Goal: Task Accomplishment & Management: Use online tool/utility

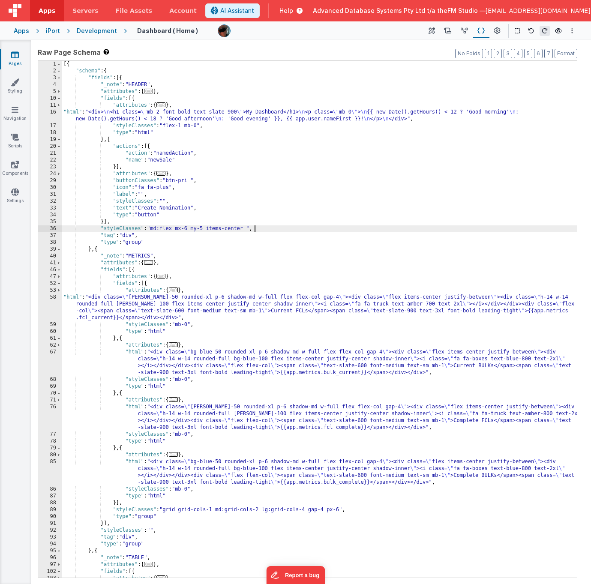
click at [310, 303] on div "[{ "schema" : { "fields" : [{ "_note" : "HEADER" , "attributes" : { ... } , "fi…" at bounding box center [319, 326] width 515 height 531
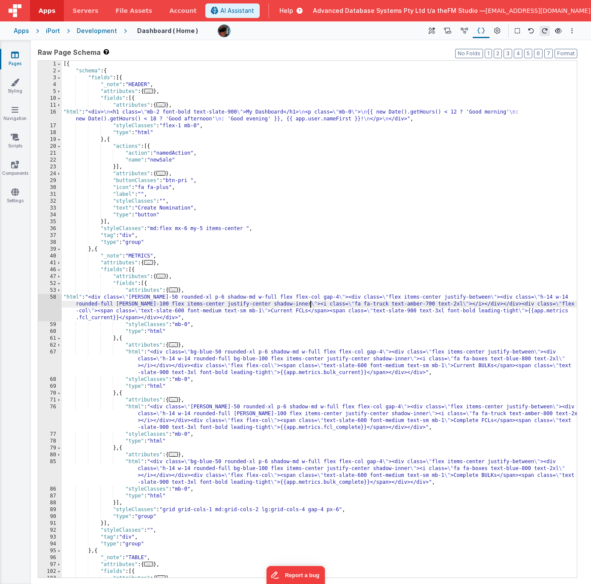
click at [53, 306] on div "58" at bounding box center [50, 307] width 24 height 27
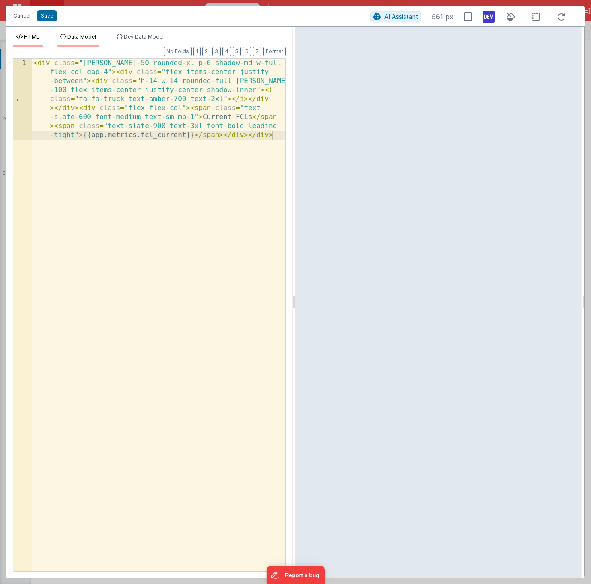
click at [85, 38] on span "Data Model" at bounding box center [81, 36] width 29 height 6
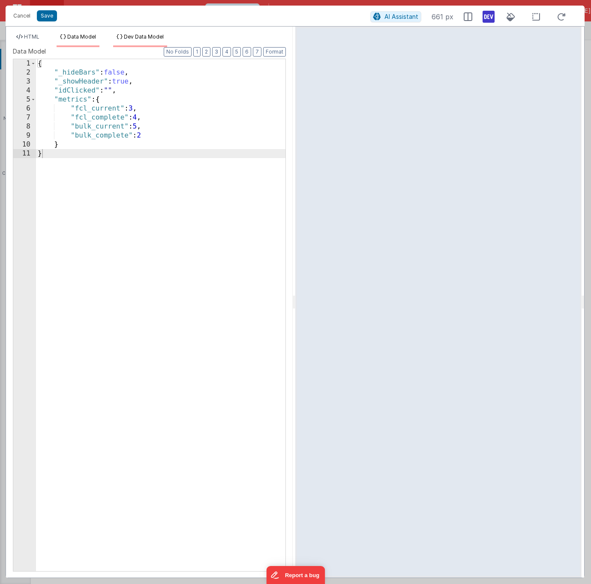
click at [134, 38] on span "Dev Data Model" at bounding box center [144, 36] width 40 height 6
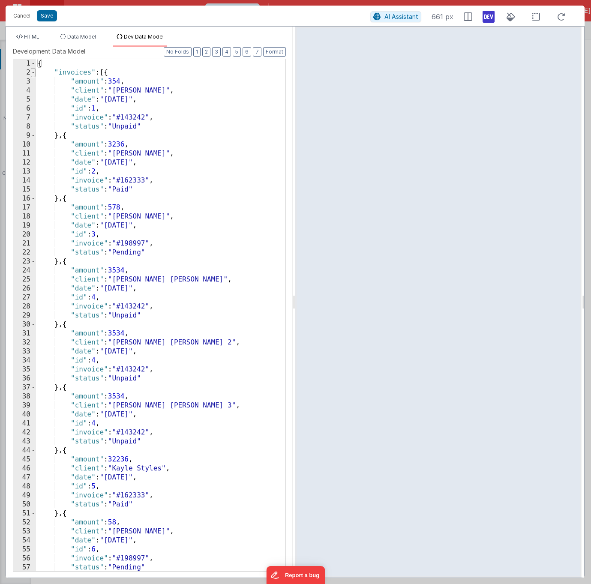
click at [33, 73] on span at bounding box center [33, 72] width 5 height 9
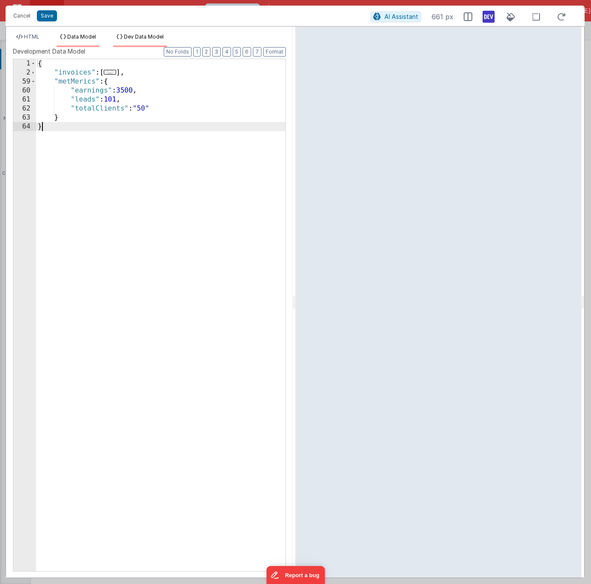
click at [78, 38] on span "Data Model" at bounding box center [81, 36] width 29 height 6
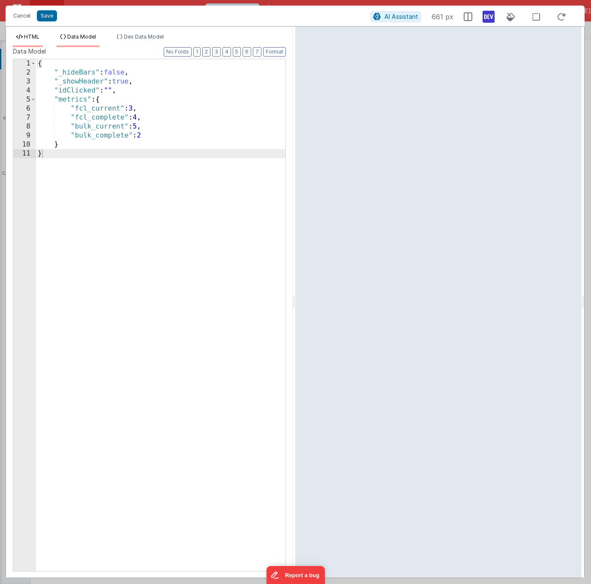
click at [31, 35] on span "HTML" at bounding box center [31, 36] width 15 height 6
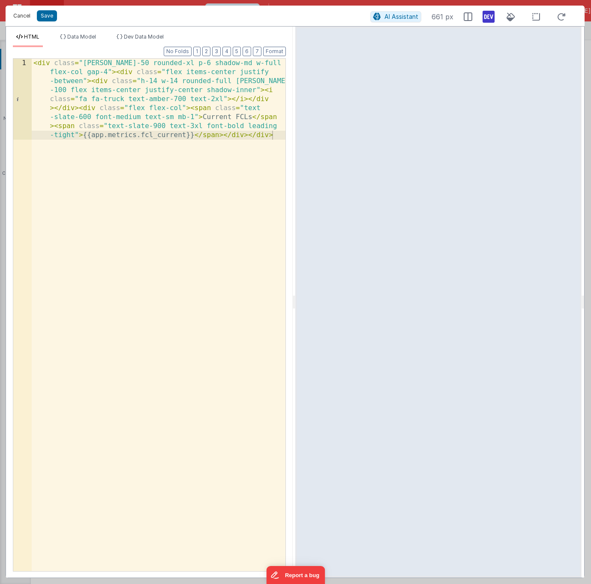
click at [21, 17] on button "Cancel" at bounding box center [22, 16] width 26 height 12
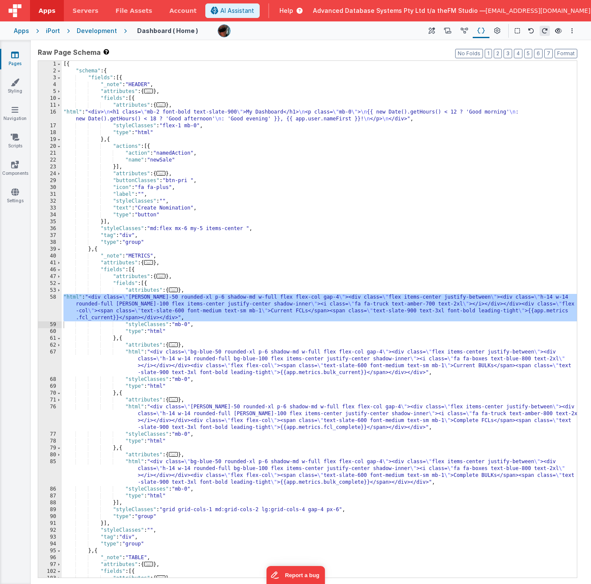
click at [172, 128] on div "[{ "schema" : { "fields" : [{ "_note" : "HEADER" , "attributes" : { ... } , "fi…" at bounding box center [319, 326] width 515 height 531
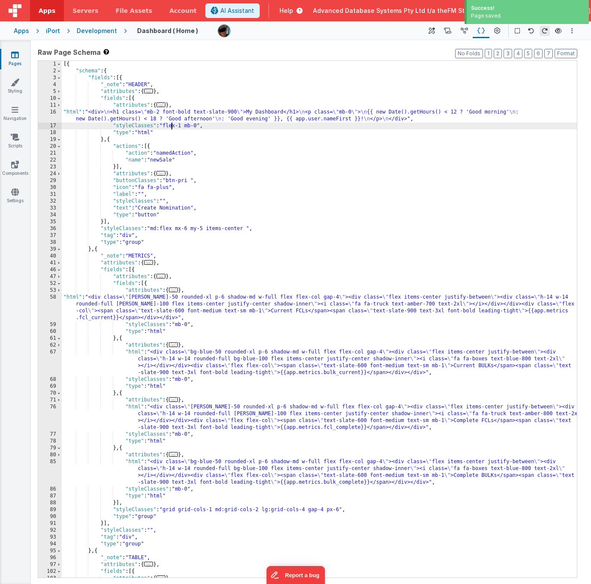
click at [90, 30] on div "Development" at bounding box center [97, 31] width 40 height 9
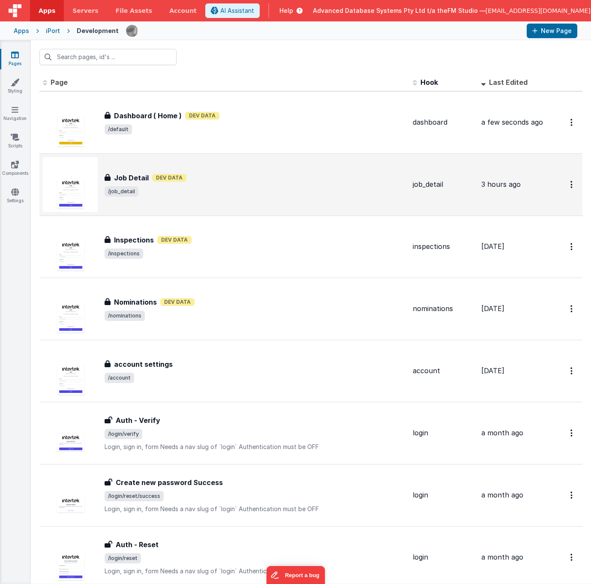
click at [134, 176] on h3 "Job Detail" at bounding box center [131, 178] width 35 height 10
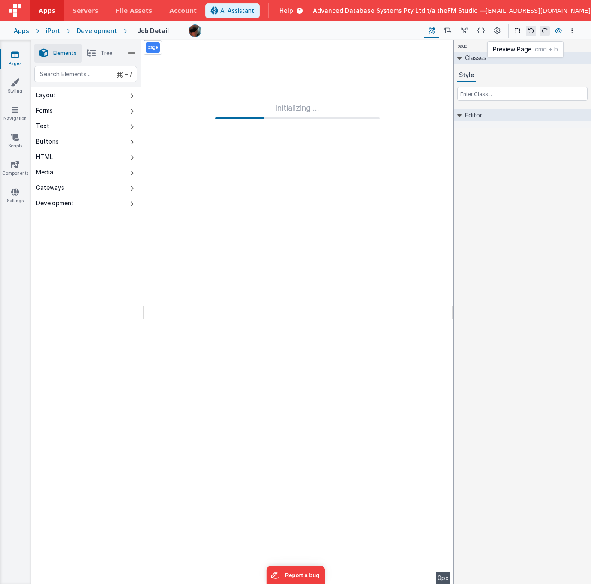
click at [560, 30] on icon at bounding box center [558, 31] width 7 height 6
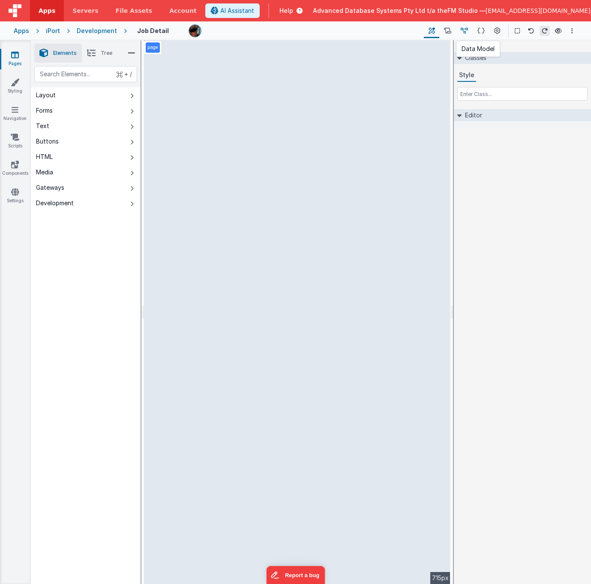
click at [464, 31] on icon at bounding box center [464, 31] width 7 height 9
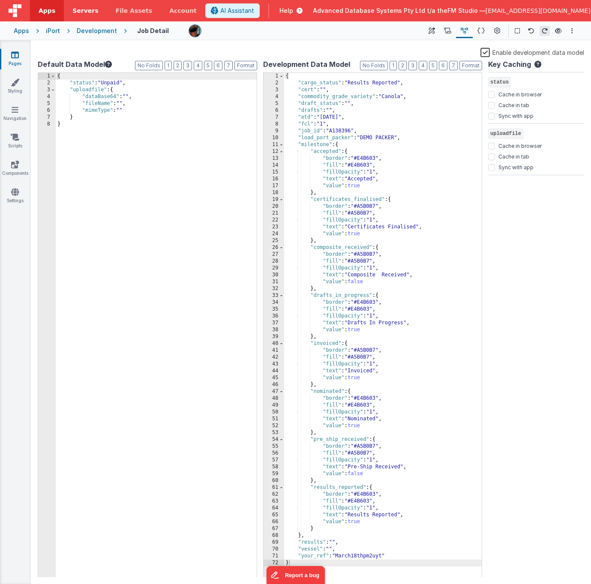
click at [81, 11] on span "Servers" at bounding box center [85, 10] width 26 height 9
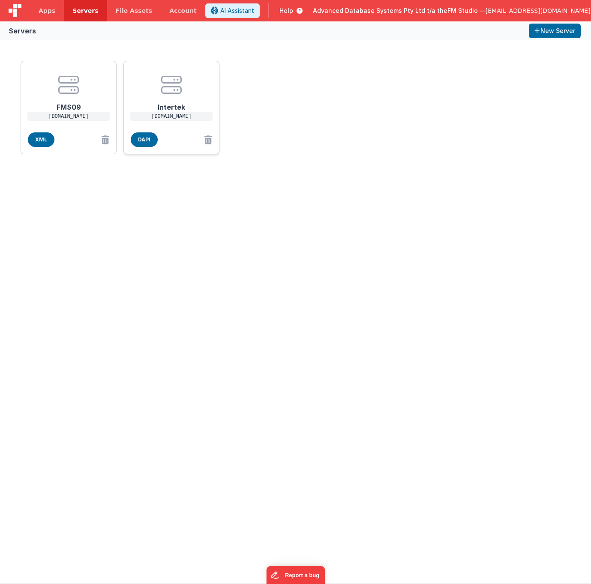
click at [179, 87] on icon at bounding box center [171, 85] width 21 height 21
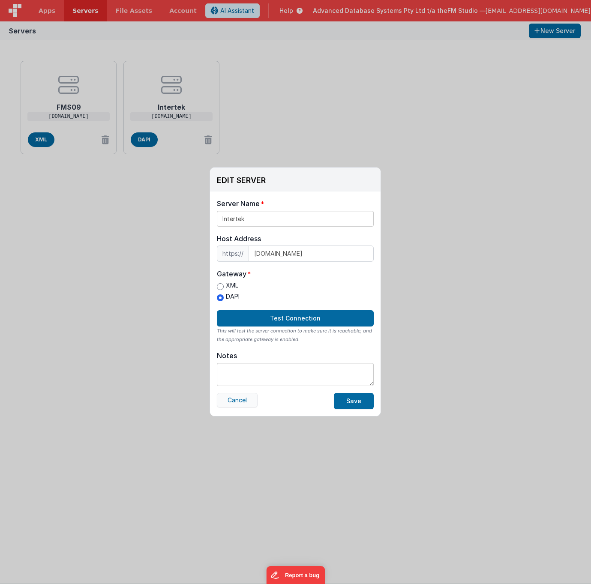
click at [245, 402] on button "Cancel" at bounding box center [237, 400] width 41 height 15
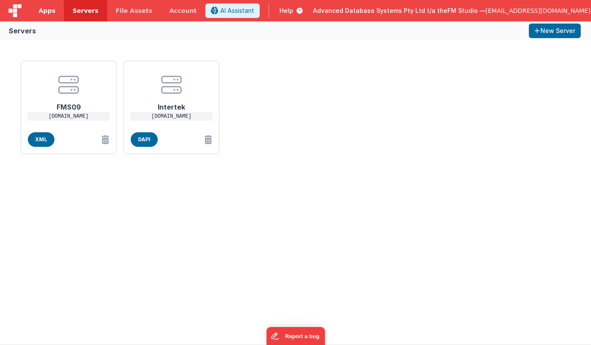
click at [44, 12] on span "Apps" at bounding box center [47, 10] width 17 height 9
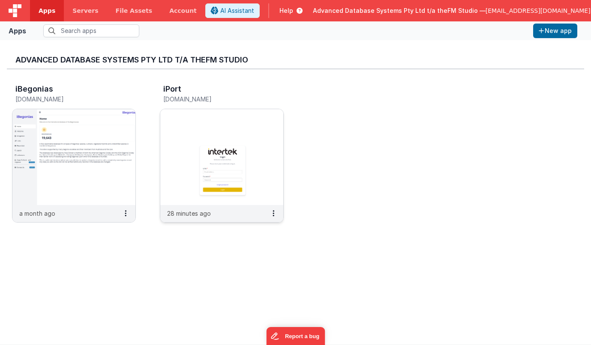
click at [208, 144] on img at bounding box center [221, 157] width 123 height 96
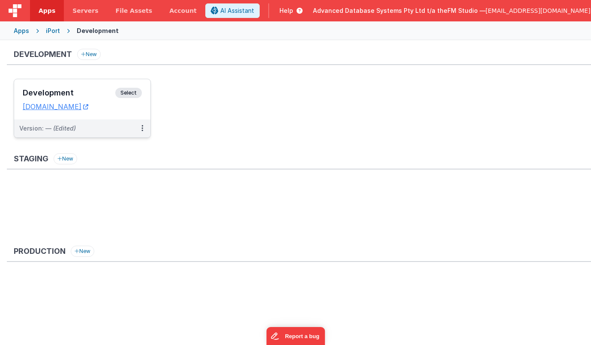
click at [72, 93] on h3 "Development" at bounding box center [69, 93] width 93 height 9
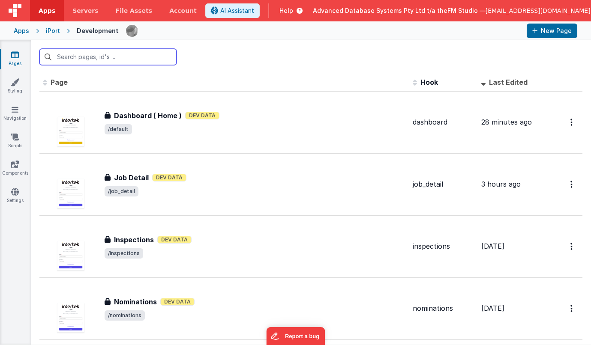
click at [129, 54] on input "text" at bounding box center [107, 57] width 137 height 16
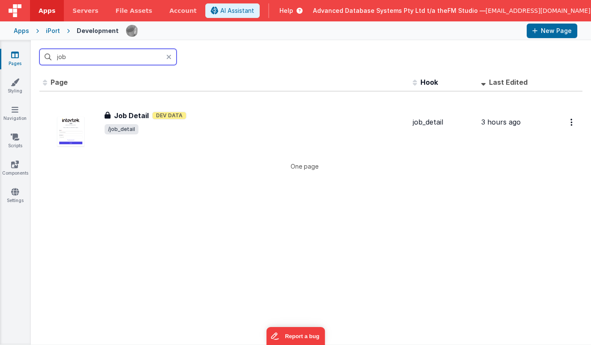
type input "job"
click at [171, 56] on div at bounding box center [171, 57] width 10 height 16
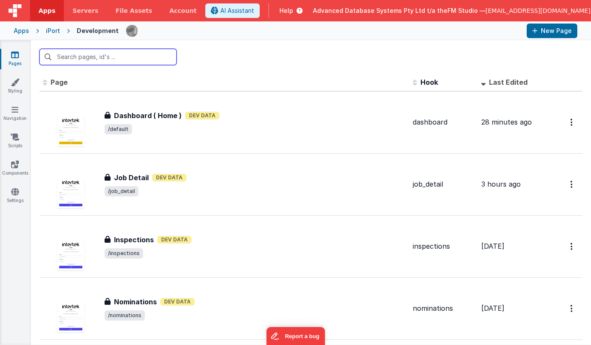
click at [123, 59] on input "text" at bounding box center [107, 57] width 137 height 16
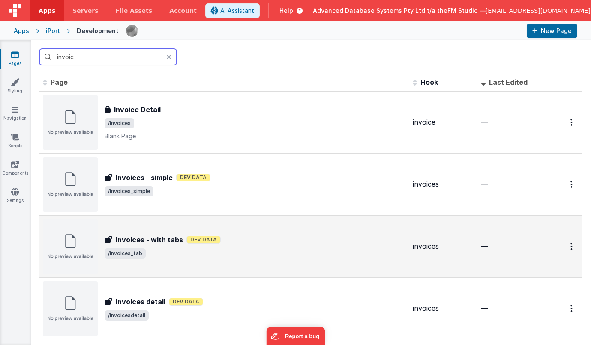
type input "invoice"
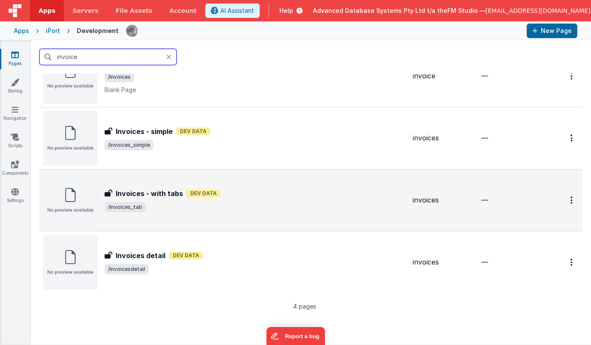
scroll to position [48, 0]
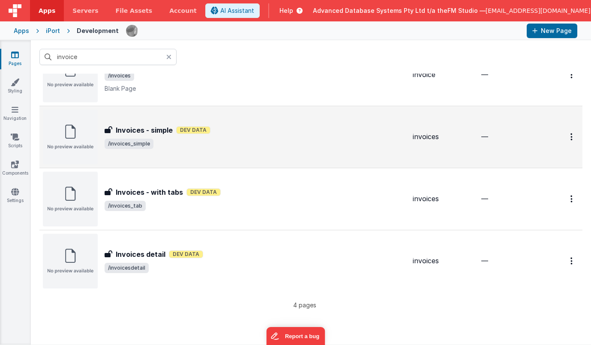
click at [153, 133] on h3 "Invoices - simple" at bounding box center [144, 130] width 57 height 10
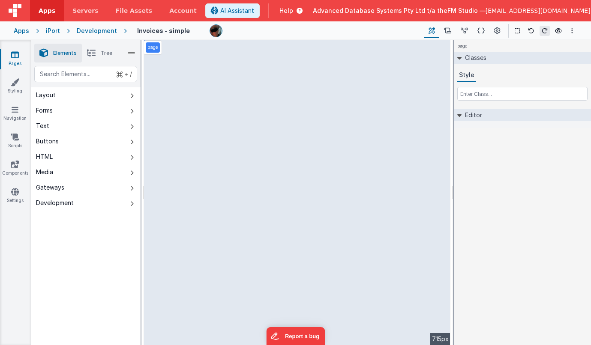
click at [9, 57] on link "Pages" at bounding box center [15, 59] width 31 height 17
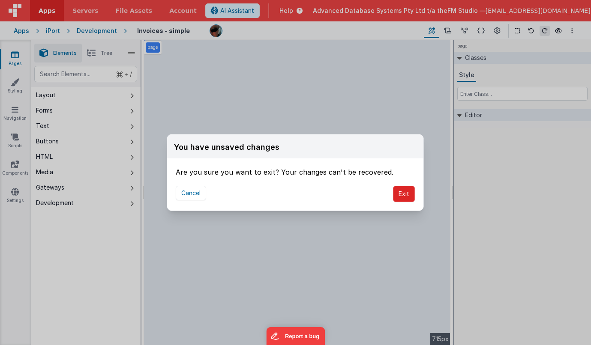
click at [403, 192] on button "Exit" at bounding box center [404, 194] width 22 height 16
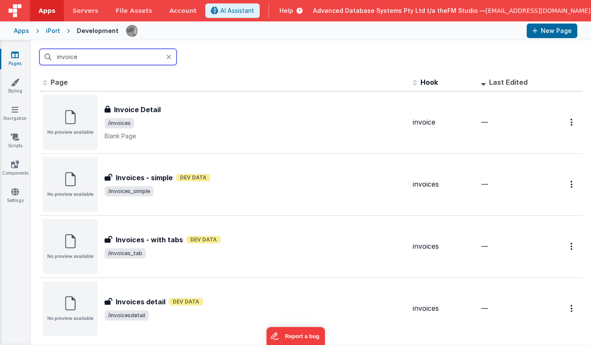
click at [99, 63] on input "invoice" at bounding box center [107, 57] width 137 height 16
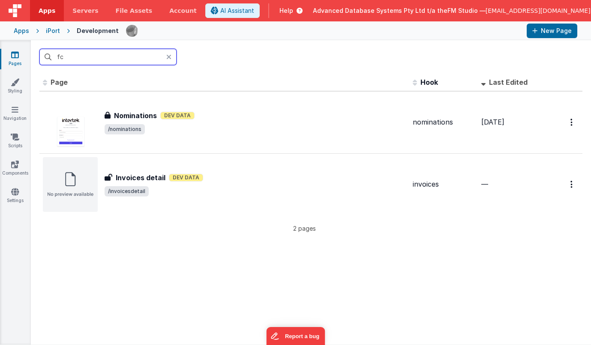
type input "f"
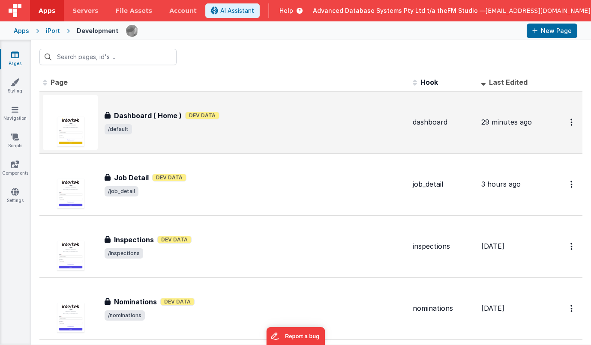
click at [148, 123] on div "Dashboard ( Home ) Dashboard ( Home ) Dev Data /default" at bounding box center [255, 123] width 301 height 24
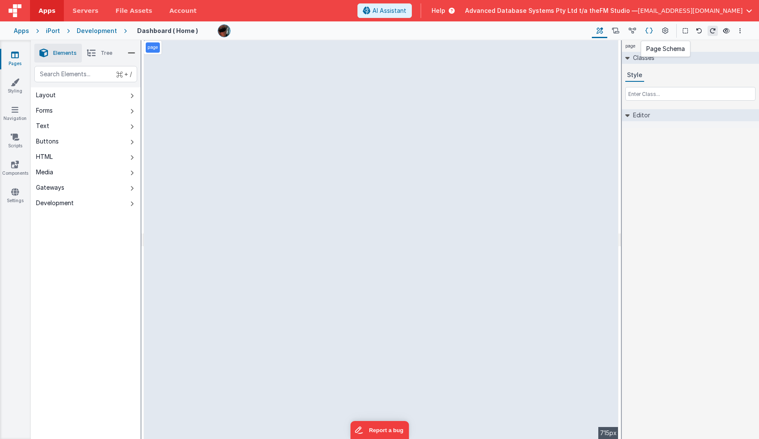
click at [591, 31] on icon at bounding box center [648, 31] width 7 height 9
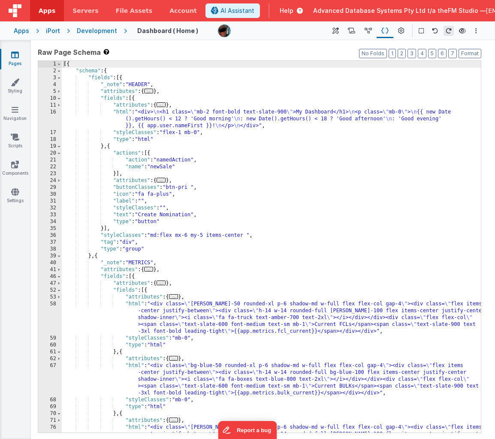
click at [225, 340] on div "[{ "schema" : { "fields" : [{ "_note" : "HEADER" , "attributes" : { ... } , "fi…" at bounding box center [271, 267] width 419 height 413
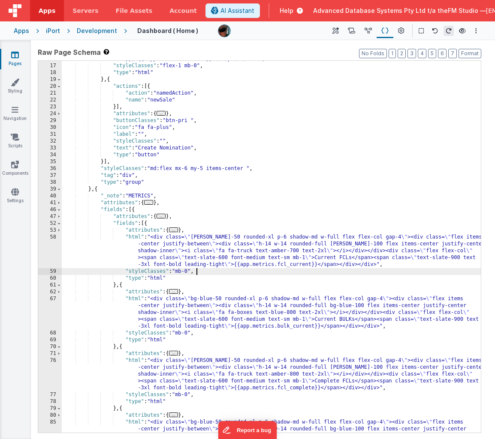
scroll to position [67, 0]
click at [59, 189] on span at bounding box center [59, 189] width 5 height 7
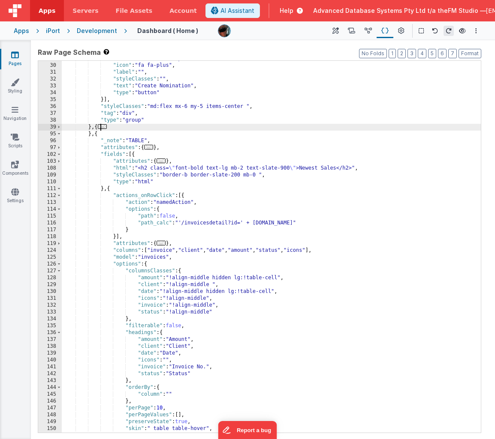
scroll to position [129, 0]
click at [306, 167] on div ""buttonClasses" : "btn-pri " , "icon" : "fa fa-plus" , "label" : "" , "styleCla…" at bounding box center [271, 248] width 419 height 386
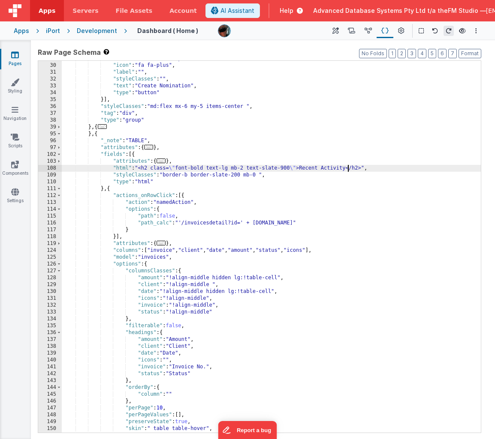
click at [314, 125] on div ""buttonClasses" : "btn-pri " , "icon" : "fa fa-plus" , "label" : "" , "styleCla…" at bounding box center [271, 248] width 419 height 386
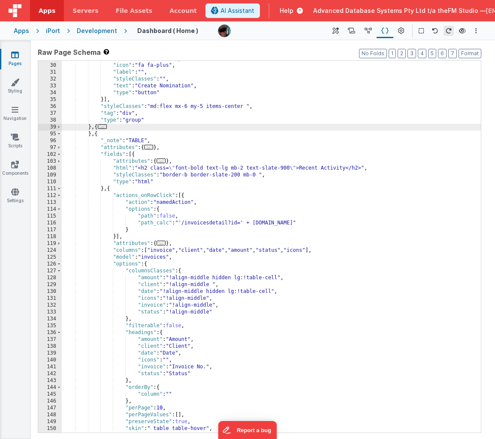
click at [200, 223] on div ""buttonClasses" : "btn-pri " , "icon" : "fa fa-plus" , "label" : "" , "styleCla…" at bounding box center [271, 248] width 419 height 386
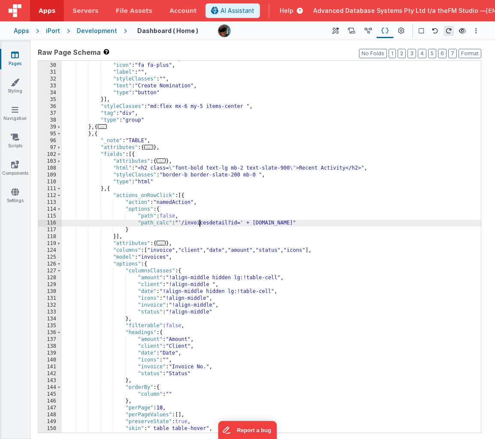
click at [200, 223] on div ""buttonClasses" : "btn-pri " , "icon" : "fa fa-plus" , "label" : "" , "styleCla…" at bounding box center [271, 248] width 419 height 386
click at [261, 207] on div ""buttonClasses" : "btn-pri " , "icon" : "fa fa-plus" , "label" : "" , "styleCla…" at bounding box center [271, 248] width 419 height 386
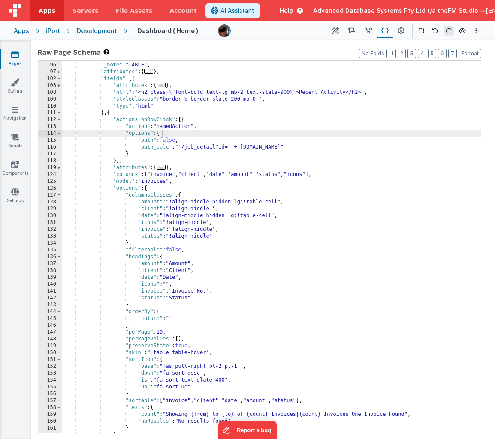
scroll to position [205, 0]
click at [159, 176] on div "} , { "_note" : "TABLE" , "attributes" : { ... } , "fields" : [{ "attributes" :…" at bounding box center [271, 248] width 419 height 386
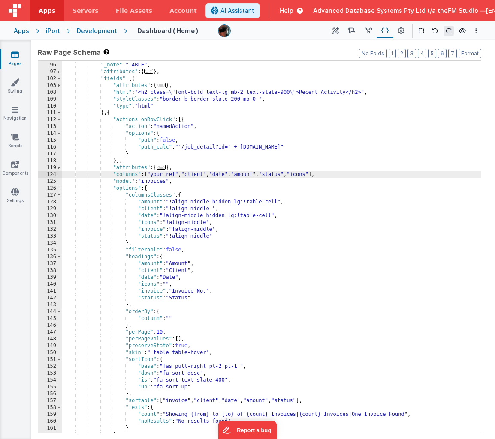
click at [159, 176] on div "} , { "_note" : "TABLE" , "attributes" : { ... } , "fields" : [{ "attributes" :…" at bounding box center [271, 248] width 419 height 386
click at [197, 176] on div "} , { "_note" : "TABLE" , "attributes" : { ... } , "fields" : [{ "attributes" :…" at bounding box center [271, 248] width 419 height 386
click at [218, 174] on div "} , { "_note" : "TABLE" , "attributes" : { ... } , "fields" : [{ "attributes" :…" at bounding box center [271, 248] width 419 height 386
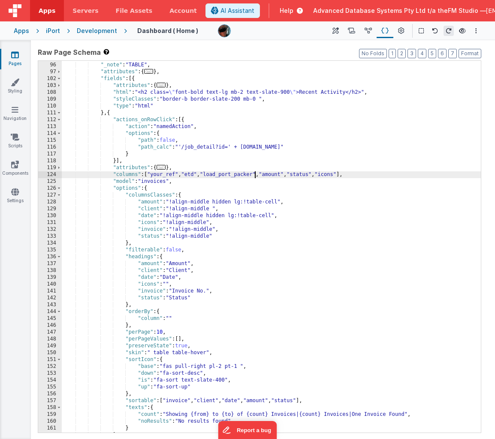
click at [276, 174] on div "} , { "_note" : "TABLE" , "attributes" : { ... } , "fields" : [{ "attributes" :…" at bounding box center [271, 248] width 419 height 386
click at [310, 174] on div "} , { "_note" : "TABLE" , "attributes" : { ... } , "fields" : [{ "attributes" :…" at bounding box center [271, 248] width 419 height 386
click at [407, 175] on div "} , { "_note" : "TABLE" , "attributes" : { ... } , "fields" : [{ "attributes" :…" at bounding box center [271, 248] width 419 height 386
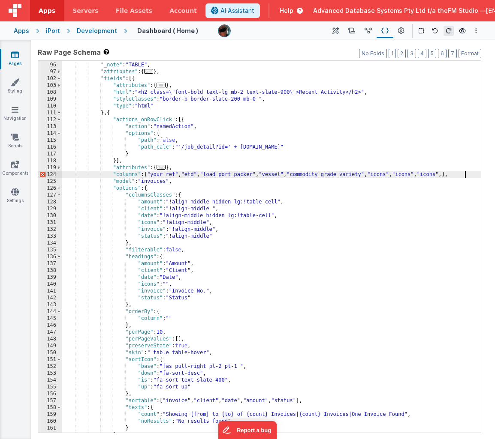
paste textarea
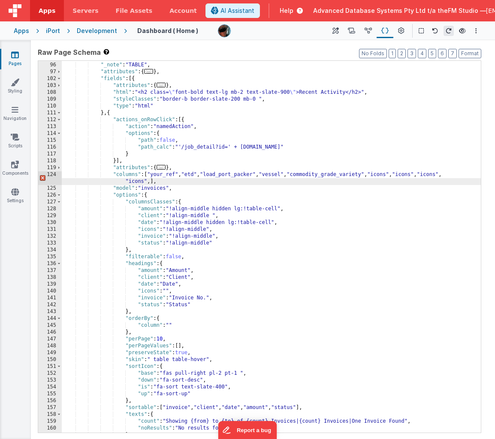
click at [393, 176] on div "} , { "_note" : "TABLE" , "attributes" : { ... } , "fields" : [{ "attributes" :…" at bounding box center [271, 248] width 419 height 386
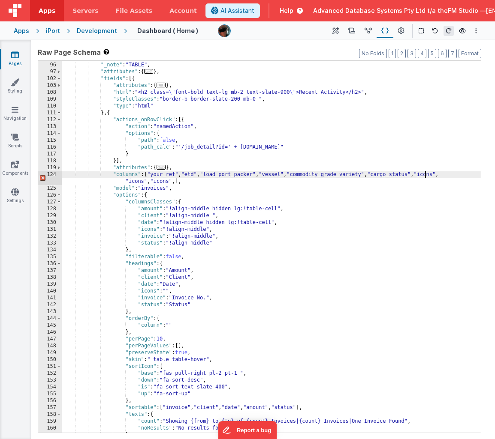
click at [447, 174] on div "} , { "_note" : "TABLE" , "attributes" : { ... } , "fields" : [{ "attributes" :…" at bounding box center [271, 248] width 419 height 386
click at [141, 181] on div "} , { "_note" : "TABLE" , "attributes" : { ... } , "fields" : [{ "attributes" :…" at bounding box center [271, 248] width 419 height 386
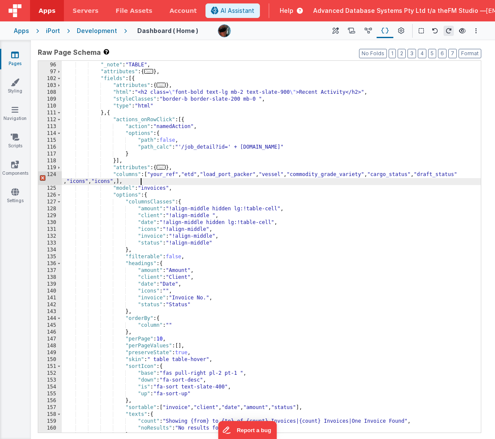
click at [141, 181] on div "} , { "_note" : "TABLE" , "attributes" : { ... } , "fields" : [{ "attributes" :…" at bounding box center [271, 248] width 419 height 386
click at [170, 182] on div "} , { "_note" : "TABLE" , "attributes" : { ... } , "fields" : [{ "attributes" :…" at bounding box center [271, 248] width 419 height 386
click at [205, 183] on div "} , { "_note" : "TABLE" , "attributes" : { ... } , "fields" : [{ "attributes" :…" at bounding box center [271, 248] width 419 height 386
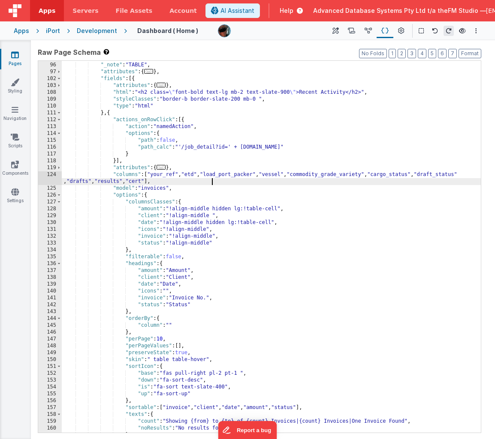
click at [196, 222] on div "} , { "_note" : "TABLE" , "attributes" : { ... } , "fields" : [{ "attributes" :…" at bounding box center [271, 248] width 419 height 386
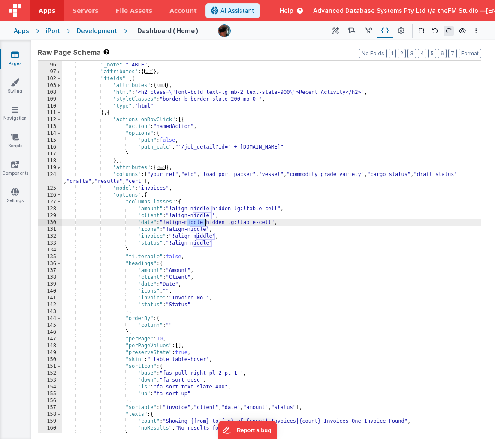
click at [224, 209] on div "} , { "_note" : "TABLE" , "attributes" : { ... } , "fields" : [{ "attributes" :…" at bounding box center [271, 248] width 419 height 386
drag, startPoint x: 205, startPoint y: 224, endPoint x: 273, endPoint y: 223, distance: 68.2
click at [273, 223] on div "} , { "_note" : "TABLE" , "attributes" : { ... } , "fields" : [{ "attributes" :…" at bounding box center [271, 248] width 419 height 386
click at [151, 236] on div "} , { "_note" : "TABLE" , "attributes" : { ... } , "fields" : [{ "attributes" :…" at bounding box center [271, 248] width 419 height 386
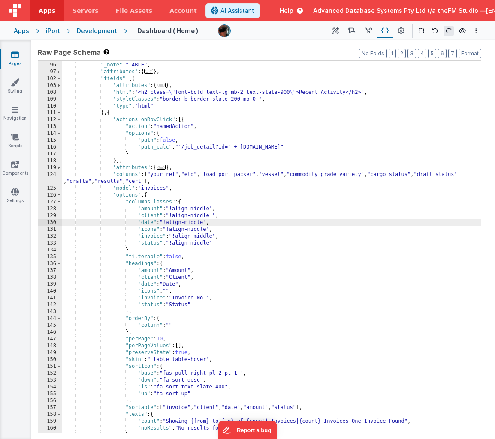
click at [151, 236] on div "} , { "_note" : "TABLE" , "attributes" : { ... } , "fields" : [{ "attributes" :…" at bounding box center [271, 248] width 419 height 386
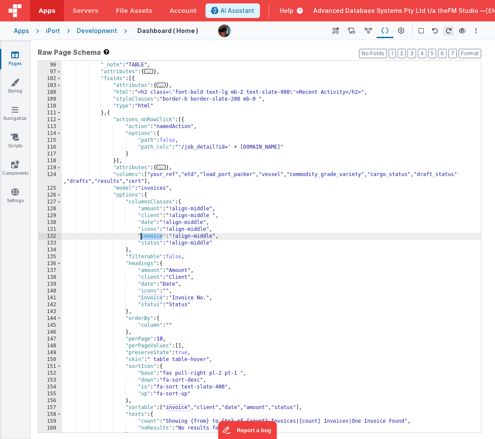
click at [151, 236] on div "} , { "_note" : "TABLE" , "attributes" : { ... } , "fields" : [{ "attributes" :…" at bounding box center [271, 248] width 419 height 386
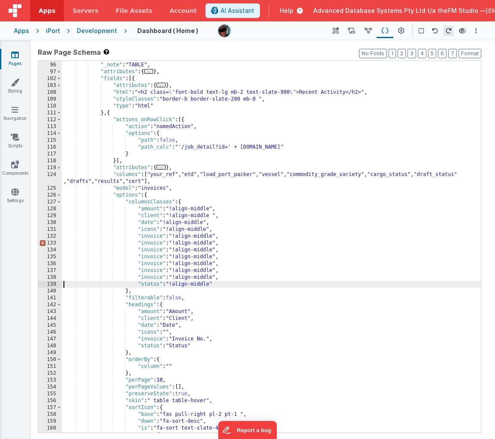
click at [160, 174] on div "} , { "_note" : "TABLE" , "attributes" : { ... } , "fields" : [{ "attributes" :…" at bounding box center [271, 248] width 419 height 386
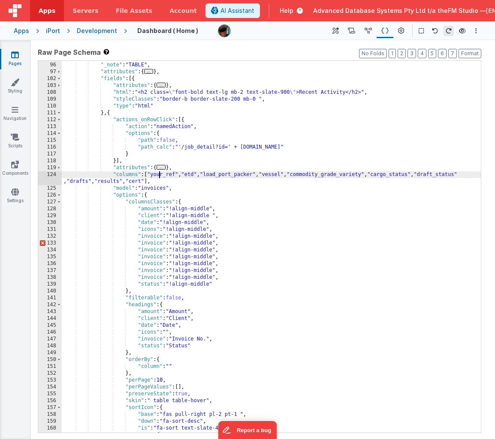
click at [160, 174] on div "} , { "_note" : "TABLE" , "attributes" : { ... } , "fields" : [{ "attributes" :…" at bounding box center [271, 248] width 419 height 386
click at [146, 210] on div "} , { "_note" : "TABLE" , "attributes" : { ... } , "fields" : [{ "attributes" :…" at bounding box center [271, 248] width 419 height 386
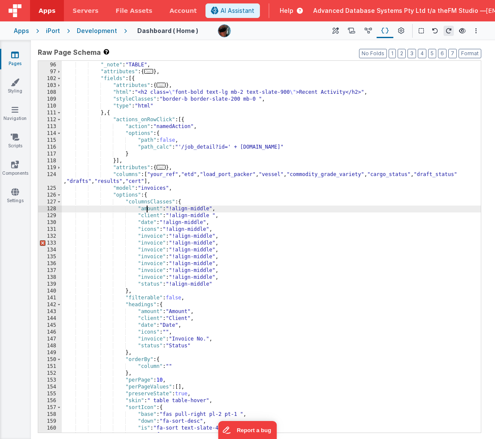
click at [146, 210] on div "} , { "_note" : "TABLE" , "attributes" : { ... } , "fields" : [{ "attributes" :…" at bounding box center [271, 248] width 419 height 386
click at [147, 312] on div "} , { "_note" : "TABLE" , "attributes" : { ... } , "fields" : [{ "attributes" :…" at bounding box center [271, 248] width 419 height 386
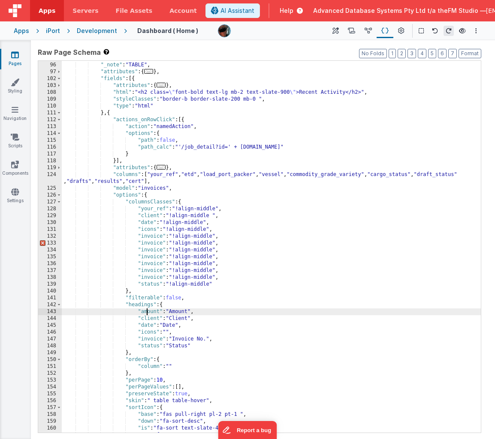
click at [147, 312] on div "} , { "_note" : "TABLE" , "attributes" : { ... } , "fields" : [{ "attributes" :…" at bounding box center [271, 248] width 419 height 386
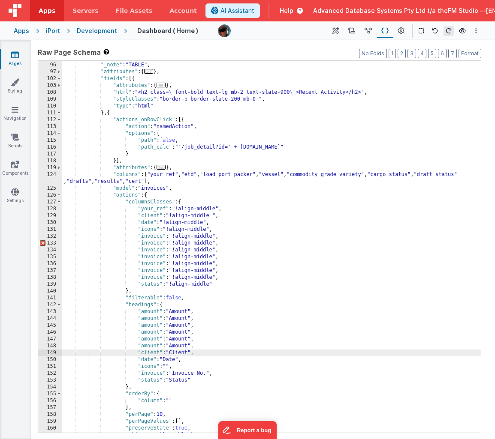
click at [192, 173] on div "} , { "_note" : "TABLE" , "attributes" : { ... } , "fields" : [{ "attributes" :…" at bounding box center [271, 248] width 419 height 386
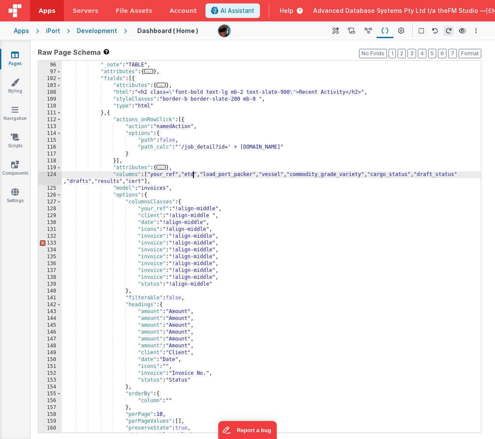
click at [192, 173] on div "} , { "_note" : "TABLE" , "attributes" : { ... } , "fields" : [{ "attributes" :…" at bounding box center [271, 248] width 419 height 386
click at [147, 217] on div "} , { "_note" : "TABLE" , "attributes" : { ... } , "fields" : [{ "attributes" :…" at bounding box center [271, 248] width 419 height 386
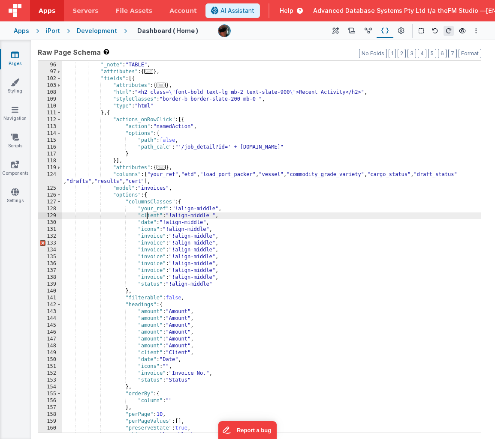
click at [147, 217] on div "} , { "_note" : "TABLE" , "attributes" : { ... } , "fields" : [{ "attributes" :…" at bounding box center [271, 248] width 419 height 386
click at [147, 320] on div "} , { "_note" : "TABLE" , "attributes" : { ... } , "fields" : [{ "attributes" :…" at bounding box center [271, 248] width 419 height 386
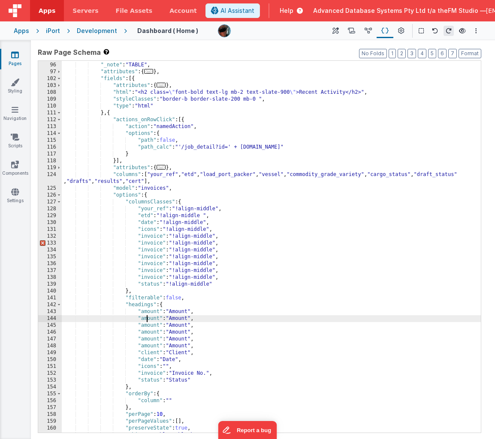
click at [147, 320] on div "} , { "_note" : "TABLE" , "attributes" : { ... } , "fields" : [{ "attributes" :…" at bounding box center [271, 248] width 419 height 386
click at [147, 210] on div "} , { "_note" : "TABLE" , "attributes" : { ... } , "fields" : [{ "attributes" :…" at bounding box center [271, 248] width 419 height 386
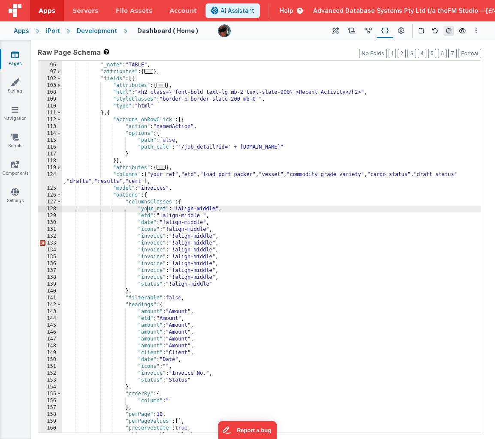
click at [147, 210] on div "} , { "_note" : "TABLE" , "attributes" : { ... } , "fields" : [{ "attributes" :…" at bounding box center [271, 248] width 419 height 386
click at [147, 313] on div "} , { "_note" : "TABLE" , "attributes" : { ... } , "fields" : [{ "attributes" :…" at bounding box center [271, 248] width 419 height 386
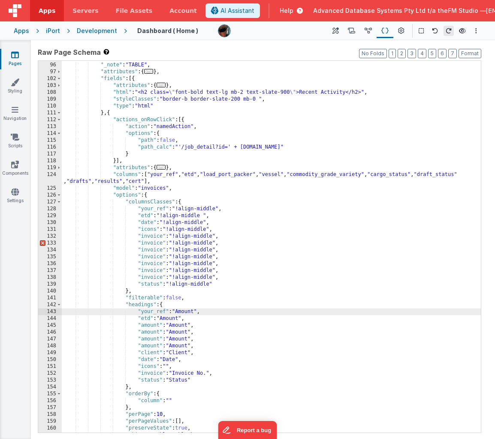
click at [225, 177] on div "} , { "_note" : "TABLE" , "attributes" : { ... } , "fields" : [{ "attributes" :…" at bounding box center [271, 248] width 419 height 386
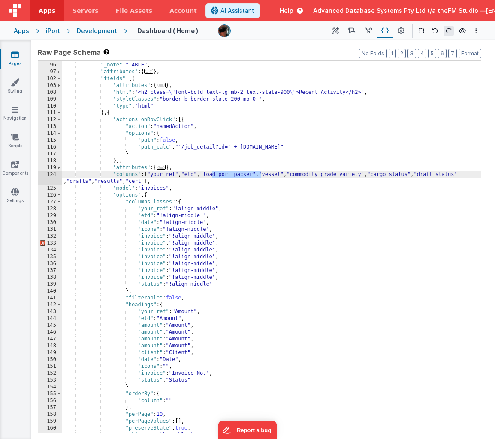
click at [145, 223] on div "} , { "_note" : "TABLE" , "attributes" : { ... } , "fields" : [{ "attributes" :…" at bounding box center [271, 248] width 419 height 386
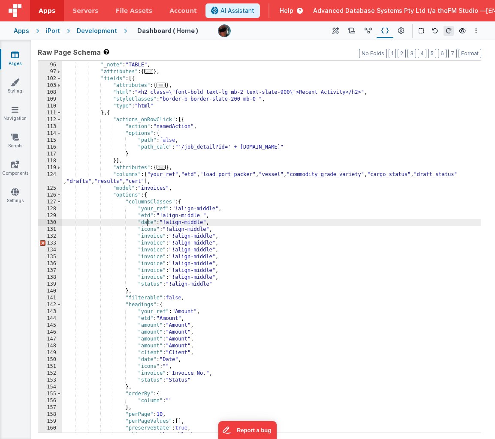
click at [145, 223] on div "} , { "_note" : "TABLE" , "attributes" : { ... } , "fields" : [{ "attributes" :…" at bounding box center [271, 248] width 419 height 386
click at [145, 326] on div "} , { "_note" : "TABLE" , "attributes" : { ... } , "fields" : [{ "attributes" :…" at bounding box center [271, 248] width 419 height 386
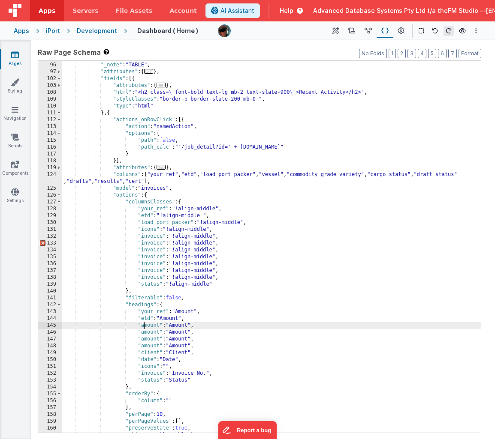
click at [145, 326] on div "} , { "_note" : "TABLE" , "attributes" : { ... } , "fields" : [{ "attributes" :…" at bounding box center [271, 248] width 419 height 386
click at [283, 174] on div "} , { "_note" : "TABLE" , "attributes" : { ... } , "fields" : [{ "attributes" :…" at bounding box center [271, 248] width 419 height 386
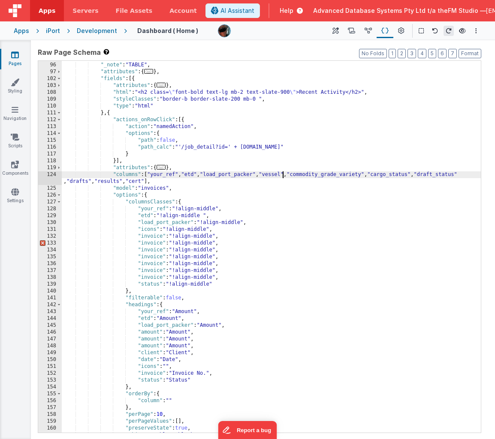
click at [283, 174] on div "} , { "_note" : "TABLE" , "attributes" : { ... } , "fields" : [{ "attributes" :…" at bounding box center [271, 248] width 419 height 386
click at [148, 230] on div "} , { "_note" : "TABLE" , "attributes" : { ... } , "fields" : [{ "attributes" :…" at bounding box center [271, 248] width 419 height 386
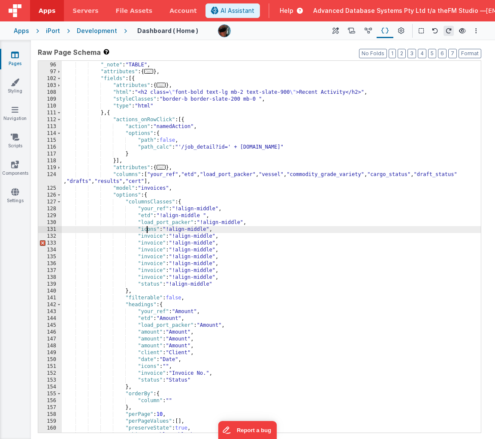
click at [148, 230] on div "} , { "_note" : "TABLE" , "attributes" : { ... } , "fields" : [{ "attributes" :…" at bounding box center [271, 248] width 419 height 386
click at [147, 333] on div "} , { "_note" : "TABLE" , "attributes" : { ... } , "fields" : [{ "attributes" :…" at bounding box center [271, 248] width 419 height 386
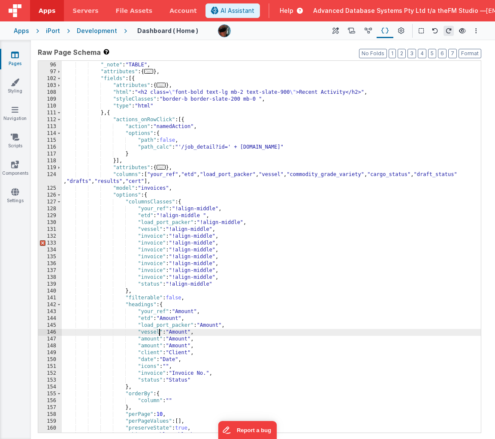
click at [318, 175] on div "} , { "_note" : "TABLE" , "attributes" : { ... } , "fields" : [{ "attributes" :…" at bounding box center [271, 248] width 419 height 386
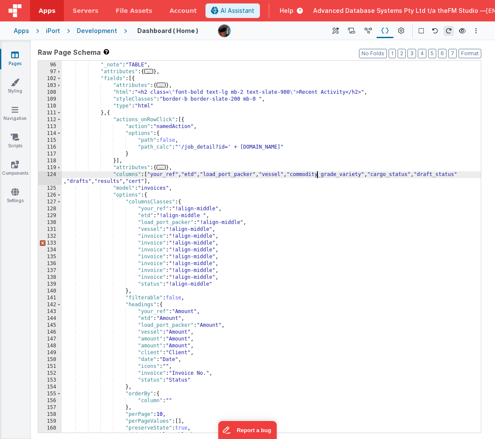
click at [318, 175] on div "} , { "_note" : "TABLE" , "attributes" : { ... } , "fields" : [{ "attributes" :…" at bounding box center [271, 248] width 419 height 386
click at [150, 236] on div "} , { "_note" : "TABLE" , "attributes" : { ... } , "fields" : [{ "attributes" :…" at bounding box center [271, 248] width 419 height 386
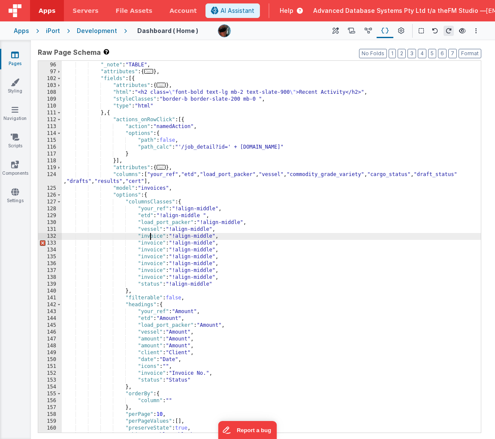
click at [150, 236] on div "} , { "_note" : "TABLE" , "attributes" : { ... } , "fields" : [{ "attributes" :…" at bounding box center [271, 248] width 419 height 386
click at [147, 339] on div "} , { "_note" : "TABLE" , "attributes" : { ... } , "fields" : [{ "attributes" :…" at bounding box center [271, 248] width 419 height 386
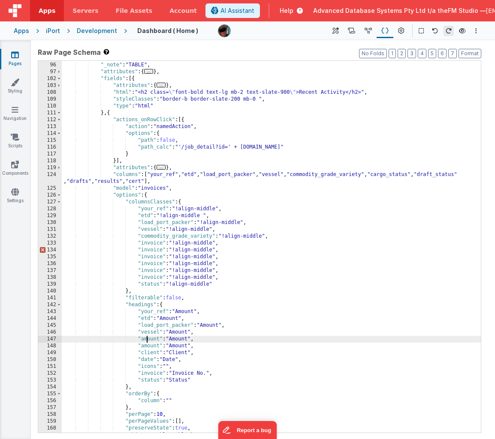
click at [147, 339] on div "} , { "_note" : "TABLE" , "attributes" : { ... } , "fields" : [{ "attributes" :…" at bounding box center [271, 248] width 419 height 386
click at [409, 176] on div "} , { "_note" : "TABLE" , "attributes" : { ... } , "fields" : [{ "attributes" :…" at bounding box center [271, 248] width 419 height 386
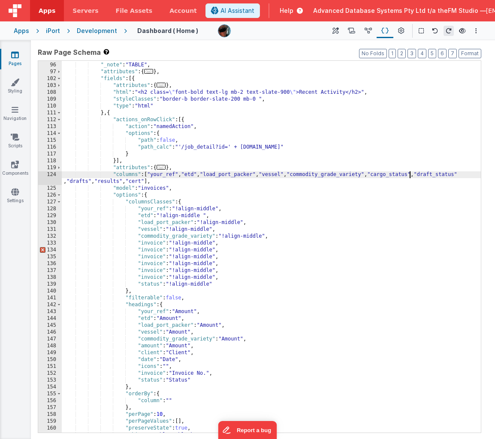
click at [409, 176] on div "} , { "_note" : "TABLE" , "attributes" : { ... } , "fields" : [{ "attributes" :…" at bounding box center [271, 248] width 419 height 386
click at [146, 241] on div "} , { "_note" : "TABLE" , "attributes" : { ... } , "fields" : [{ "attributes" :…" at bounding box center [271, 248] width 419 height 386
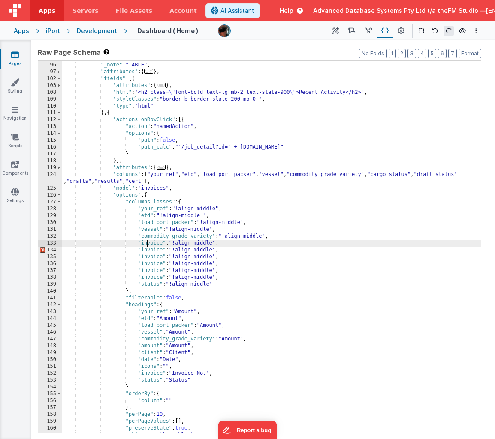
click at [146, 241] on div "} , { "_note" : "TABLE" , "attributes" : { ... } , "fields" : [{ "attributes" :…" at bounding box center [271, 248] width 419 height 386
click at [148, 348] on div "} , { "_note" : "TABLE" , "attributes" : { ... } , "fields" : [{ "attributes" :…" at bounding box center [271, 248] width 419 height 386
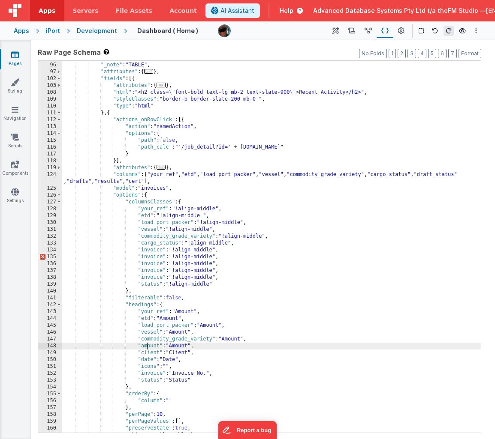
click at [148, 348] on div "} , { "_note" : "TABLE" , "attributes" : { ... } , "fields" : [{ "attributes" :…" at bounding box center [271, 248] width 419 height 386
click at [446, 172] on div "} , { "_note" : "TABLE" , "attributes" : { ... } , "fields" : [{ "attributes" :…" at bounding box center [271, 248] width 419 height 386
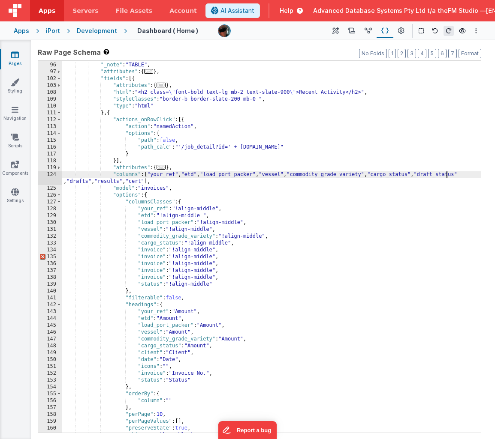
click at [446, 172] on div "} , { "_note" : "TABLE" , "attributes" : { ... } , "fields" : [{ "attributes" :…" at bounding box center [271, 248] width 419 height 386
click at [151, 251] on div "} , { "_note" : "TABLE" , "attributes" : { ... } , "fields" : [{ "attributes" :…" at bounding box center [271, 248] width 419 height 386
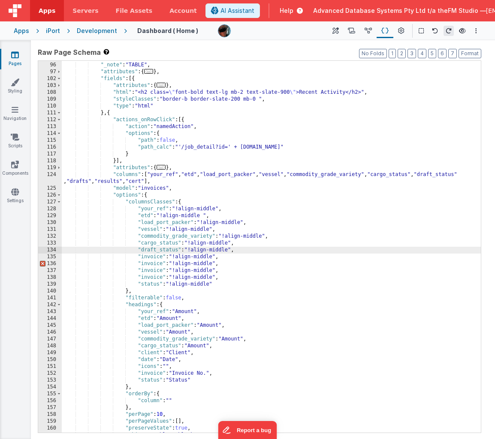
click at [149, 355] on div "} , { "_note" : "TABLE" , "attributes" : { ... } , "fields" : [{ "attributes" :…" at bounding box center [271, 248] width 419 height 386
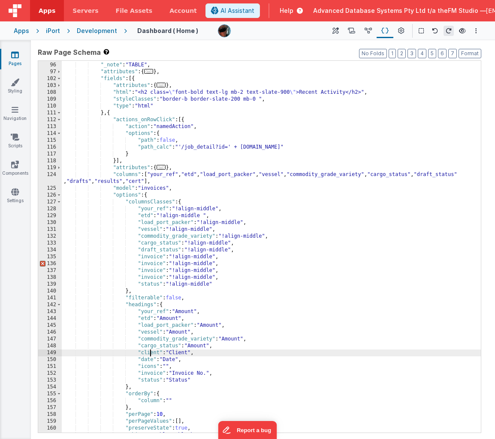
click at [149, 355] on div "} , { "_note" : "TABLE" , "attributes" : { ... } , "fields" : [{ "attributes" :…" at bounding box center [271, 248] width 419 height 386
click at [141, 181] on div "} , { "_note" : "TABLE" , "attributes" : { ... } , "fields" : [{ "attributes" :…" at bounding box center [271, 248] width 419 height 386
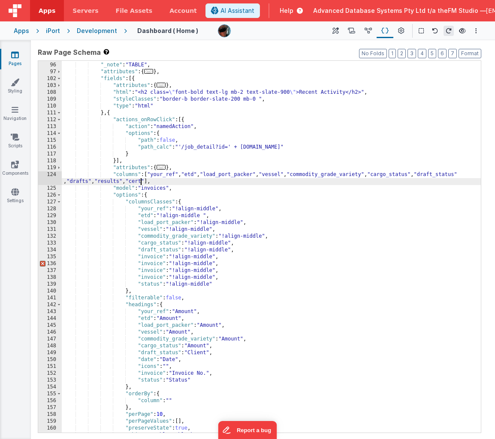
click at [141, 181] on div "} , { "_note" : "TABLE" , "attributes" : { ... } , "fields" : [{ "attributes" :…" at bounding box center [271, 248] width 419 height 386
click at [149, 257] on div "} , { "_note" : "TABLE" , "attributes" : { ... } , "fields" : [{ "attributes" :…" at bounding box center [271, 248] width 419 height 386
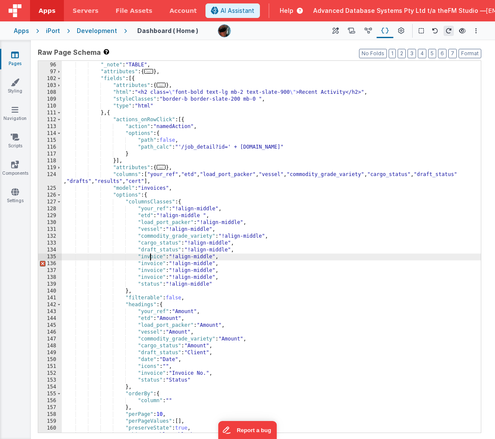
click at [149, 257] on div "} , { "_note" : "TABLE" , "attributes" : { ... } , "fields" : [{ "attributes" :…" at bounding box center [271, 248] width 419 height 386
click at [147, 359] on div "} , { "_note" : "TABLE" , "attributes" : { ... } , "fields" : [{ "attributes" :…" at bounding box center [271, 248] width 419 height 386
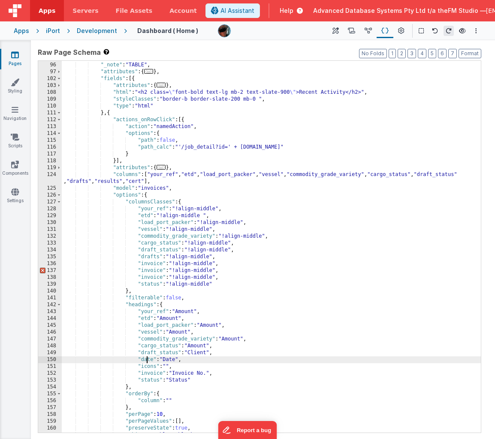
click at [147, 359] on div "} , { "_note" : "TABLE" , "attributes" : { ... } , "fields" : [{ "attributes" :…" at bounding box center [271, 248] width 419 height 386
click at [174, 181] on div "} , { "_note" : "TABLE" , "attributes" : { ... } , "fields" : [{ "attributes" :…" at bounding box center [271, 248] width 419 height 386
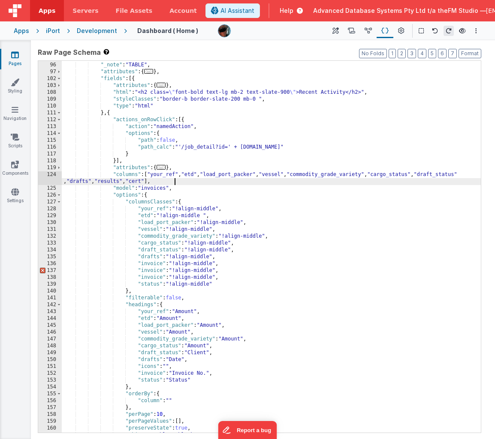
click at [174, 181] on div "} , { "_note" : "TABLE" , "attributes" : { ... } , "fields" : [{ "attributes" :…" at bounding box center [271, 248] width 419 height 386
click at [154, 264] on div "} , { "_note" : "TABLE" , "attributes" : { ... } , "fields" : [{ "attributes" :…" at bounding box center [271, 248] width 419 height 386
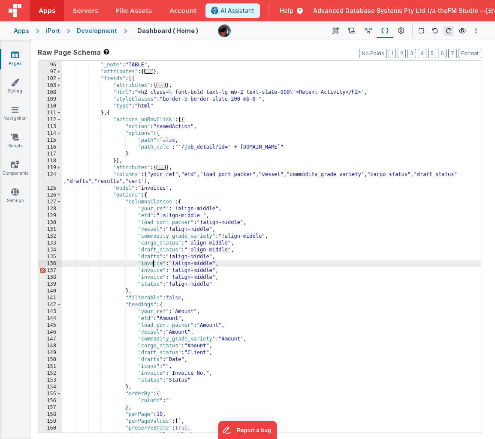
click at [154, 264] on div "} , { "_note" : "TABLE" , "attributes" : { ... } , "fields" : [{ "attributes" :…" at bounding box center [271, 248] width 419 height 386
click at [148, 367] on div "} , { "_note" : "TABLE" , "attributes" : { ... } , "fields" : [{ "attributes" :…" at bounding box center [271, 248] width 419 height 386
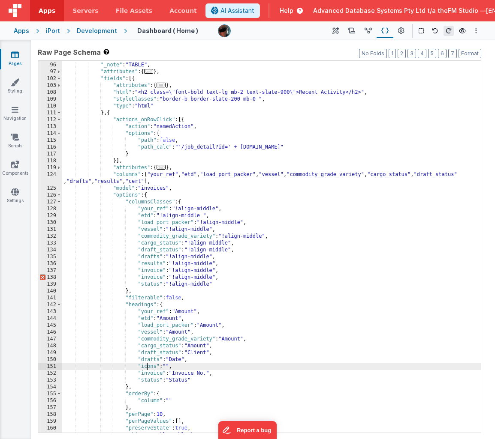
click at [148, 367] on div "} , { "_note" : "TABLE" , "attributes" : { ... } , "fields" : [{ "attributes" :…" at bounding box center [271, 248] width 419 height 386
click at [150, 373] on div "} , { "_note" : "TABLE" , "attributes" : { ... } , "fields" : [{ "attributes" :…" at bounding box center [271, 248] width 419 height 386
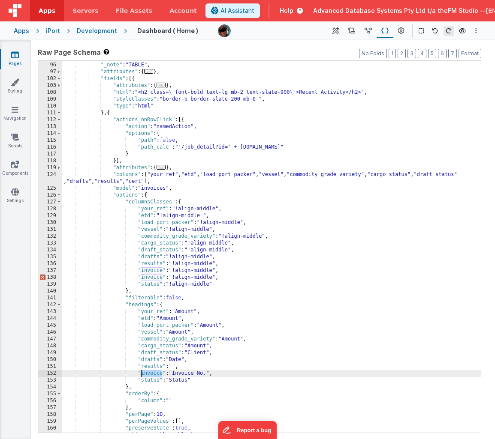
click at [150, 373] on div "} , { "_note" : "TABLE" , "attributes" : { ... } , "fields" : [{ "attributes" :…" at bounding box center [271, 248] width 419 height 386
click at [206, 180] on div "} , { "_note" : "TABLE" , "attributes" : { ... } , "fields" : [{ "attributes" :…" at bounding box center [271, 248] width 419 height 386
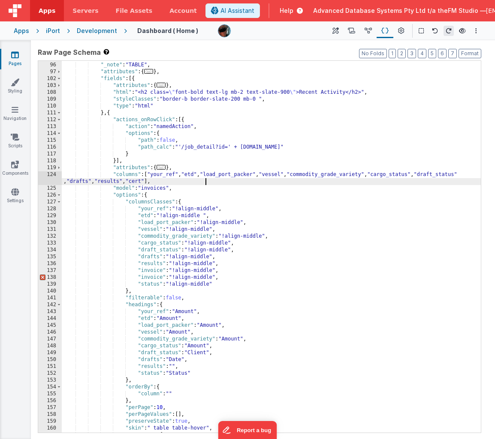
click at [206, 180] on div "} , { "_note" : "TABLE" , "attributes" : { ... } , "fields" : [{ "attributes" :…" at bounding box center [271, 248] width 419 height 386
click at [150, 270] on div "} , { "_note" : "TABLE" , "attributes" : { ... } , "fields" : [{ "attributes" :…" at bounding box center [271, 248] width 419 height 386
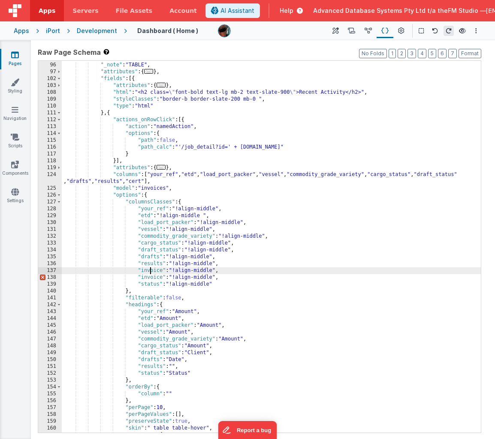
click at [150, 272] on div "} , { "_note" : "TABLE" , "attributes" : { ... } , "fields" : [{ "attributes" :…" at bounding box center [271, 248] width 419 height 386
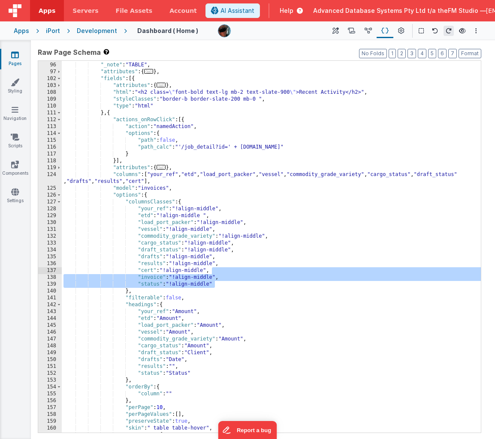
drag, startPoint x: 216, startPoint y: 285, endPoint x: 215, endPoint y: 270, distance: 15.5
click at [215, 270] on div "} , { "_note" : "TABLE" , "attributes" : { ... } , "fields" : [{ "attributes" :…" at bounding box center [271, 248] width 419 height 386
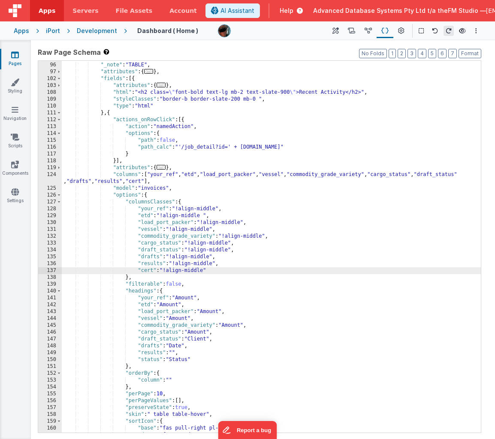
click at [153, 360] on div "} , { "_note" : "TABLE" , "attributes" : { ... } , "fields" : [{ "attributes" :…" at bounding box center [271, 248] width 419 height 386
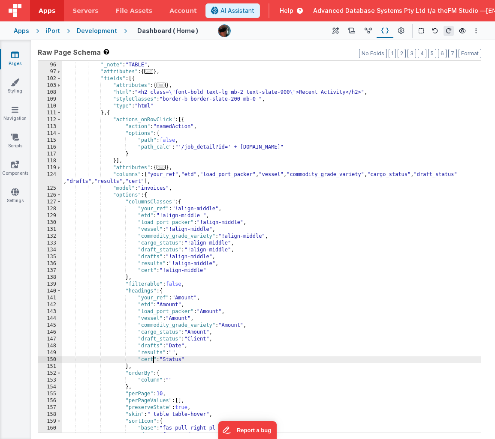
click at [150, 353] on div "} , { "_note" : "TABLE" , "attributes" : { ... } , "fields" : [{ "attributes" :…" at bounding box center [271, 248] width 419 height 386
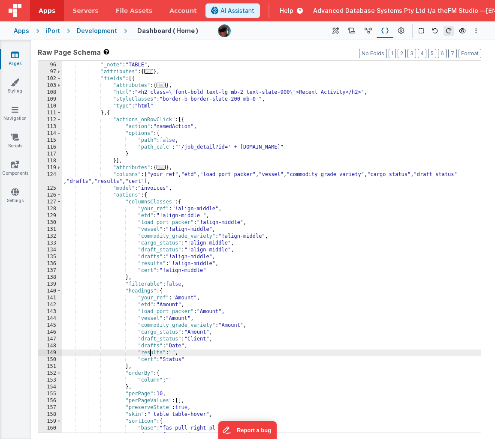
click at [150, 353] on div "} , { "_note" : "TABLE" , "attributes" : { ... } , "fields" : [{ "attributes" :…" at bounding box center [271, 248] width 419 height 386
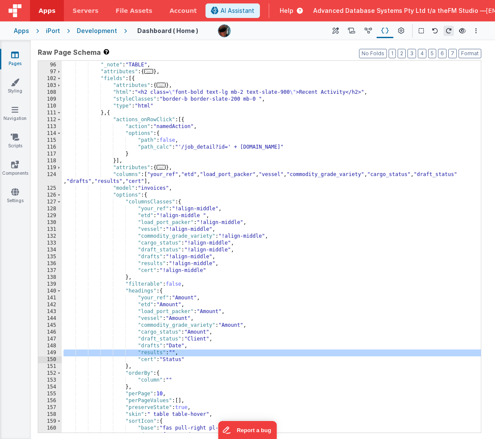
click at [194, 363] on div "} , { "_note" : "TABLE" , "attributes" : { ... } , "fields" : [{ "attributes" :…" at bounding box center [271, 248] width 419 height 386
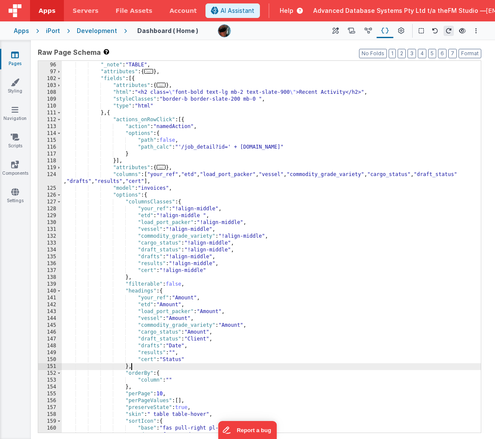
click at [185, 299] on div "} , { "_note" : "TABLE" , "attributes" : { ... } , "fields" : [{ "attributes" :…" at bounding box center [271, 248] width 419 height 386
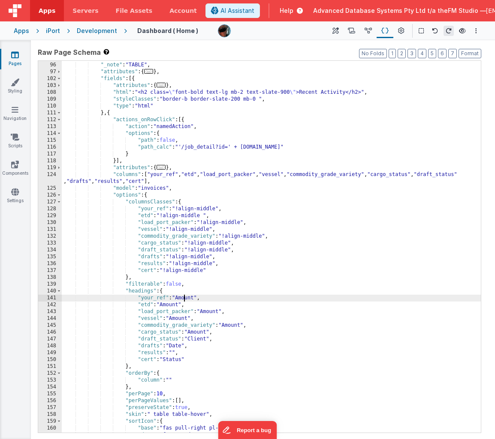
click at [185, 299] on div "} , { "_note" : "TABLE" , "attributes" : { ... } , "fields" : [{ "attributes" :…" at bounding box center [271, 248] width 419 height 386
click at [174, 304] on div "} , { "_note" : "TABLE" , "attributes" : { ... } , "fields" : [{ "attributes" :…" at bounding box center [271, 248] width 419 height 386
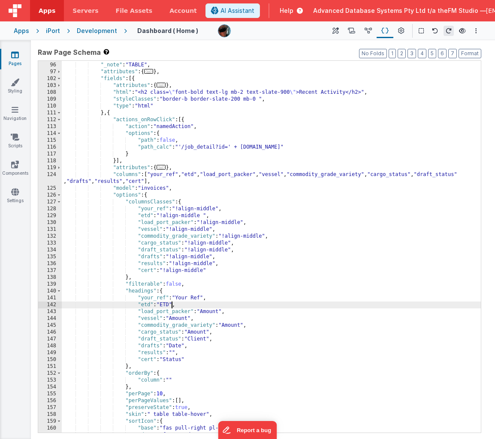
click at [209, 312] on div "} , { "_note" : "TABLE" , "attributes" : { ... } , "fields" : [{ "attributes" :…" at bounding box center [271, 248] width 419 height 386
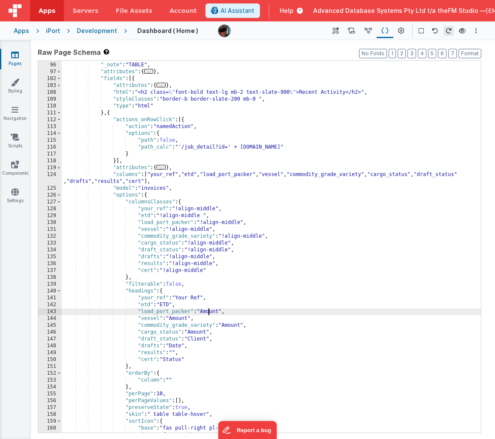
click at [209, 312] on div "} , { "_note" : "TABLE" , "attributes" : { ... } , "fields" : [{ "attributes" :…" at bounding box center [271, 248] width 419 height 386
click at [181, 318] on div "} , { "_note" : "TABLE" , "attributes" : { ... } , "fields" : [{ "attributes" :…" at bounding box center [271, 248] width 419 height 386
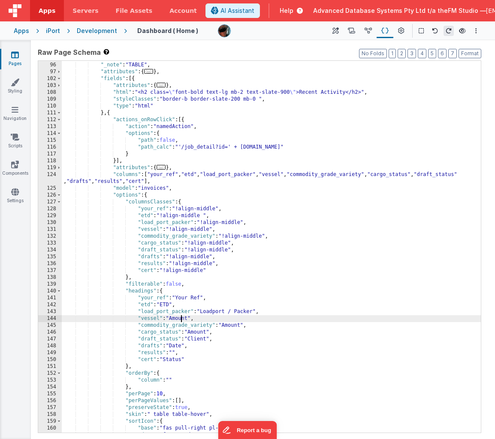
click at [181, 318] on div "} , { "_note" : "TABLE" , "attributes" : { ... } , "fields" : [{ "attributes" :…" at bounding box center [271, 248] width 419 height 386
click at [233, 326] on div "} , { "_note" : "TABLE" , "attributes" : { ... } , "fields" : [{ "attributes" :…" at bounding box center [271, 248] width 419 height 386
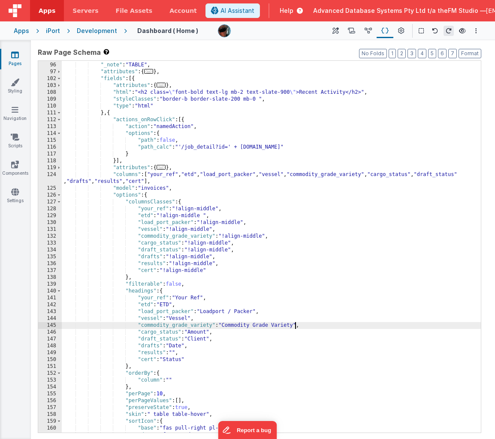
click at [201, 332] on div "} , { "_note" : "TABLE" , "attributes" : { ... } , "fields" : [{ "attributes" :…" at bounding box center [271, 248] width 419 height 386
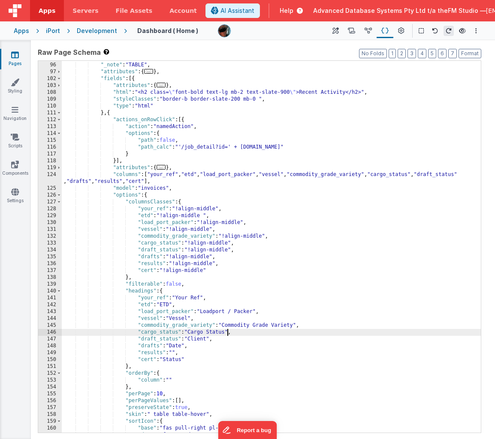
click at [199, 340] on div "} , { "_note" : "TABLE" , "attributes" : { ... } , "fields" : [{ "attributes" :…" at bounding box center [271, 248] width 419 height 386
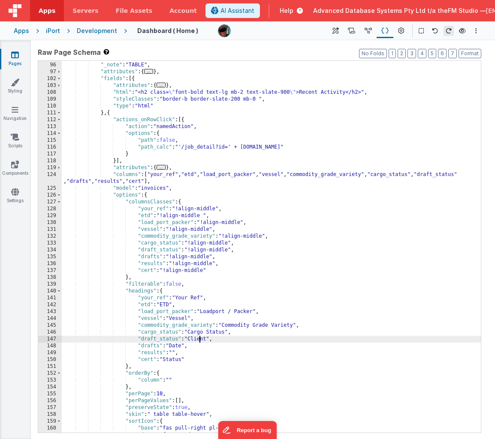
click at [199, 340] on div "} , { "_note" : "TABLE" , "attributes" : { ... } , "fields" : [{ "attributes" :…" at bounding box center [271, 248] width 419 height 386
click at [175, 347] on div "} , { "_note" : "TABLE" , "attributes" : { ... } , "fields" : [{ "attributes" :…" at bounding box center [271, 248] width 419 height 386
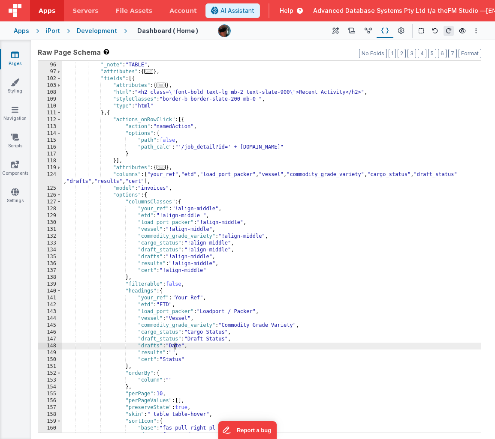
click at [175, 347] on div "} , { "_note" : "TABLE" , "attributes" : { ... } , "fields" : [{ "attributes" :…" at bounding box center [271, 248] width 419 height 386
click at [174, 354] on div "} , { "_note" : "TABLE" , "attributes" : { ... } , "fields" : [{ "attributes" :…" at bounding box center [271, 248] width 419 height 386
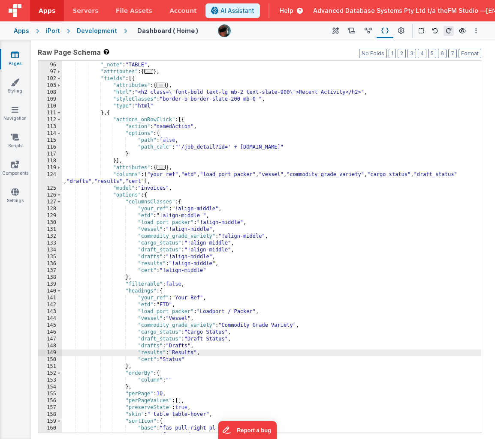
click at [170, 360] on div "} , { "_note" : "TABLE" , "attributes" : { ... } , "fields" : [{ "attributes" :…" at bounding box center [271, 248] width 419 height 386
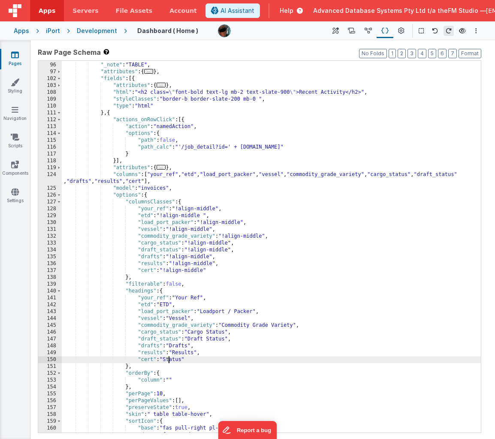
click at [170, 360] on div "} , { "_note" : "TABLE" , "attributes" : { ... } , "fields" : [{ "attributes" :…" at bounding box center [271, 248] width 419 height 386
click at [213, 353] on div "} , { "_note" : "TABLE" , "attributes" : { ... } , "fields" : [{ "attributes" :…" at bounding box center [271, 248] width 419 height 386
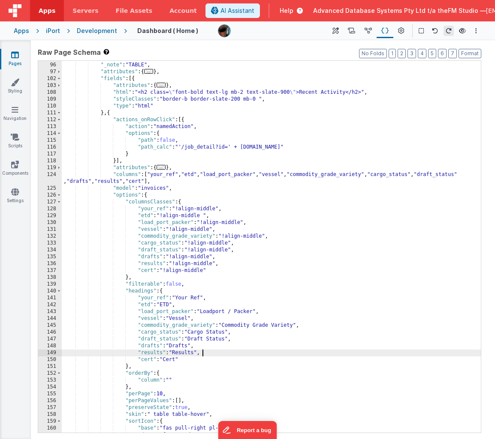
click at [111, 112] on div "} , { "_note" : "TABLE" , "attributes" : { ... } , "fields" : [{ "attributes" :…" at bounding box center [271, 248] width 419 height 386
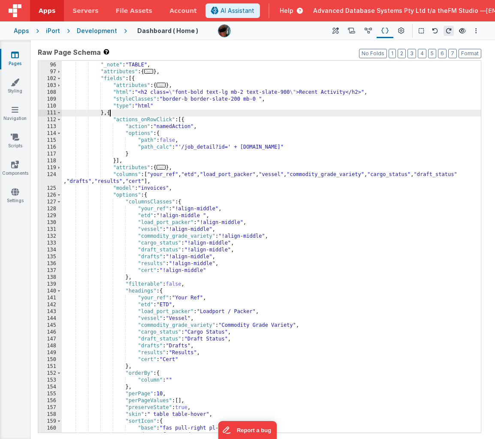
click at [111, 112] on div "} , { "_note" : "TABLE" , "attributes" : { ... } , "fields" : [{ "attributes" :…" at bounding box center [271, 248] width 419 height 386
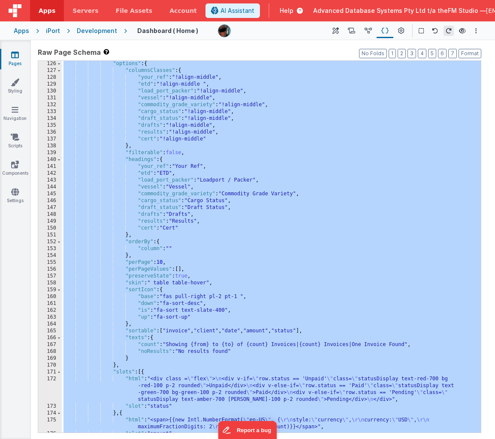
scroll to position [312, 0]
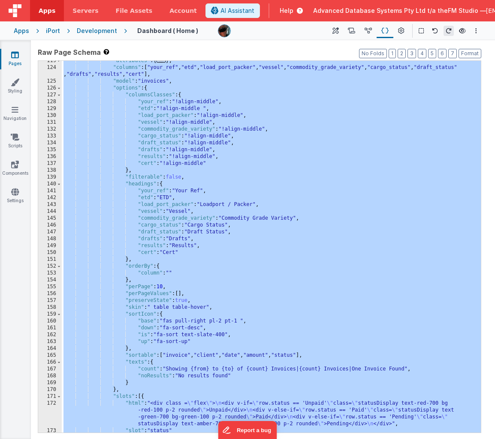
click at [218, 56] on label "Raw Page Schema Shortcuts: Find: command-f Fold: command-option-L Unfold: comma…" at bounding box center [259, 52] width 443 height 10
click at [216, 77] on div ""attributes" : { ... } , "columns" : [ "your_ref" , "etd" , "load_port_packer" …" at bounding box center [271, 250] width 419 height 386
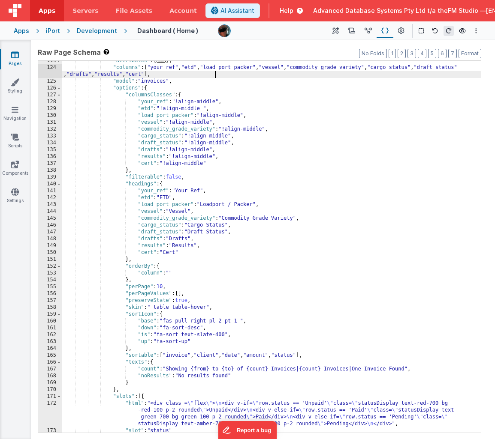
click at [150, 67] on div ""attributes" : { ... } , "columns" : [ "your_ref" , "etd" , "load_port_packer" …" at bounding box center [271, 250] width 419 height 386
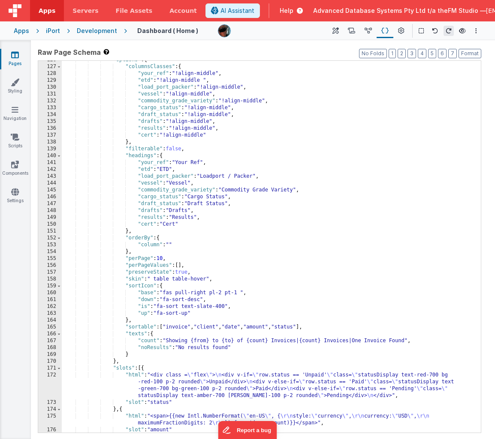
scroll to position [340, 0]
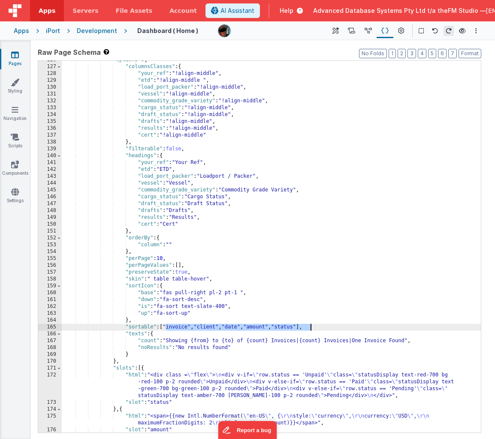
drag, startPoint x: 165, startPoint y: 326, endPoint x: 309, endPoint y: 327, distance: 144.4
click at [309, 327] on div ""options" : { "columnsClasses" : { "your_ref" : "!align-middle" , "etd" : "!ali…" at bounding box center [271, 250] width 419 height 386
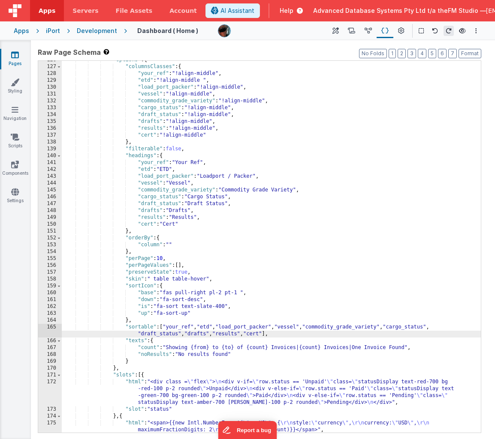
click at [283, 349] on div ""options" : { "columnsClasses" : { "your_ref" : "!align-middle" , "etd" : "!ali…" at bounding box center [271, 250] width 419 height 386
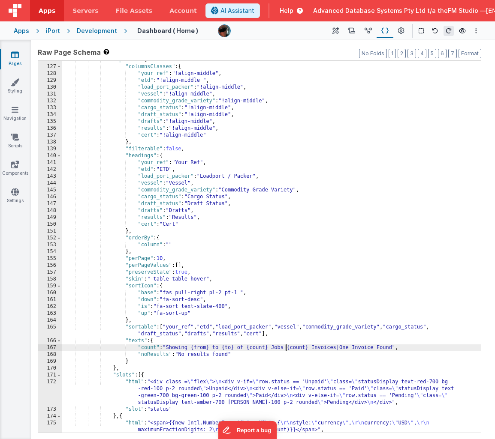
click at [283, 349] on div ""options" : { "columnsClasses" : { "your_ref" : "!align-middle" , "etd" : "!ali…" at bounding box center [271, 250] width 419 height 386
click at [326, 348] on div ""options" : { "columnsClasses" : { "your_ref" : "!align-middle" , "etd" : "!ali…" at bounding box center [271, 250] width 419 height 386
click at [347, 348] on div ""options" : { "columnsClasses" : { "your_ref" : "!align-middle" , "etd" : "!ali…" at bounding box center [271, 250] width 419 height 386
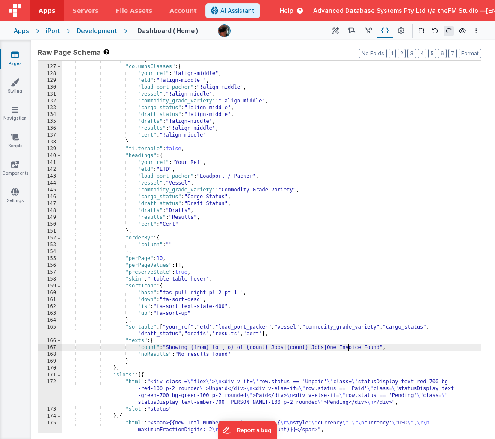
click at [347, 348] on div ""options" : { "columnsClasses" : { "your_ref" : "!align-middle" , "etd" : "!ali…" at bounding box center [271, 250] width 419 height 386
click at [202, 354] on div ""options" : { "columnsClasses" : { "your_ref" : "!align-middle" , "etd" : "!ali…" at bounding box center [271, 250] width 419 height 386
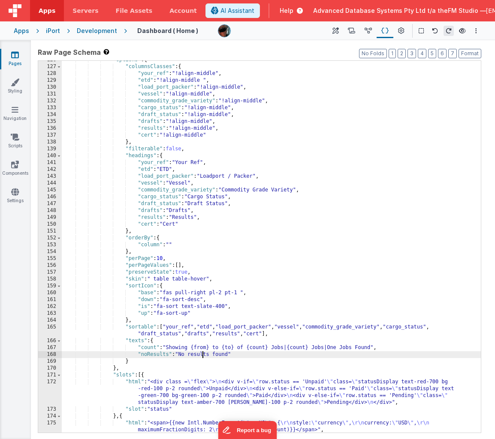
click at [202, 354] on div ""options" : { "columnsClasses" : { "your_ref" : "!align-middle" , "etd" : "!ali…" at bounding box center [271, 250] width 419 height 386
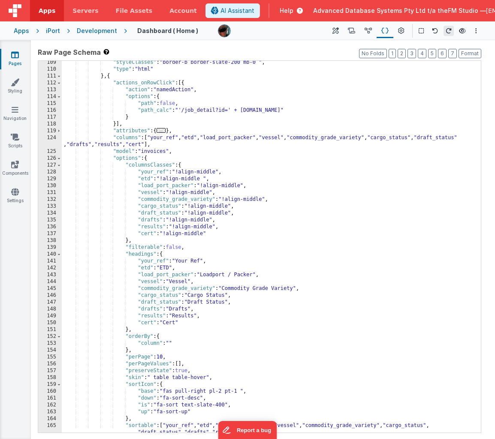
scroll to position [235, 0]
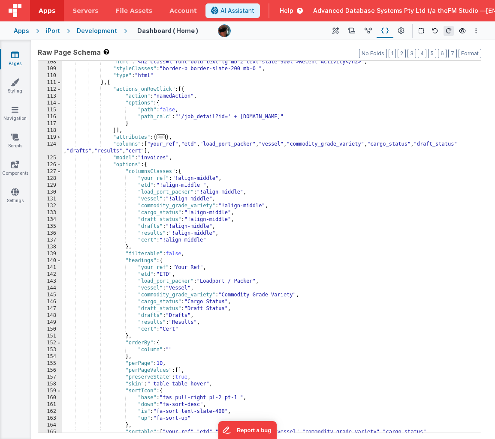
click at [111, 84] on div ""html" : "<h2 class= \" font-bold text-lg mb-2 text-slate-900 \" >Recent Activi…" at bounding box center [271, 255] width 419 height 393
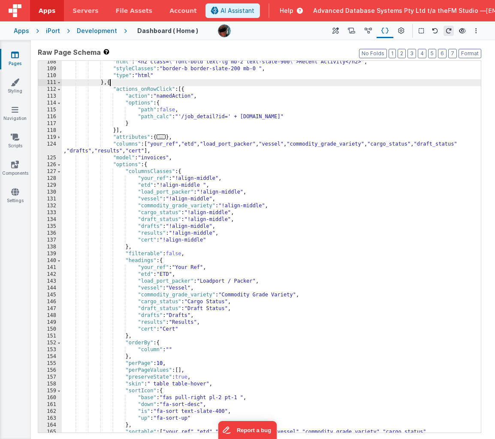
click at [111, 84] on div ""html" : "<h2 class= \" font-bold text-lg mb-2 text-slate-900 \" >Recent Activi…" at bounding box center [271, 255] width 419 height 393
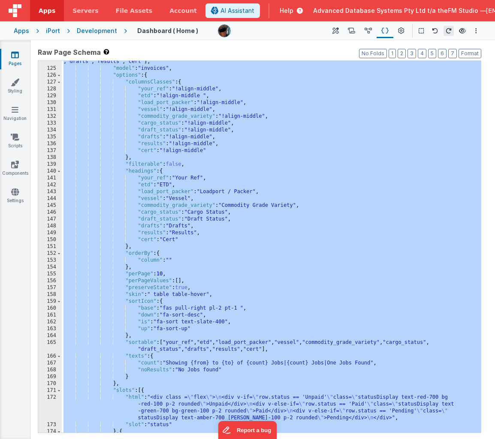
scroll to position [288, 0]
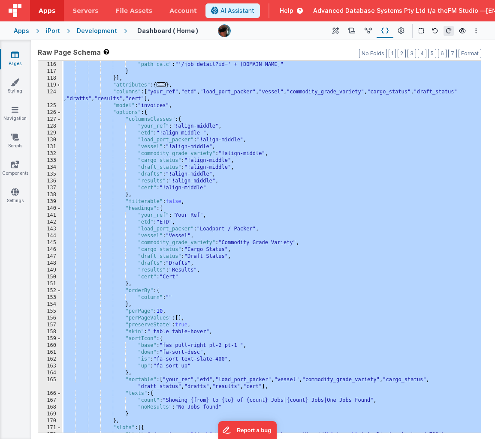
click at [225, 106] on div ""path" : false , "path_calc" : "'/job_detail?id=' + [DOMAIN_NAME]" } }] , "attr…" at bounding box center [271, 257] width 419 height 406
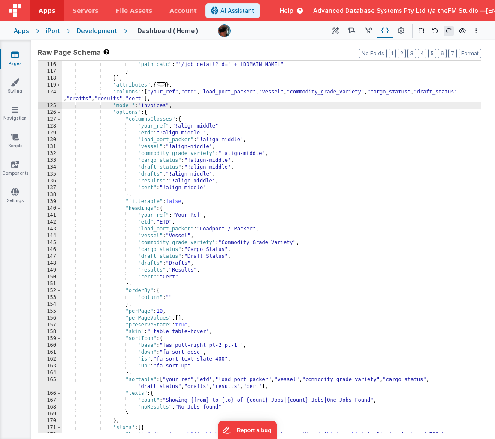
click at [153, 108] on div ""path" : false , "path_calc" : "'/job_detail?id=' + [DOMAIN_NAME]" } }] , "attr…" at bounding box center [271, 257] width 419 height 406
click at [244, 138] on div ""path" : false , "path_calc" : "'/job_detail?id=' + [DOMAIN_NAME]" } }] , "attr…" at bounding box center [271, 257] width 419 height 406
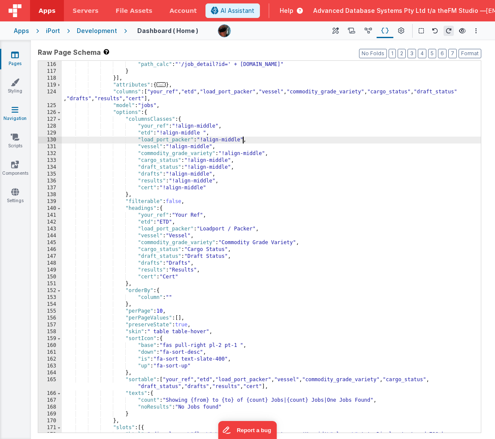
click at [14, 111] on icon at bounding box center [15, 109] width 7 height 9
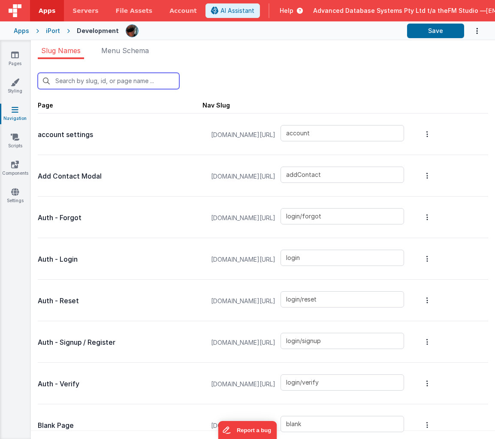
click at [111, 83] on input "text" at bounding box center [108, 81] width 141 height 16
type input "j"
type input "job_detail"
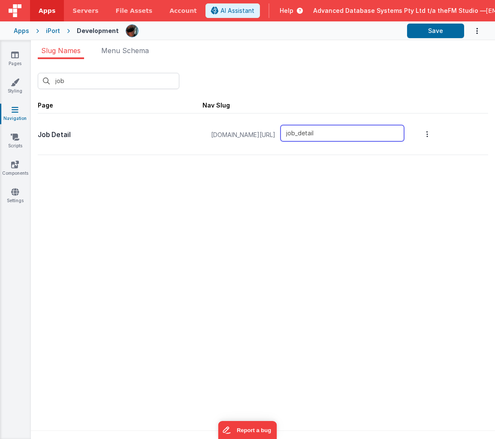
click at [342, 129] on input "job_detail" at bounding box center [341, 133] width 123 height 16
click at [270, 84] on div "job New Slug" at bounding box center [263, 81] width 450 height 16
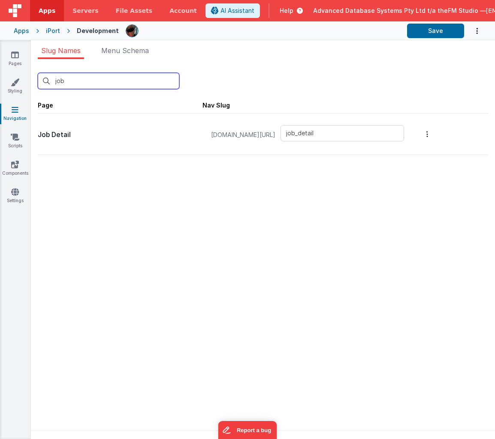
click at [89, 84] on input "job" at bounding box center [108, 81] width 141 height 16
type input "i"
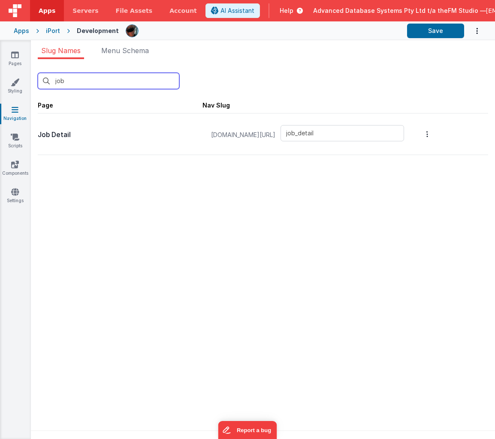
type input "account"
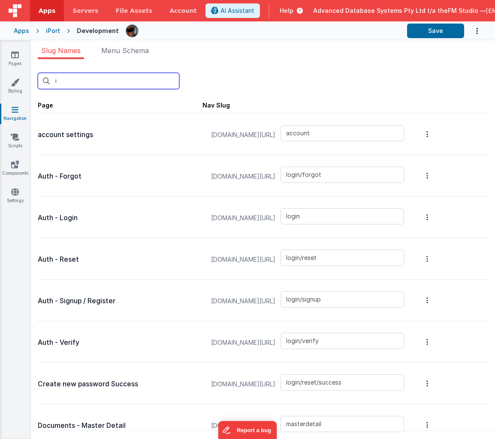
type input "in"
type input "inspections"
type input "invoices"
type input "invoices_simple"
type input "invoices_tab"
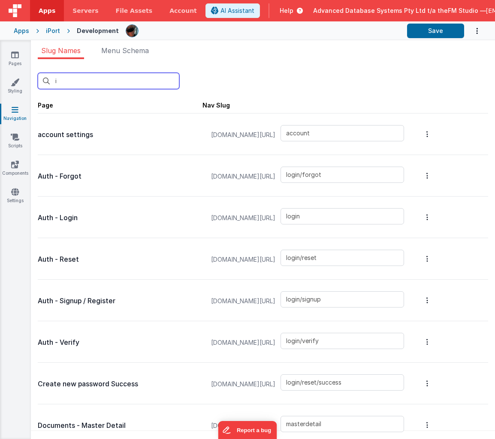
type input "invoicesdetail"
type input "nominations"
type input "login/forgot/sent"
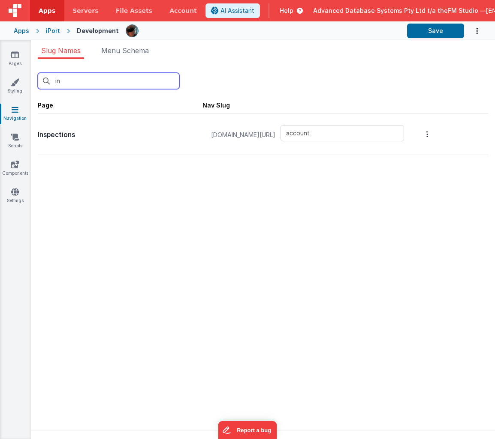
type input "ins"
type input "inspections"
click at [75, 87] on input "inspec" at bounding box center [108, 81] width 141 height 16
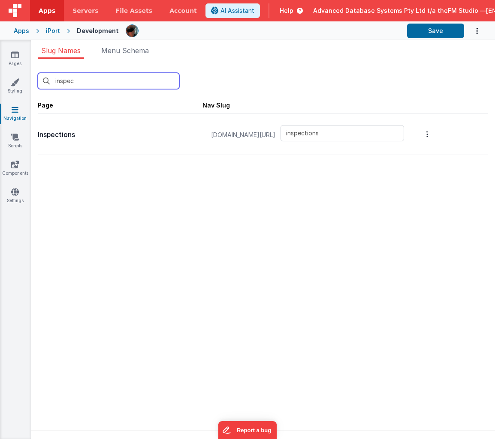
type input "d"
type input "account"
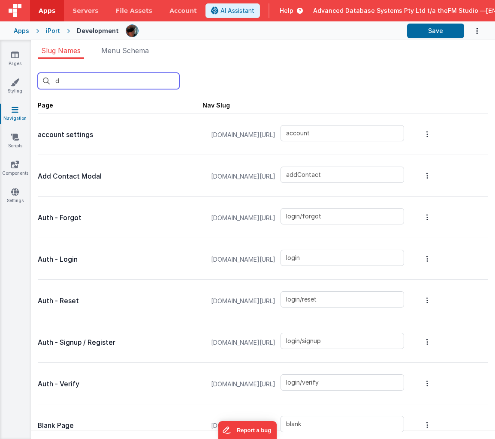
type input "da"
type input "addContact"
type input "login/forgot"
type input "default"
type input "upload"
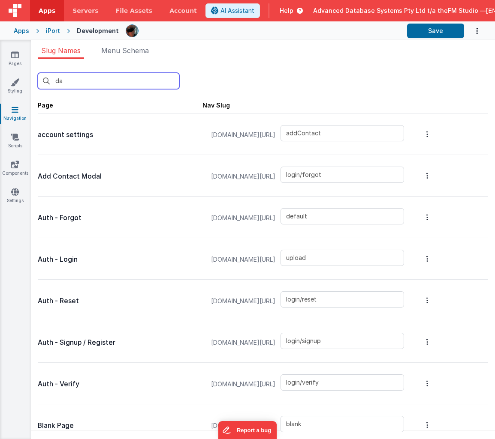
type input "das"
type input "default"
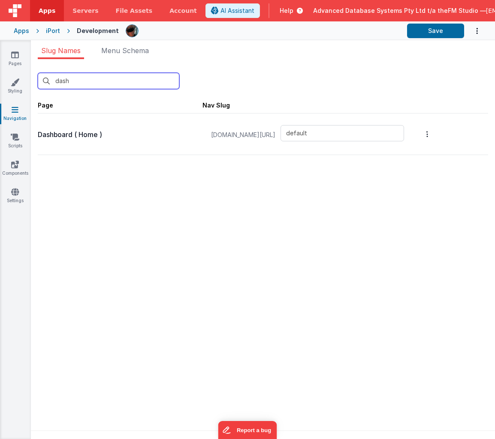
type input "dash"
click at [67, 133] on p "Dashboard ( Home )" at bounding box center [120, 135] width 165 height 12
click at [12, 57] on icon at bounding box center [15, 55] width 8 height 9
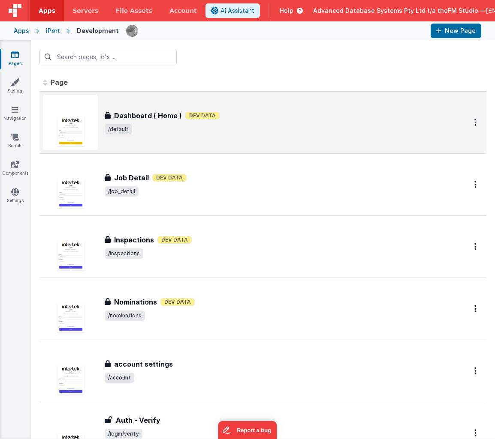
click at [145, 112] on h3 "Dashboard ( Home )" at bounding box center [148, 116] width 68 height 10
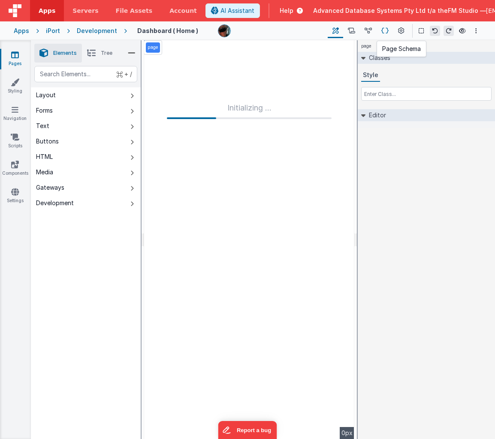
click at [385, 29] on icon at bounding box center [384, 31] width 7 height 9
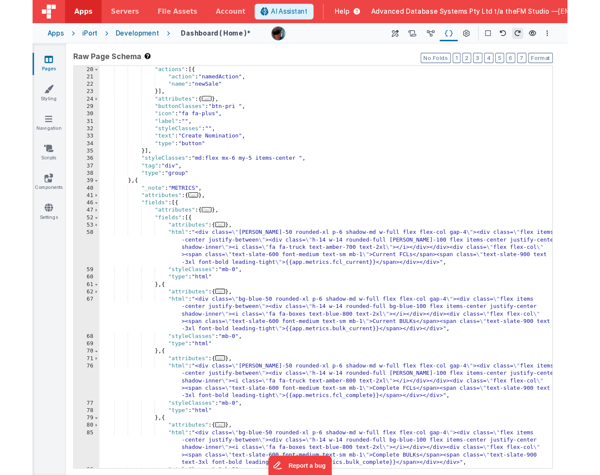
scroll to position [128, 0]
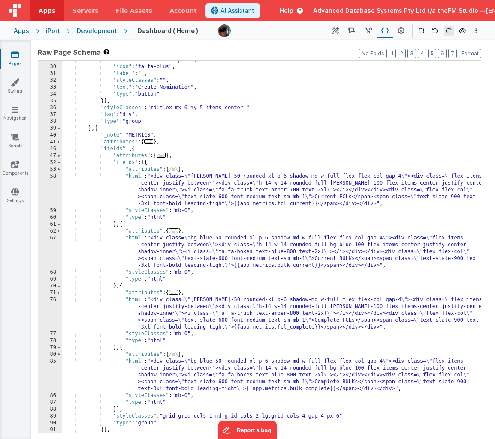
click at [209, 251] on div ""buttonClasses" : "btn-pri " , "icon" : "fa fa-plus" , "label" : "" , "styleCla…" at bounding box center [271, 250] width 419 height 386
click at [59, 141] on span at bounding box center [59, 142] width 5 height 7
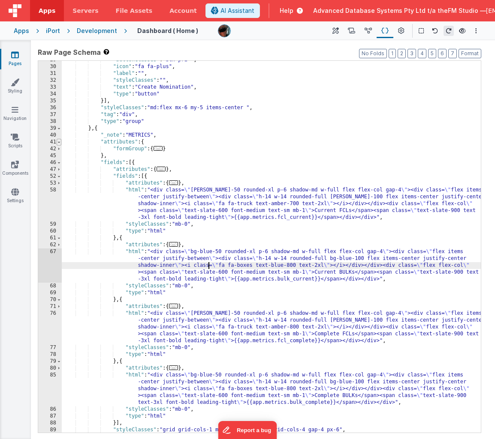
click at [59, 141] on span at bounding box center [59, 142] width 5 height 7
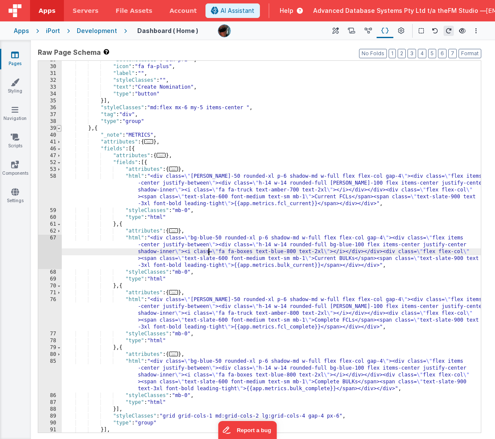
click at [59, 127] on span at bounding box center [59, 128] width 5 height 7
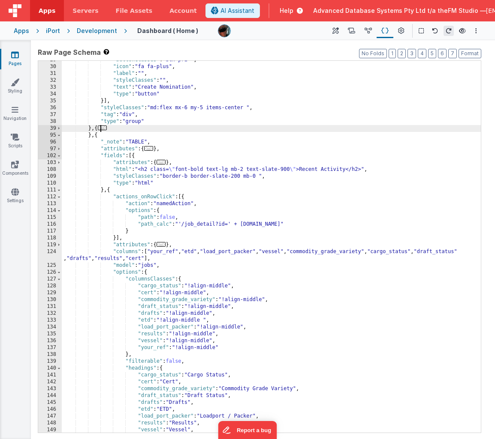
click at [325, 169] on div ""buttonClasses" : "btn-pri " , "icon" : "fa fa-plus" , "label" : "" , "styleCla…" at bounding box center [271, 250] width 419 height 386
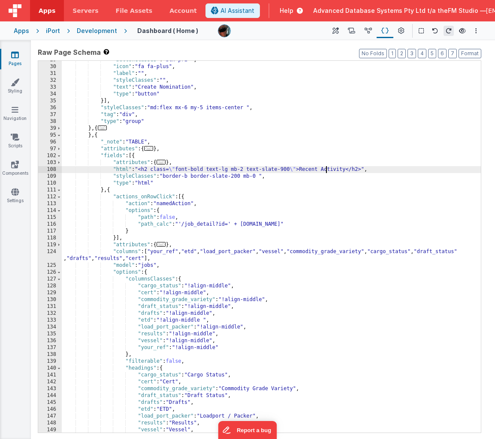
click at [325, 169] on div ""buttonClasses" : "btn-pri " , "icon" : "fa fa-plus" , "label" : "" , "styleCla…" at bounding box center [271, 250] width 419 height 386
click at [221, 224] on div ""buttonClasses" : "btn-pri " , "icon" : "fa fa-plus" , "label" : "" , "styleCla…" at bounding box center [271, 250] width 419 height 386
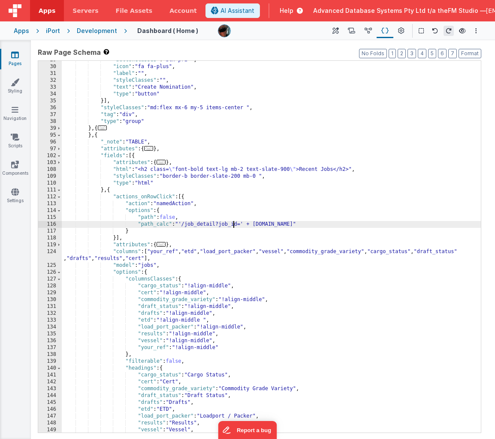
click at [305, 224] on div ""buttonClasses" : "btn-pri " , "icon" : "fa fa-plus" , "label" : "" , "styleCla…" at bounding box center [271, 250] width 419 height 386
click at [200, 223] on div ""buttonClasses" : "btn-pri " , "icon" : "fa fa-plus" , "label" : "" , "styleCla…" at bounding box center [271, 250] width 419 height 386
click at [16, 55] on icon at bounding box center [15, 55] width 8 height 9
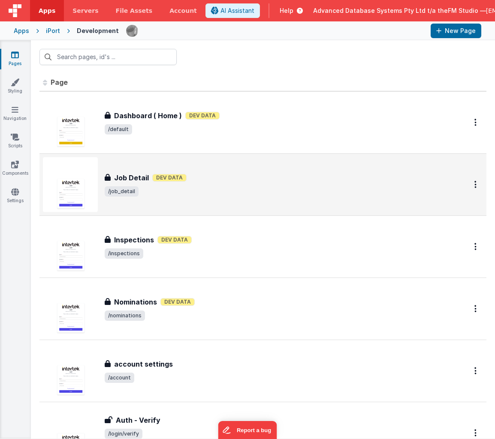
click at [126, 176] on h3 "Job Detail" at bounding box center [131, 178] width 35 height 10
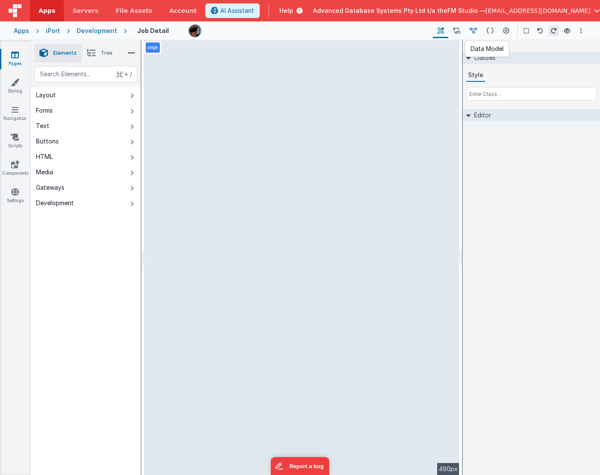
click at [473, 30] on icon at bounding box center [473, 31] width 7 height 9
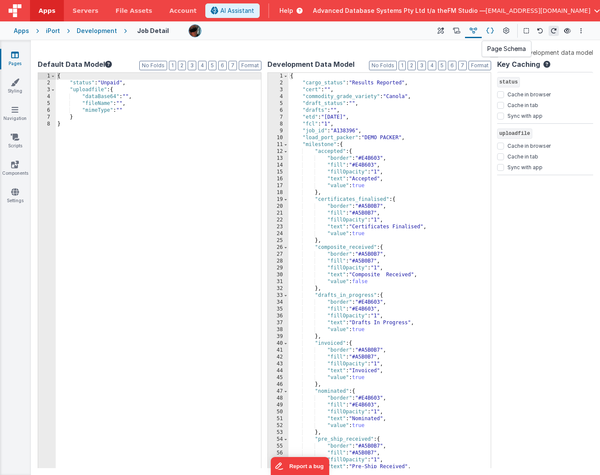
click at [489, 30] on icon at bounding box center [489, 31] width 7 height 9
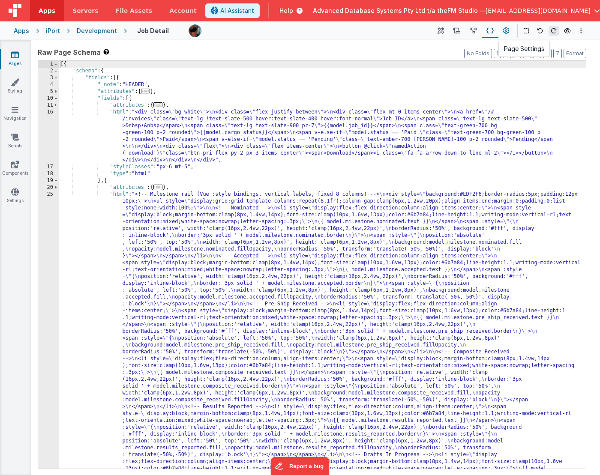
click at [504, 31] on icon at bounding box center [506, 31] width 6 height 9
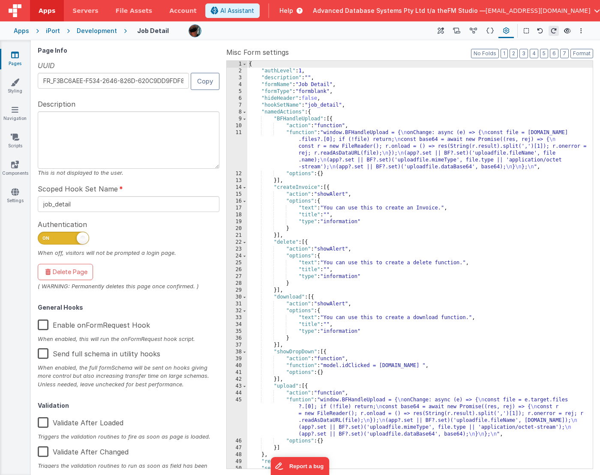
click at [327, 106] on div "{ "authLevel" : 1 , "description" : "" , "formName" : "Job Detail" , "formType"…" at bounding box center [419, 272] width 345 height 422
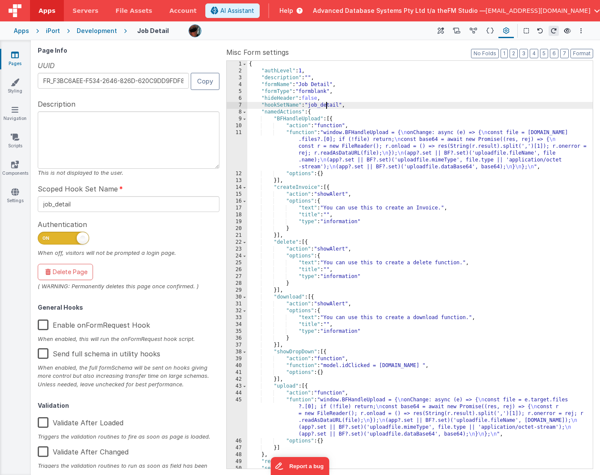
click at [327, 106] on div "{ "authLevel" : 1 , "description" : "" , "formName" : "Job Detail" , "formType"…" at bounding box center [419, 272] width 345 height 422
click at [42, 324] on label "Enable onFormRequest Hook" at bounding box center [94, 324] width 112 height 18
click at [0, 0] on input "Enable onFormRequest Hook" at bounding box center [0, 0] width 0 height 0
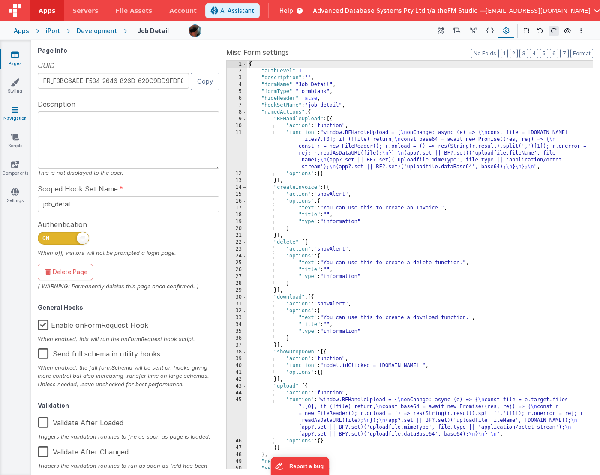
click at [15, 109] on icon at bounding box center [15, 109] width 7 height 9
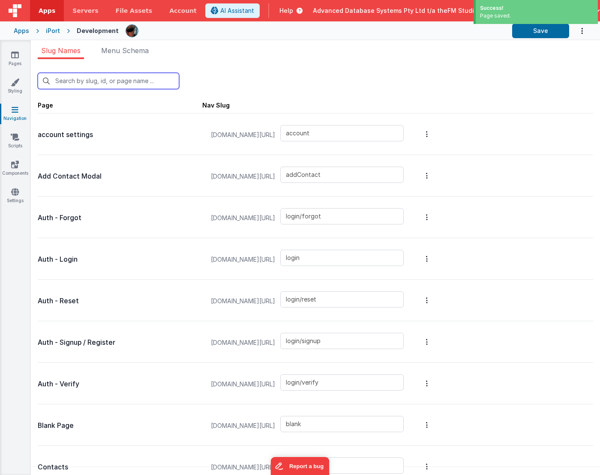
click at [126, 81] on input "text" at bounding box center [108, 81] width 141 height 16
type input "j"
type input "job_detail"
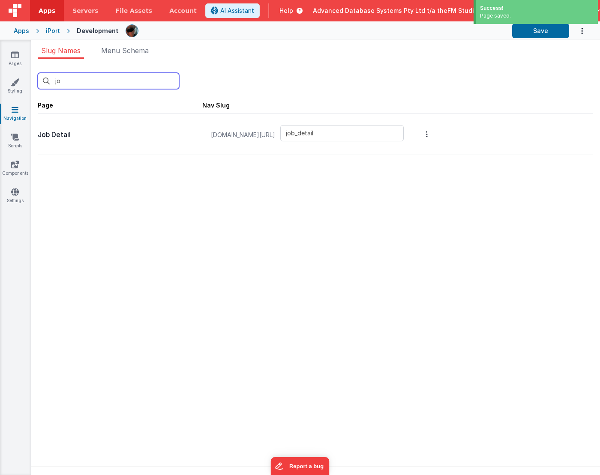
type input "job"
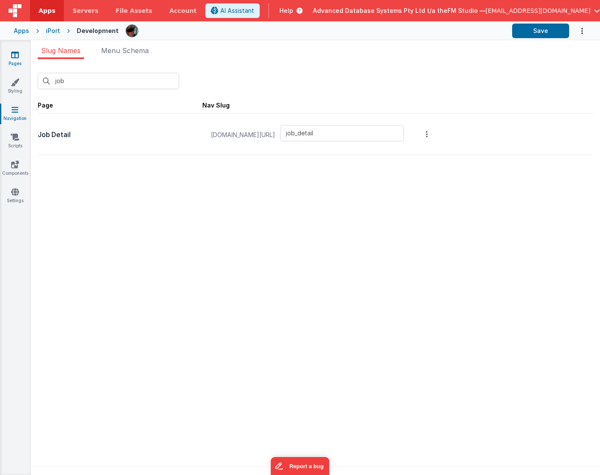
click at [21, 56] on link "Pages" at bounding box center [15, 59] width 31 height 17
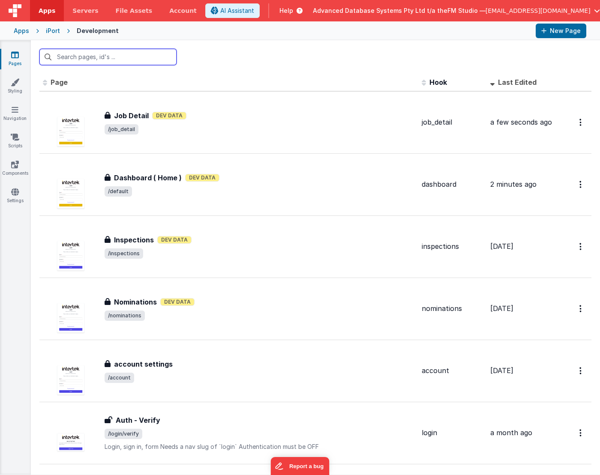
click at [73, 59] on input "text" at bounding box center [107, 57] width 137 height 16
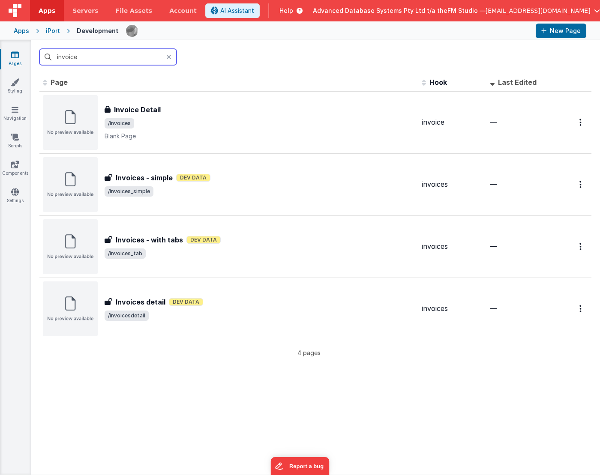
type input "invoices"
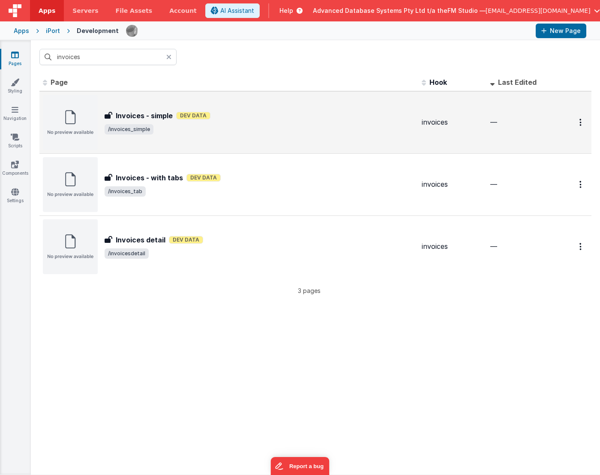
click at [73, 116] on img at bounding box center [70, 122] width 55 height 55
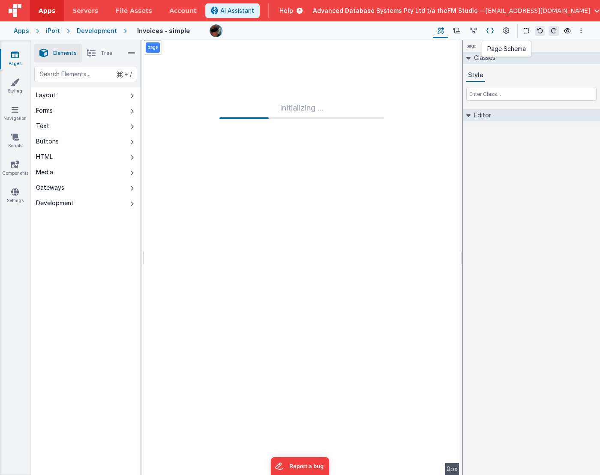
click at [491, 31] on icon at bounding box center [489, 31] width 7 height 9
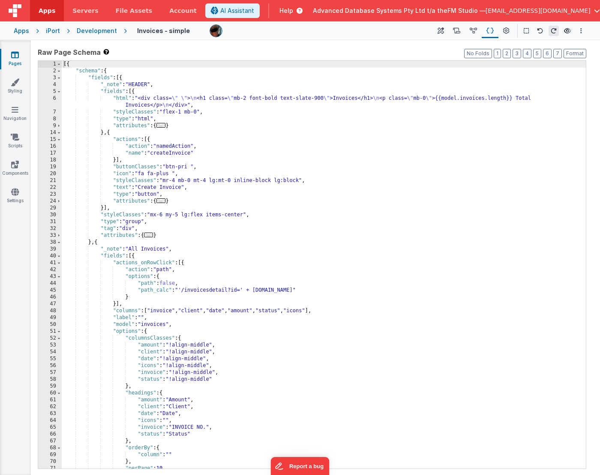
click at [15, 53] on icon at bounding box center [15, 55] width 8 height 9
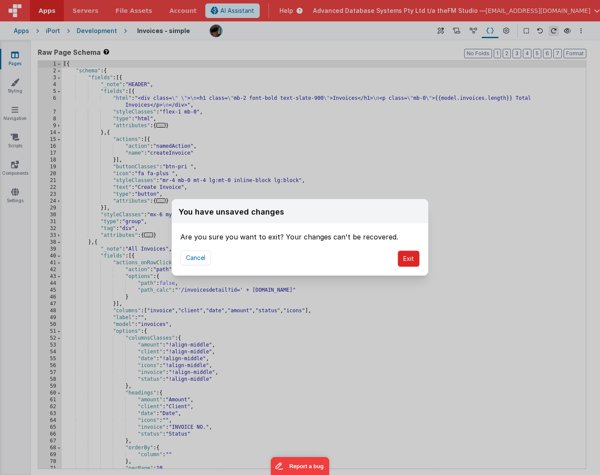
click at [408, 255] on button "Exit" at bounding box center [409, 259] width 22 height 16
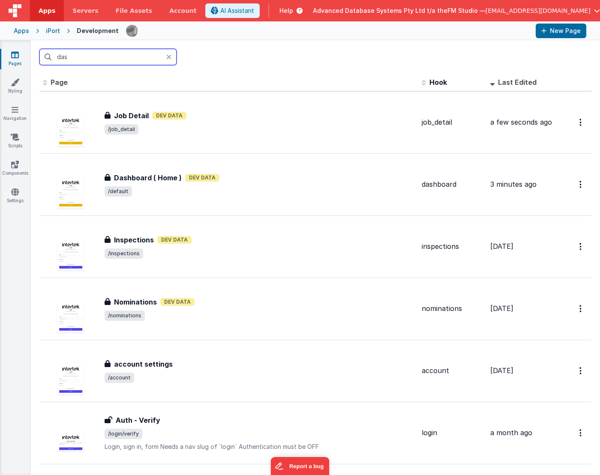
type input "dash"
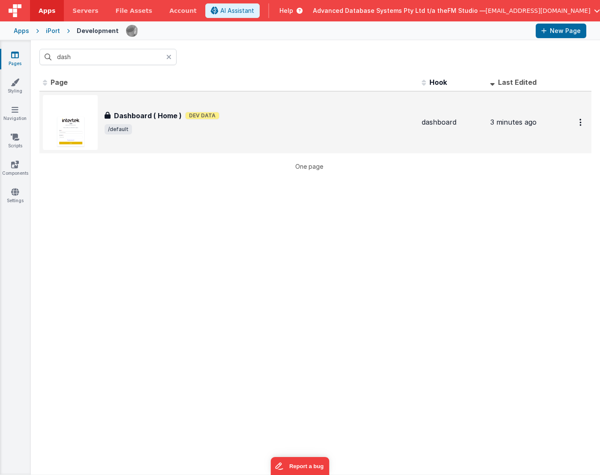
click at [147, 118] on h3 "Dashboard ( Home )" at bounding box center [148, 116] width 68 height 10
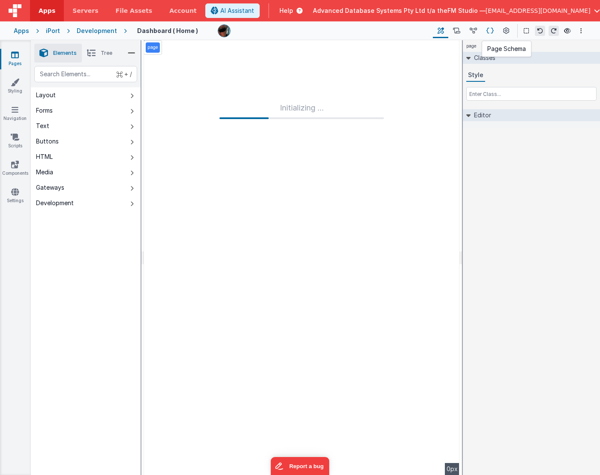
click at [491, 29] on icon at bounding box center [489, 31] width 7 height 9
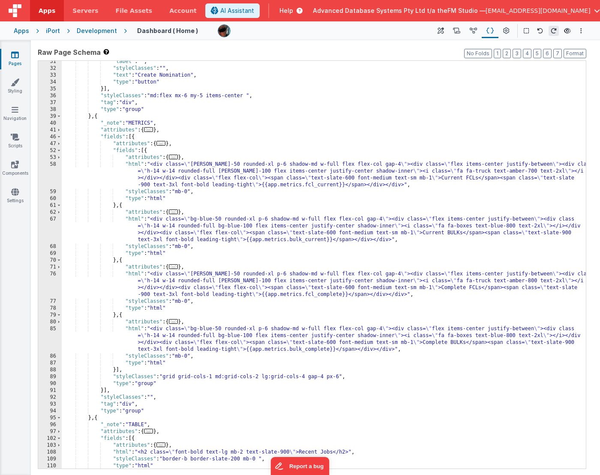
scroll to position [133, 0]
click at [309, 216] on div ""label" : "" , "styleClasses" : "" , "text" : "Create Nomination" , "type" : "b…" at bounding box center [324, 269] width 524 height 422
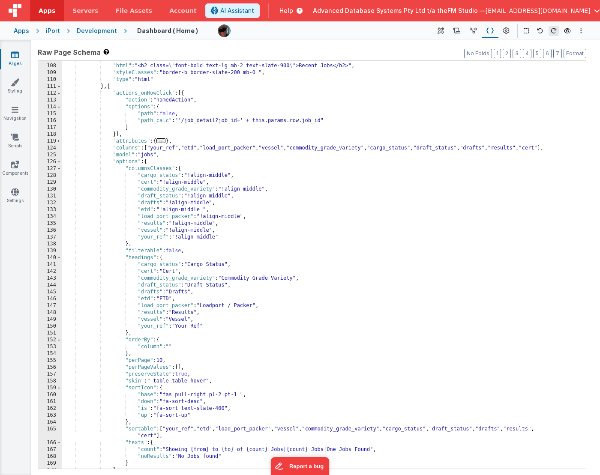
scroll to position [519, 0]
click at [188, 147] on div ""attributes" : { ... } , "html" : "<h2 class= \" font-bold text-lg mb-2 text-sl…" at bounding box center [324, 267] width 524 height 422
drag, startPoint x: 188, startPoint y: 147, endPoint x: 208, endPoint y: 146, distance: 20.6
click at [208, 146] on div ""attributes" : { ... } , "html" : "<h2 class= \" font-bold text-lg mb-2 text-sl…" at bounding box center [324, 267] width 524 height 422
click at [187, 148] on div ""attributes" : { ... } , "html" : "<h2 class= \" font-bold text-lg mb-2 text-sl…" at bounding box center [324, 267] width 524 height 422
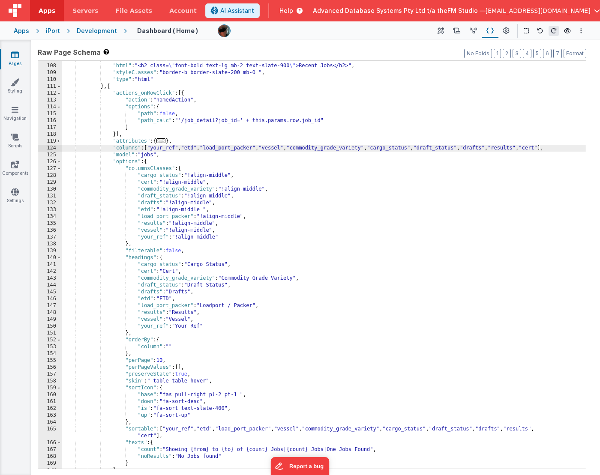
paste textarea
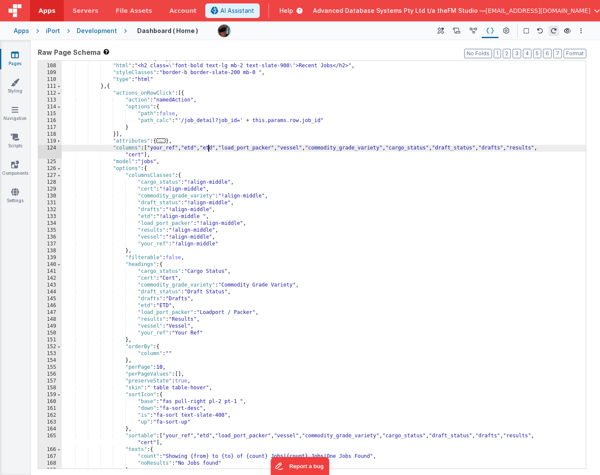
click at [195, 148] on div ""attributes" : { ... } , "html" : "<h2 class= \" font-bold text-lg mb-2 text-sl…" at bounding box center [324, 267] width 524 height 422
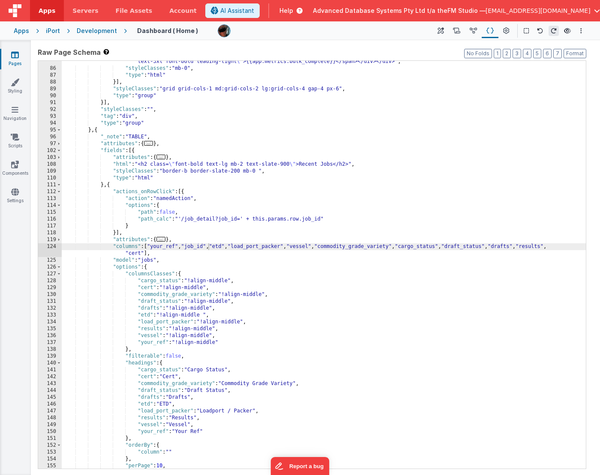
scroll to position [337, 0]
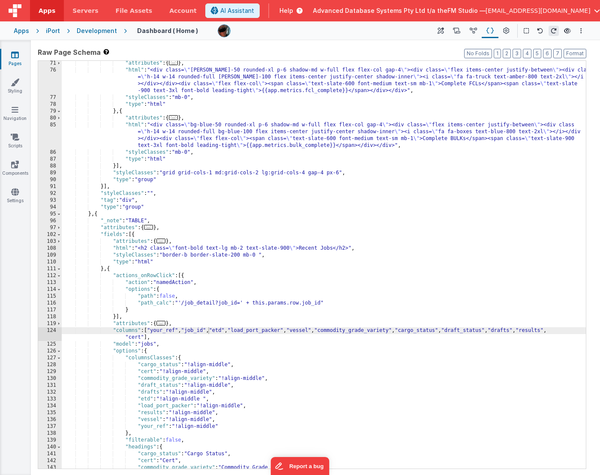
click at [10, 57] on link "Pages" at bounding box center [15, 59] width 31 height 17
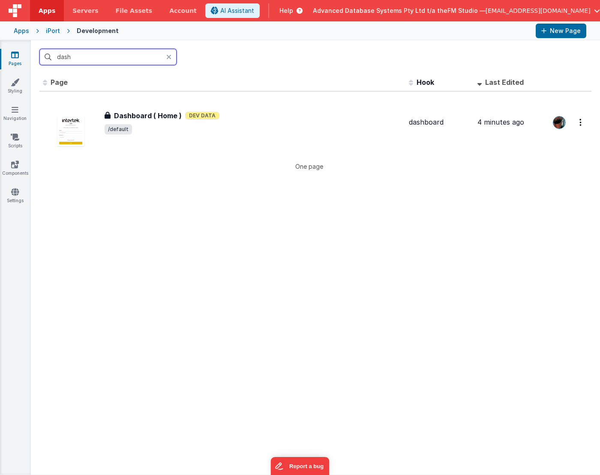
click at [81, 55] on input "dash" at bounding box center [107, 57] width 137 height 16
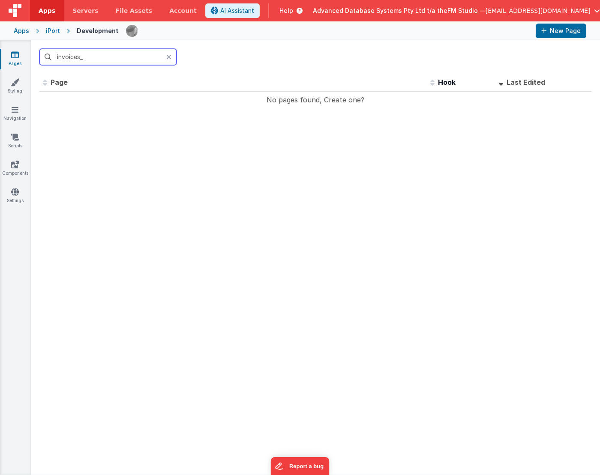
type input "invoices"
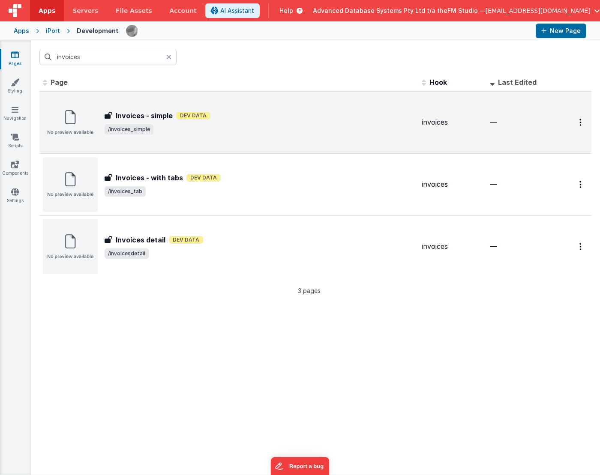
click at [73, 120] on img at bounding box center [70, 122] width 55 height 55
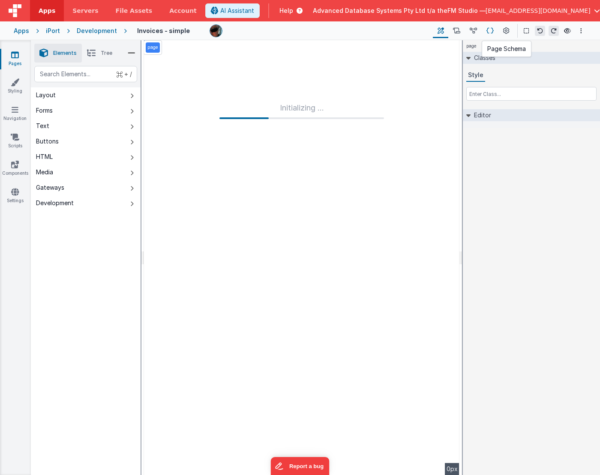
click at [490, 30] on icon at bounding box center [489, 31] width 7 height 9
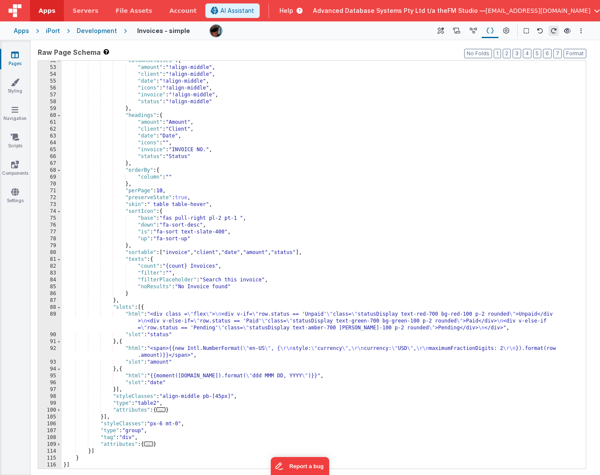
scroll to position [278, 0]
click at [15, 54] on icon at bounding box center [15, 55] width 8 height 9
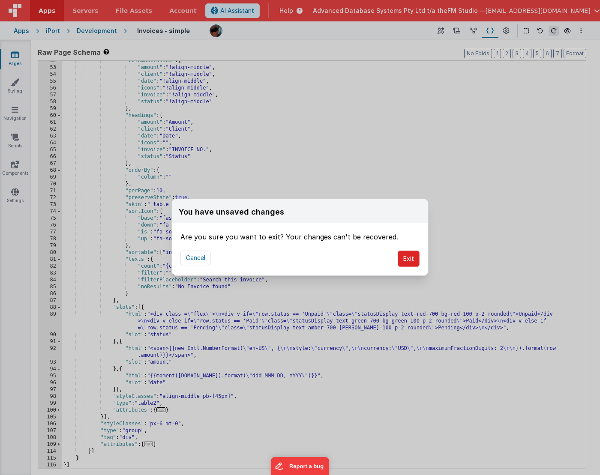
click at [410, 258] on button "Exit" at bounding box center [409, 259] width 22 height 16
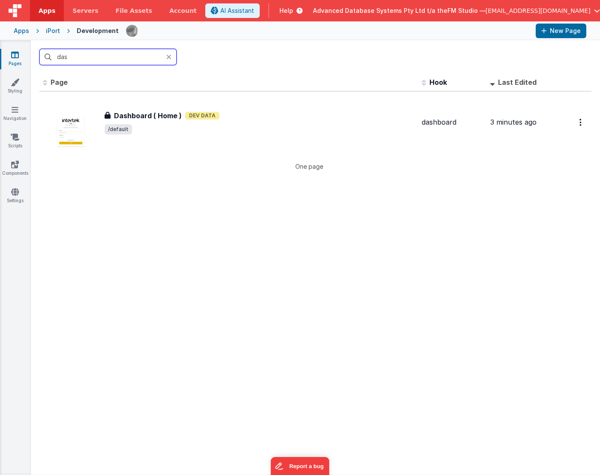
type input "dash"
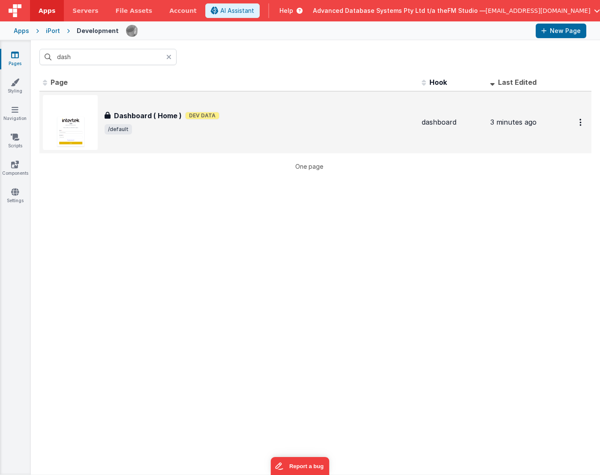
click at [145, 122] on div "Dashboard ( Home ) Dashboard ( Home ) Dev Data /default" at bounding box center [260, 123] width 310 height 24
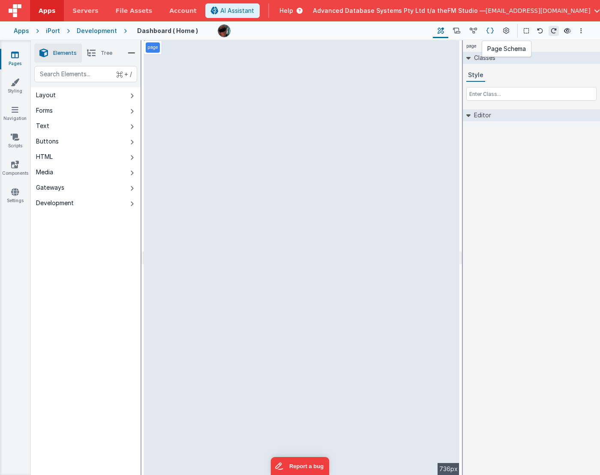
click at [494, 30] on button at bounding box center [490, 31] width 17 height 15
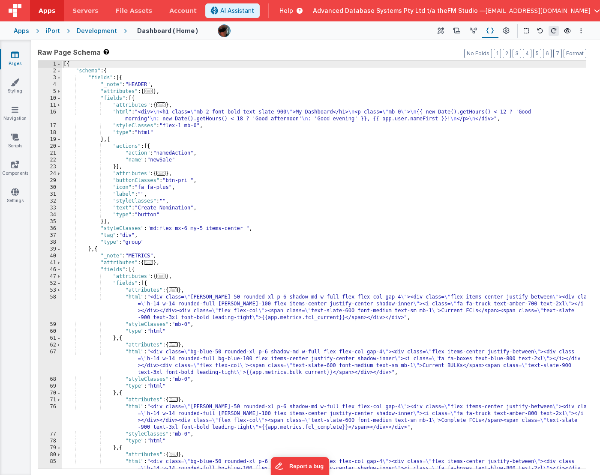
click at [212, 306] on div "[{ "schema" : { "fields" : [{ "_note" : "HEADER" , "attributes" : { ... } , "fi…" at bounding box center [324, 282] width 524 height 442
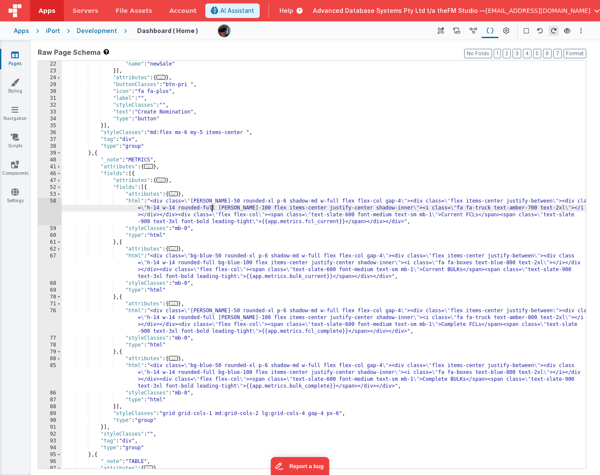
scroll to position [159, 0]
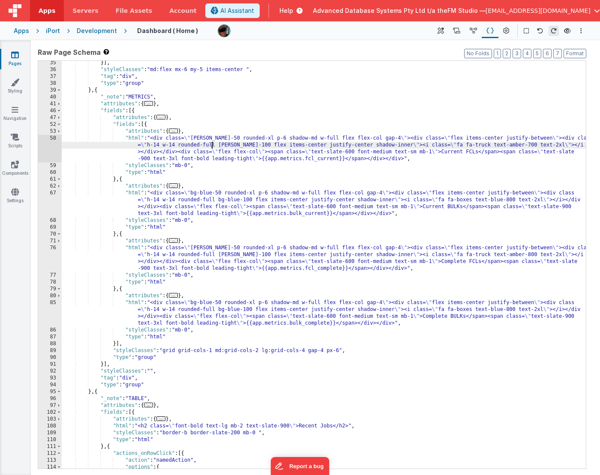
click at [212, 352] on div "}] , "styleClasses" : "md:flex mx-6 my-5 items-center " , "tag" : "div" , "type…" at bounding box center [324, 271] width 524 height 422
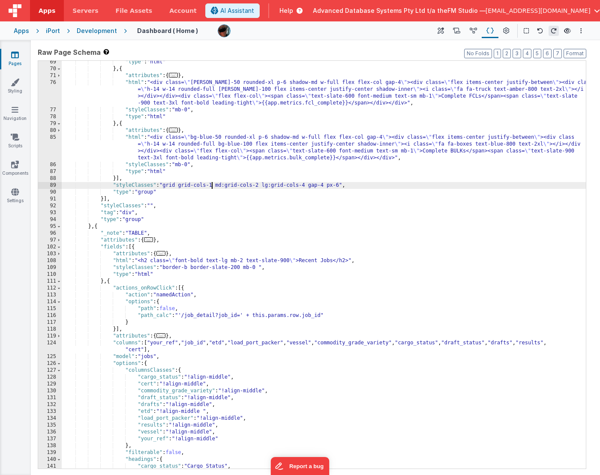
scroll to position [350, 0]
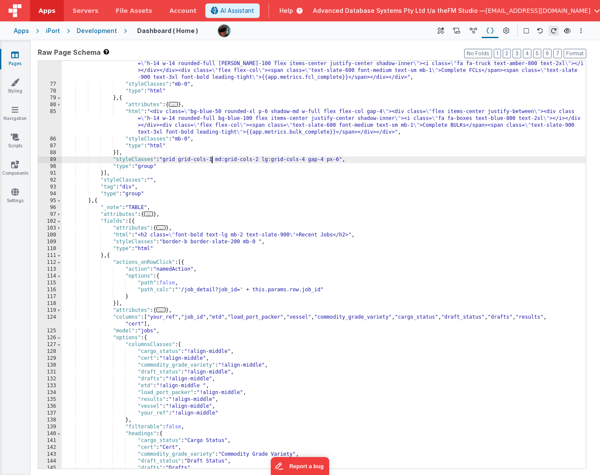
click at [204, 318] on div ""html" : "<div class= \" [PERSON_NAME]-50 rounded-xl p-6 shadow-md w-full flex …" at bounding box center [324, 275] width 524 height 442
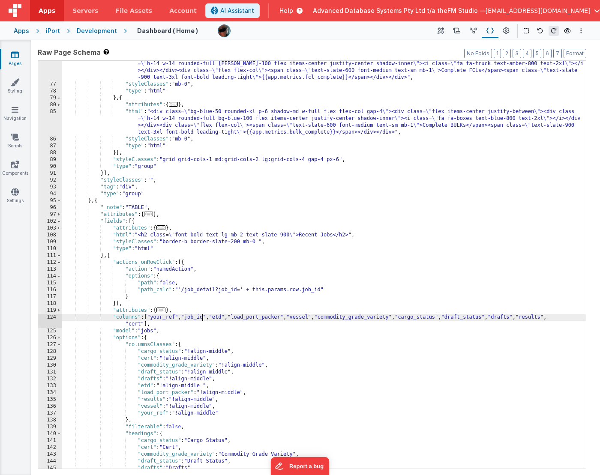
click at [204, 318] on div ""html" : "<div class= \" [PERSON_NAME]-50 rounded-xl p-6 shadow-md w-full flex …" at bounding box center [324, 275] width 524 height 442
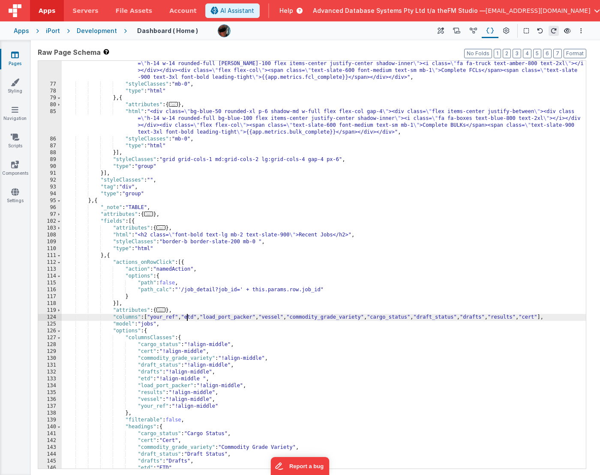
click at [231, 290] on div ""html" : "<div class= \" [PERSON_NAME]-50 rounded-xl p-6 shadow-md w-full flex …" at bounding box center [324, 275] width 524 height 442
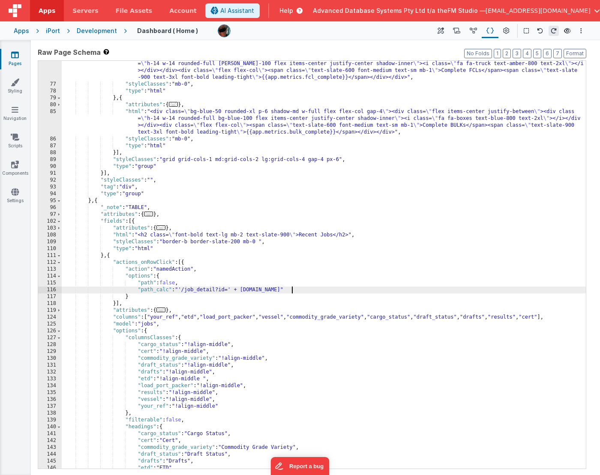
click at [14, 57] on icon at bounding box center [15, 55] width 8 height 9
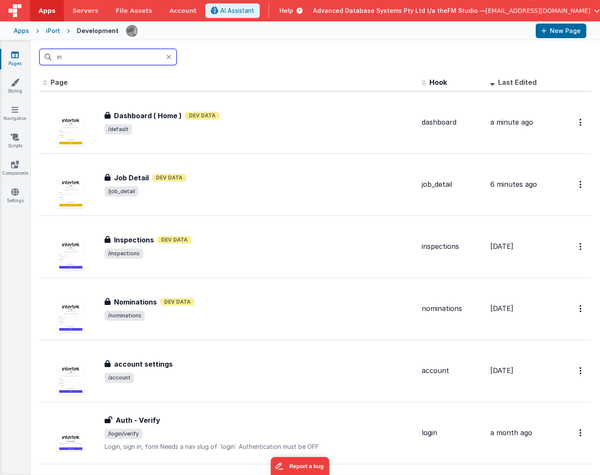
type input "inv"
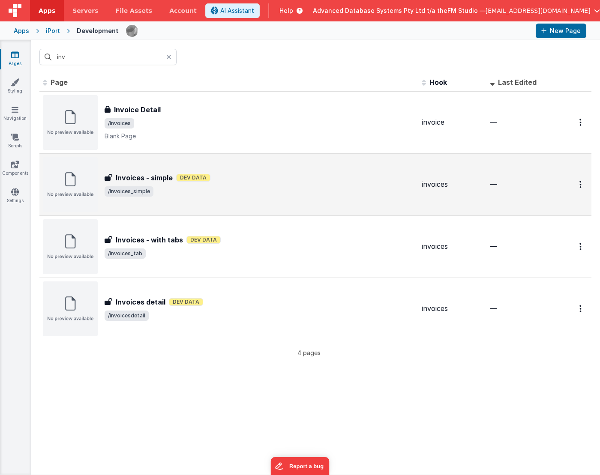
click at [135, 173] on h3 "Invoices - simple" at bounding box center [144, 178] width 57 height 10
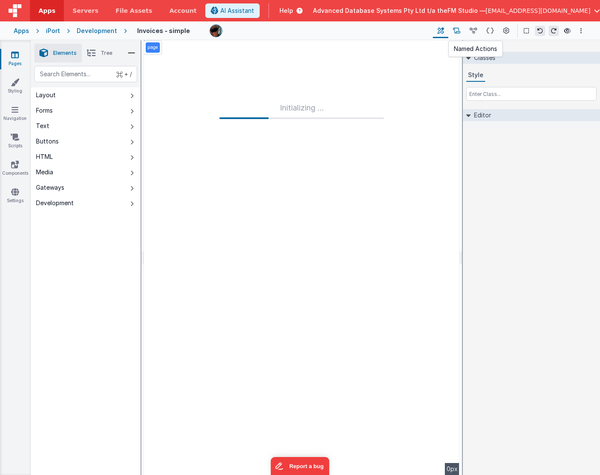
click at [460, 27] on icon at bounding box center [456, 31] width 7 height 9
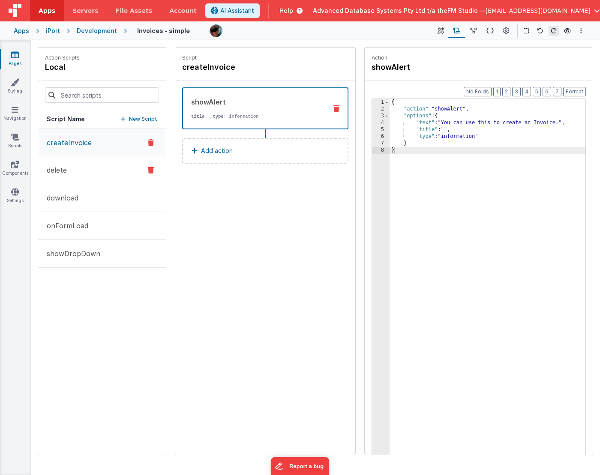
click at [87, 165] on button "delete" at bounding box center [102, 170] width 128 height 28
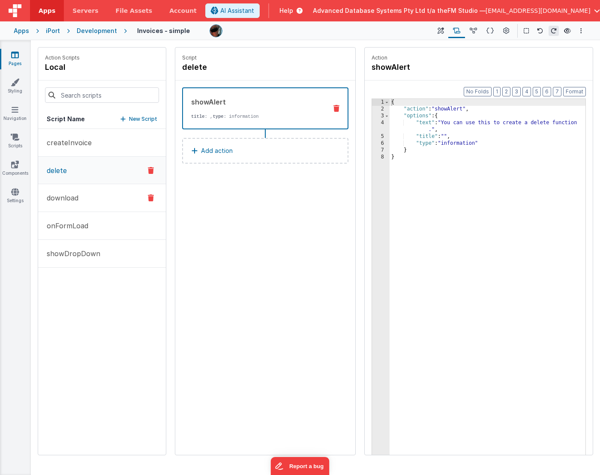
click at [92, 194] on button "download" at bounding box center [102, 198] width 128 height 28
click at [91, 219] on button "onFormLoad" at bounding box center [102, 226] width 128 height 28
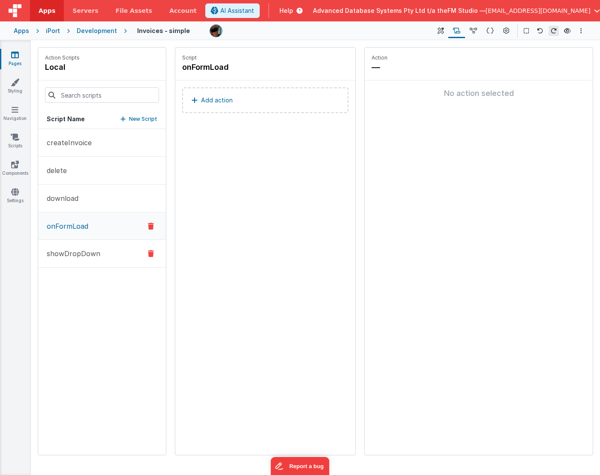
click at [93, 255] on p "showDropDown" at bounding box center [71, 254] width 59 height 10
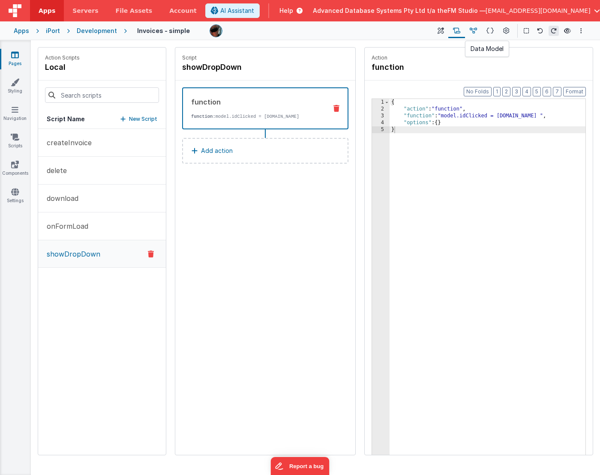
click at [476, 30] on icon at bounding box center [473, 31] width 7 height 9
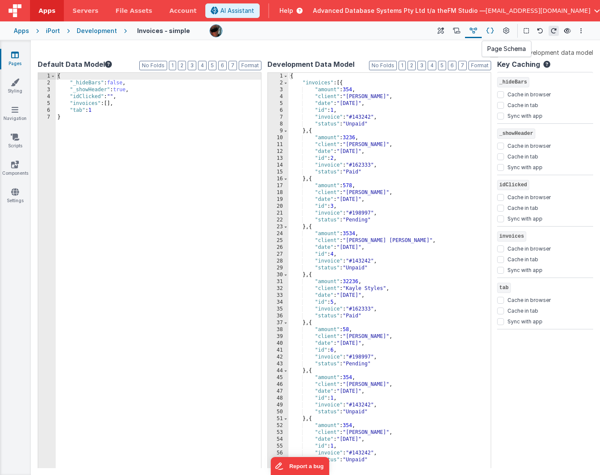
click at [489, 31] on icon at bounding box center [489, 31] width 7 height 9
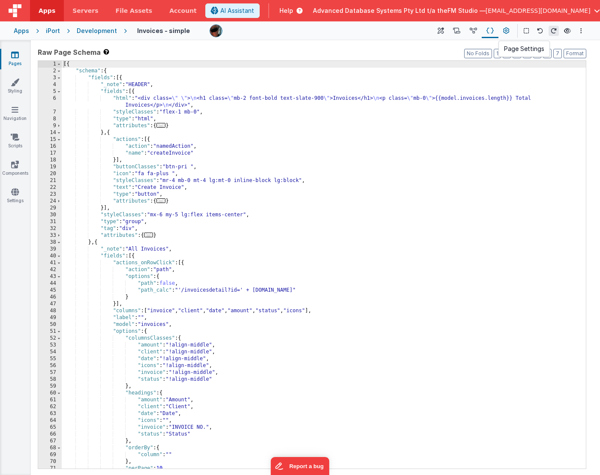
click at [507, 29] on icon at bounding box center [506, 31] width 6 height 9
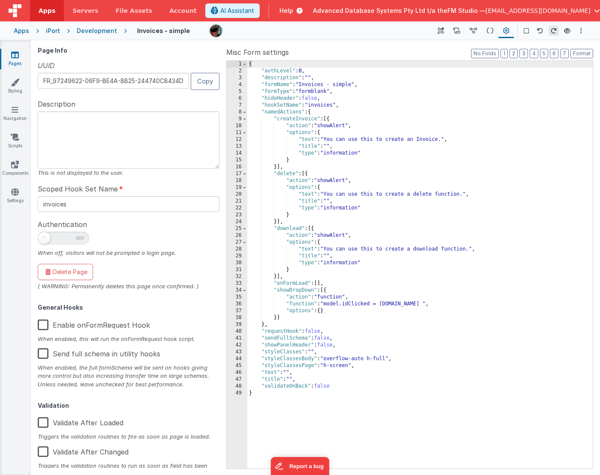
click at [287, 291] on div "{ "authLevel" : 0 , "description" : "" , "formName" : "Invoices - simple" , "fo…" at bounding box center [419, 272] width 345 height 422
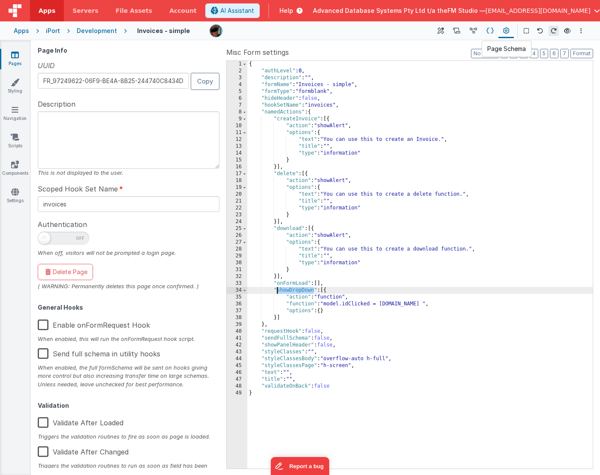
click at [491, 31] on icon at bounding box center [489, 31] width 7 height 9
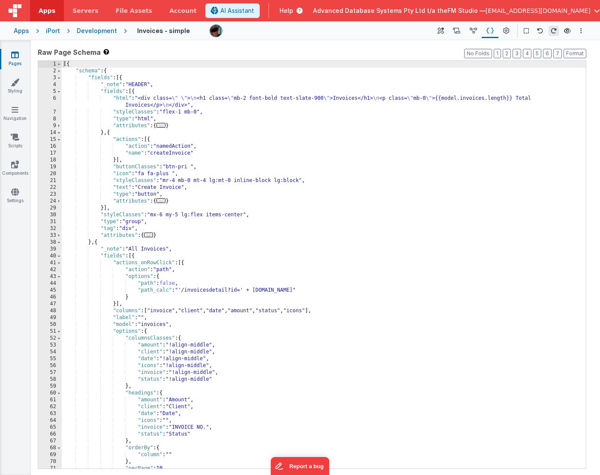
click at [339, 155] on div "[{ "schema" : { "fields" : [{ "_note" : "HEADER" , "fields" : [{ "html" : "<div…" at bounding box center [324, 272] width 524 height 422
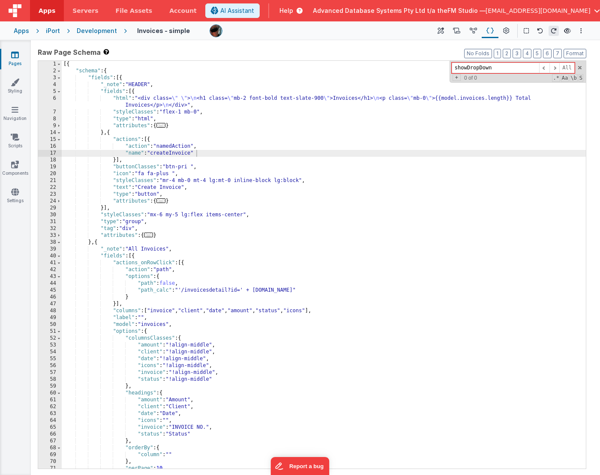
type input "showDropDown"
click at [232, 289] on div "[{ "schema" : { "fields" : [{ "_note" : "HEADER" , "fields" : [{ "html" : "<div…" at bounding box center [324, 272] width 524 height 422
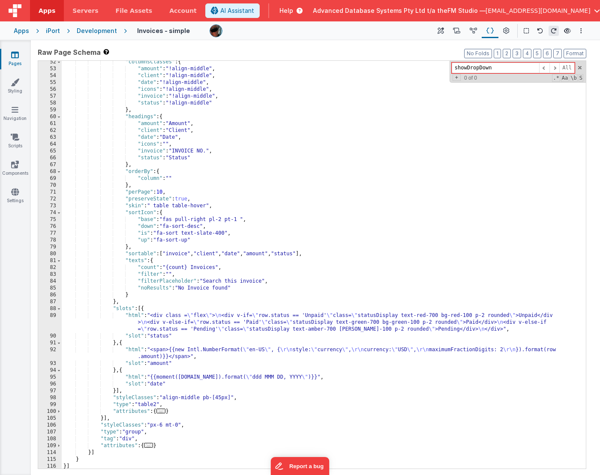
scroll to position [160, 0]
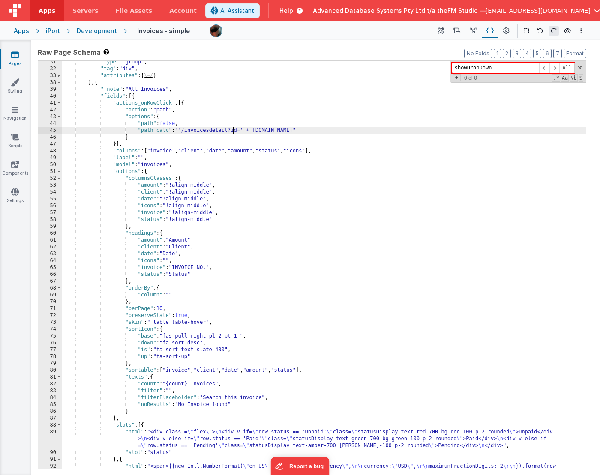
click at [15, 59] on icon at bounding box center [15, 55] width 8 height 9
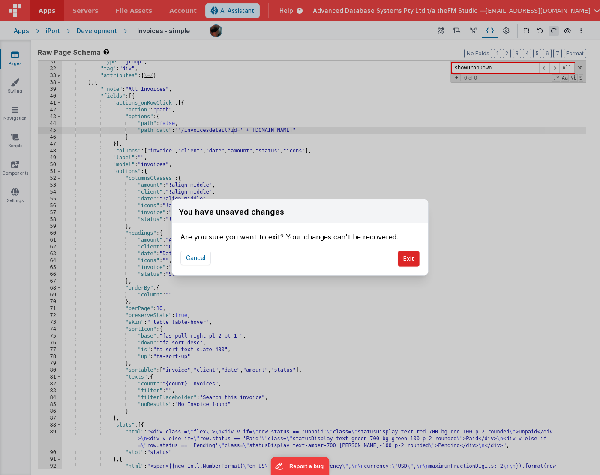
click at [405, 258] on button "Exit" at bounding box center [409, 259] width 22 height 16
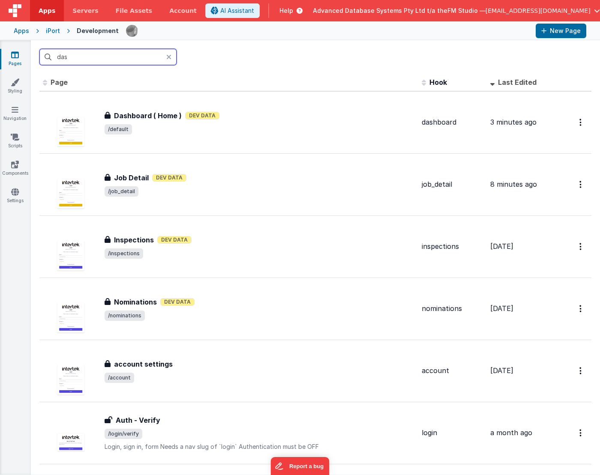
type input "dash"
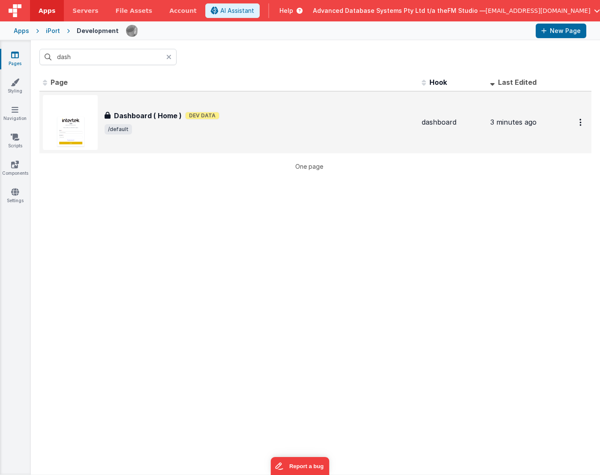
click at [146, 123] on div "Dashboard ( Home ) Dashboard ( Home ) Dev Data /default" at bounding box center [260, 123] width 310 height 24
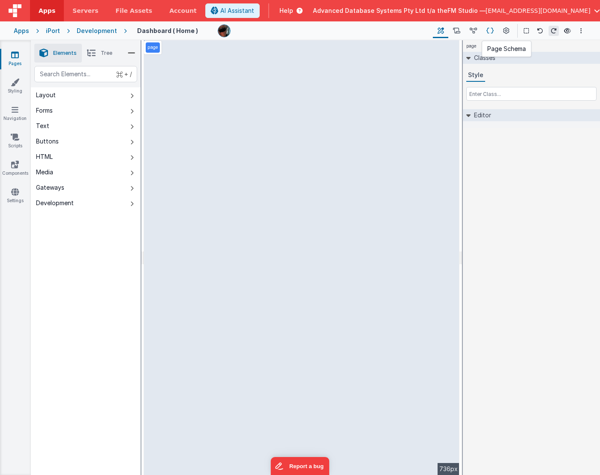
click at [491, 30] on icon at bounding box center [489, 31] width 7 height 9
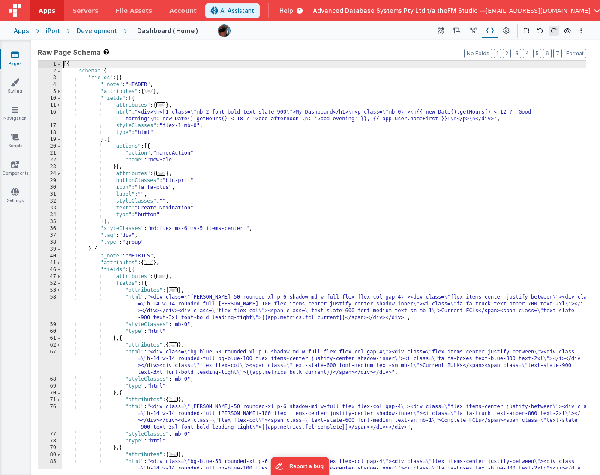
click at [257, 238] on div "[{ "schema" : { "fields" : [{ "_note" : "HEADER" , "attributes" : { ... } , "fi…" at bounding box center [324, 282] width 524 height 442
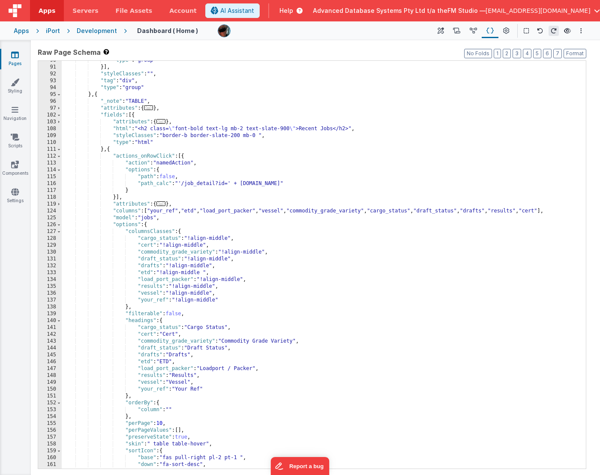
scroll to position [458, 0]
click at [77, 14] on span "Servers" at bounding box center [85, 10] width 26 height 9
click at [507, 34] on icon at bounding box center [506, 31] width 6 height 9
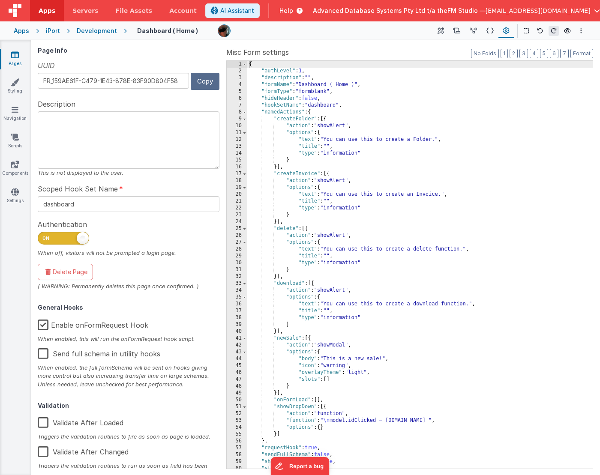
click at [200, 80] on button "Copy" at bounding box center [205, 81] width 29 height 17
click at [15, 111] on icon at bounding box center [15, 109] width 7 height 9
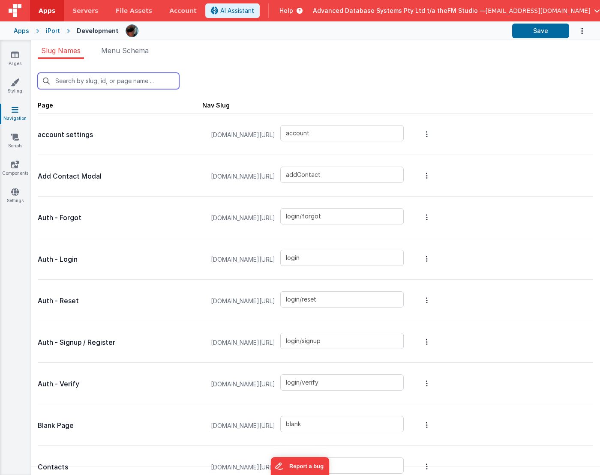
click at [81, 83] on input "text" at bounding box center [108, 81] width 141 height 16
paste input "showDropDown"
type input "showDropDown"
type input "fr_f"
type input "invoices"
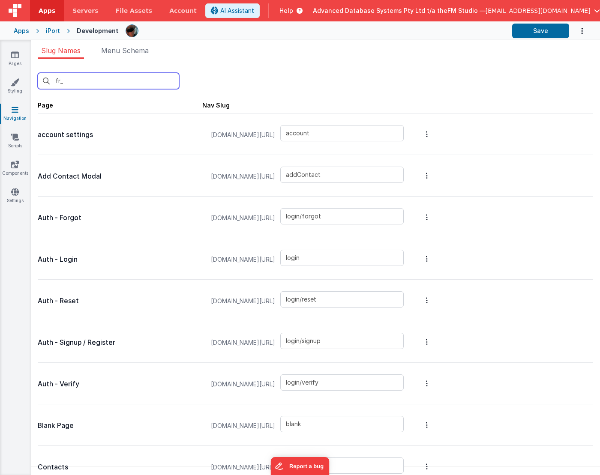
type input "job_detail"
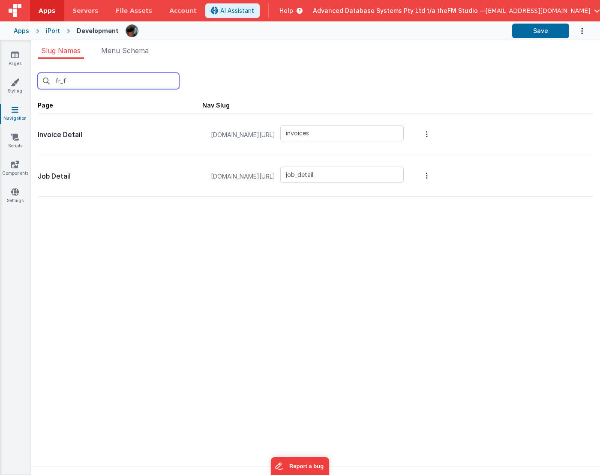
type input "fr_f"
click at [399, 172] on input "job_detail" at bounding box center [341, 175] width 123 height 16
click at [428, 175] on icon "Options" at bounding box center [427, 175] width 2 height 7
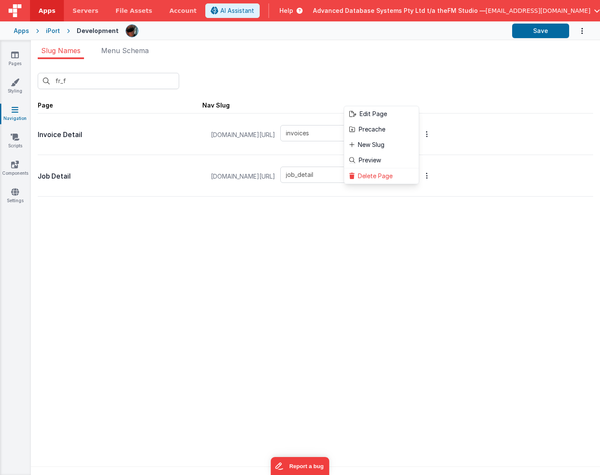
click at [267, 254] on button at bounding box center [300, 237] width 600 height 475
click at [331, 178] on input "job_detail" at bounding box center [341, 175] width 123 height 16
click at [18, 60] on link "Pages" at bounding box center [15, 59] width 31 height 17
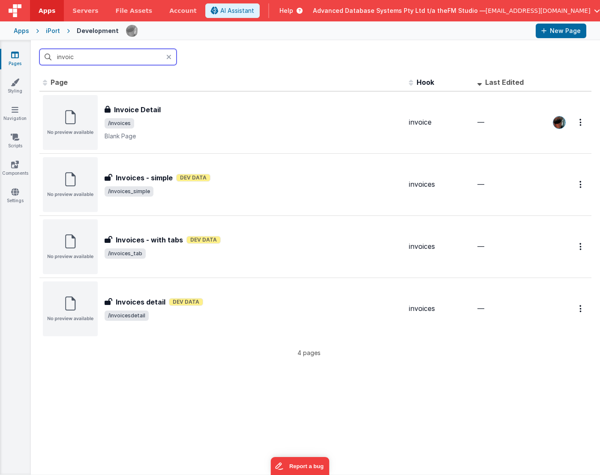
type input "invoice"
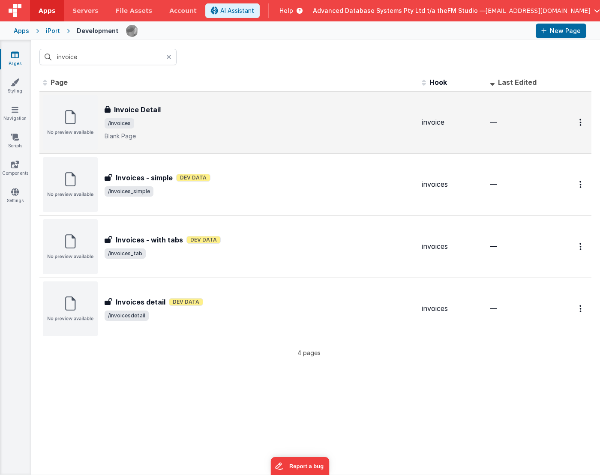
click at [158, 113] on h3 "Invoice Detail" at bounding box center [137, 110] width 47 height 10
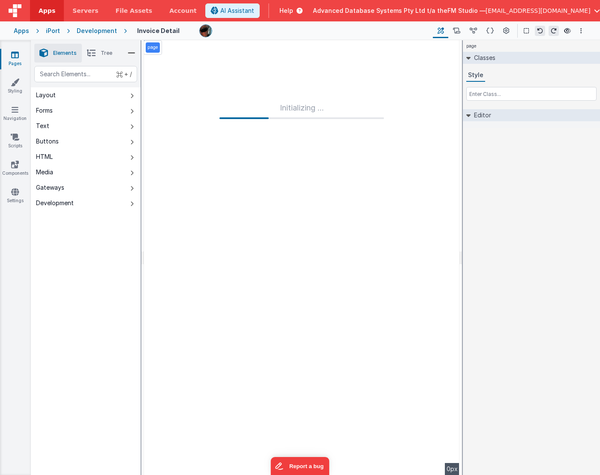
click at [14, 57] on icon at bounding box center [15, 55] width 8 height 9
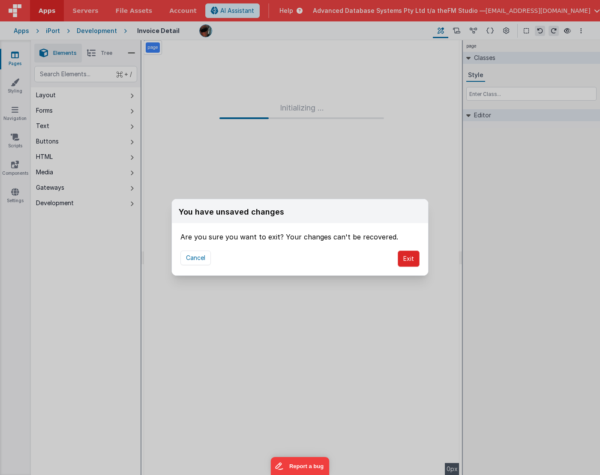
click at [410, 260] on button "Exit" at bounding box center [409, 259] width 22 height 16
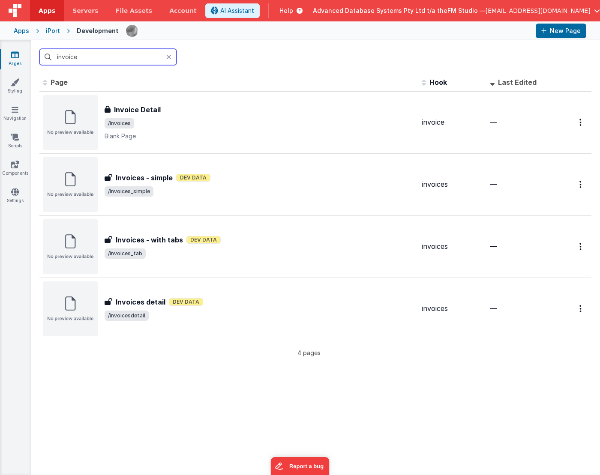
click at [88, 56] on input "invoice" at bounding box center [107, 57] width 137 height 16
type input "invoices"
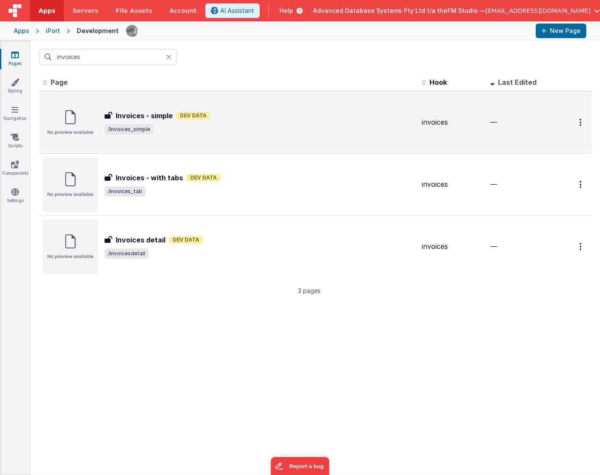
click at [141, 113] on h3 "Invoices - simple" at bounding box center [144, 116] width 57 height 10
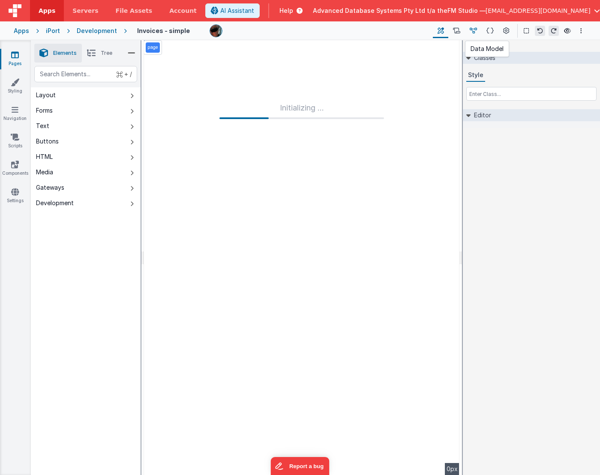
click at [472, 33] on icon at bounding box center [473, 31] width 7 height 9
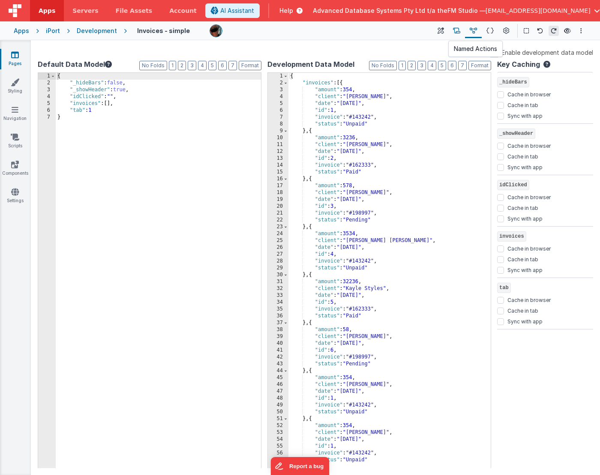
click at [457, 30] on icon at bounding box center [456, 31] width 7 height 9
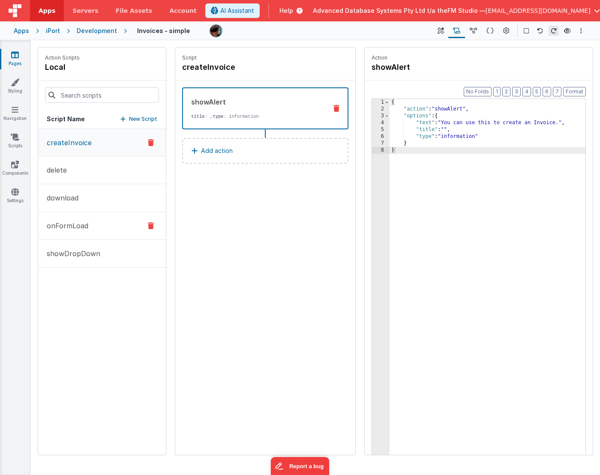
click at [133, 223] on button "onFormLoad" at bounding box center [102, 226] width 128 height 28
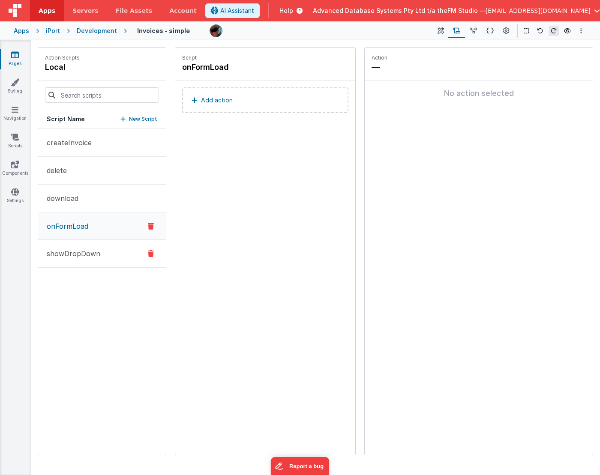
click at [117, 255] on button "showDropDown" at bounding box center [102, 254] width 128 height 28
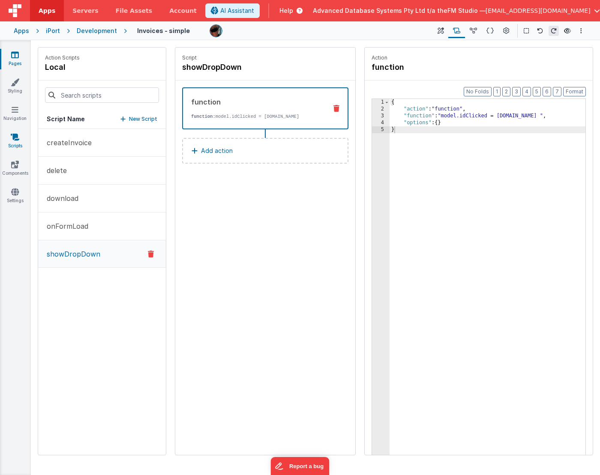
click at [15, 137] on icon at bounding box center [15, 137] width 9 height 9
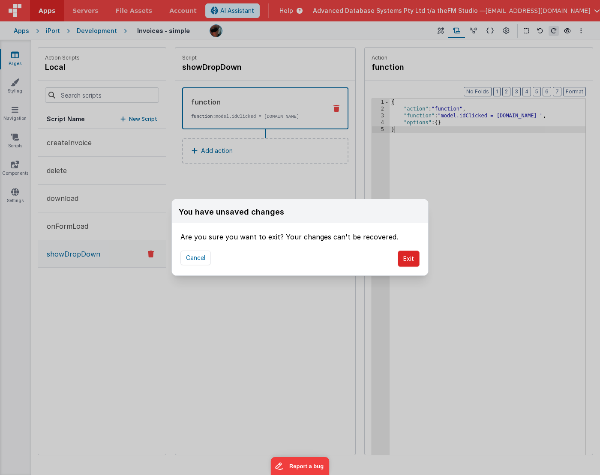
click at [410, 261] on button "Exit" at bounding box center [409, 259] width 22 height 16
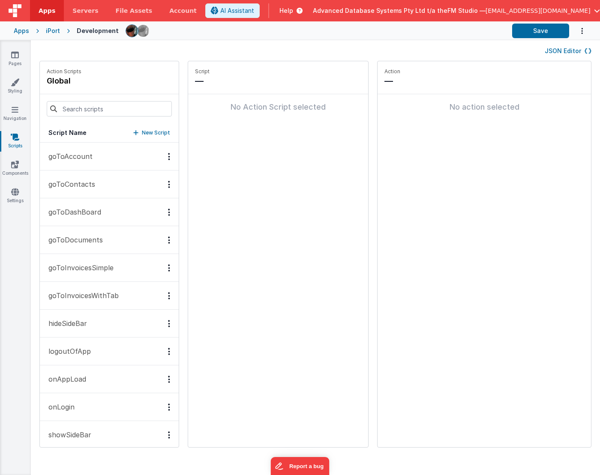
click at [101, 265] on p "goToInvoicesSimple" at bounding box center [78, 268] width 70 height 10
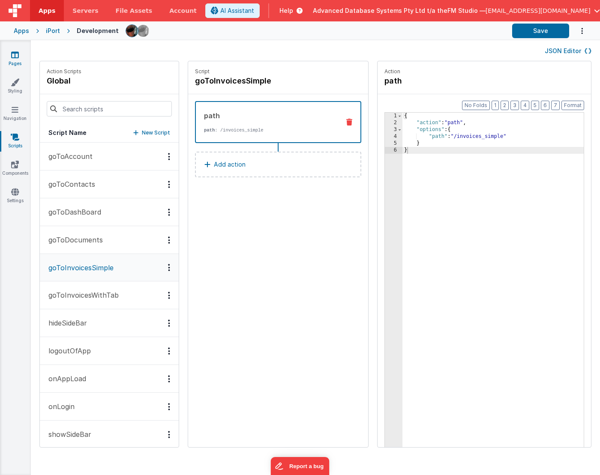
click at [16, 58] on icon at bounding box center [15, 55] width 8 height 9
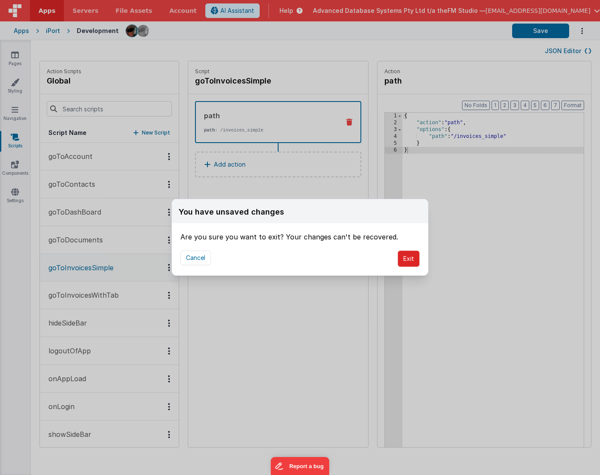
click at [411, 256] on button "Exit" at bounding box center [409, 259] width 22 height 16
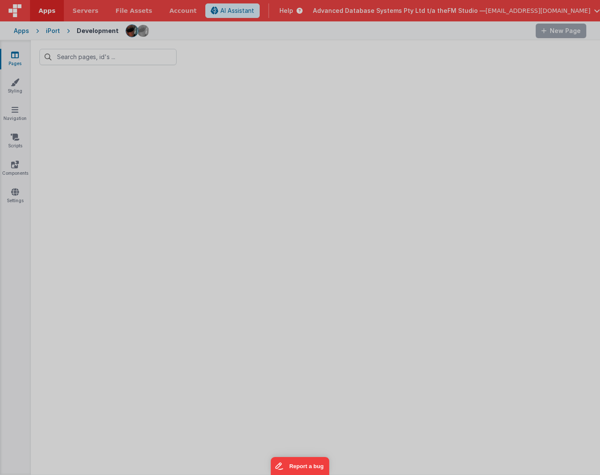
type input "invoices"
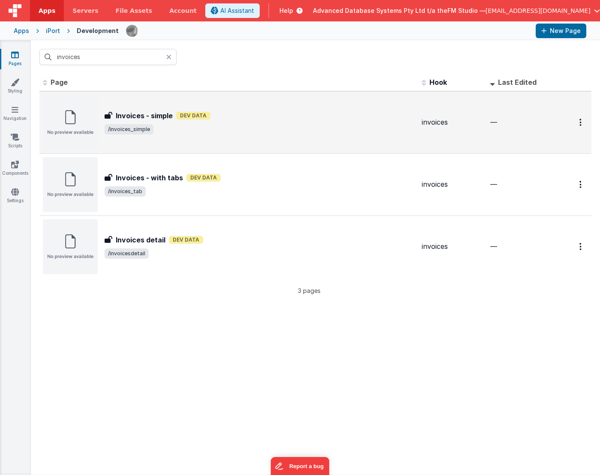
click at [157, 117] on h3 "Invoices - simple" at bounding box center [144, 116] width 57 height 10
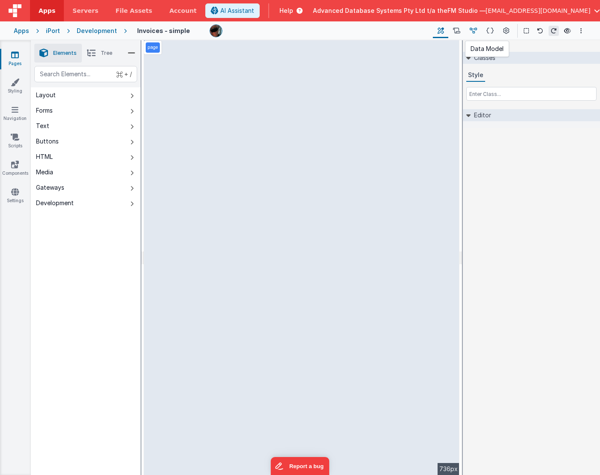
click at [475, 30] on icon at bounding box center [473, 31] width 7 height 9
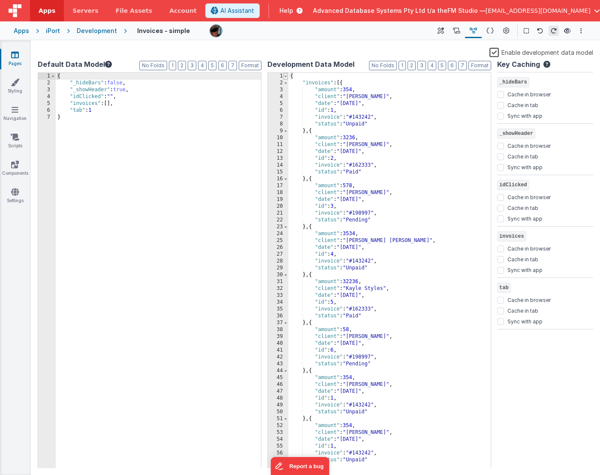
click at [285, 76] on span at bounding box center [285, 76] width 5 height 7
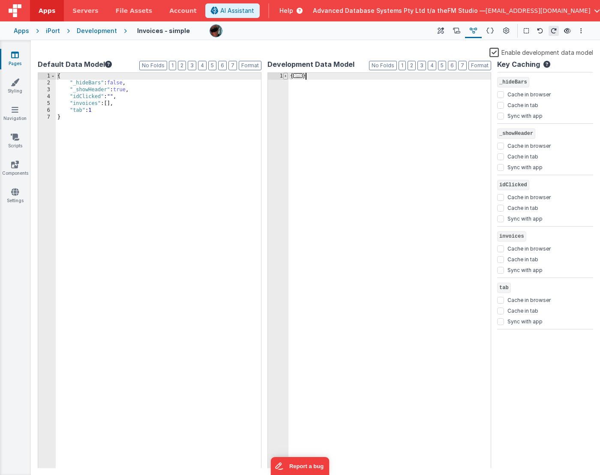
click at [285, 76] on span at bounding box center [285, 76] width 5 height 7
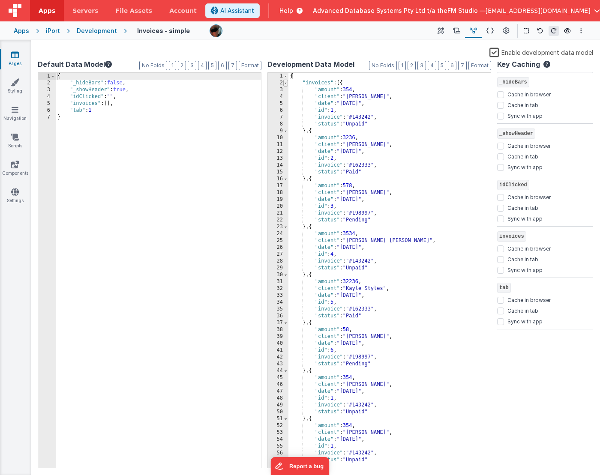
click at [286, 83] on span at bounding box center [285, 83] width 5 height 7
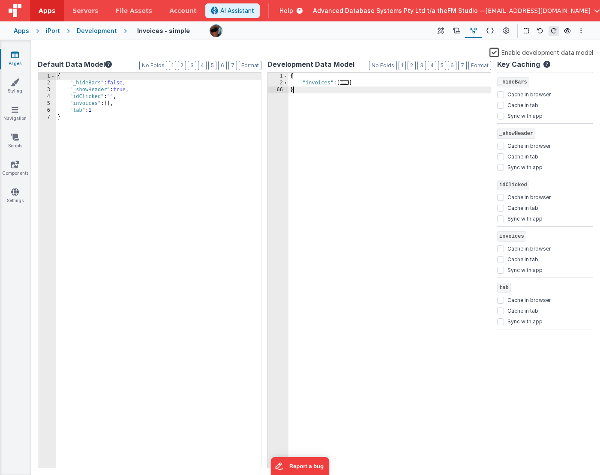
click at [319, 108] on div "{ "invoices" : [ ... ] }" at bounding box center [389, 277] width 202 height 409
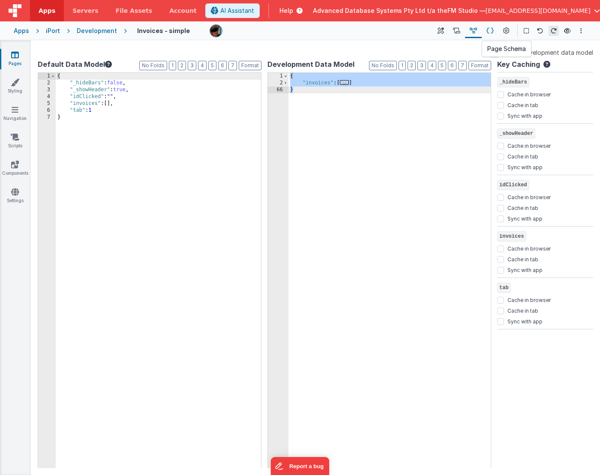
click at [489, 30] on icon at bounding box center [489, 31] width 7 height 9
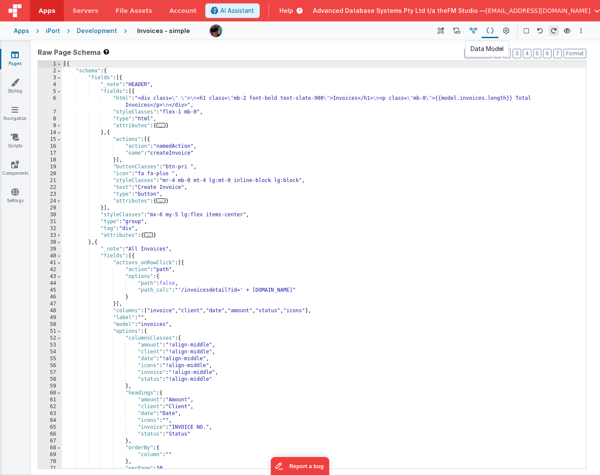
click at [474, 30] on icon at bounding box center [473, 31] width 7 height 9
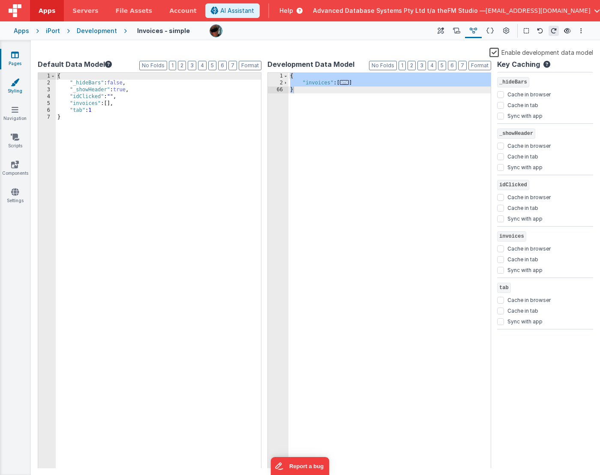
click at [489, 33] on icon at bounding box center [489, 31] width 7 height 9
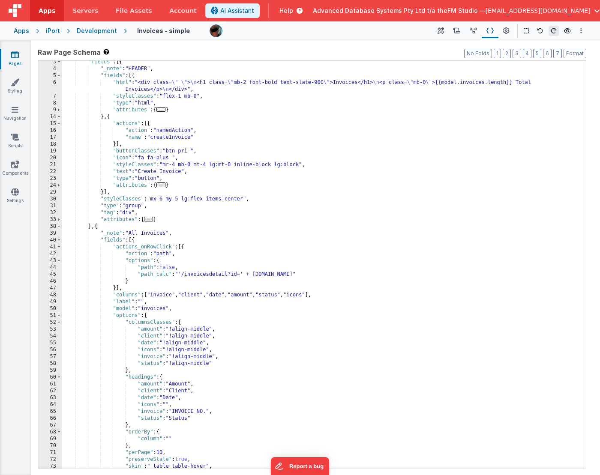
scroll to position [20, 0]
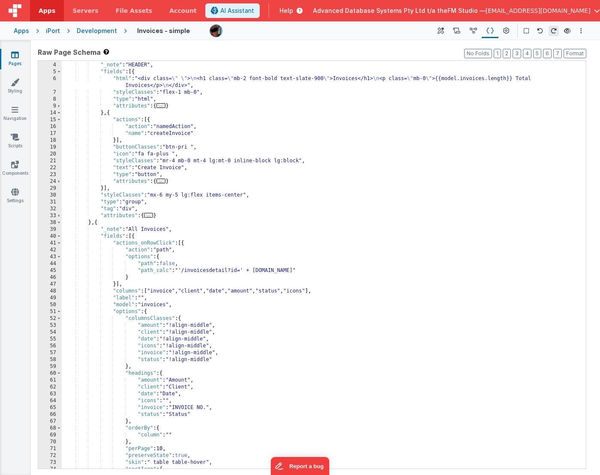
click at [293, 10] on span "Help" at bounding box center [286, 10] width 14 height 9
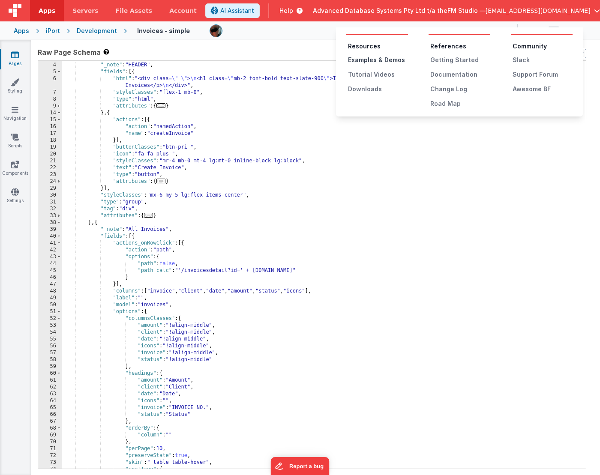
click at [375, 60] on div "Examples & Demos" at bounding box center [378, 60] width 60 height 9
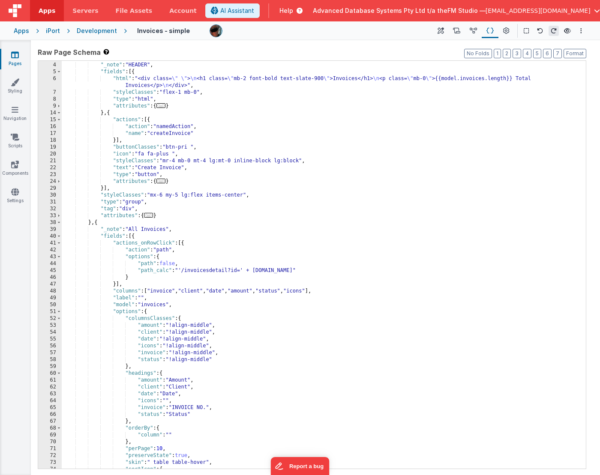
click at [99, 224] on div ""fields" : [{ "_note" : "HEADER" , "fields" : [{ "html" : "<div class= \" \" > …" at bounding box center [324, 266] width 524 height 422
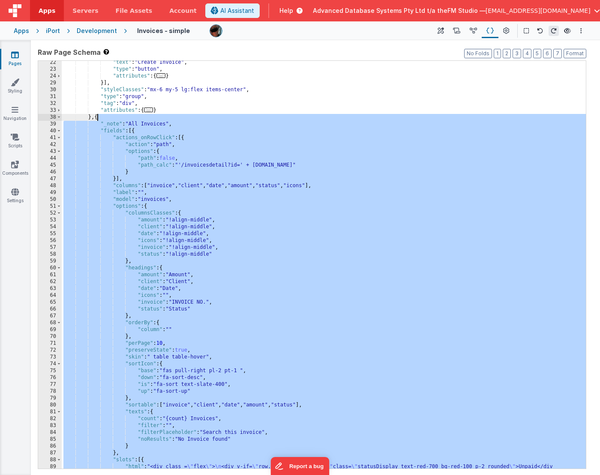
scroll to position [125, 0]
click at [161, 300] on div ""text" : "Create Invoice" , "type" : "button" , "attributes" : { ... } }] , "st…" at bounding box center [324, 276] width 524 height 435
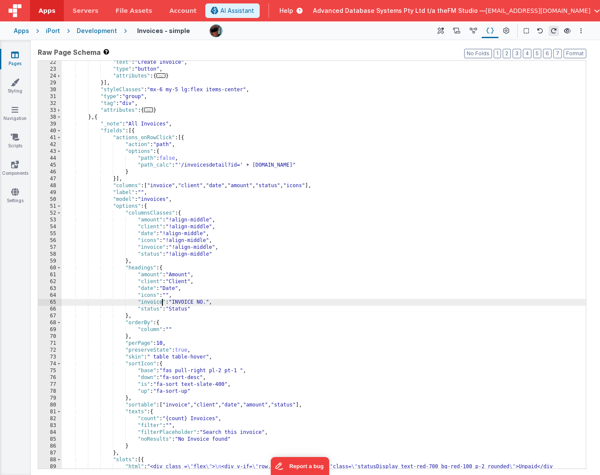
click at [99, 118] on div ""text" : "Create Invoice" , "type" : "button" , "attributes" : { ... } }] , "st…" at bounding box center [324, 276] width 524 height 435
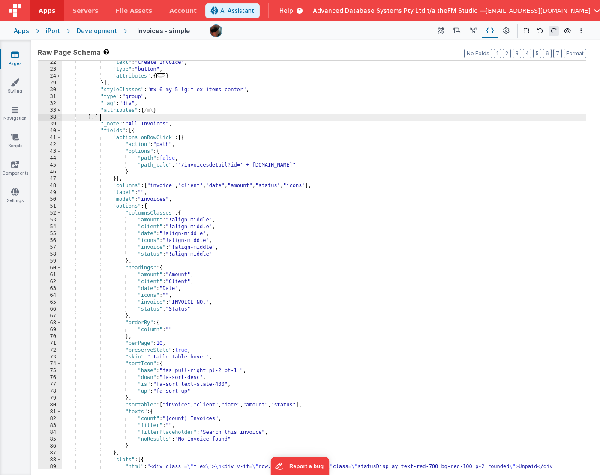
click at [99, 118] on div ""text" : "Create Invoice" , "type" : "button" , "attributes" : { ... } }] , "st…" at bounding box center [324, 276] width 524 height 435
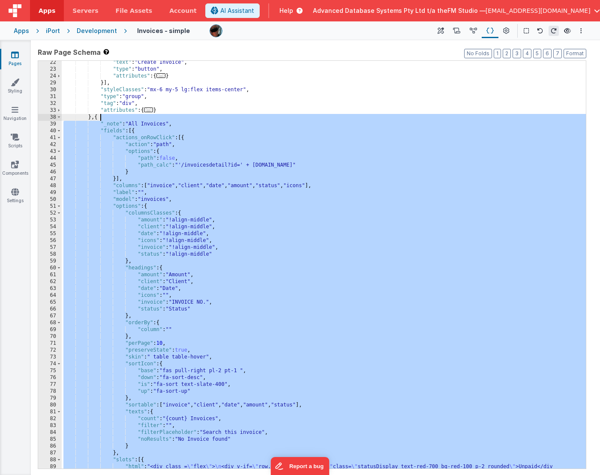
click at [97, 118] on div ""text" : "Create Invoice" , "type" : "button" , "attributes" : { ... } }] , "st…" at bounding box center [324, 276] width 524 height 435
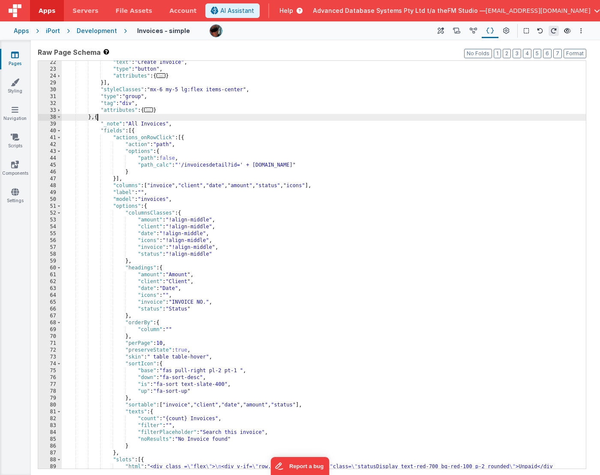
click at [97, 118] on div ""text" : "Create Invoice" , "type" : "button" , "attributes" : { ... } }] , "st…" at bounding box center [324, 276] width 524 height 435
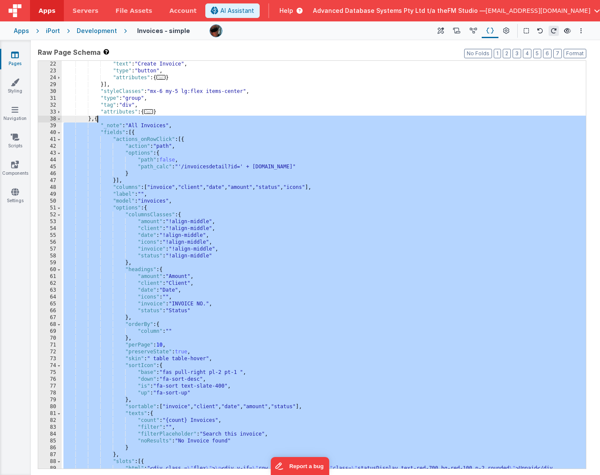
scroll to position [123, 0]
click at [293, 12] on span "Help" at bounding box center [286, 10] width 14 height 9
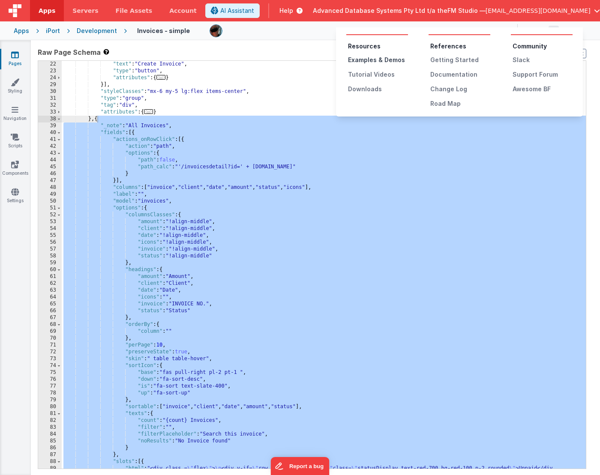
click at [378, 58] on div "Examples & Demos" at bounding box center [378, 60] width 60 height 9
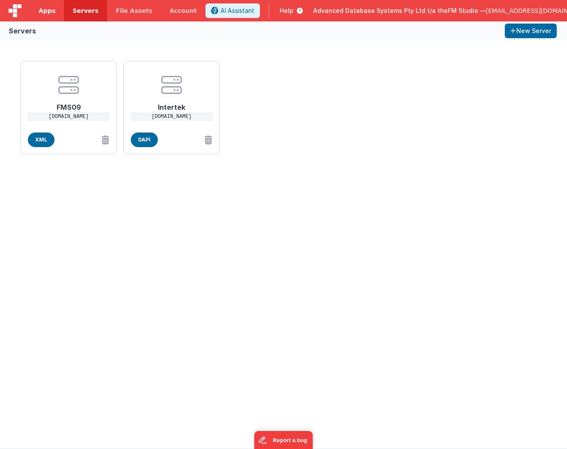
click at [45, 9] on span "Apps" at bounding box center [47, 10] width 17 height 9
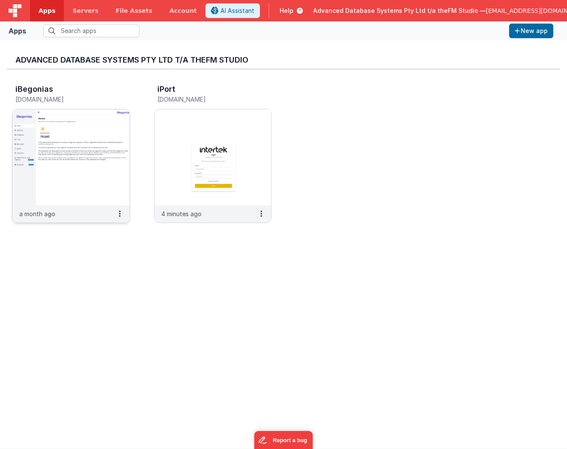
click at [70, 145] on img at bounding box center [70, 157] width 117 height 96
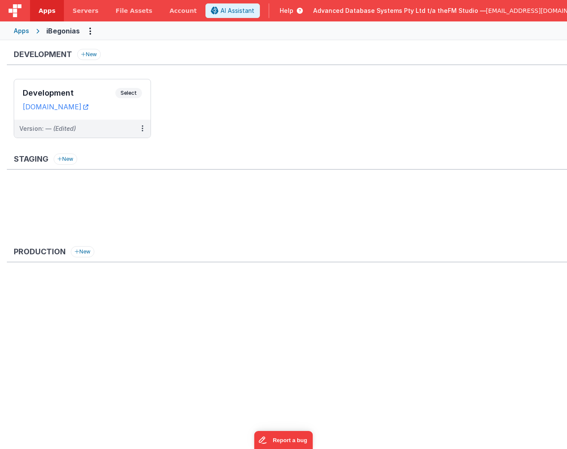
click at [74, 89] on h3 "Development" at bounding box center [69, 93] width 93 height 9
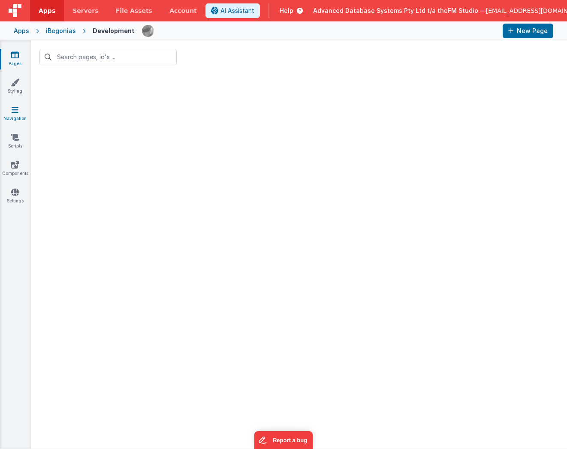
click at [13, 111] on icon at bounding box center [15, 109] width 7 height 9
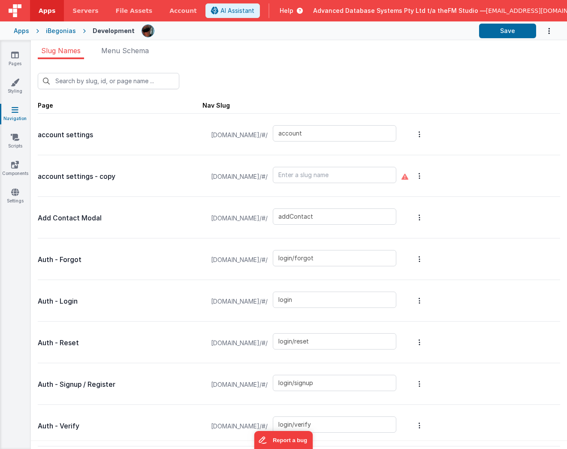
click at [25, 30] on div "Apps" at bounding box center [21, 31] width 15 height 9
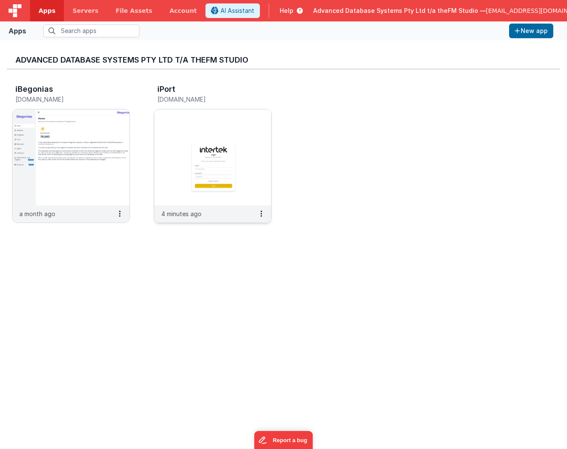
click at [208, 145] on img at bounding box center [212, 157] width 117 height 96
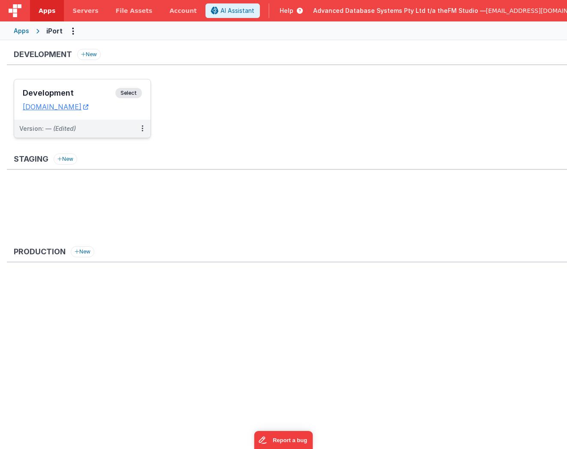
click at [67, 94] on h3 "Development" at bounding box center [69, 93] width 93 height 9
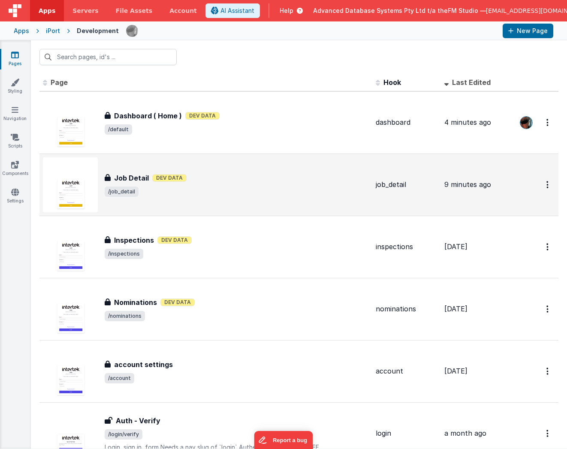
click at [238, 189] on span "/job_detail" at bounding box center [237, 191] width 264 height 10
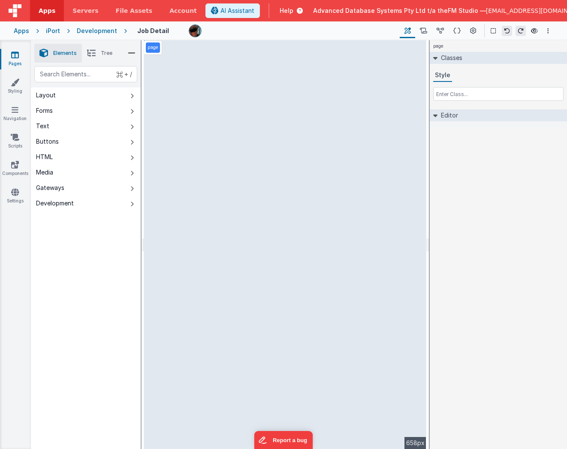
click at [472, 31] on icon at bounding box center [473, 31] width 6 height 9
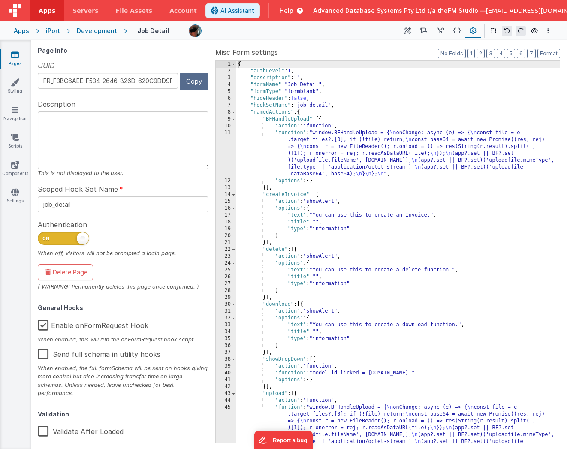
click at [189, 80] on button "Copy" at bounding box center [194, 81] width 29 height 17
click at [452, 32] on button at bounding box center [456, 31] width 17 height 15
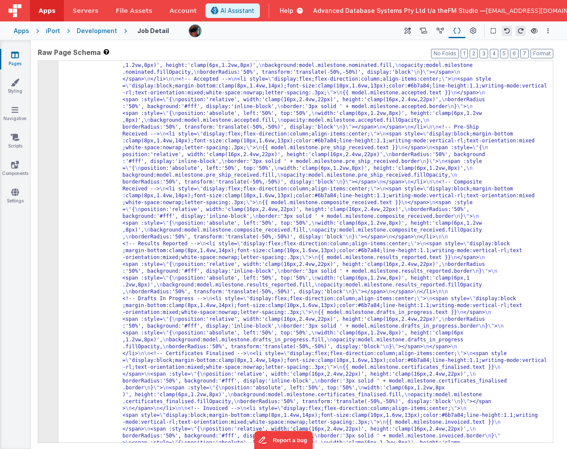
scroll to position [184, 0]
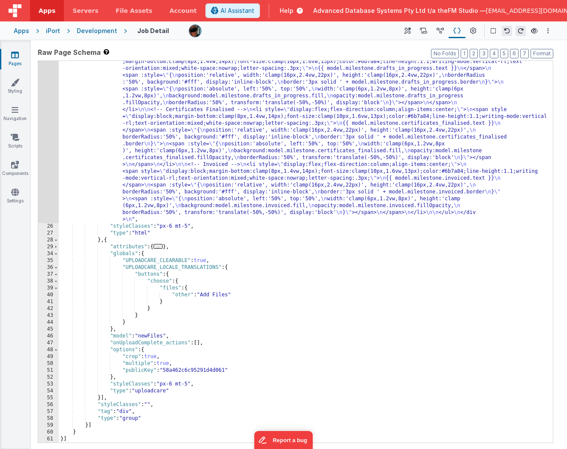
scroll to position [428, 0]
click at [159, 246] on span "..." at bounding box center [157, 246] width 9 height 5
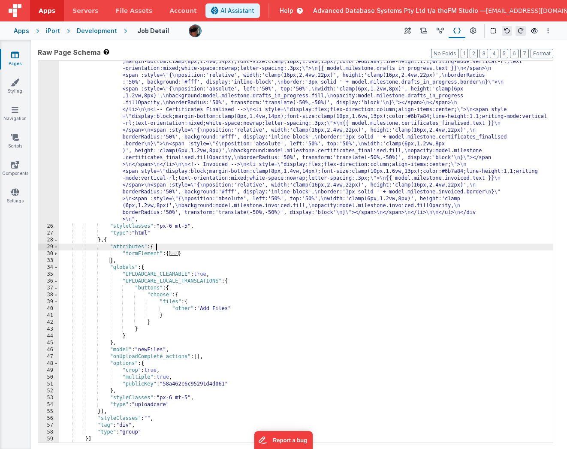
click at [178, 253] on span "..." at bounding box center [173, 253] width 9 height 5
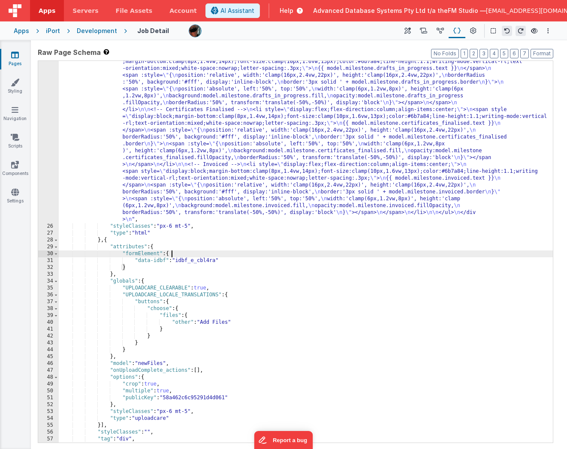
click at [12, 56] on icon at bounding box center [15, 55] width 8 height 9
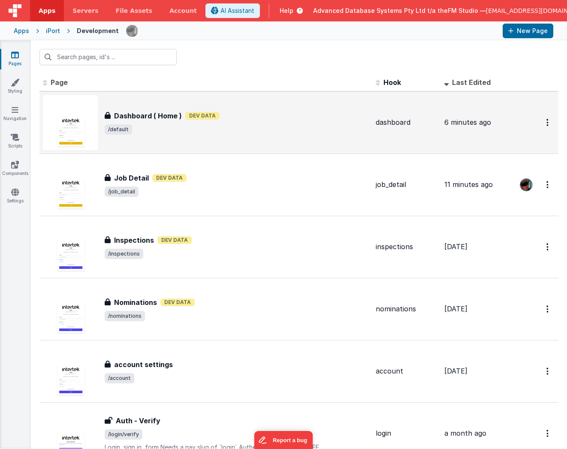
click at [152, 117] on h3 "Dashboard ( Home )" at bounding box center [148, 116] width 68 height 10
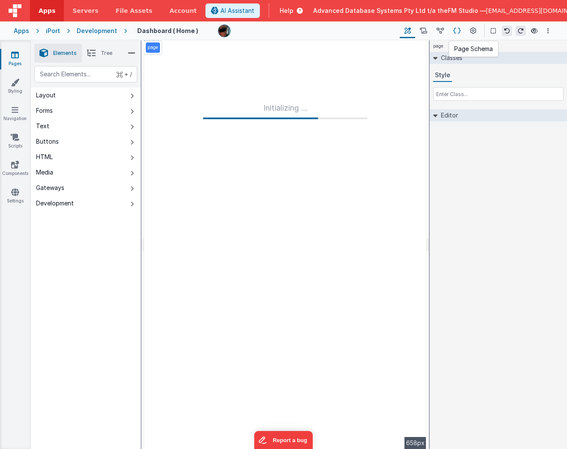
click at [456, 29] on icon at bounding box center [456, 31] width 7 height 9
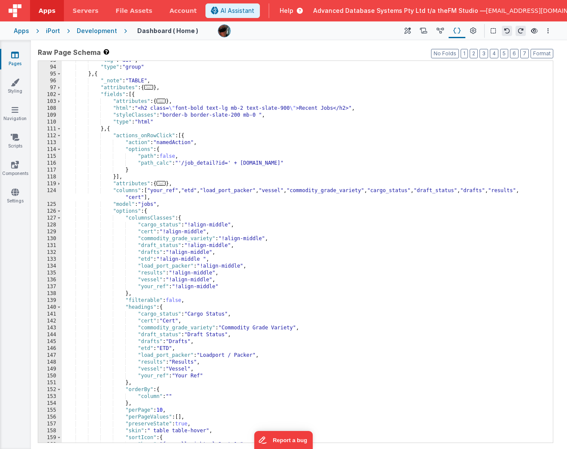
scroll to position [484, 0]
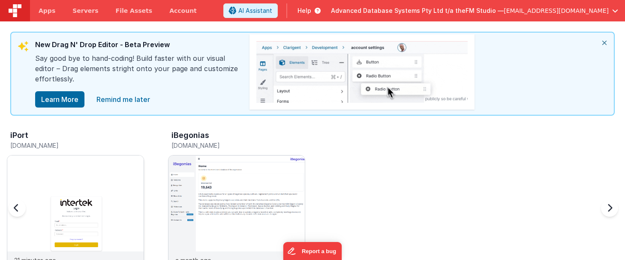
click at [90, 176] on img at bounding box center [75, 224] width 136 height 136
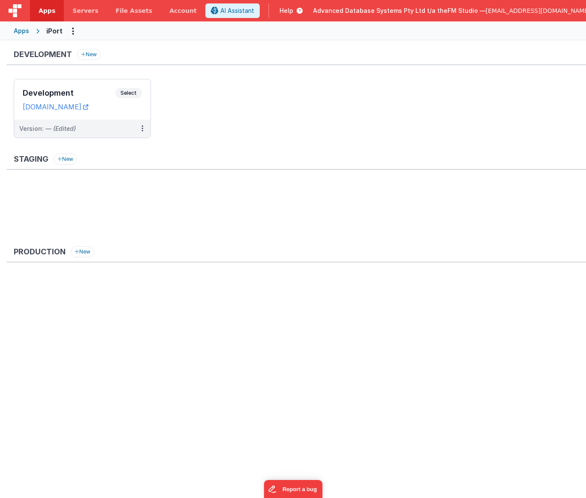
click at [56, 90] on h3 "Development" at bounding box center [69, 93] width 93 height 9
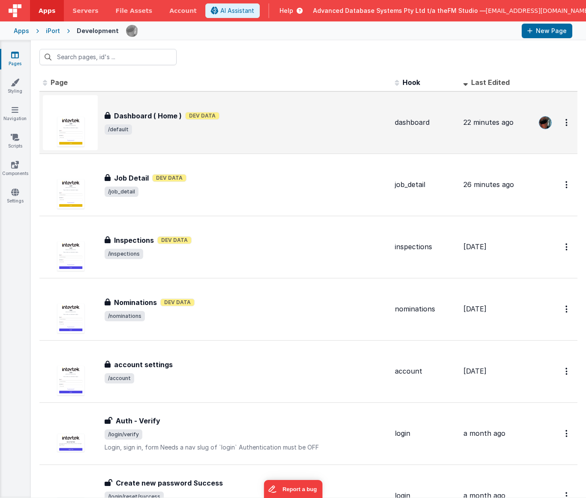
click at [135, 109] on div "Dashboard ( Home ) Dashboard ( Home ) Dev Data /default" at bounding box center [215, 122] width 345 height 55
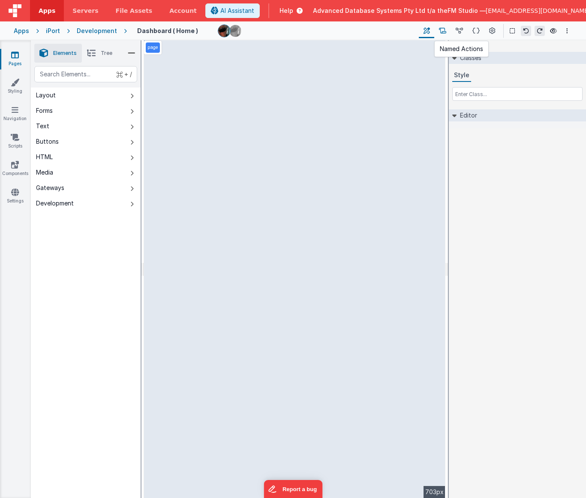
click at [446, 31] on icon at bounding box center [442, 31] width 7 height 9
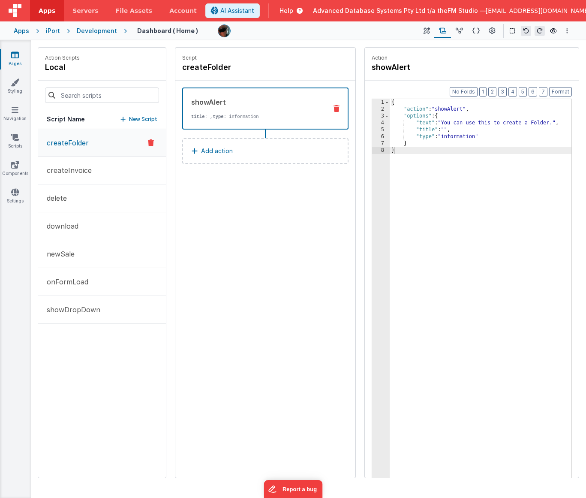
click at [148, 142] on icon at bounding box center [151, 143] width 6 height 10
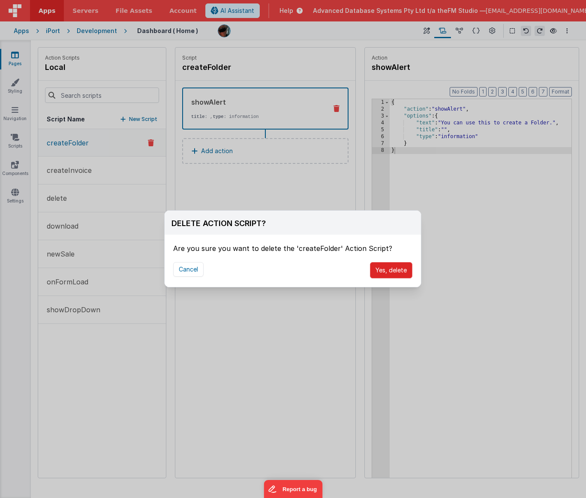
click at [387, 260] on button "Yes, delete" at bounding box center [391, 270] width 42 height 16
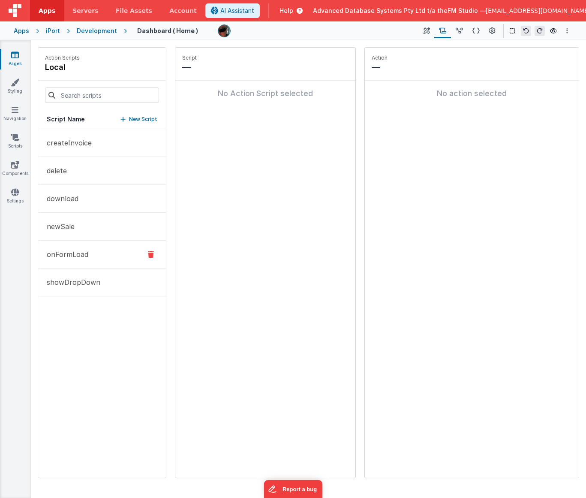
click at [116, 254] on button "onFormLoad" at bounding box center [102, 254] width 128 height 28
click at [132, 260] on button "showDropDown" at bounding box center [102, 282] width 128 height 28
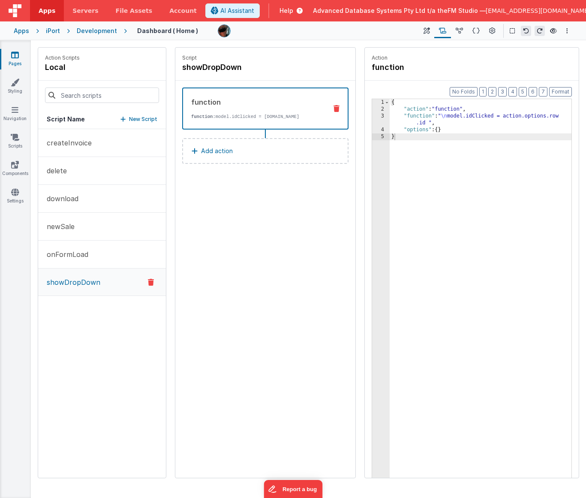
click at [448, 115] on div "{ "action" : "function" , "function" : " \n model.idClicked = action.options.ro…" at bounding box center [481, 308] width 182 height 419
click at [451, 205] on div "{ "action" : "function" , "function" : "model.idClicked = action.options.row.id…" at bounding box center [481, 308] width 182 height 419
click at [14, 137] on icon at bounding box center [15, 137] width 9 height 9
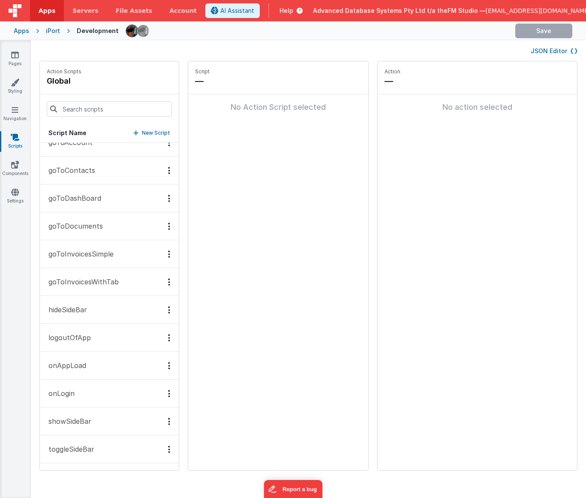
scroll to position [14, 0]
click at [14, 55] on icon at bounding box center [15, 55] width 8 height 9
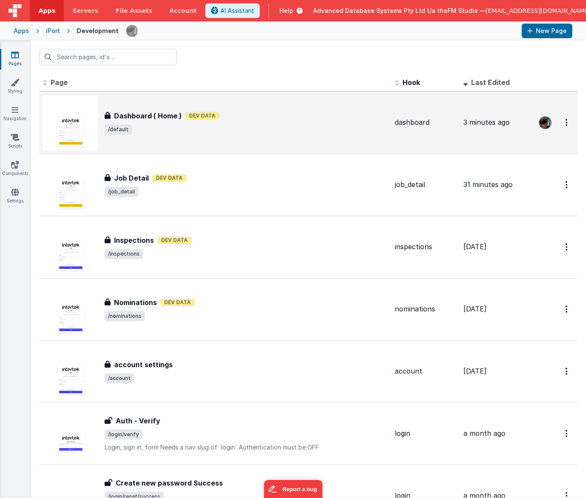
click at [152, 115] on h3 "Dashboard ( Home )" at bounding box center [148, 116] width 68 height 10
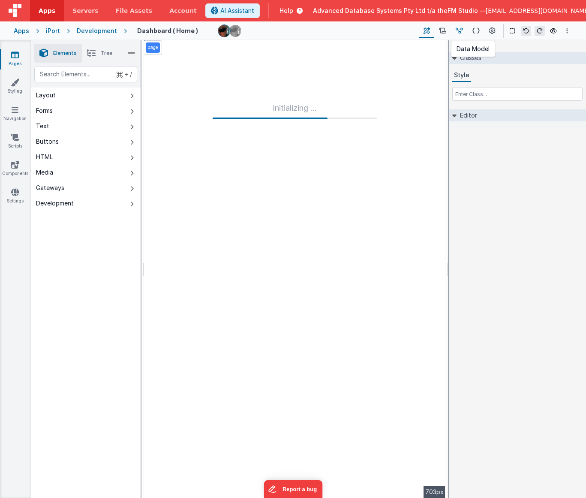
click at [457, 30] on icon at bounding box center [459, 31] width 7 height 9
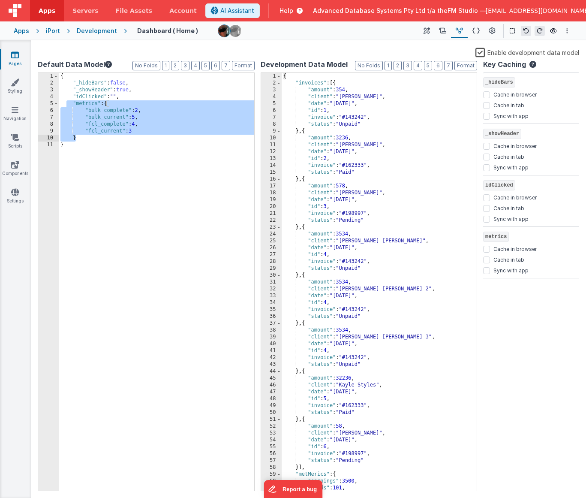
drag, startPoint x: 66, startPoint y: 104, endPoint x: 153, endPoint y: 138, distance: 93.3
click at [153, 138] on div "{ "_hideBars" : false , "_showHeader" : true , "idClicked" : "" , "metrics" : {…" at bounding box center [156, 289] width 195 height 432
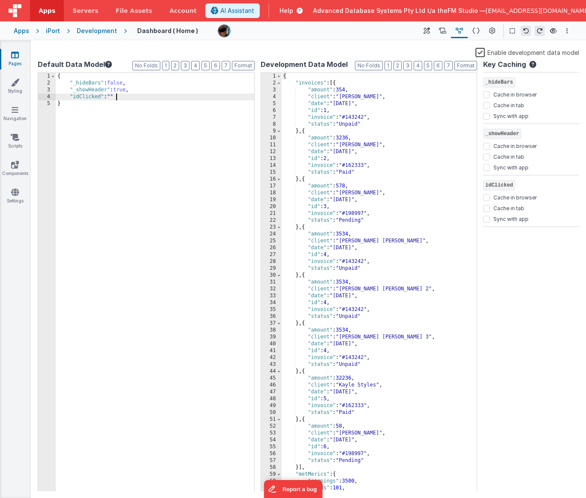
click at [361, 96] on div "{ "invoices" : [{ "amount" : 354 , "client" : "Jan Hunt" , "date" : "2023/09/23…" at bounding box center [379, 289] width 195 height 432
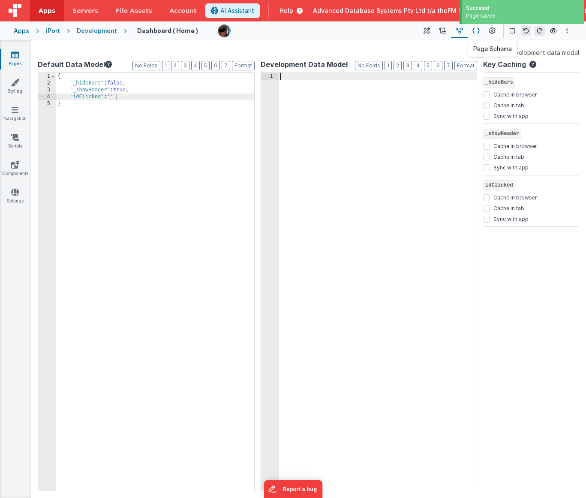
click at [477, 30] on icon at bounding box center [475, 31] width 7 height 9
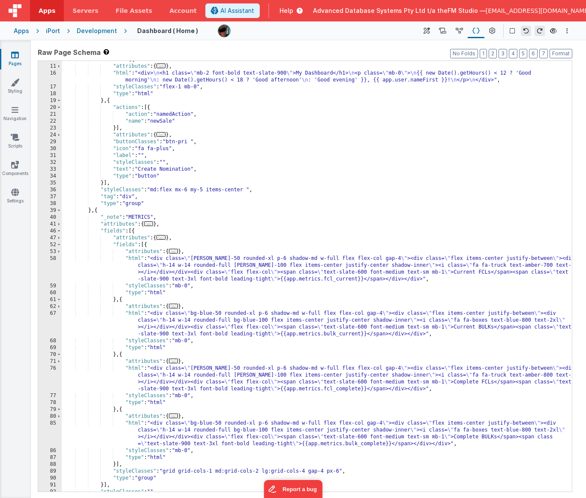
scroll to position [40, 0]
click at [59, 229] on span at bounding box center [59, 229] width 5 height 7
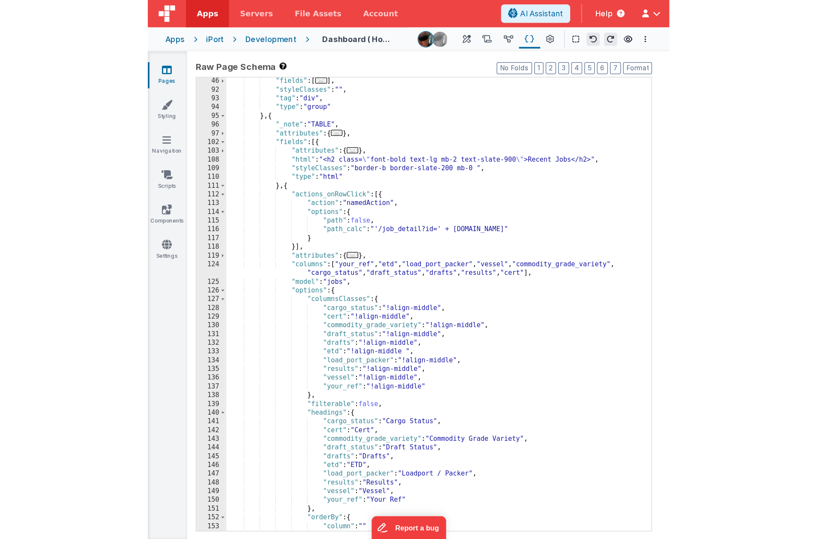
scroll to position [220, 0]
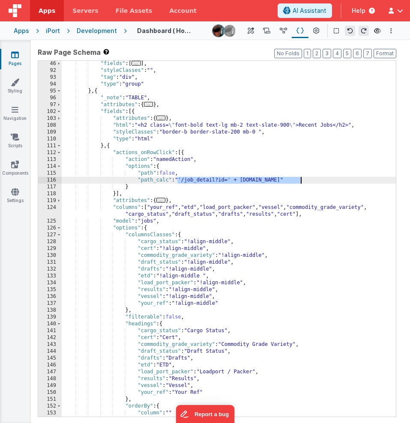
drag, startPoint x: 176, startPoint y: 180, endPoint x: 308, endPoint y: 181, distance: 132.0
click at [308, 181] on div ""fields" : [ ... ] , "styleClasses" : "" , "tag" : "div" , "type" : "group" } ,…" at bounding box center [229, 245] width 334 height 370
click at [285, 29] on icon at bounding box center [283, 31] width 7 height 9
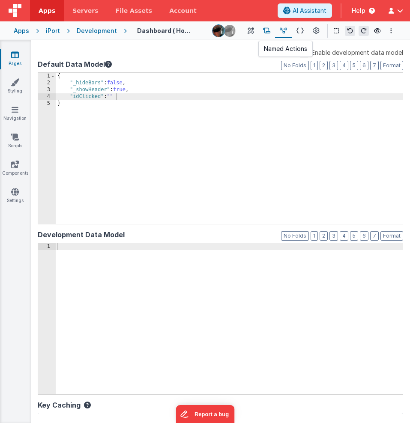
click at [266, 30] on icon at bounding box center [266, 31] width 7 height 9
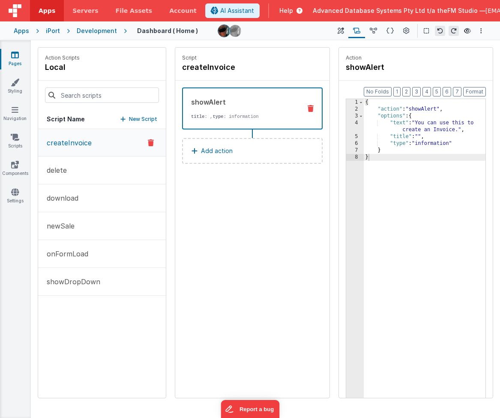
click at [391, 30] on icon at bounding box center [390, 31] width 7 height 9
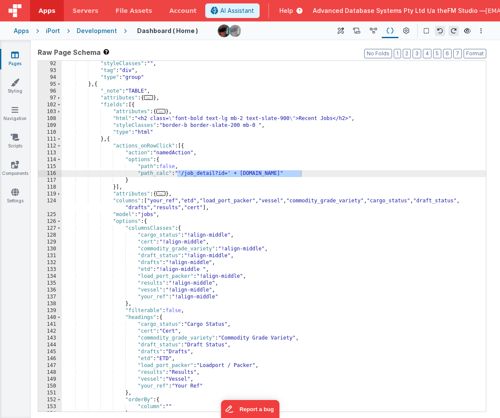
click at [171, 155] on div ""styleClasses" : "" , "tag" : "div" , "type" : "group" } , { "_note" : "TABLE" …" at bounding box center [274, 242] width 424 height 364
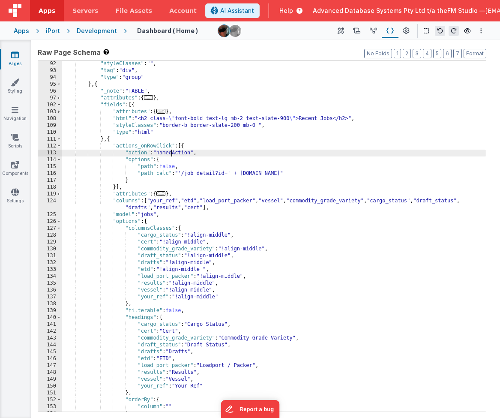
click at [171, 155] on div ""styleClasses" : "" , "tag" : "div" , "type" : "group" } , { "_note" : "TABLE" …" at bounding box center [274, 242] width 424 height 364
click at [355, 30] on icon at bounding box center [356, 31] width 7 height 9
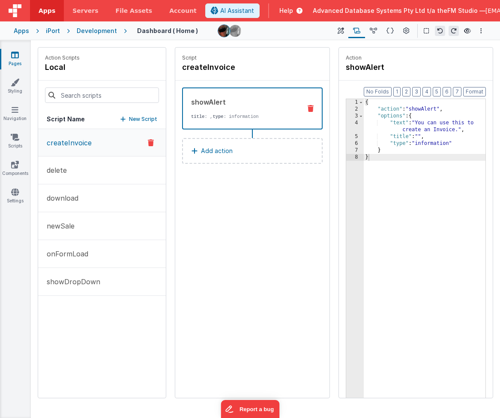
click at [17, 57] on icon at bounding box center [15, 55] width 8 height 9
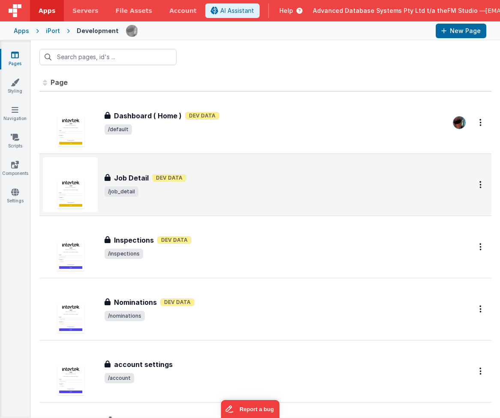
click at [137, 175] on h3 "Job Detail" at bounding box center [131, 178] width 35 height 10
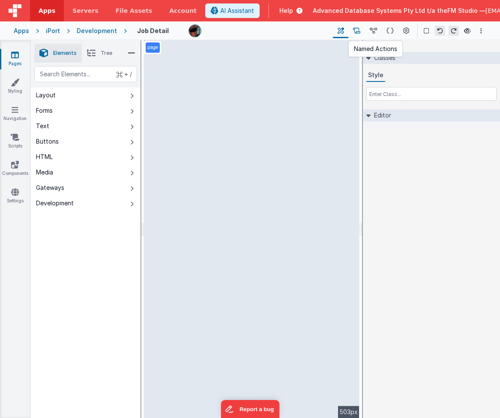
click at [357, 30] on icon at bounding box center [356, 31] width 7 height 9
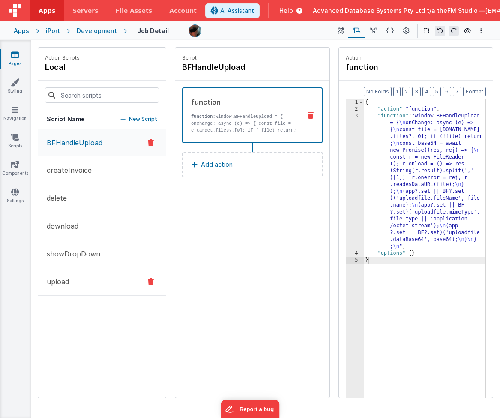
click at [74, 260] on button "upload" at bounding box center [102, 282] width 128 height 28
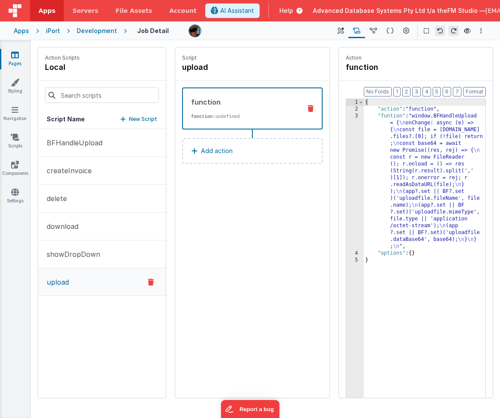
click at [150, 260] on icon at bounding box center [151, 282] width 6 height 10
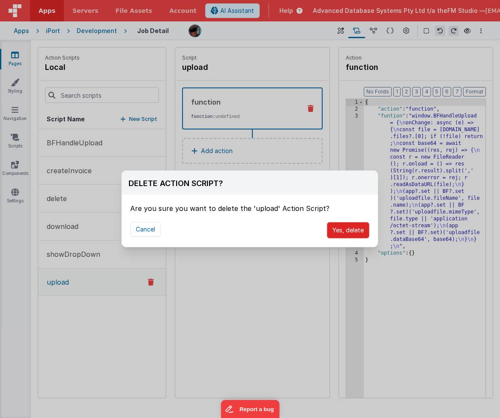
click at [345, 231] on button "Yes, delete" at bounding box center [348, 230] width 42 height 16
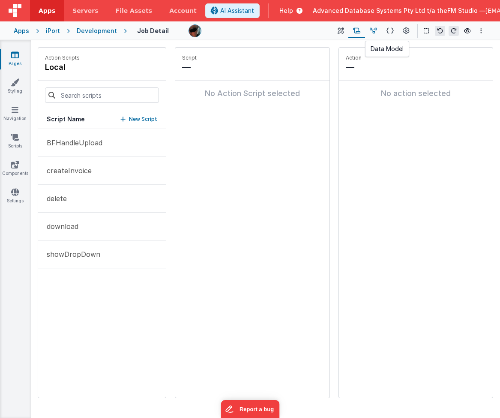
click at [375, 29] on icon at bounding box center [373, 31] width 7 height 9
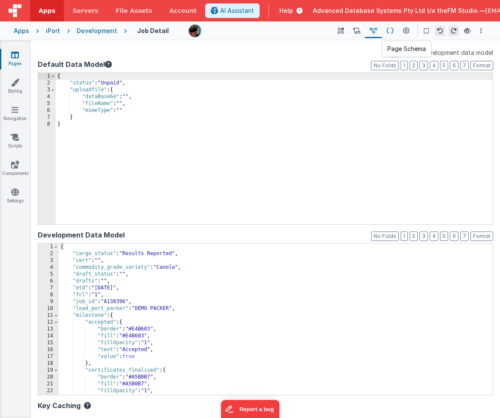
click at [387, 31] on icon at bounding box center [390, 31] width 7 height 9
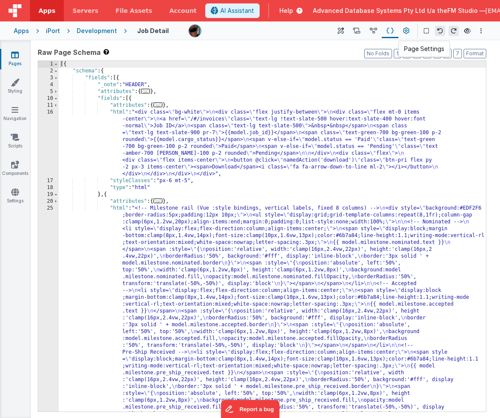
click at [405, 31] on icon at bounding box center [406, 31] width 6 height 9
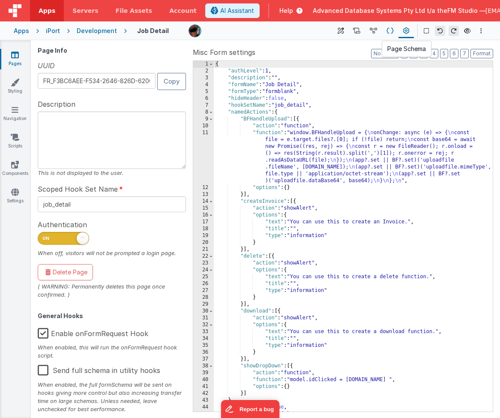
click at [387, 29] on icon at bounding box center [390, 31] width 7 height 9
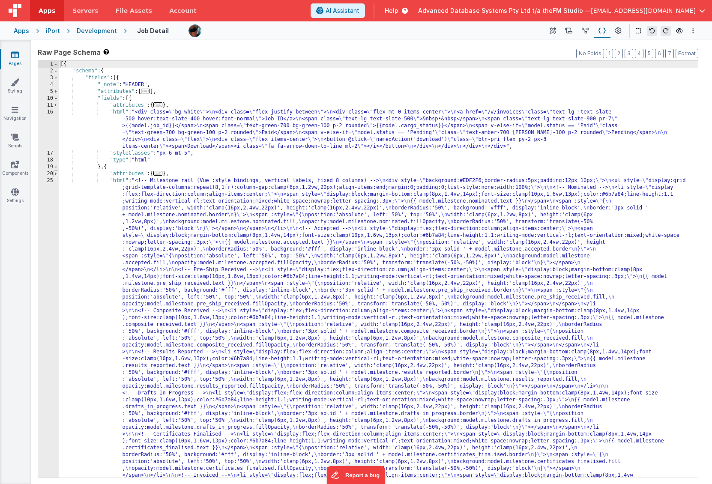
click at [56, 173] on span at bounding box center [56, 174] width 5 height 7
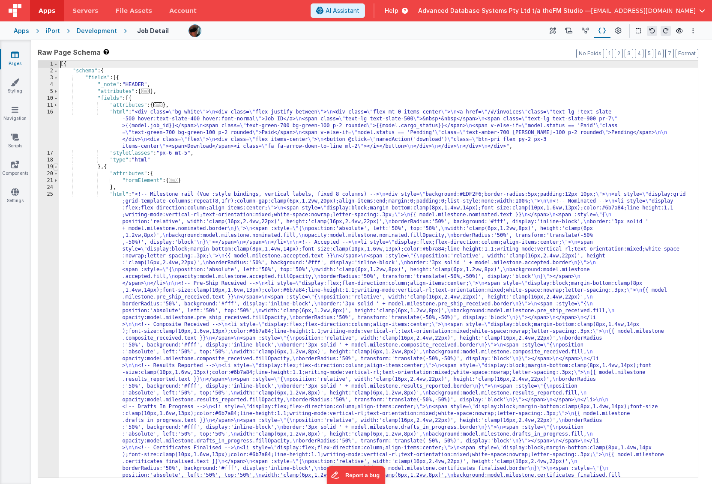
click at [56, 167] on span at bounding box center [56, 167] width 5 height 7
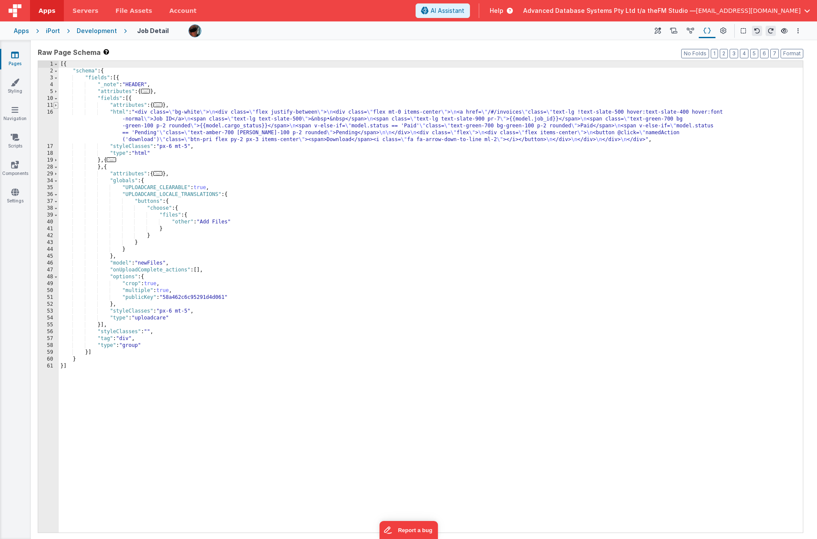
click at [57, 105] on span at bounding box center [56, 105] width 5 height 7
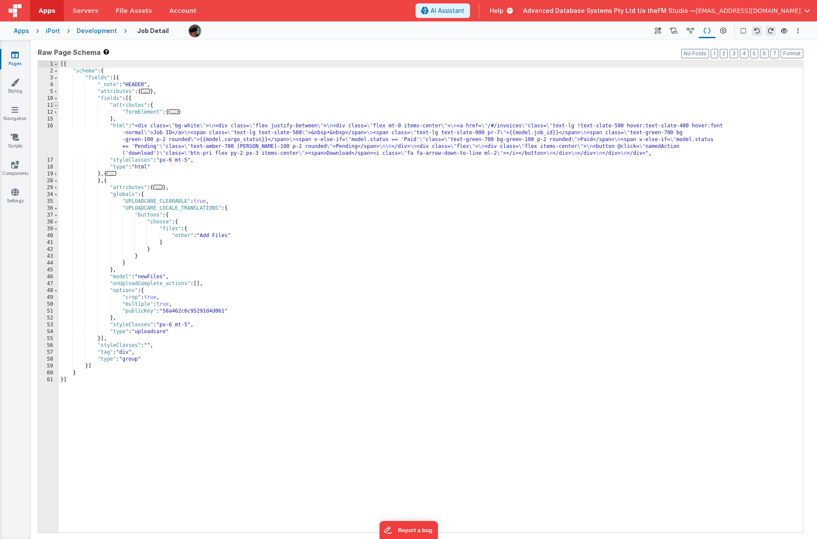
click at [57, 105] on span at bounding box center [56, 105] width 5 height 7
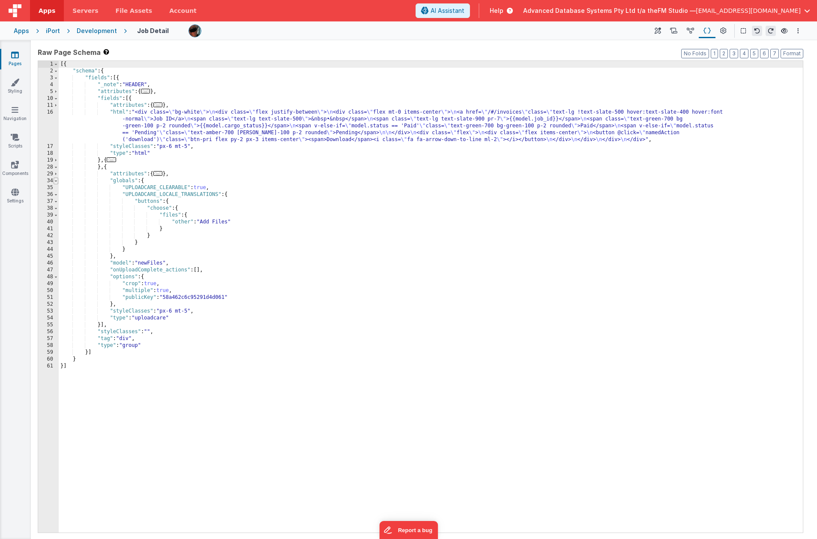
click at [56, 180] on span at bounding box center [56, 180] width 5 height 7
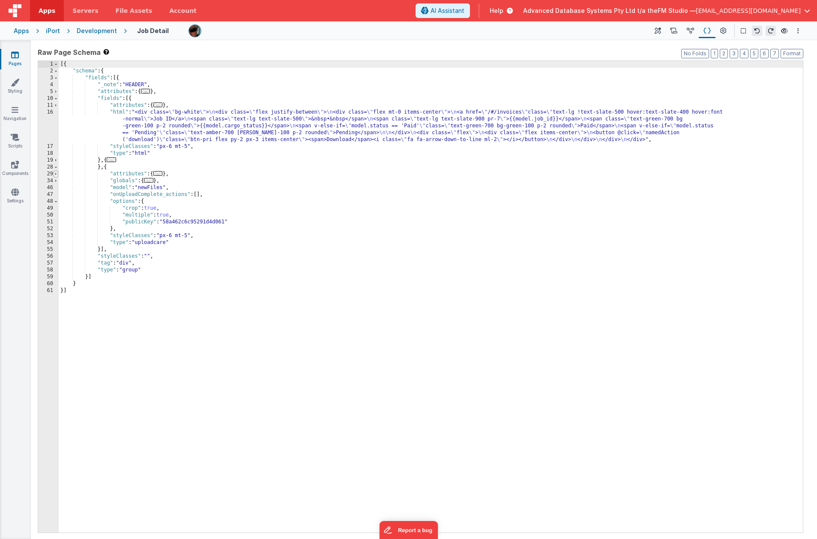
click at [56, 174] on span at bounding box center [56, 174] width 5 height 7
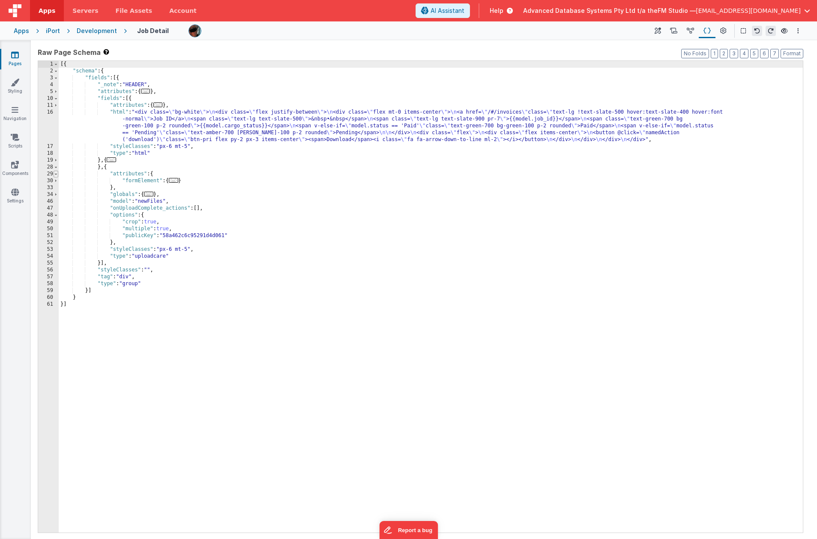
click at [56, 174] on span at bounding box center [56, 174] width 5 height 7
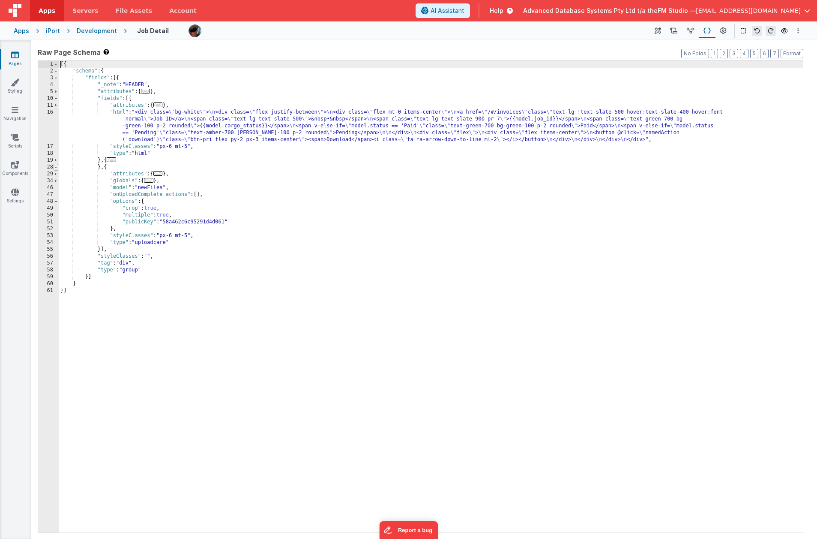
click at [56, 167] on span at bounding box center [56, 167] width 5 height 7
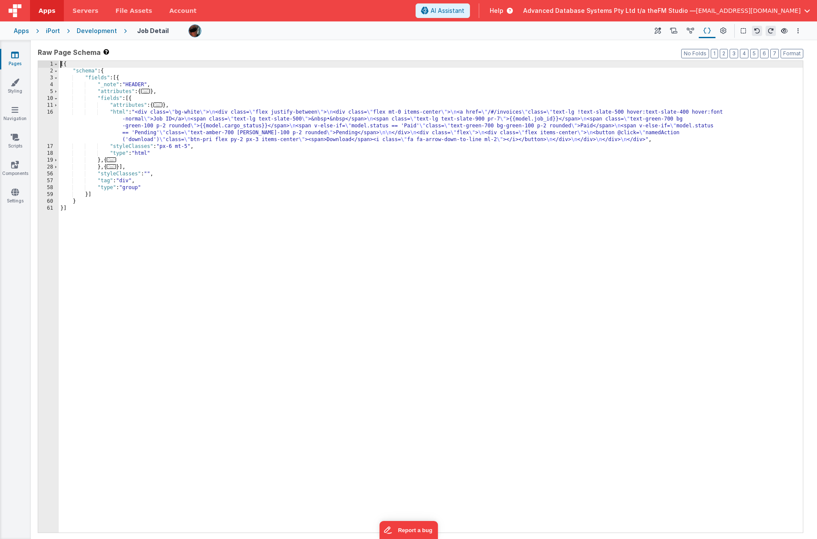
click at [135, 167] on div "[{ "schema" : { "fields" : [{ "_note" : "HEADER" , "attributes" : { ... } , "fi…" at bounding box center [431, 303] width 744 height 485
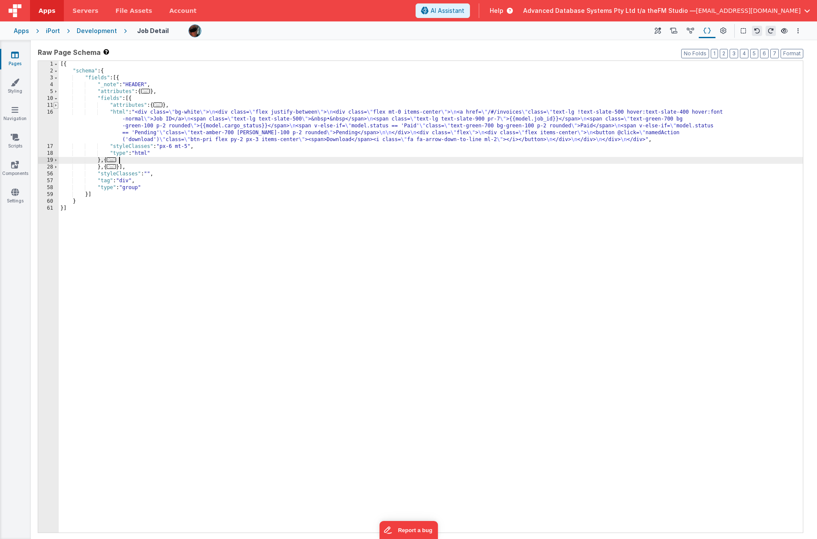
click at [55, 104] on span at bounding box center [56, 105] width 5 height 7
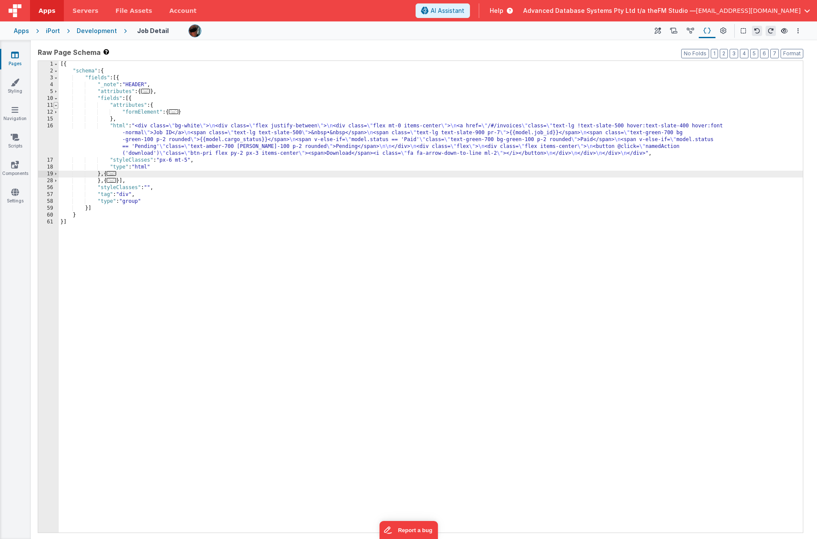
click at [55, 104] on span at bounding box center [56, 105] width 5 height 7
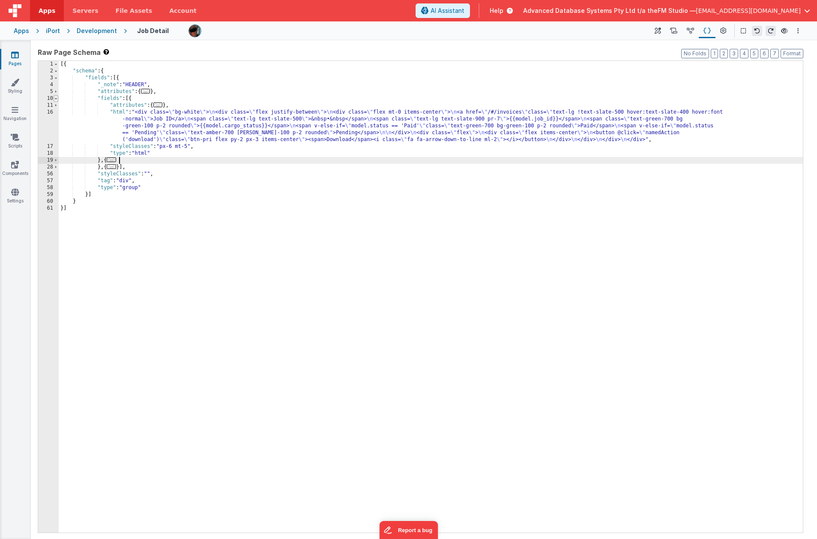
click at [56, 99] on span at bounding box center [56, 98] width 5 height 7
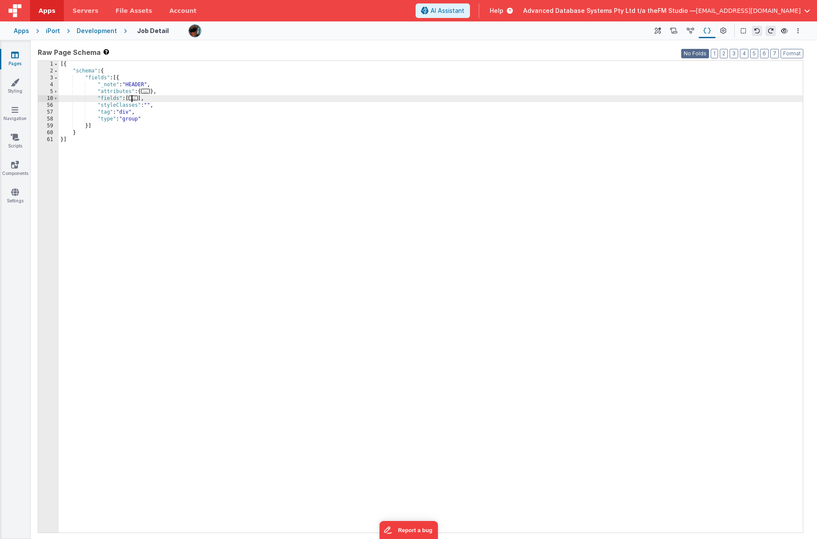
click at [624, 56] on button "No Folds" at bounding box center [695, 53] width 28 height 9
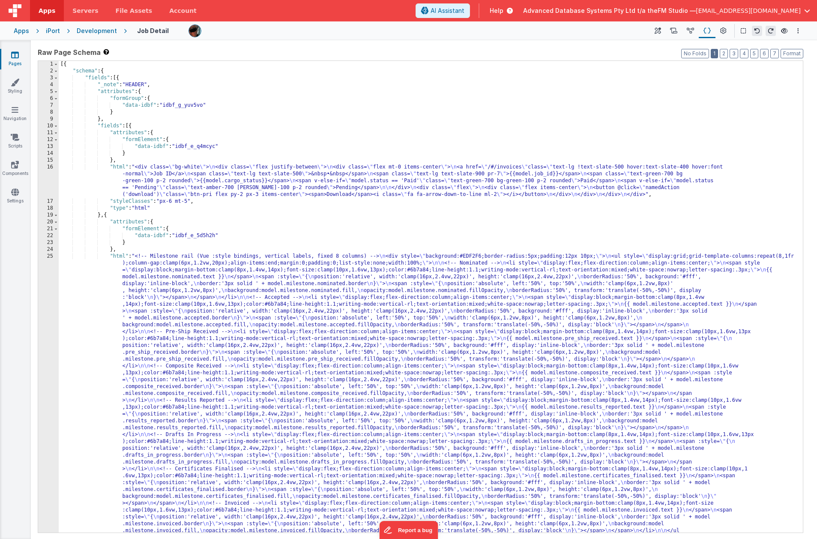
click at [624, 56] on button "1" at bounding box center [714, 53] width 7 height 9
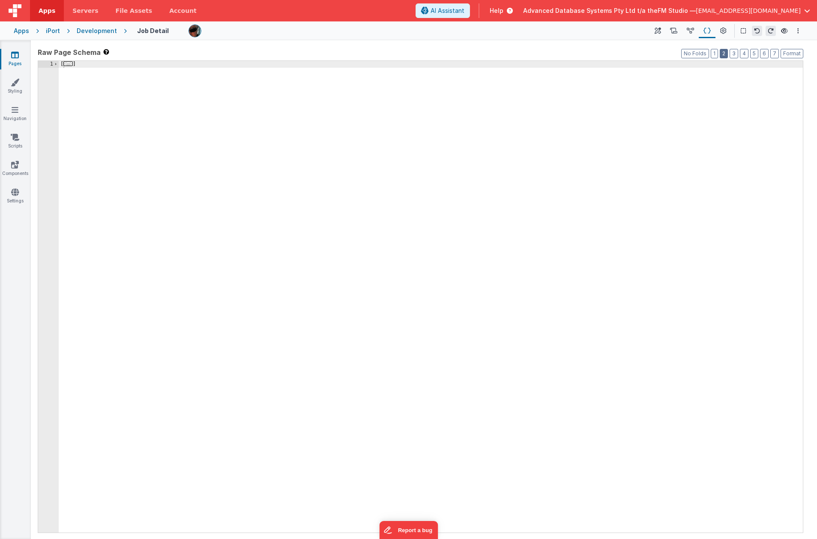
click at [624, 54] on button "2" at bounding box center [724, 53] width 8 height 9
click at [624, 54] on button "3" at bounding box center [734, 53] width 9 height 9
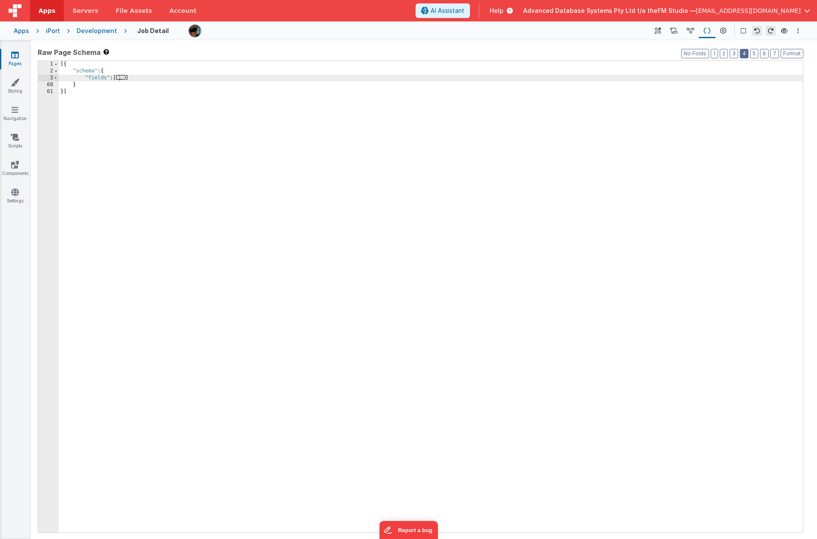
click at [624, 54] on button "4" at bounding box center [744, 53] width 9 height 9
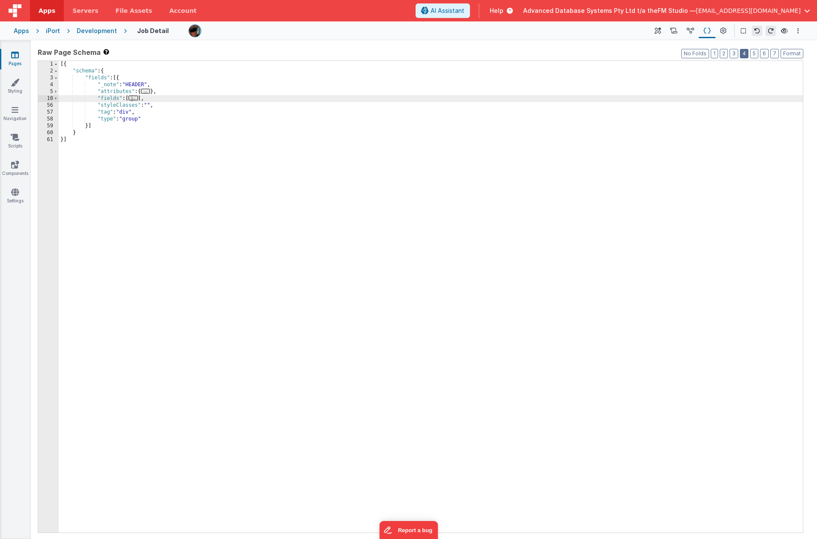
click at [624, 53] on button "4" at bounding box center [744, 53] width 9 height 9
click at [624, 53] on button "3" at bounding box center [734, 53] width 9 height 9
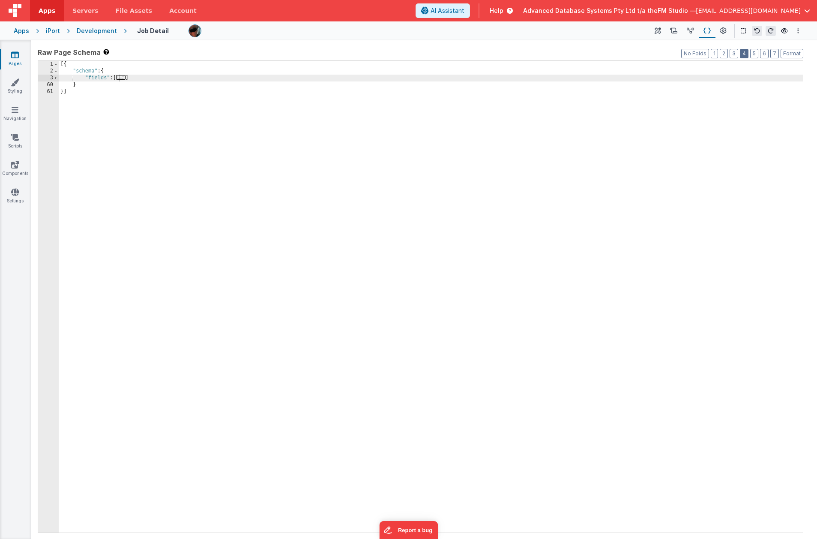
click at [624, 53] on button "4" at bounding box center [744, 53] width 9 height 9
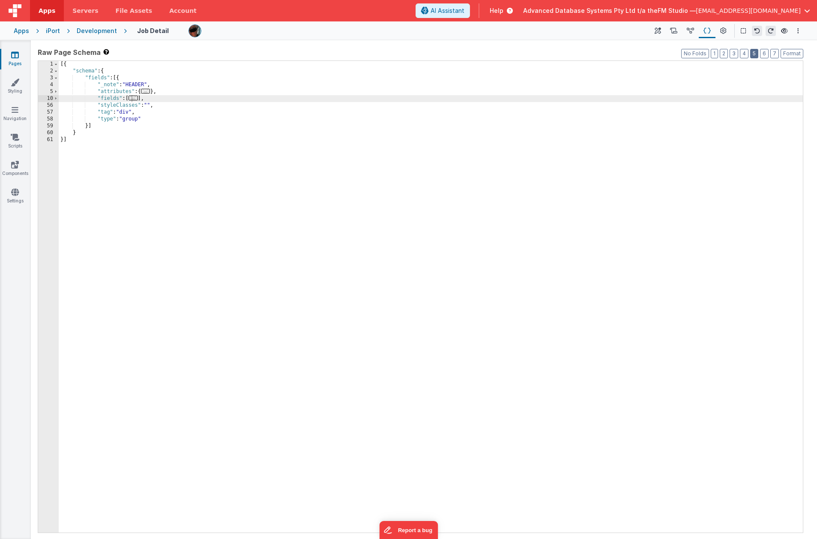
click at [624, 54] on button "5" at bounding box center [754, 53] width 8 height 9
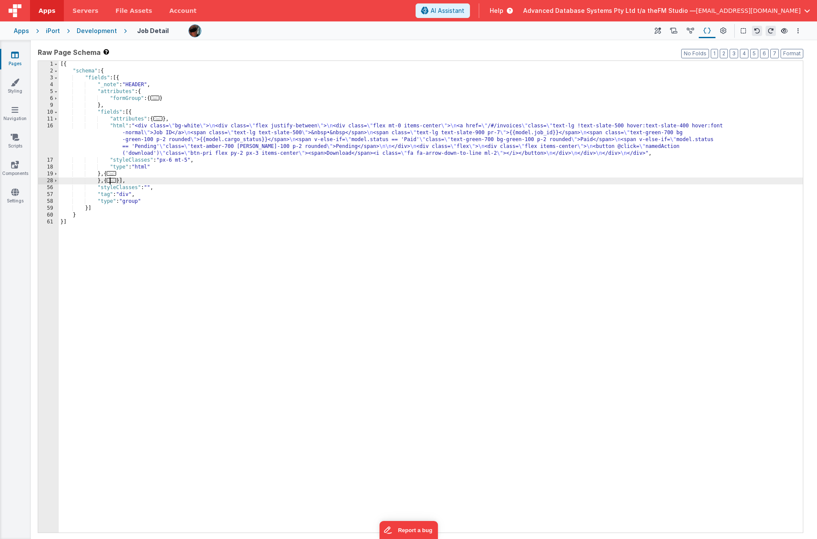
click at [112, 180] on span "..." at bounding box center [111, 180] width 9 height 5
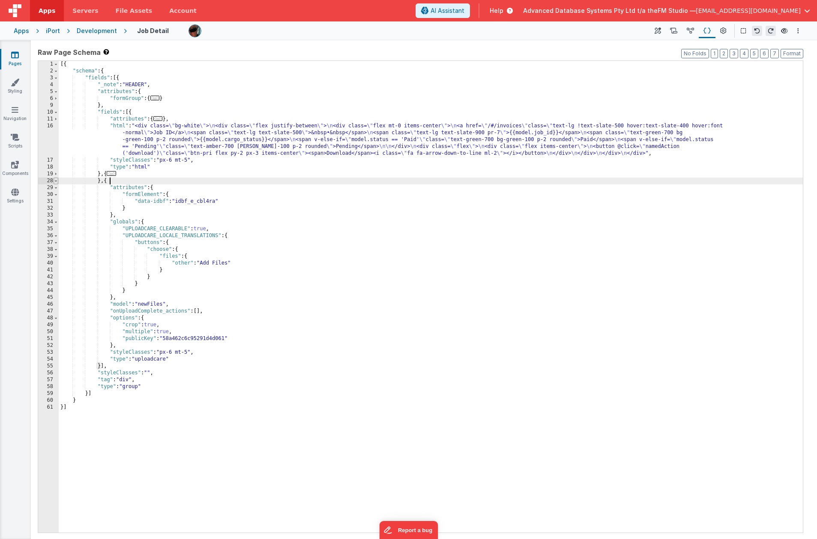
click at [56, 180] on span at bounding box center [56, 180] width 5 height 7
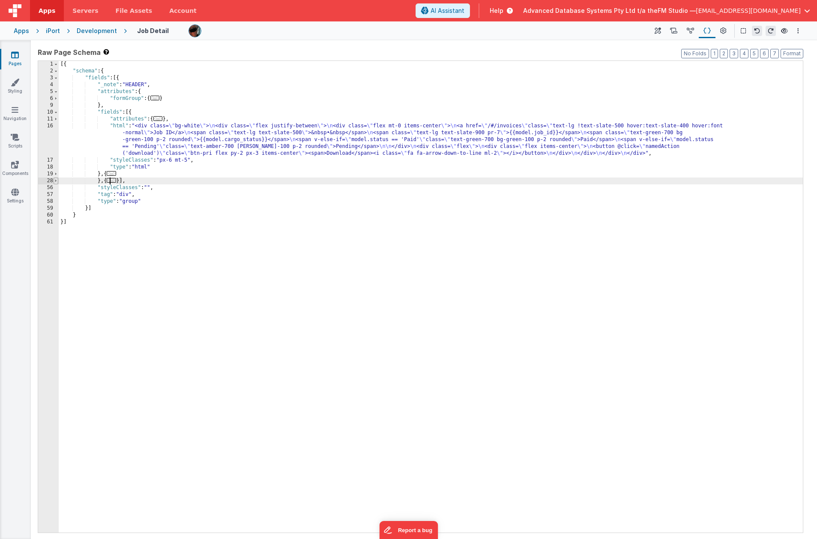
click at [56, 180] on span at bounding box center [56, 180] width 5 height 7
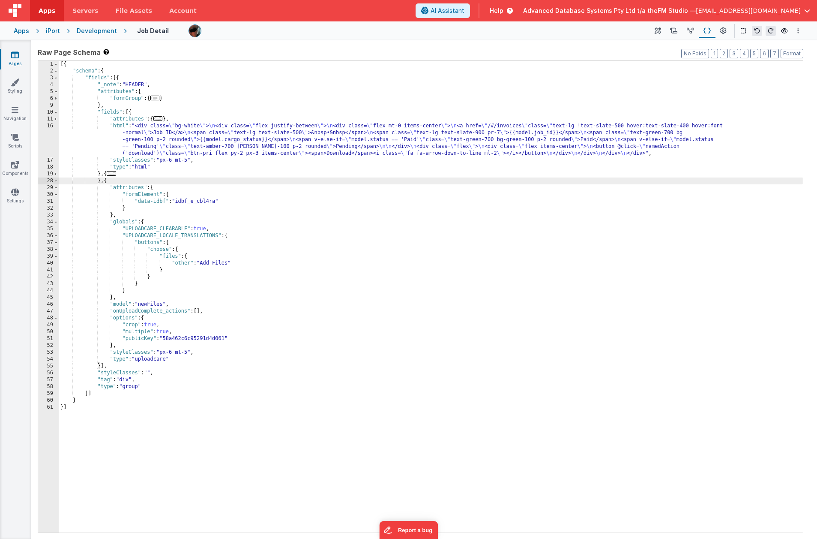
click at [113, 260] on div "[{ "schema" : { "fields" : [{ "_note" : "HEADER" , "attributes" : { "formGroup"…" at bounding box center [431, 303] width 744 height 485
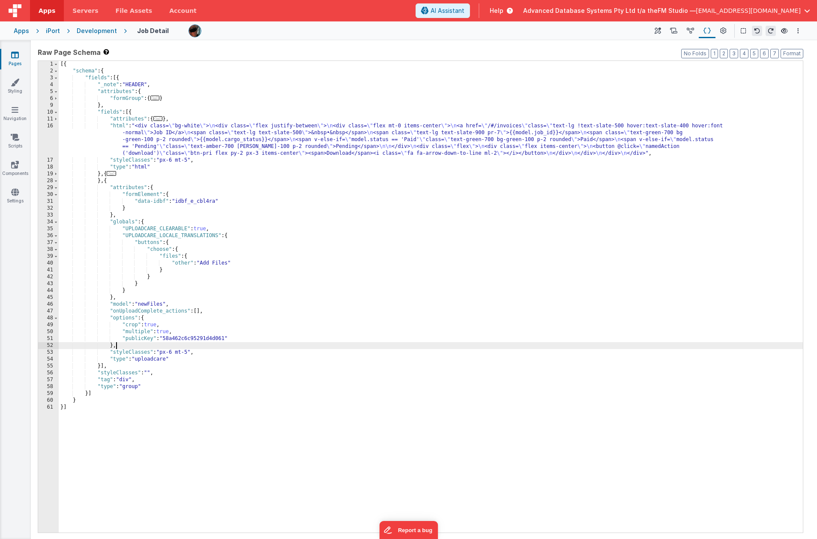
paste textarea
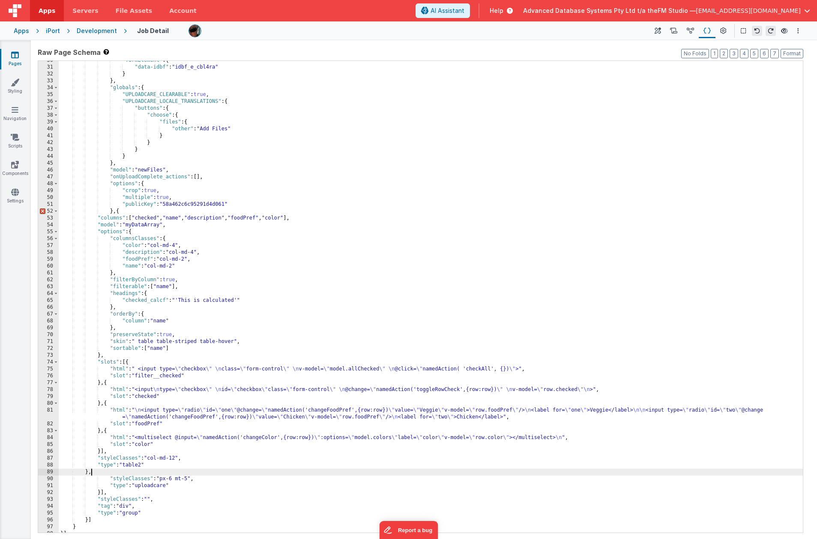
scroll to position [139, 0]
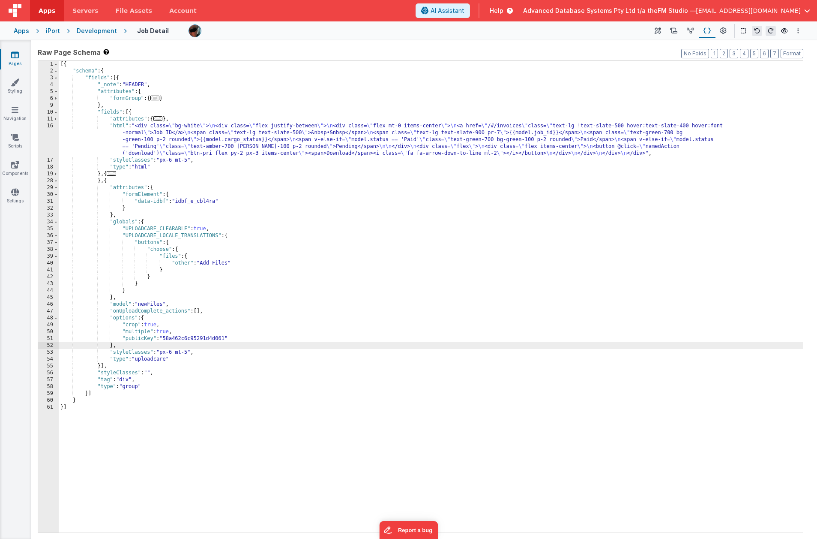
click at [107, 183] on div "[{ "schema" : { "fields" : [{ "_note" : "HEADER" , "attributes" : { "formGroup"…" at bounding box center [431, 303] width 744 height 485
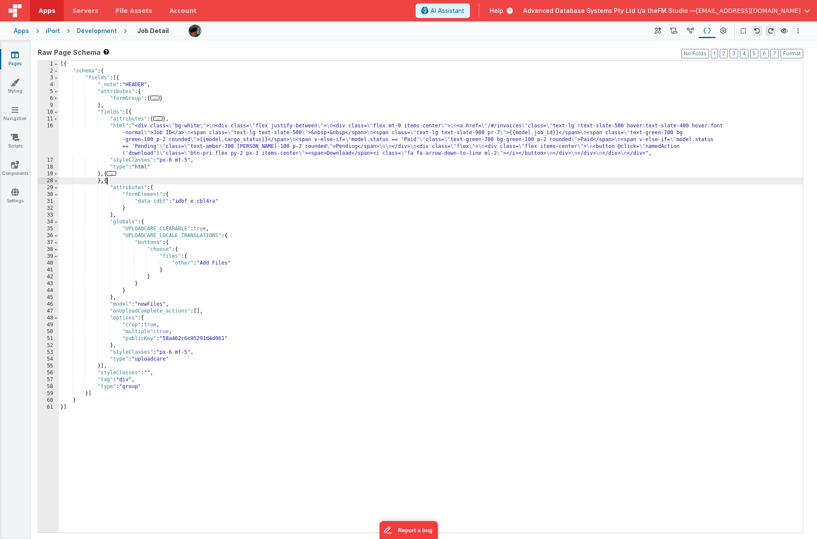
click at [107, 183] on div "[{ "schema" : { "fields" : [{ "_note" : "HEADER" , "attributes" : { "formGroup"…" at bounding box center [431, 303] width 744 height 485
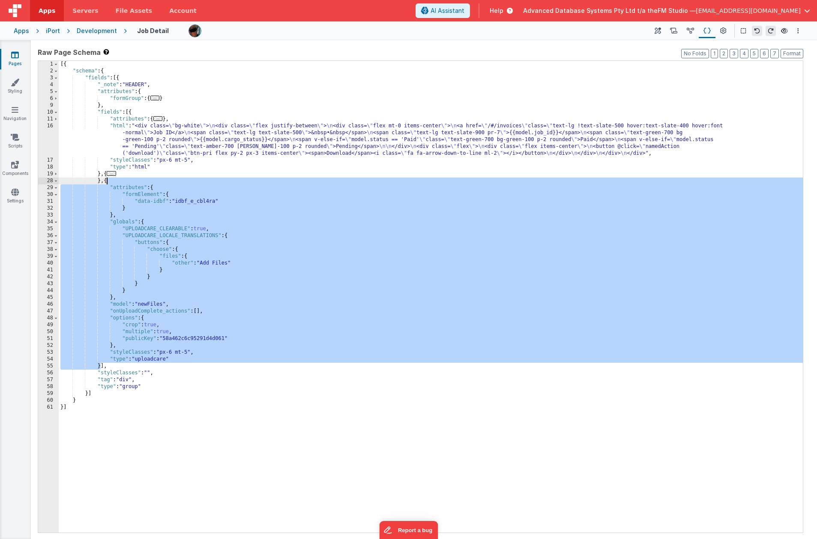
click at [102, 260] on div "[{ "schema" : { "fields" : [{ "_note" : "HEADER" , "attributes" : { "formGroup"…" at bounding box center [431, 303] width 744 height 485
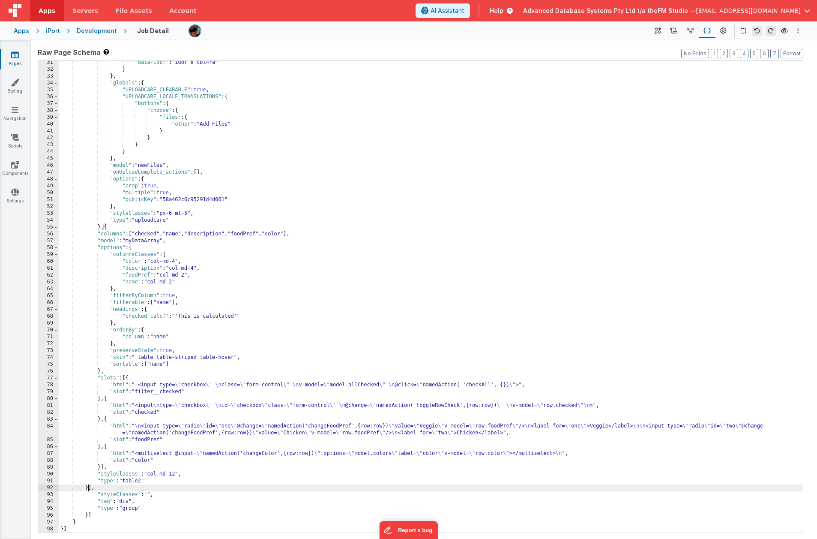
click at [140, 241] on div ""data-idbf" : "idbf_e_cbl4ra" } } , "globals" : { "UPLOADCARE_CLEARABLE" : true…" at bounding box center [431, 301] width 744 height 485
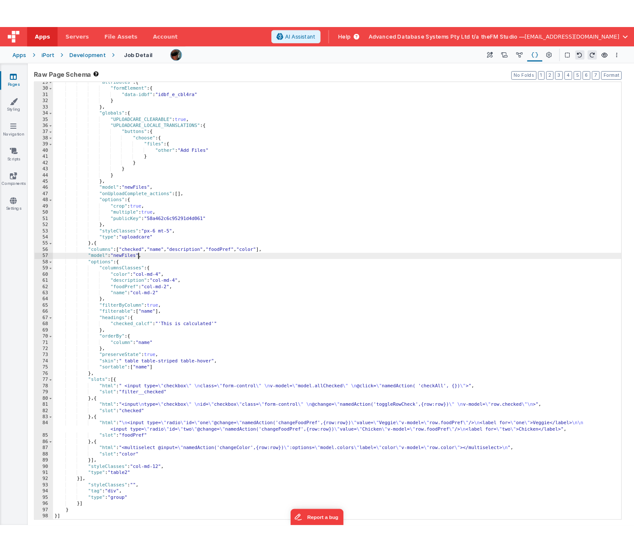
scroll to position [140, 0]
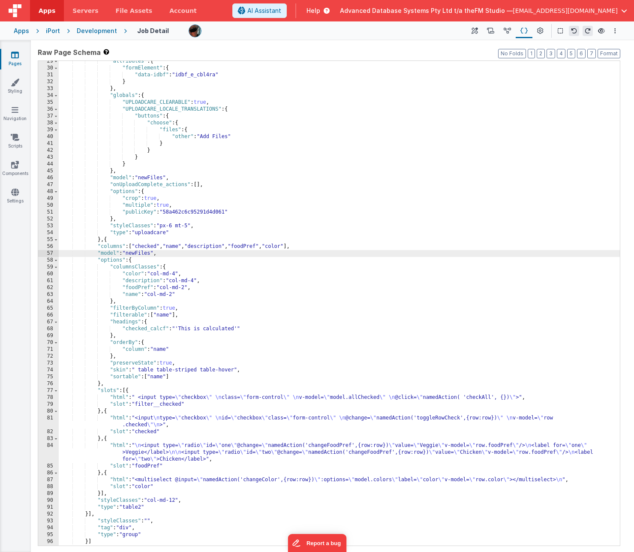
click at [145, 245] on div ""attributes" : { "formElement" : { "data-idbf" : "idbf_e_cbl4ra" } } , "globals…" at bounding box center [339, 307] width 561 height 498
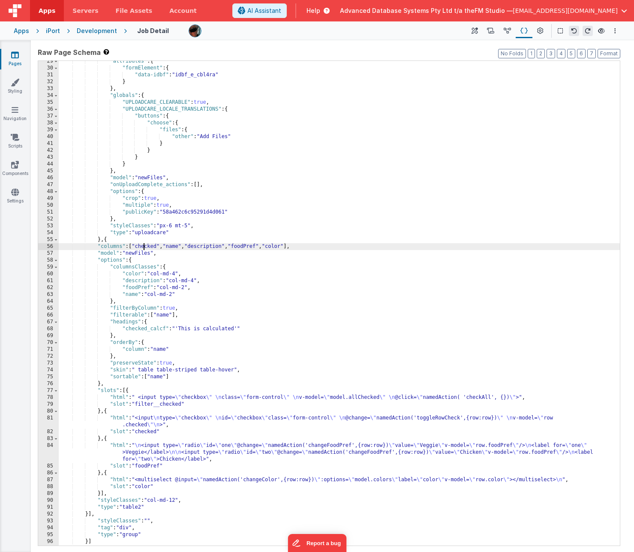
click at [145, 245] on div ""attributes" : { "formElement" : { "data-idbf" : "idbf_e_cbl4ra" } } , "globals…" at bounding box center [339, 307] width 561 height 498
click at [169, 246] on div ""attributes" : { "formElement" : { "data-idbf" : "idbf_e_cbl4ra" } } , "globals…" at bounding box center [339, 307] width 561 height 498
click at [199, 246] on div ""attributes" : { "formElement" : { "data-idbf" : "idbf_e_cbl4ra" } } , "globals…" at bounding box center [339, 307] width 561 height 498
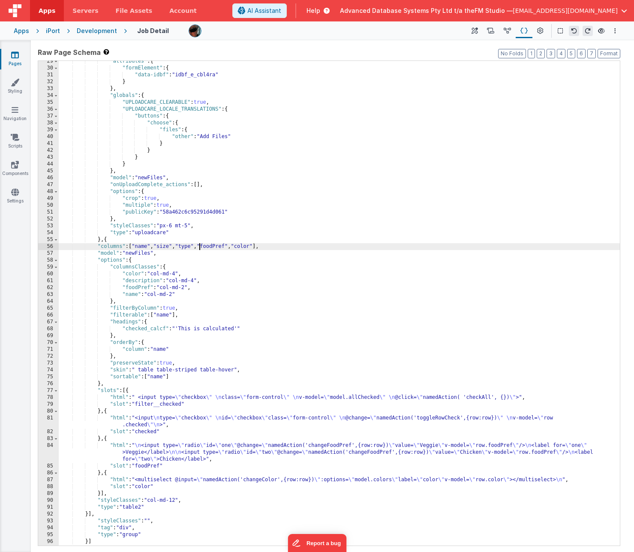
click at [192, 246] on div ""attributes" : { "formElement" : { "data-idbf" : "idbf_e_cbl4ra" } } , "globals…" at bounding box center [339, 307] width 561 height 498
click at [235, 247] on div ""attributes" : { "formElement" : { "data-idbf" : "idbf_e_cbl4ra" } } , "globals…" at bounding box center [339, 307] width 561 height 498
click at [255, 247] on div ""attributes" : { "formElement" : { "data-idbf" : "idbf_e_cbl4ra" } } , "globals…" at bounding box center [339, 307] width 561 height 498
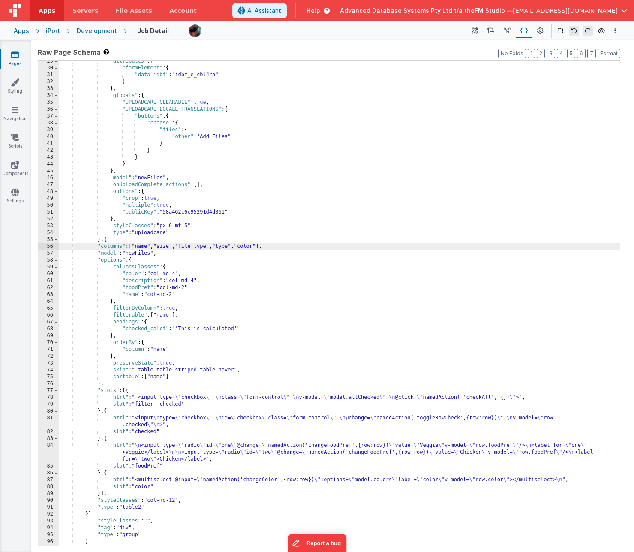
click at [255, 247] on div ""attributes" : { "formElement" : { "data-idbf" : "idbf_e_cbl4ra" } } , "globals…" at bounding box center [339, 307] width 561 height 498
click at [144, 245] on div ""attributes" : { "formElement" : { "data-idbf" : "idbf_e_cbl4ra" } } , "globals…" at bounding box center [339, 307] width 561 height 498
click at [129, 260] on div ""attributes" : { "formElement" : { "data-idbf" : "idbf_e_cbl4ra" } } , "globals…" at bounding box center [339, 307] width 561 height 498
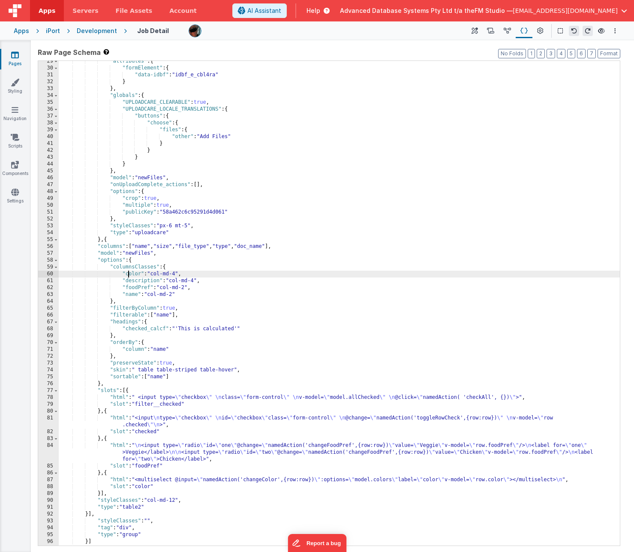
click at [129, 260] on div ""attributes" : { "formElement" : { "data-idbf" : "idbf_e_cbl4ra" } } , "globals…" at bounding box center [339, 307] width 561 height 498
click at [165, 248] on div ""attributes" : { "formElement" : { "data-idbf" : "idbf_e_cbl4ra" } } , "globals…" at bounding box center [339, 307] width 561 height 498
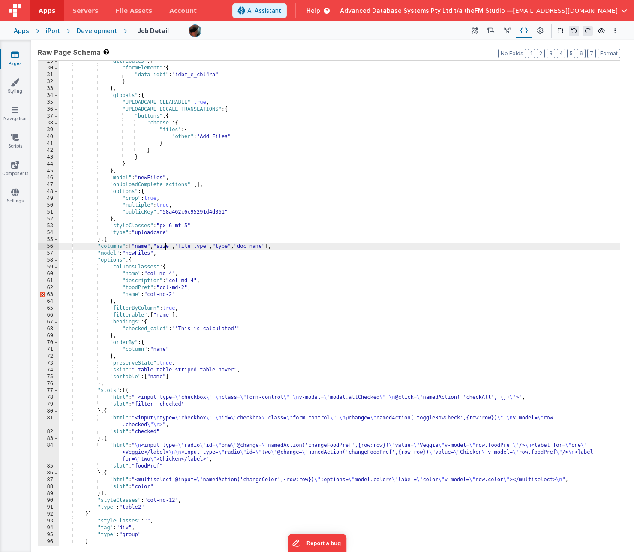
click at [165, 248] on div ""attributes" : { "formElement" : { "data-idbf" : "idbf_e_cbl4ra" } } , "globals…" at bounding box center [339, 307] width 561 height 498
click at [130, 260] on div ""attributes" : { "formElement" : { "data-idbf" : "idbf_e_cbl4ra" } } , "globals…" at bounding box center [339, 307] width 561 height 498
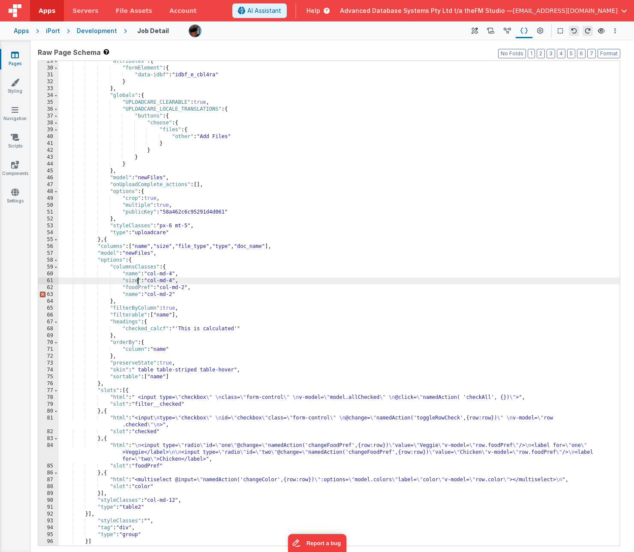
click at [205, 247] on div ""attributes" : { "formElement" : { "data-idbf" : "idbf_e_cbl4ra" } } , "globals…" at bounding box center [339, 307] width 561 height 498
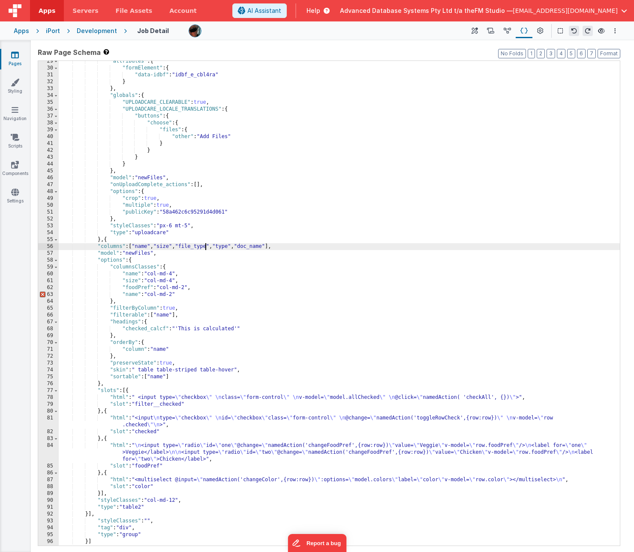
click at [205, 247] on div ""attributes" : { "formElement" : { "data-idbf" : "idbf_e_cbl4ra" } } , "globals…" at bounding box center [339, 307] width 561 height 498
click at [132, 260] on div ""attributes" : { "formElement" : { "data-idbf" : "idbf_e_cbl4ra" } } , "globals…" at bounding box center [339, 307] width 561 height 498
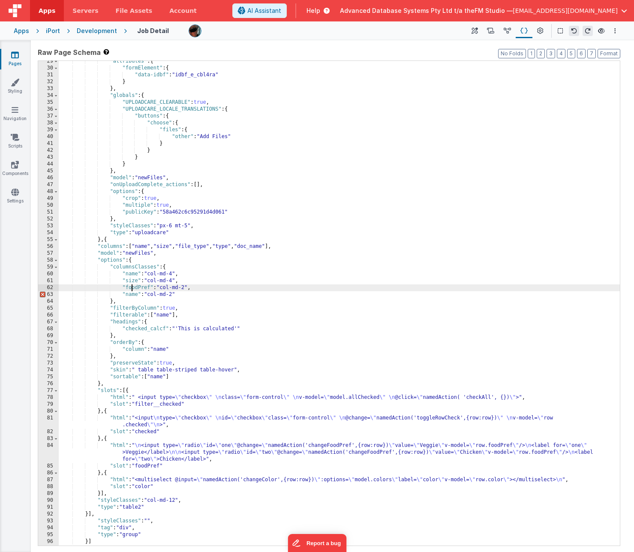
click at [132, 260] on div ""attributes" : { "formElement" : { "data-idbf" : "idbf_e_cbl4ra" } } , "globals…" at bounding box center [339, 307] width 561 height 498
click at [258, 246] on div ""attributes" : { "formElement" : { "data-idbf" : "idbf_e_cbl4ra" } } , "globals…" at bounding box center [339, 307] width 561 height 498
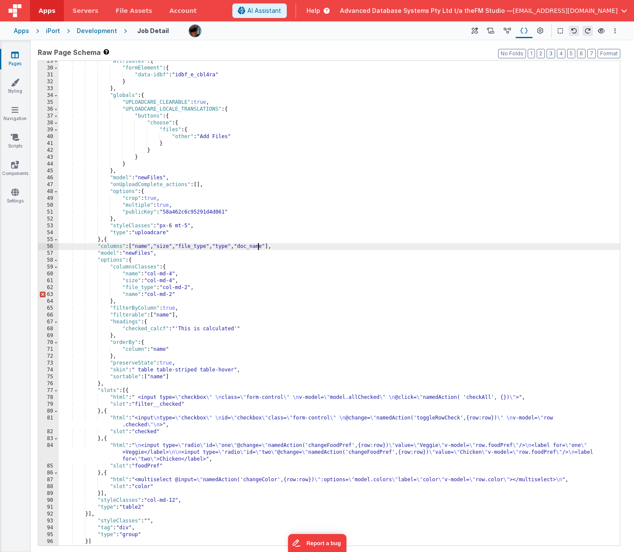
click at [258, 246] on div ""attributes" : { "formElement" : { "data-idbf" : "idbf_e_cbl4ra" } } , "globals…" at bounding box center [339, 307] width 561 height 498
click at [130, 260] on div ""attributes" : { "formElement" : { "data-idbf" : "idbf_e_cbl4ra" } } , "globals…" at bounding box center [339, 307] width 561 height 498
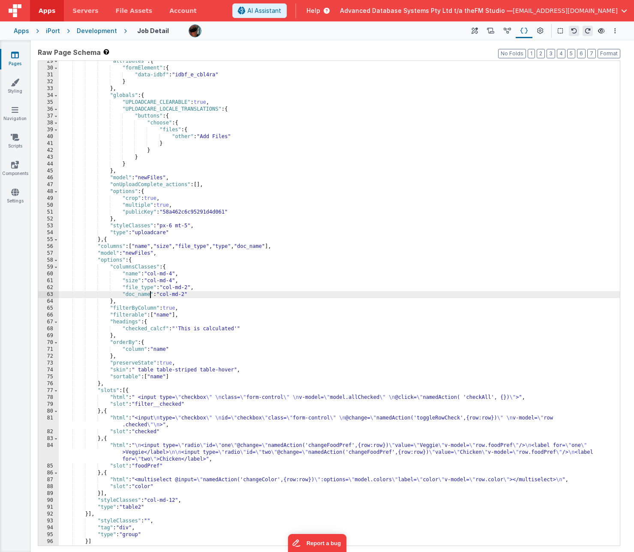
click at [166, 260] on div ""attributes" : { "formElement" : { "data-idbf" : "idbf_e_cbl4ra" } } , "globals…" at bounding box center [339, 307] width 561 height 498
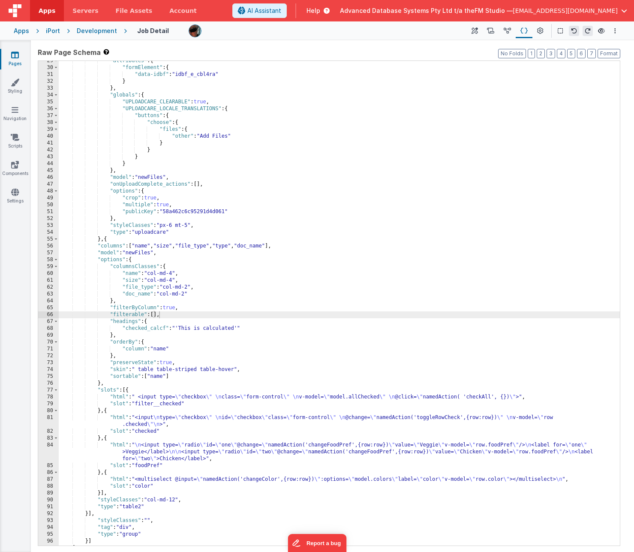
scroll to position [153, 0]
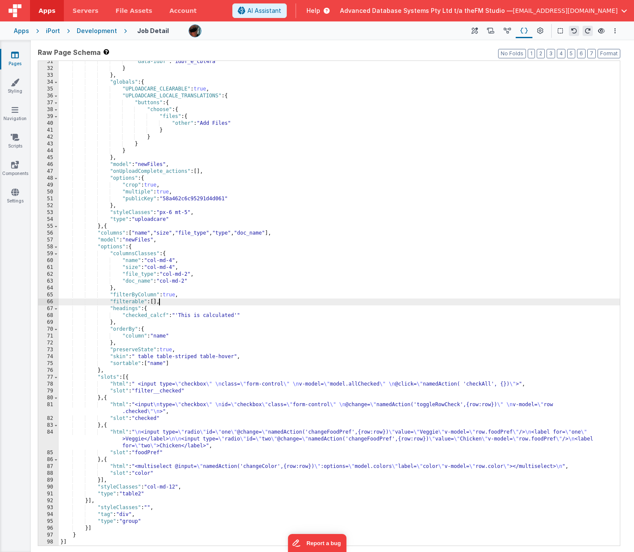
click at [174, 260] on div ""data-idbf" : "idbf_e_cbl4ra" } } , "globals" : { "UPLOADCARE_CLEARABLE" : true…" at bounding box center [339, 307] width 561 height 498
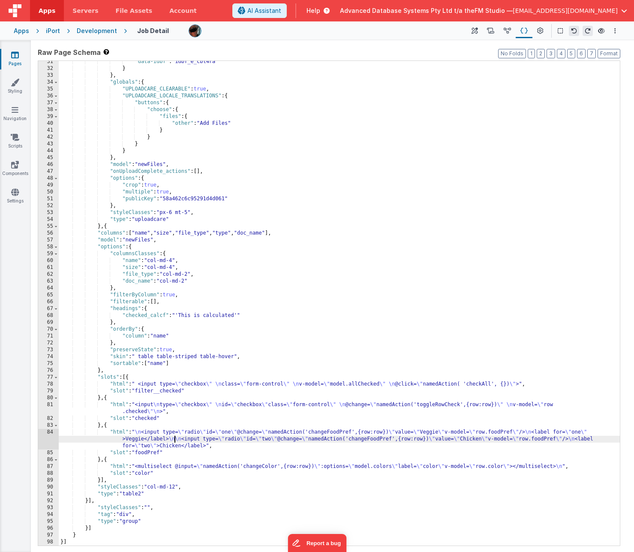
click at [48, 260] on div "84" at bounding box center [48, 439] width 21 height 21
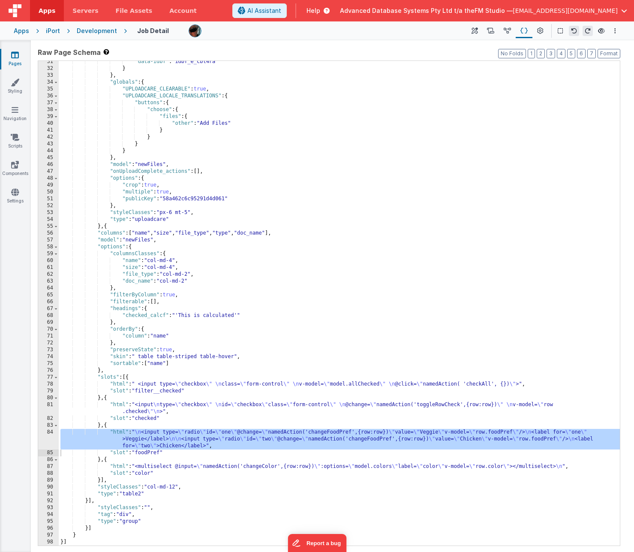
click at [217, 260] on div ""data-idbf" : "idbf_e_cbl4ra" } } , "globals" : { "UPLOADCARE_CLEARABLE" : true…" at bounding box center [339, 307] width 561 height 498
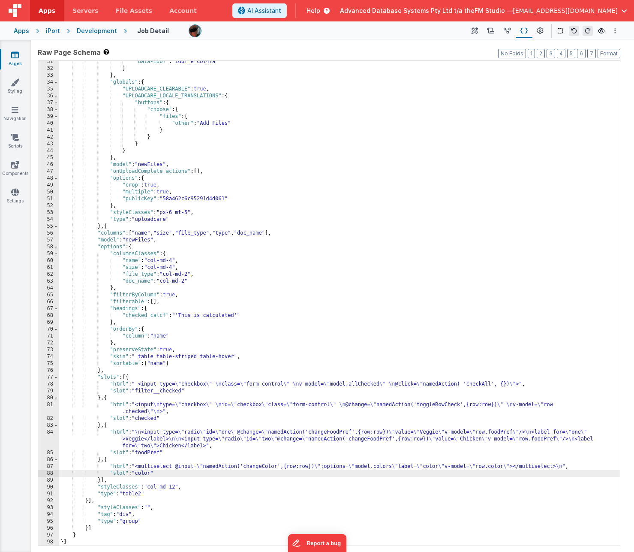
click at [181, 260] on div ""data-idbf" : "idbf_e_cbl4ra" } } , "globals" : { "UPLOADCARE_CLEARABLE" : true…" at bounding box center [339, 307] width 561 height 498
click at [42, 260] on div "87" at bounding box center [48, 466] width 21 height 7
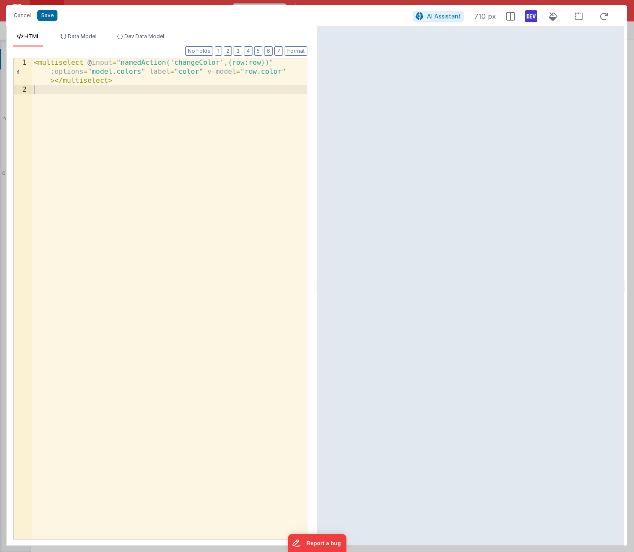
click at [266, 71] on div "< multiselect @ input = "namedAction('changeColor',{row:row})" :options = "mode…" at bounding box center [169, 316] width 275 height 516
drag, startPoint x: 117, startPoint y: 72, endPoint x: 140, endPoint y: 72, distance: 22.3
click at [140, 72] on div "< multiselect @ input = "namedAction('changeColor',{row:row})" :options = "mode…" at bounding box center [169, 316] width 275 height 516
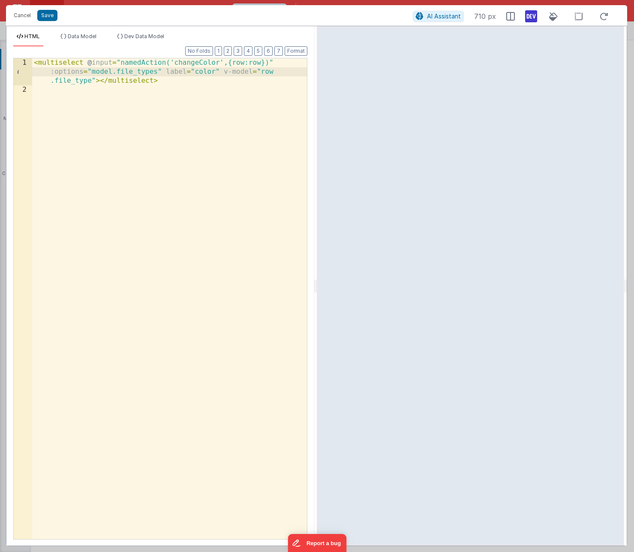
click at [201, 72] on div "< multiselect @ input = "namedAction('changeColor',{row:row})" :options = "mode…" at bounding box center [169, 316] width 275 height 516
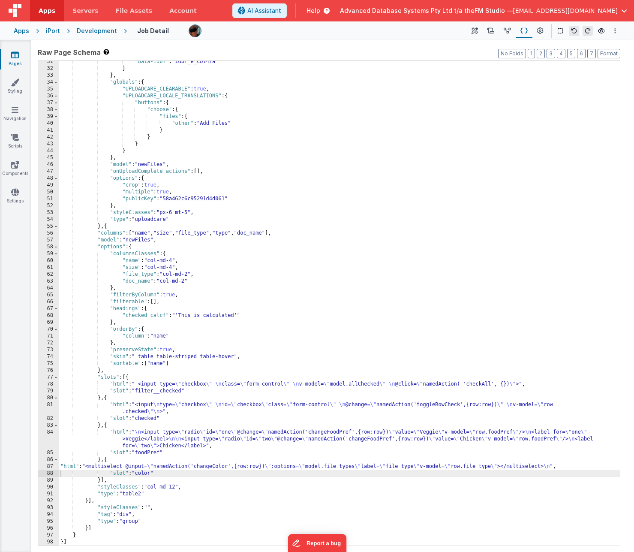
click at [143, 260] on div ""data-idbf" : "idbf_e_cbl4ra" } } , "globals" : { "UPLOADCARE_CLEARABLE" : true…" at bounding box center [339, 307] width 561 height 498
click at [506, 30] on icon at bounding box center [507, 31] width 7 height 9
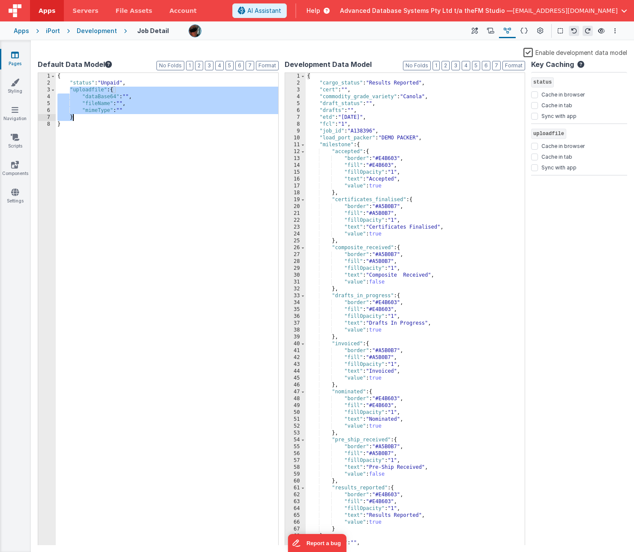
drag, startPoint x: 69, startPoint y: 89, endPoint x: 115, endPoint y: 116, distance: 53.1
click at [115, 116] on div "{ "status" : "Unpaid" , "uploadfile" : { "dataBase64" : "" , "fileName" : "" , …" at bounding box center [167, 316] width 222 height 486
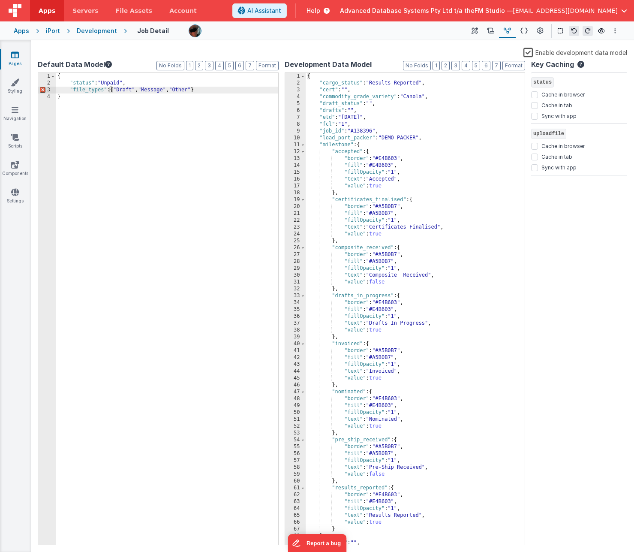
click at [111, 93] on div "{ "status" : "Unpaid" , "file_types" : { "Draft" , "Message" , "Other" } }" at bounding box center [167, 316] width 222 height 486
click at [197, 92] on div "{ "status" : "Unpaid" , "file_types" : [{ "Draft" , "Message" , "Other" } }" at bounding box center [167, 316] width 222 height 486
click at [205, 121] on div "{ "status" : "Unpaid" , "file_types" : { "Draft" , "Message" , "Other" } , }" at bounding box center [167, 316] width 222 height 486
click at [110, 93] on div "{ "status" : "Unpaid" , "file_types" : { "Draft" , "Message" , "Other" } , }" at bounding box center [167, 316] width 222 height 486
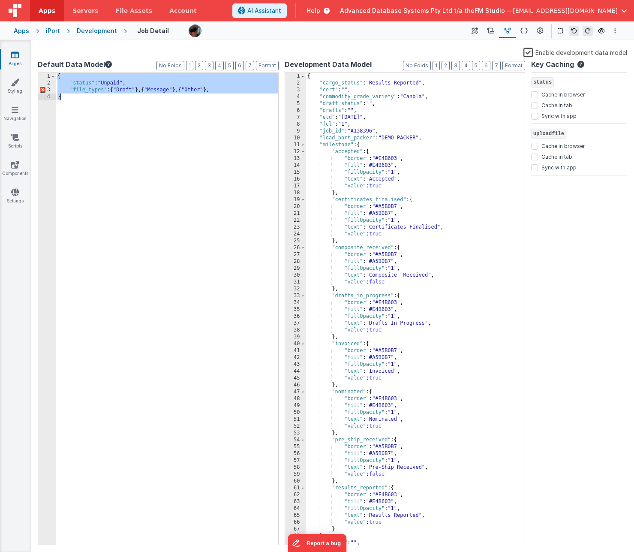
click at [87, 96] on div "{ "status" : "Unpaid" , "file_types" : { "Draft" } , { "Message" } , { "Other" …" at bounding box center [167, 316] width 222 height 486
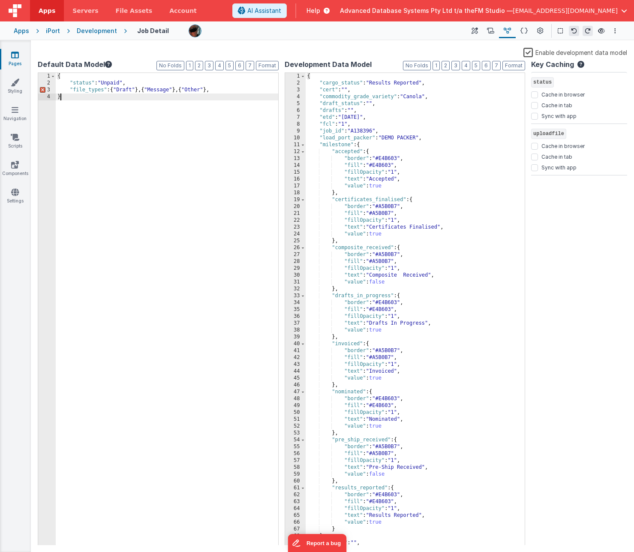
click at [110, 90] on div "{ "status" : "Unpaid" , "file_types" : { "Draft" } , { "Message" } , { "Other" …" at bounding box center [167, 316] width 222 height 486
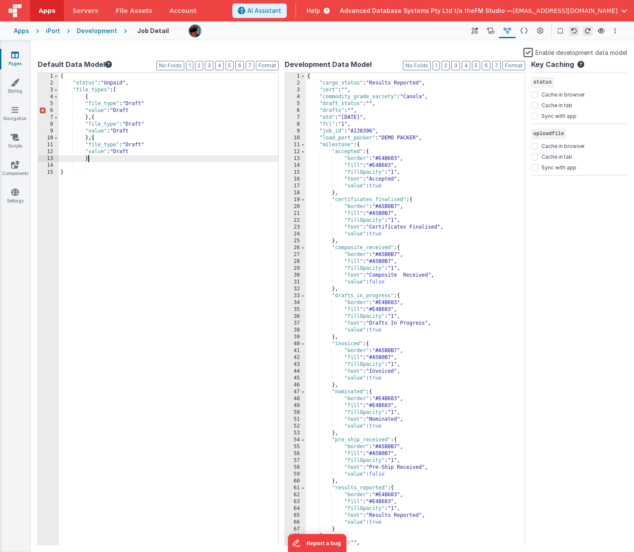
click at [137, 125] on div "{ "status" : "Unpaid" , "file_types" : [ { "file_type" : "Draft" "value" : "Dra…" at bounding box center [168, 316] width 219 height 486
click at [125, 131] on div "{ "status" : "Unpaid" , "file_types" : [ { "file_type" : "Draft" "value" : "Dra…" at bounding box center [168, 316] width 219 height 486
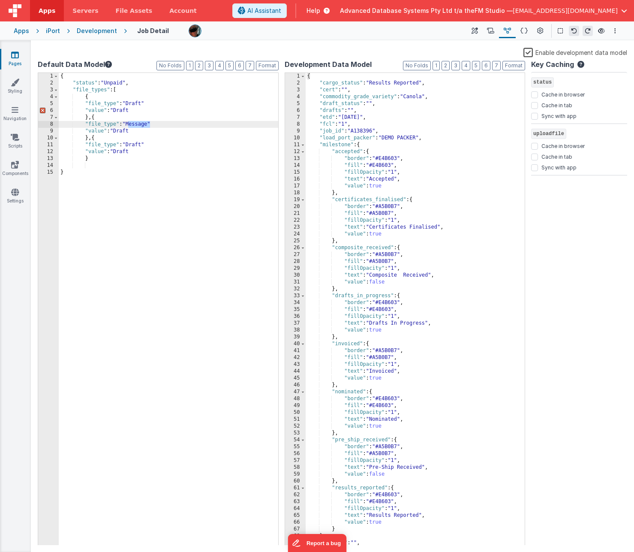
click at [125, 131] on div "{ "status" : "Unpaid" , "file_types" : [ { "file_type" : "Draft" "value" : "Dra…" at bounding box center [168, 316] width 219 height 486
paste textarea
click at [136, 147] on div "{ "status" : "Unpaid" , "file_types" : [ { "file_type" : "Draft" "value" : "Dra…" at bounding box center [168, 316] width 219 height 486
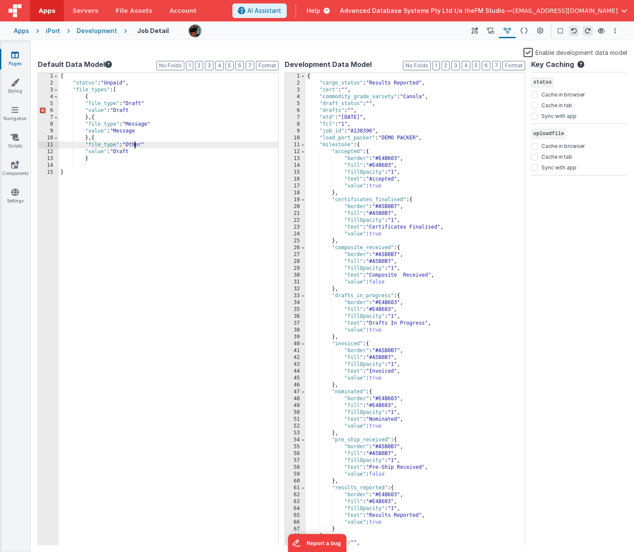
click at [136, 147] on div "{ "status" : "Unpaid" , "file_types" : [ { "file_type" : "Draft" "value" : "Dra…" at bounding box center [168, 316] width 219 height 486
click at [123, 151] on div "{ "status" : "Unpaid" , "file_types" : [ { "file_type" : "Draft" "value" : "Dra…" at bounding box center [168, 316] width 219 height 486
paste textarea
click at [95, 159] on div "{ "status" : "Unpaid" , "file_types" : [ { "file_type" : "Draft" "value" : "Dra…" at bounding box center [168, 316] width 219 height 486
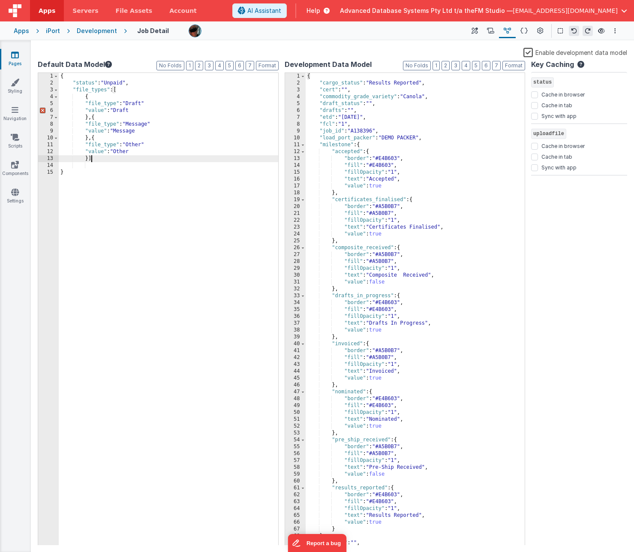
click at [137, 110] on div "{ "status" : "Unpaid" , "file_types" : [ { "file_type" : "Draft" "value" : "Dra…" at bounding box center [168, 316] width 219 height 486
click at [150, 105] on div "{ "status" : "Unpaid" , "file_types" : [ { "file_type" : "Draft" "value" : "Dra…" at bounding box center [168, 316] width 219 height 486
click at [155, 126] on div "{ "status" : "Unpaid" , "file_types" : [ { "file_type" : "Draft" , "value" : "D…" at bounding box center [168, 316] width 219 height 486
click at [145, 131] on div "{ "status" : "Unpaid" , "file_types" : [ { "file_type" : "Draft" , "value" : "D…" at bounding box center [168, 316] width 219 height 486
click at [141, 150] on div "{ "status" : "Unpaid" , "file_types" : [ { "file_type" : "Draft" , "value" : "D…" at bounding box center [168, 316] width 219 height 486
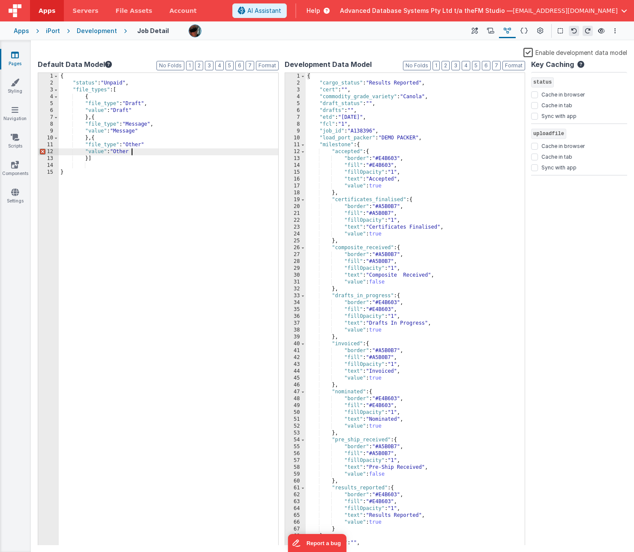
click at [154, 147] on div "{ "status" : "Unpaid" , "file_types" : [ { "file_type" : "Draft" , "value" : "D…" at bounding box center [168, 316] width 219 height 486
click at [144, 150] on div "{ "status" : "Unpaid" , "file_types" : [ { "file_type" : "Draft" , "value" : "D…" at bounding box center [168, 316] width 219 height 486
click at [524, 30] on icon at bounding box center [523, 31] width 7 height 9
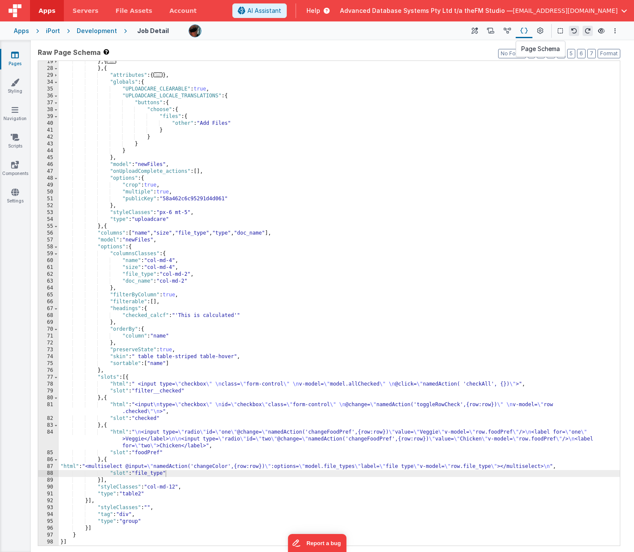
scroll to position [112, 0]
click at [341, 260] on div "} , { ... } , { "attributes" : { ... } , "globals" : { "UPLOADCARE_CLEARABLE" :…" at bounding box center [339, 307] width 561 height 498
click at [42, 260] on div "87" at bounding box center [48, 466] width 21 height 7
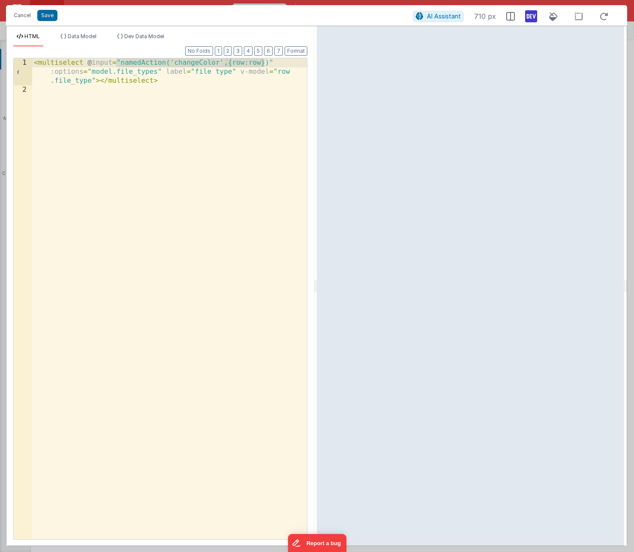
drag, startPoint x: 116, startPoint y: 63, endPoint x: 266, endPoint y: 61, distance: 150.4
click at [266, 61] on div "< multiselect @ input = "namedAction('changeColor',{row:row})" :options = "mode…" at bounding box center [169, 316] width 275 height 516
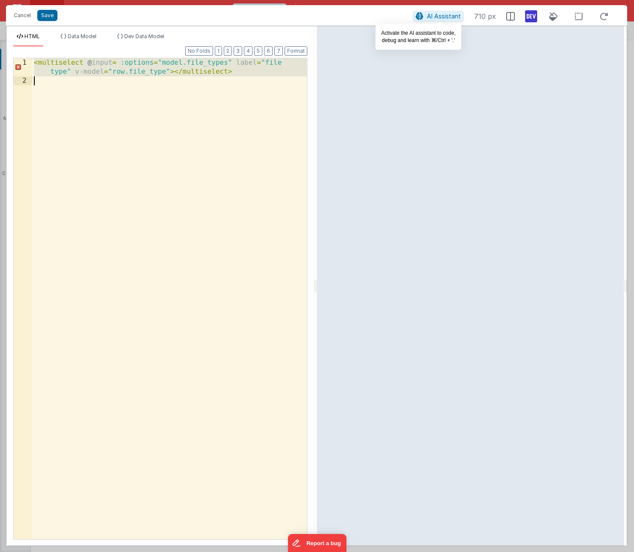
click at [437, 18] on span "AI Assistant" at bounding box center [444, 15] width 34 height 7
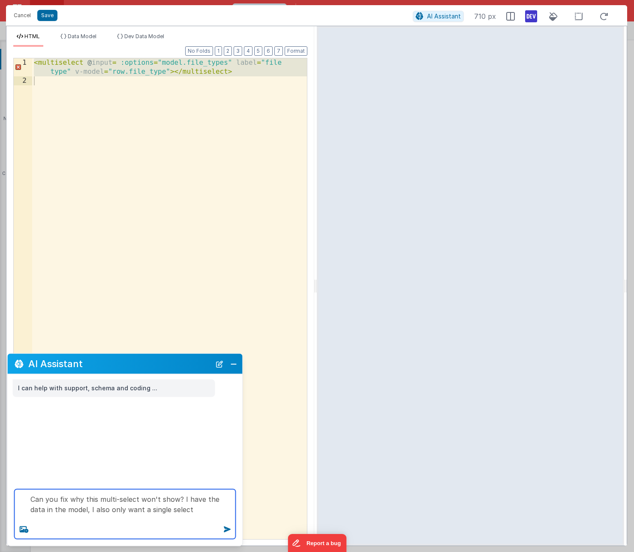
paste textarea "<multiselect @input= :options="model.file_types" label="file type" v-model="row…"
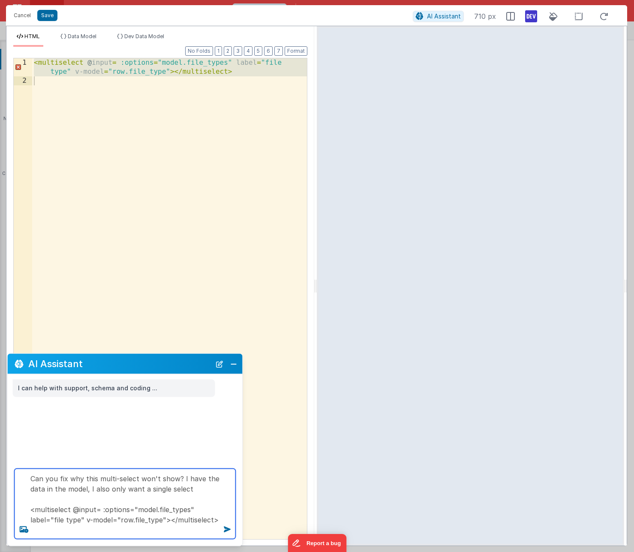
type textarea "Can you fix why this multi-select won't show? I have the data in the model, I a…"
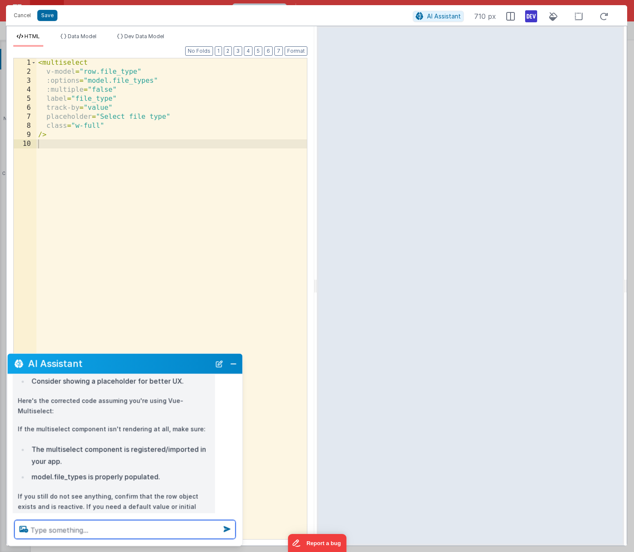
scroll to position [286, 0]
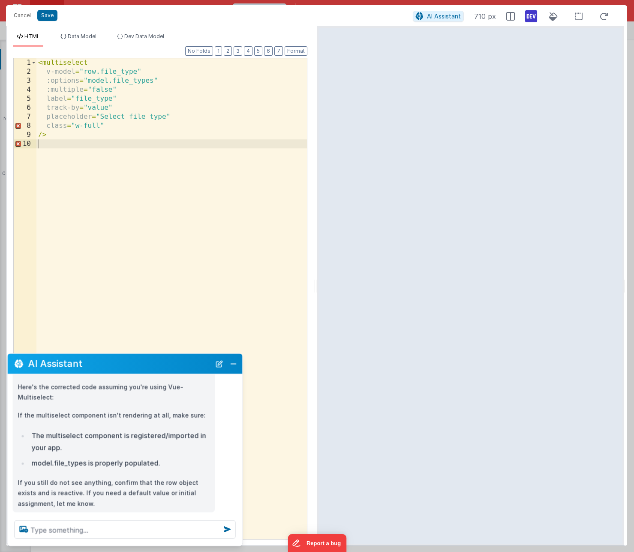
click at [89, 65] on div "< multiselect v-model = "row.file_type" :options = "model.file_types" :multiple…" at bounding box center [171, 307] width 270 height 498
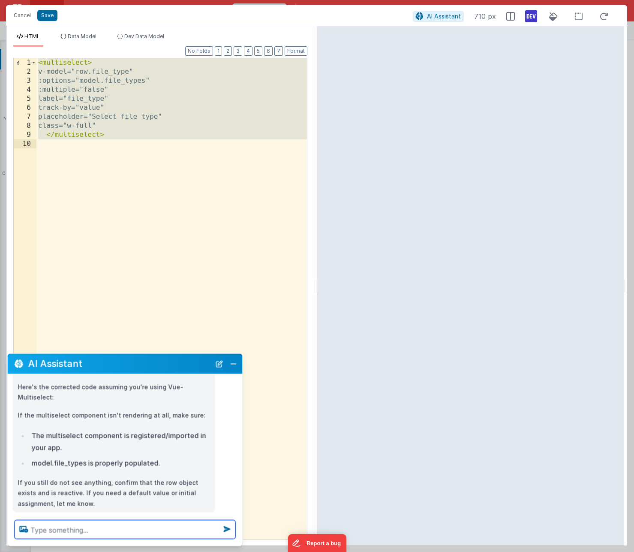
click at [85, 260] on textarea at bounding box center [125, 529] width 221 height 19
paste textarea "<multiselect> v-model="row.file_type" :options="model.file_types" :multiple="fa…"
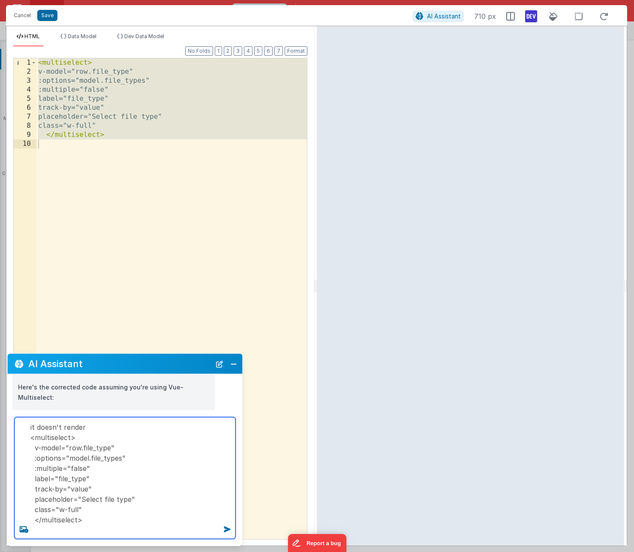
type textarea "it doesn't render <multiselect> v-model="row.file_type" :options="model.file_ty…"
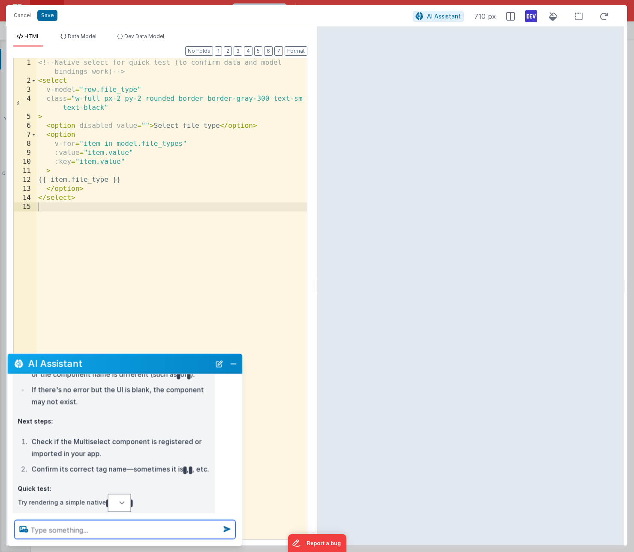
scroll to position [553, 0]
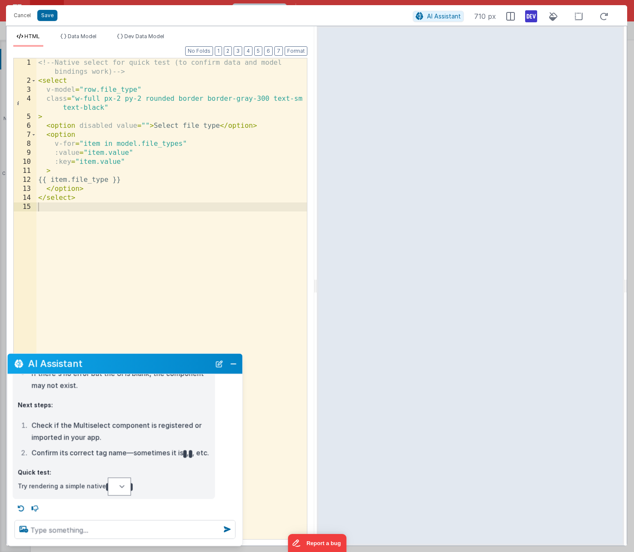
click at [70, 180] on div "<!-- Native select for quick test (to confirm data and model bindings work) -->…" at bounding box center [171, 311] width 270 height 507
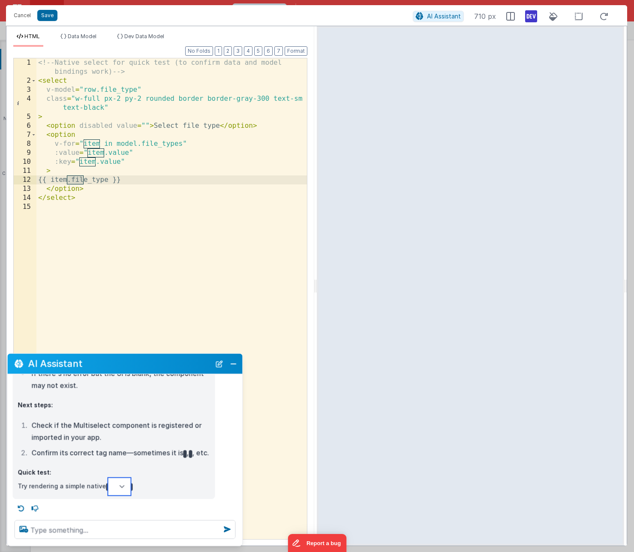
click at [117, 260] on select "with the same data model to verify your data and row/model are configured, like…" at bounding box center [119, 486] width 23 height 18
click at [124, 260] on select "with the same data model to verify your data and row/model are configured, like…" at bounding box center [119, 486] width 23 height 18
click at [99, 260] on textarea at bounding box center [125, 529] width 221 height 19
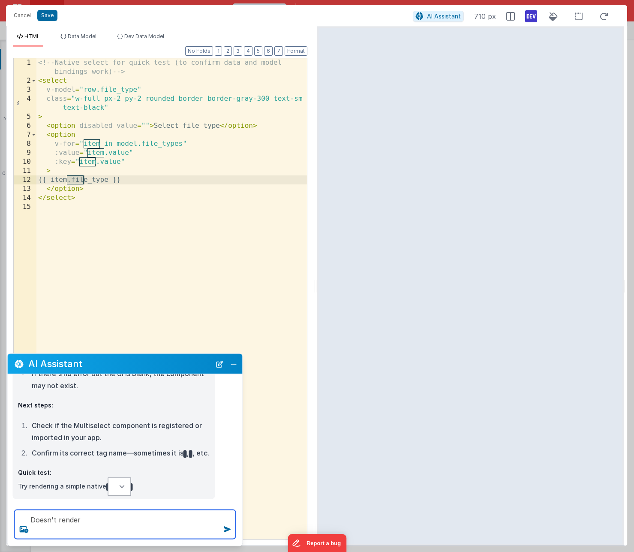
type textarea "Doesn't render"
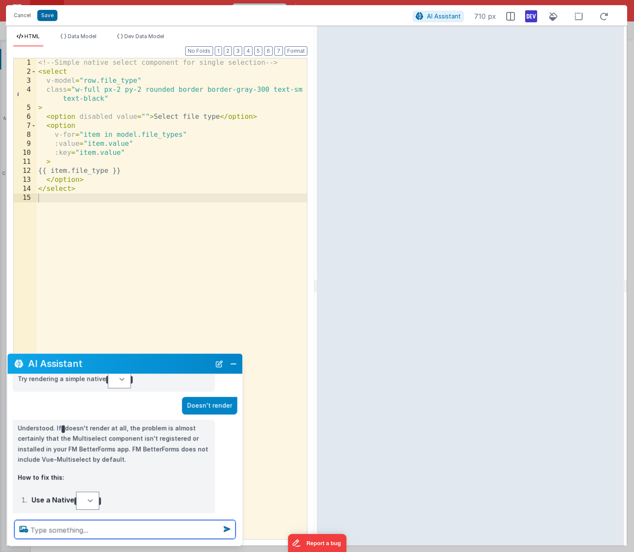
scroll to position [677, 0]
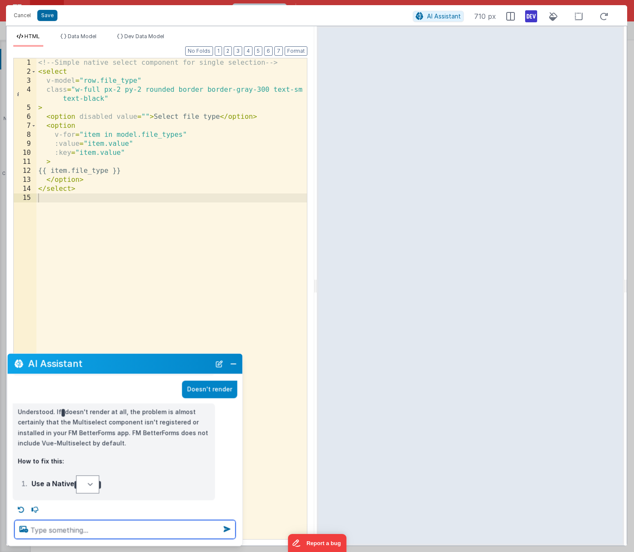
click at [85, 260] on textarea at bounding box center [125, 529] width 221 height 19
type textarea "native doesn't render either"
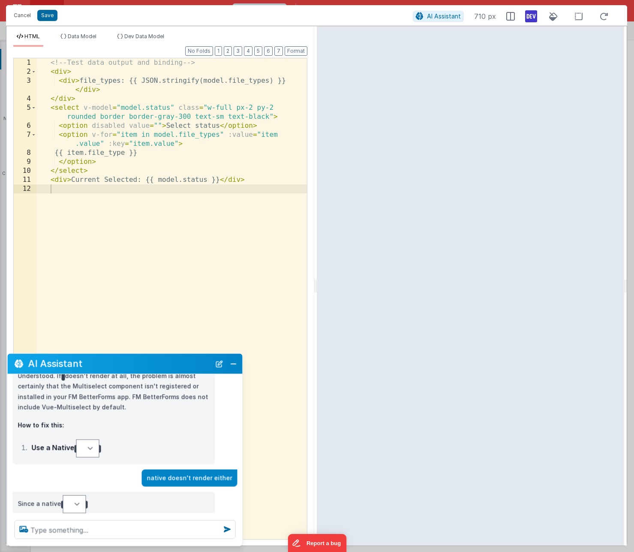
scroll to position [729, 0]
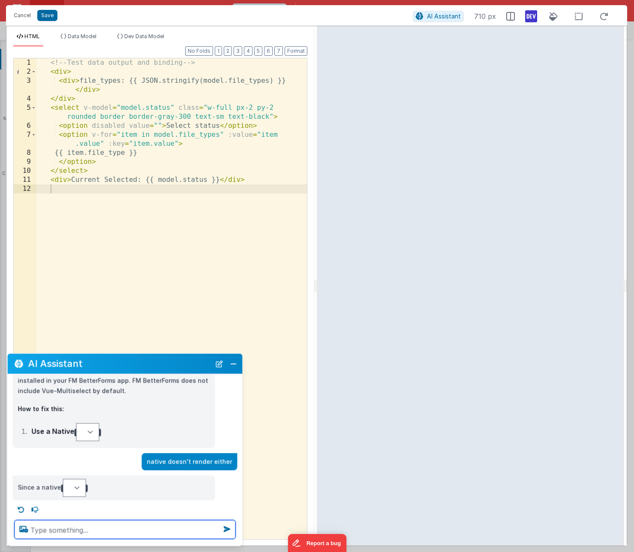
click at [78, 260] on textarea at bounding box center [125, 529] width 221 height 19
type textarea "Ok this works!"
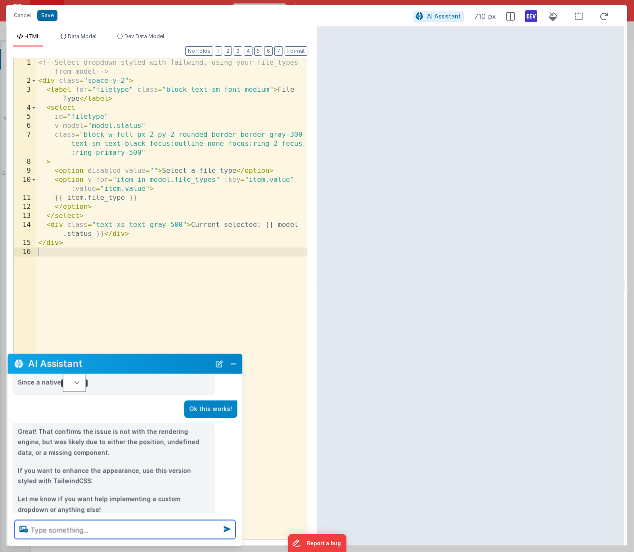
scroll to position [850, 0]
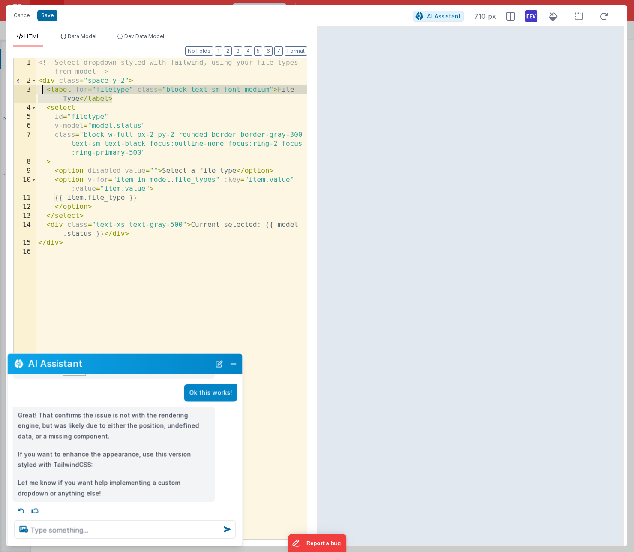
drag, startPoint x: 117, startPoint y: 100, endPoint x: 43, endPoint y: 90, distance: 74.4
click at [43, 90] on div "<!-- Select dropdown styled with Tailwind, using your file_types from model -->…" at bounding box center [171, 311] width 270 height 507
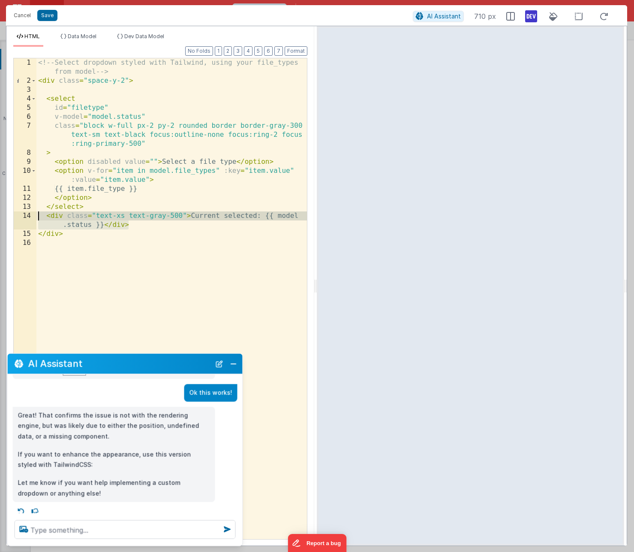
drag, startPoint x: 134, startPoint y: 225, endPoint x: 39, endPoint y: 216, distance: 95.6
click at [39, 216] on div "<!-- Select dropdown styled with Tailwind, using your file_types from model -->…" at bounding box center [171, 311] width 270 height 507
click at [211, 260] on div "<!-- Select dropdown styled with Tailwind, using your file_types from model -->…" at bounding box center [171, 311] width 270 height 507
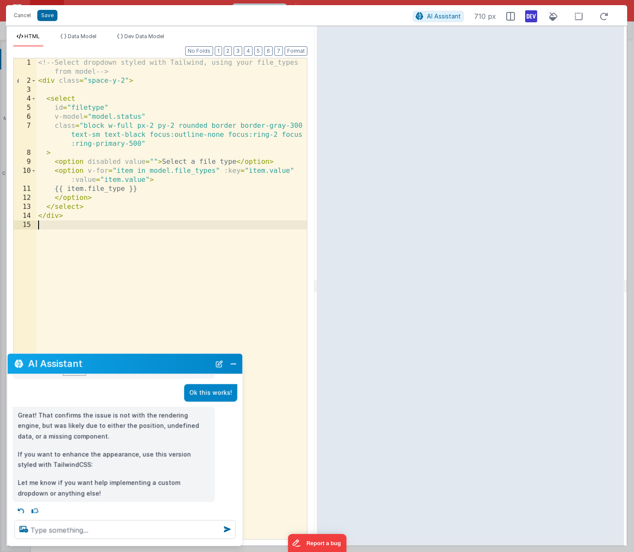
click at [117, 117] on div "<!-- Select dropdown styled with Tailwind, using your file_types from model -->…" at bounding box center [171, 311] width 270 height 507
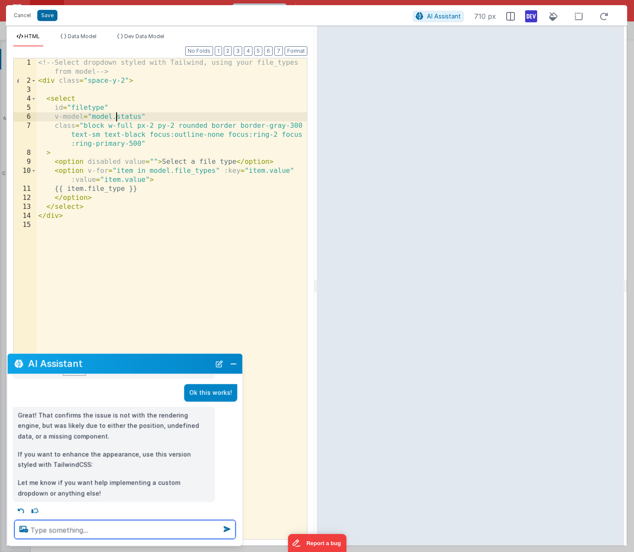
click at [113, 260] on textarea at bounding box center [125, 529] width 221 height 19
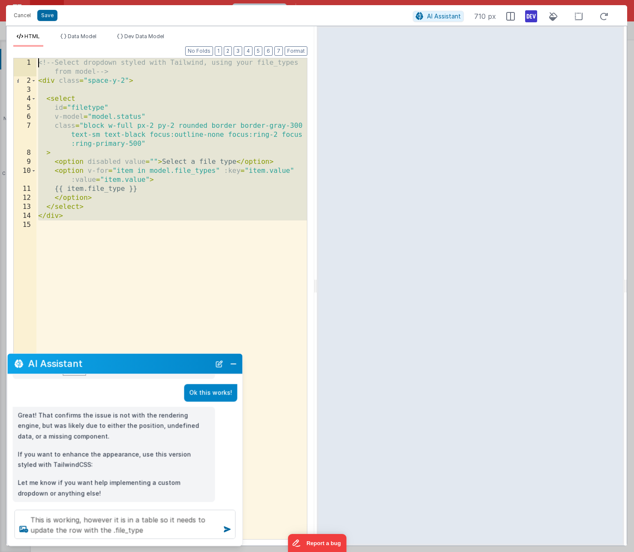
drag, startPoint x: 102, startPoint y: 224, endPoint x: 33, endPoint y: 63, distance: 174.5
click at [33, 63] on div "1 2 3 4 5 6 7 8 9 10 11 12 13 14 15 <!-- Select dropdown styled with Tailwind, …" at bounding box center [160, 298] width 294 height 481
click at [153, 260] on textarea "This is working, however it is in a table so it needs to update the row with th…" at bounding box center [125, 524] width 221 height 29
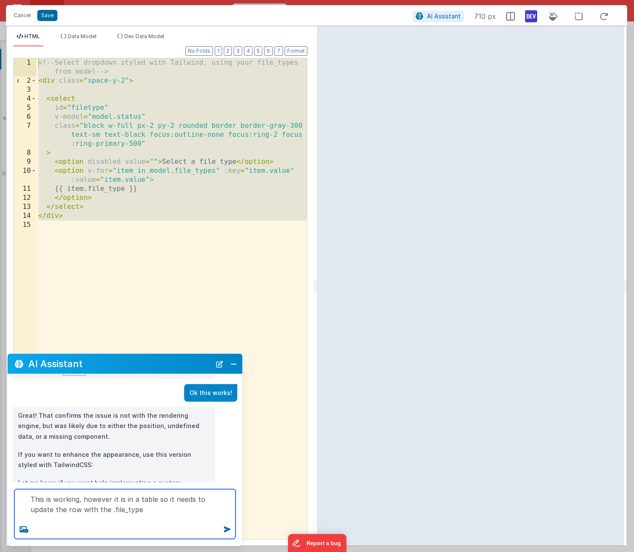
paste textarea "<!-- Select dropdown styled with Tailwind, using your file_types from model -->…"
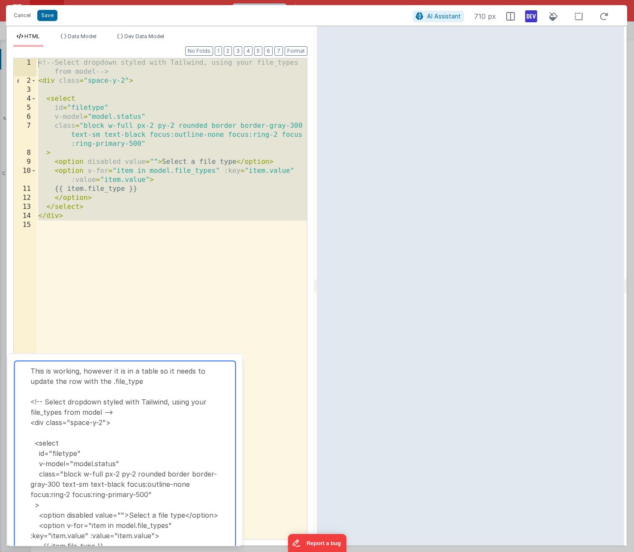
scroll to position [57, 0]
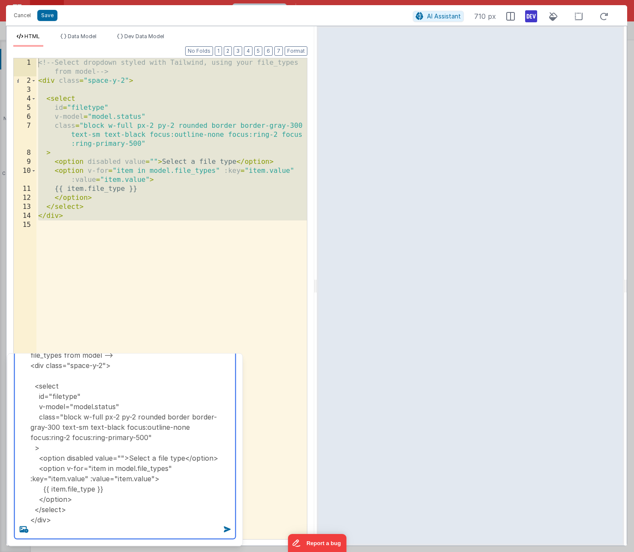
type textarea "This is working, however it is in a table so it needs to update the row with th…"
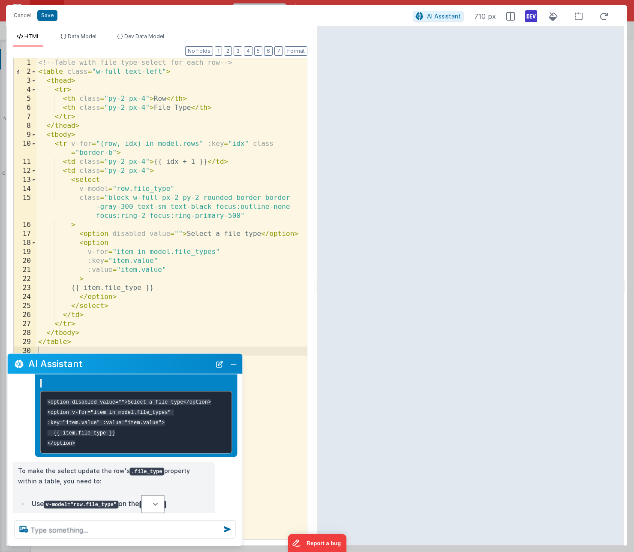
scroll to position [1066, 0]
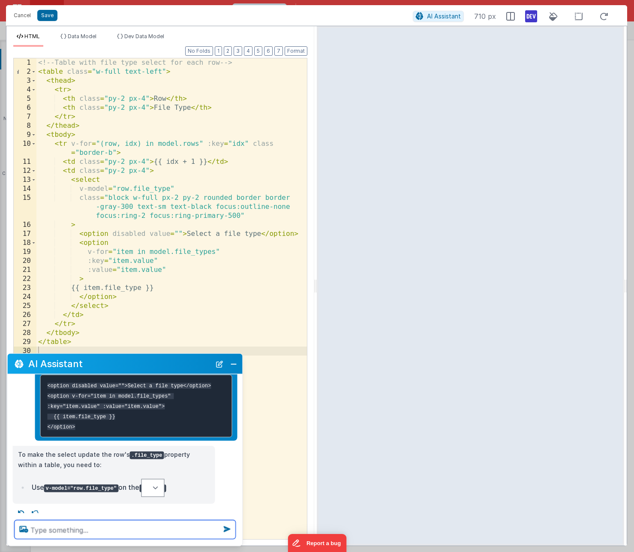
click at [102, 260] on textarea at bounding box center [125, 529] width 221 height 19
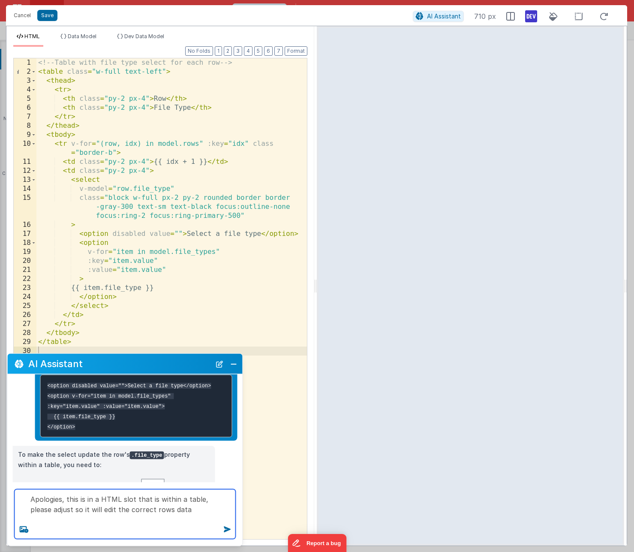
paste textarea "<!-- Select dropdown styled with Tailwind, using your file_types from model -->…"
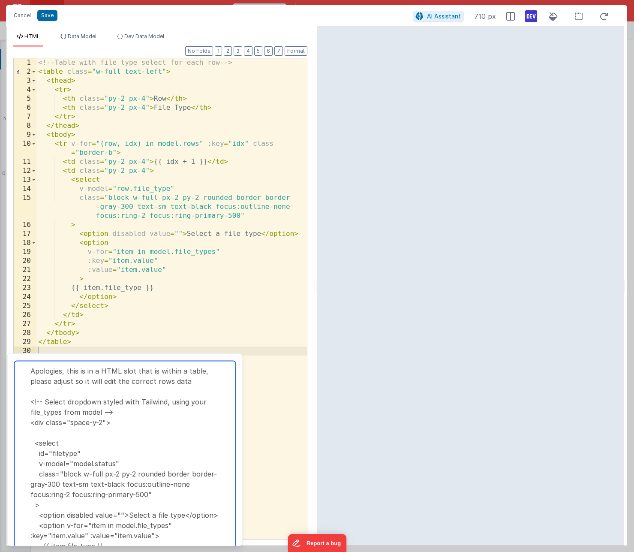
scroll to position [57, 0]
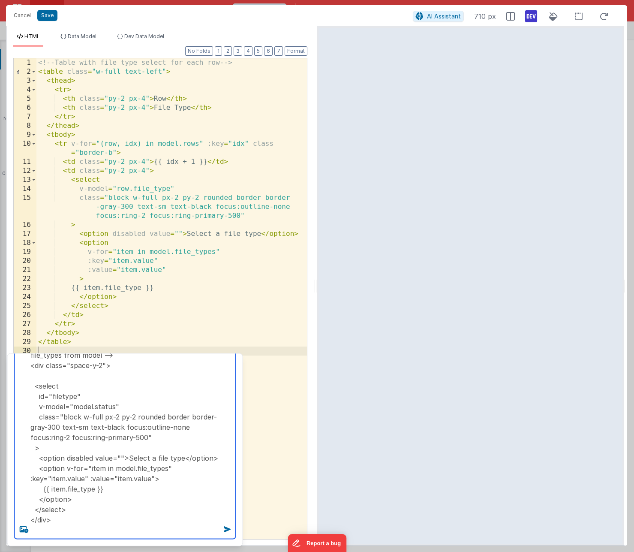
type textarea "Apologies, this is in a HTML slot that is within a table, please adjust so it w…"
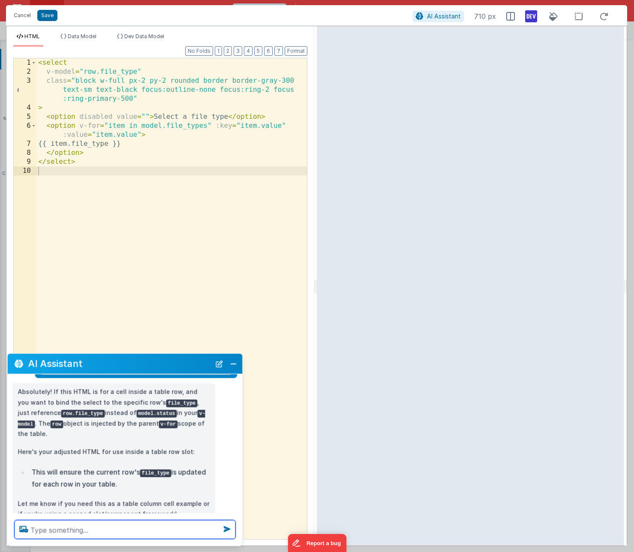
scroll to position [1362, 0]
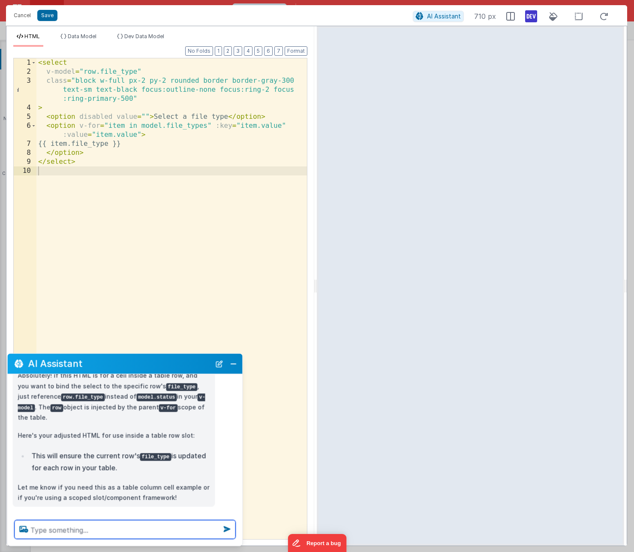
click at [105, 260] on textarea at bounding box center [125, 529] width 221 height 19
type textarea "it doesn't render in the html preview"
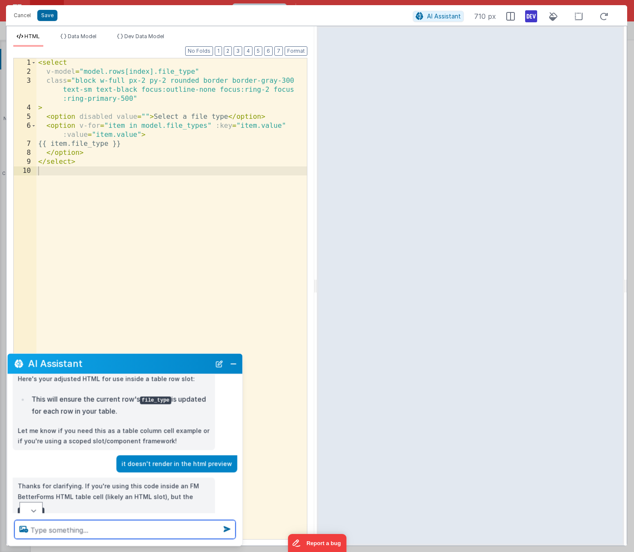
scroll to position [1435, 0]
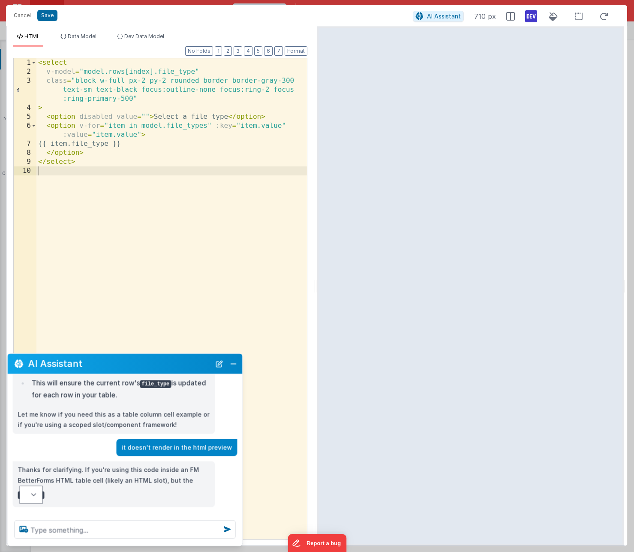
click at [101, 159] on div "< select v-model = "model.rows[index].file_type" class = "block w-full px-2 py-…" at bounding box center [171, 307] width 270 height 498
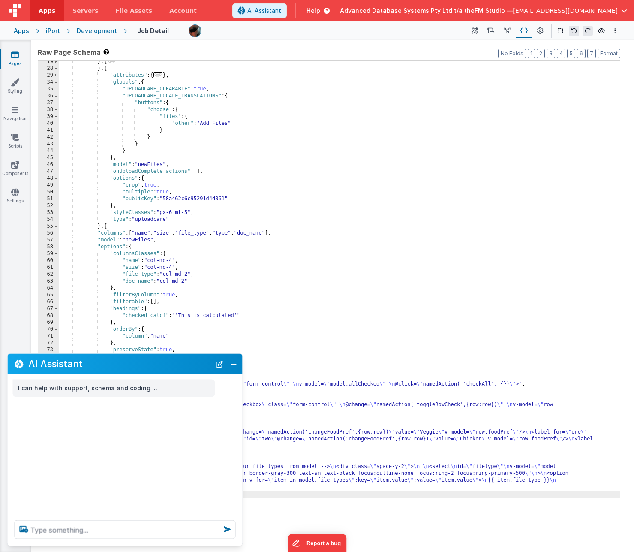
scroll to position [0, 0]
click at [234, 260] on button "Close" at bounding box center [233, 363] width 11 height 12
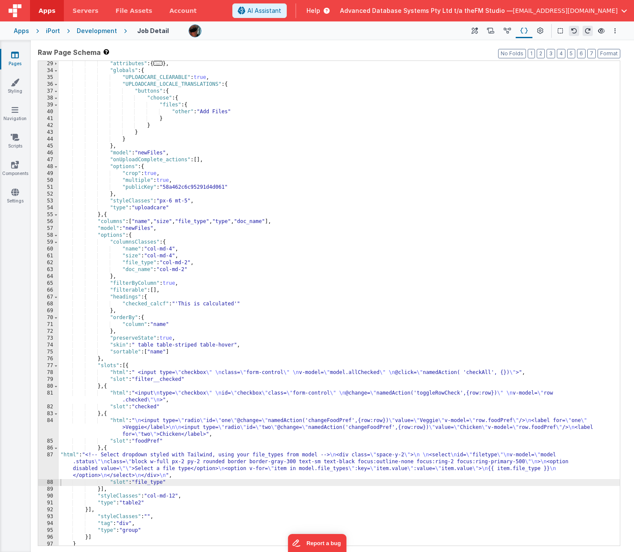
scroll to position [133, 0]
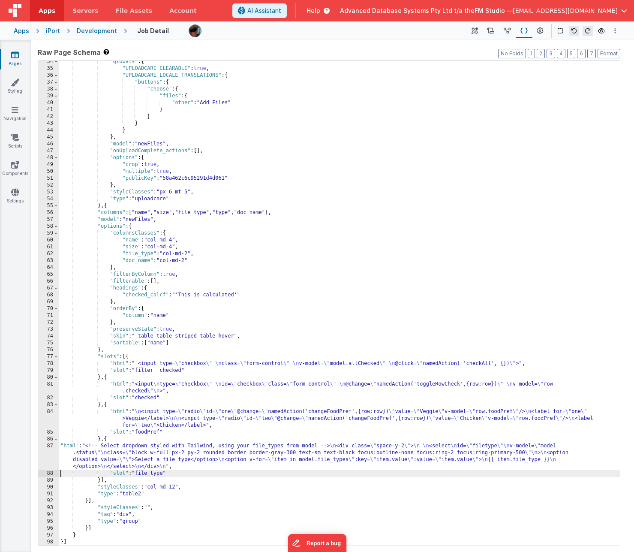
click at [104, 206] on div ""globals" : { "UPLOADCARE_CLEARABLE" : true , "UPLOADCARE_LOCALE_TRANSLATIONS" …" at bounding box center [339, 307] width 561 height 498
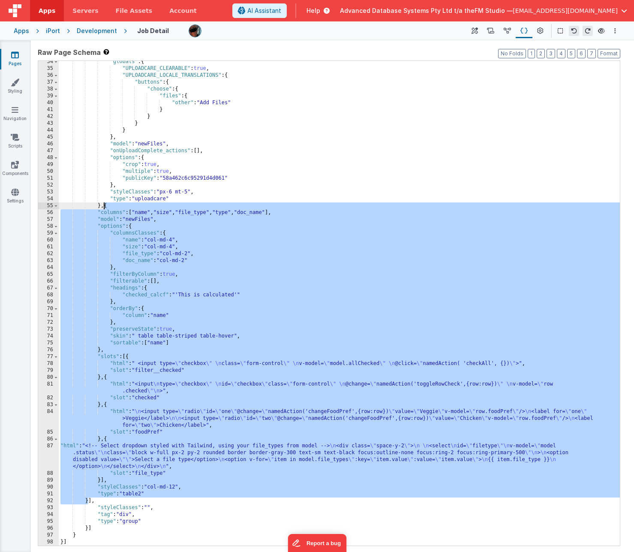
click at [150, 260] on div ""globals" : { "UPLOADCARE_CLEARABLE" : true , "UPLOADCARE_LOCALE_TRANSLATIONS" …" at bounding box center [339, 307] width 561 height 498
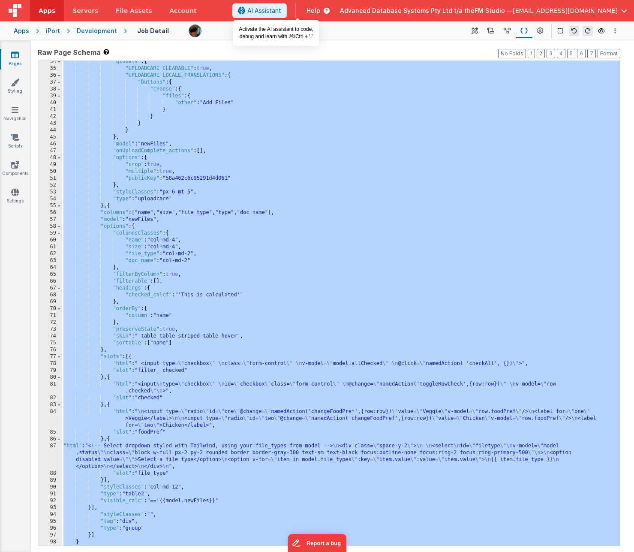
click at [281, 10] on span "AI Assistant" at bounding box center [264, 10] width 34 height 9
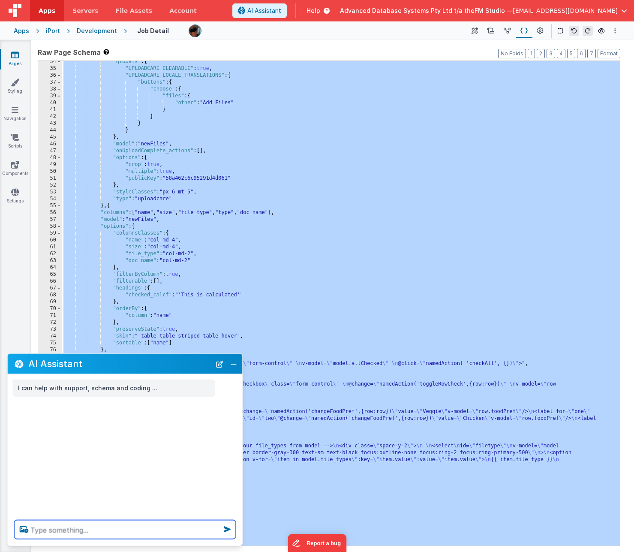
click at [110, 260] on textarea at bounding box center [125, 529] width 221 height 19
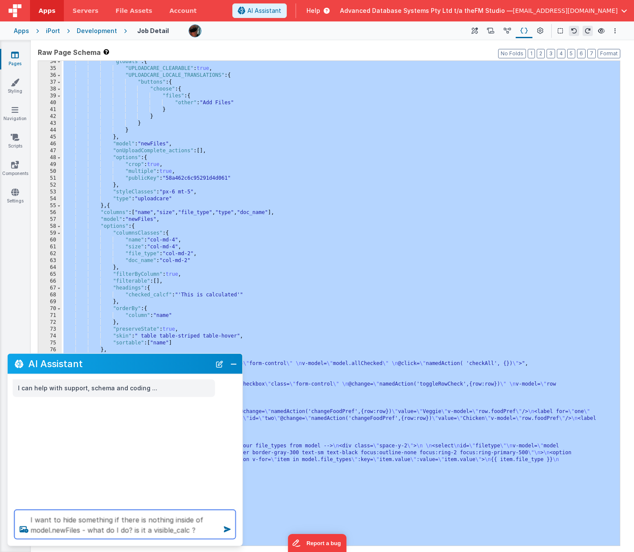
type textarea "I want to hide something if there is nothing inside of model.newFiles - what do…"
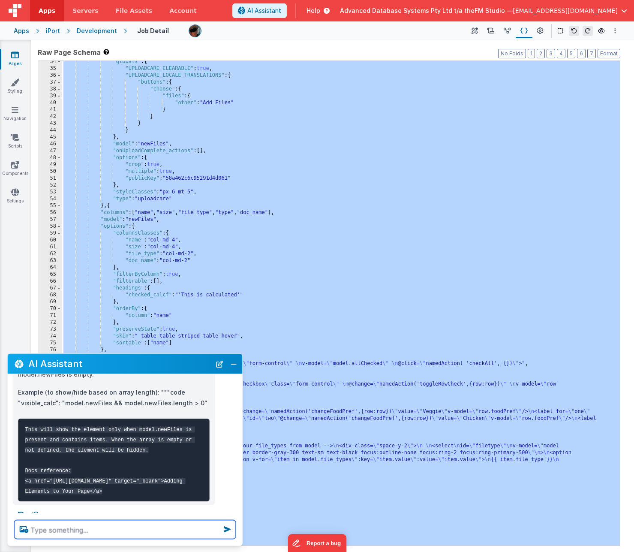
scroll to position [138, 0]
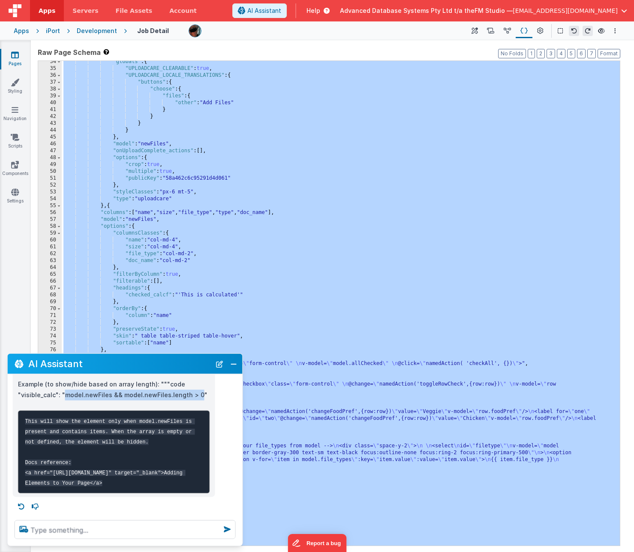
drag, startPoint x: 64, startPoint y: 385, endPoint x: 194, endPoint y: 385, distance: 129.9
click at [194, 260] on p "Example (to show/hide based on array length): """code "visible_calc": "model.ne…" at bounding box center [114, 389] width 192 height 21
copy p "model.newFiles && model.newFiles.length > 0"
click at [247, 255] on div ""globals" : { "UPLOADCARE_CLEARABLE" : true , "UPLOADCARE_LOCALE_TRANSLATIONS" …" at bounding box center [341, 307] width 558 height 498
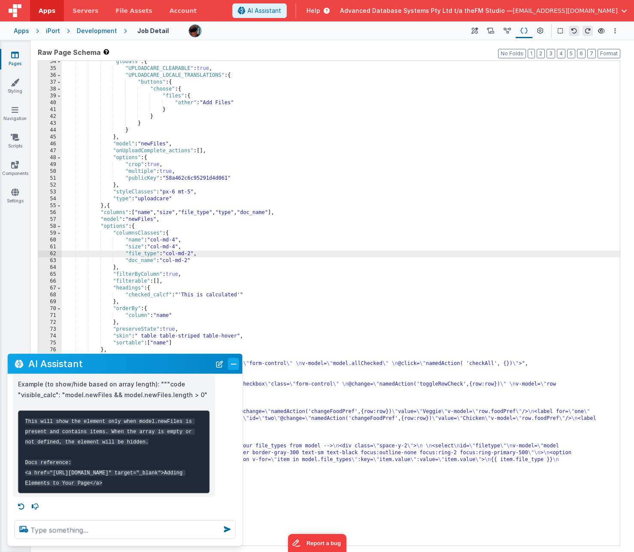
click at [232, 260] on button "Close" at bounding box center [233, 363] width 11 height 12
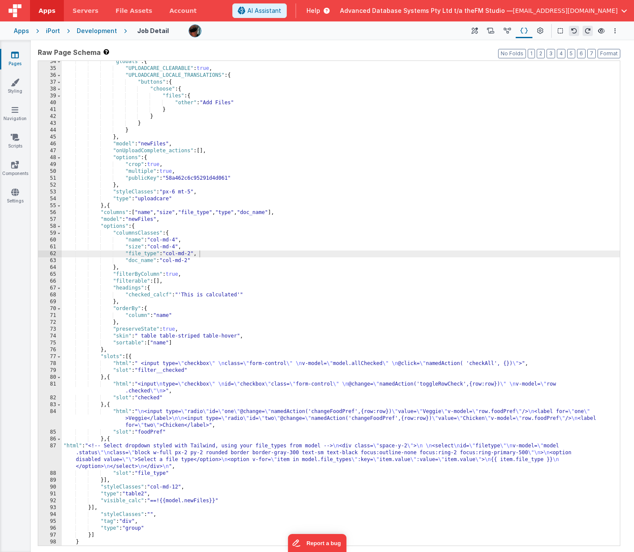
click at [157, 260] on div ""globals" : { "UPLOADCARE_CLEARABLE" : true , "UPLOADCARE_LOCALE_TRANSLATIONS" …" at bounding box center [341, 307] width 558 height 498
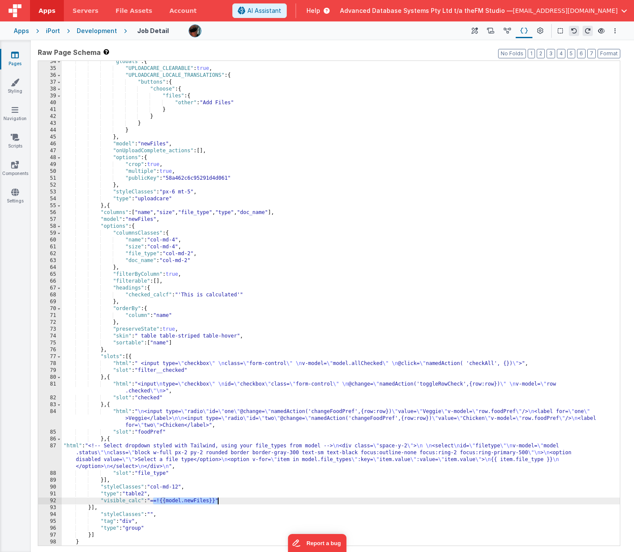
drag, startPoint x: 153, startPoint y: 501, endPoint x: 218, endPoint y: 502, distance: 65.2
click at [218, 260] on div ""globals" : { "UPLOADCARE_CLEARABLE" : true , "UPLOADCARE_LOCALE_TRANSLATIONS" …" at bounding box center [341, 307] width 558 height 498
click at [507, 32] on icon at bounding box center [507, 31] width 7 height 9
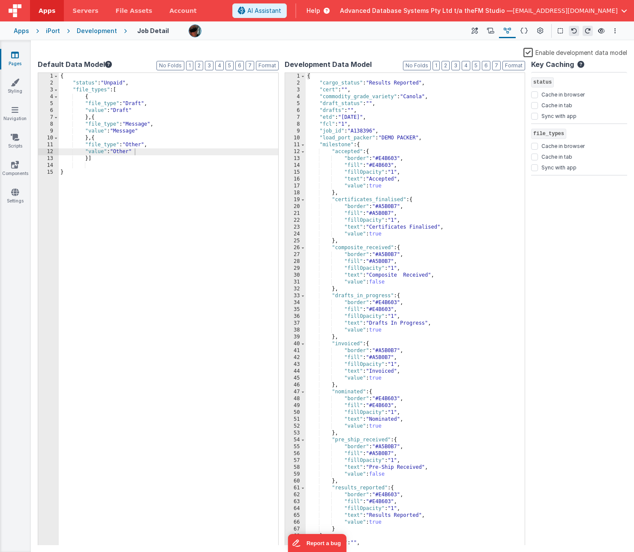
click at [98, 162] on div "{ "status" : "Unpaid" , "file_types" : [ { "file_type" : "Draft" , "value" : "D…" at bounding box center [168, 316] width 219 height 486
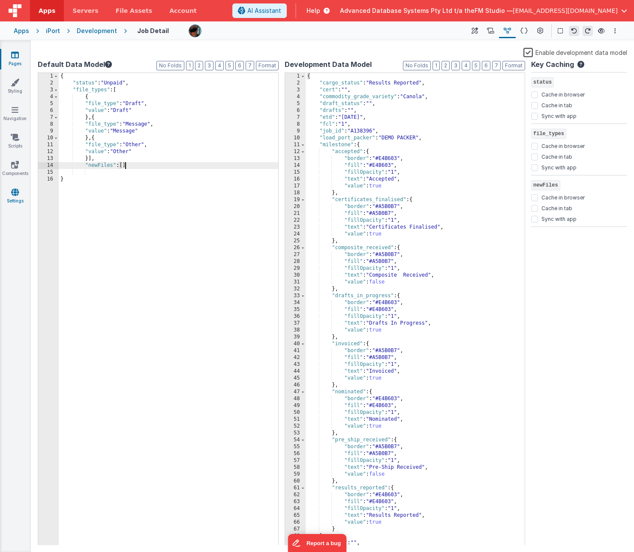
click at [524, 28] on icon at bounding box center [523, 31] width 7 height 9
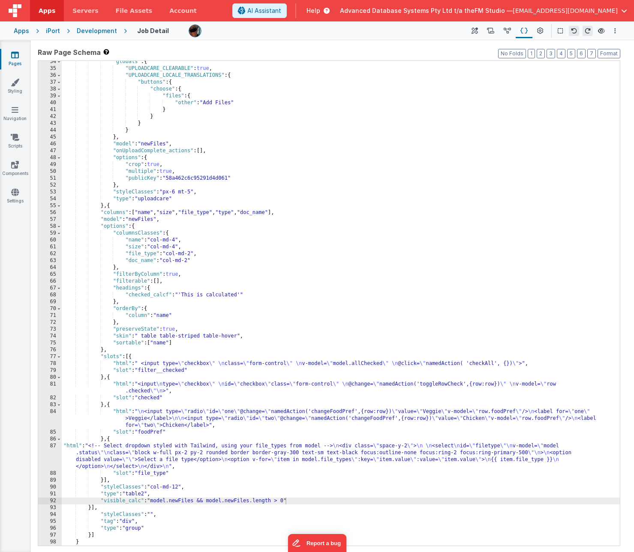
click at [225, 260] on div ""globals" : { "UPLOADCARE_CLEARABLE" : true , "UPLOADCARE_LOCALE_TRANSLATIONS" …" at bounding box center [341, 307] width 558 height 498
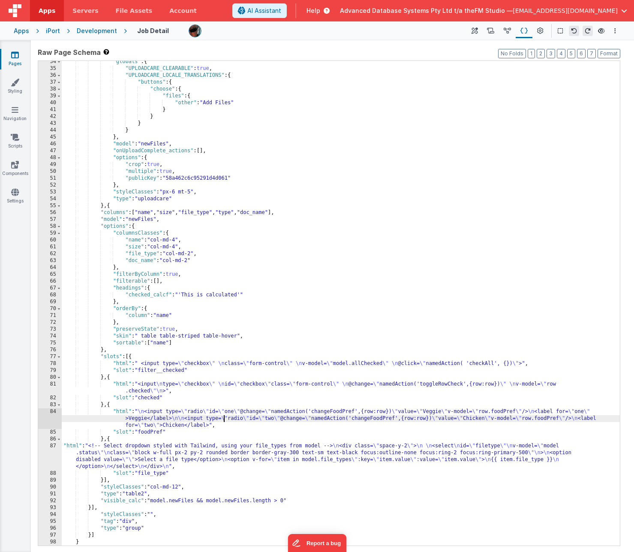
click at [190, 260] on div ""globals" : { "UPLOADCARE_CLEARABLE" : true , "UPLOADCARE_LOCALE_TRANSLATIONS" …" at bounding box center [341, 307] width 558 height 498
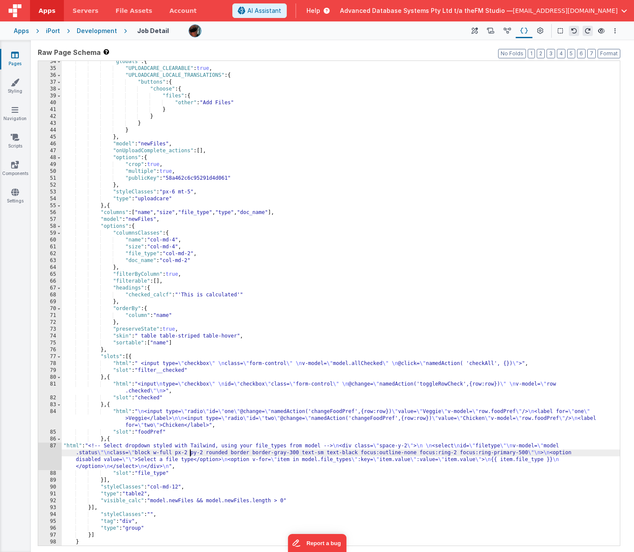
click at [47, 260] on div "87" at bounding box center [50, 455] width 24 height 27
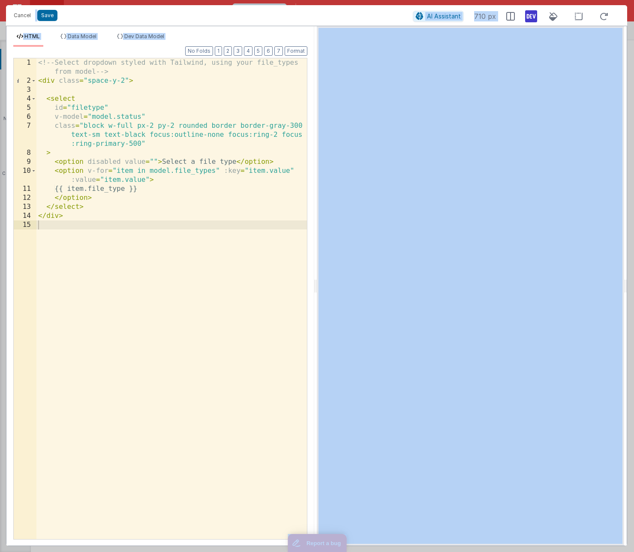
click at [124, 202] on div "<!-- Select dropdown styled with Tailwind, using your file_types from model -->…" at bounding box center [171, 311] width 270 height 507
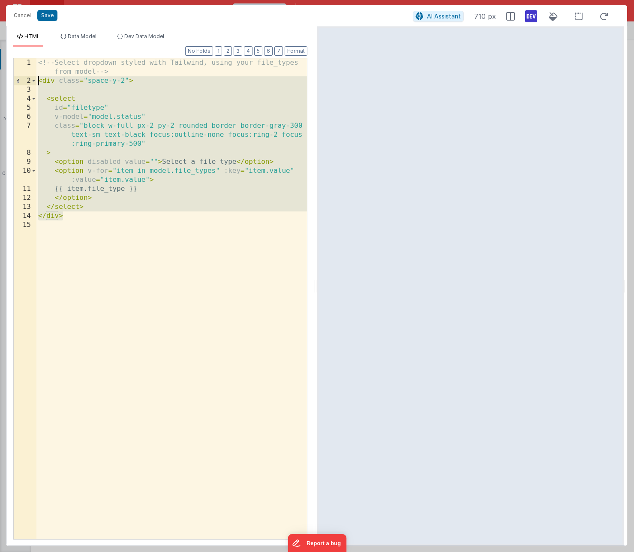
drag, startPoint x: 74, startPoint y: 216, endPoint x: 37, endPoint y: 81, distance: 139.0
click at [37, 81] on div "<!-- Select dropdown styled with Tailwind, using your file_types from model -->…" at bounding box center [171, 311] width 270 height 507
click at [150, 157] on div "<!-- Select dropdown styled with Tailwind, using your file_types from model -->…" at bounding box center [171, 311] width 270 height 507
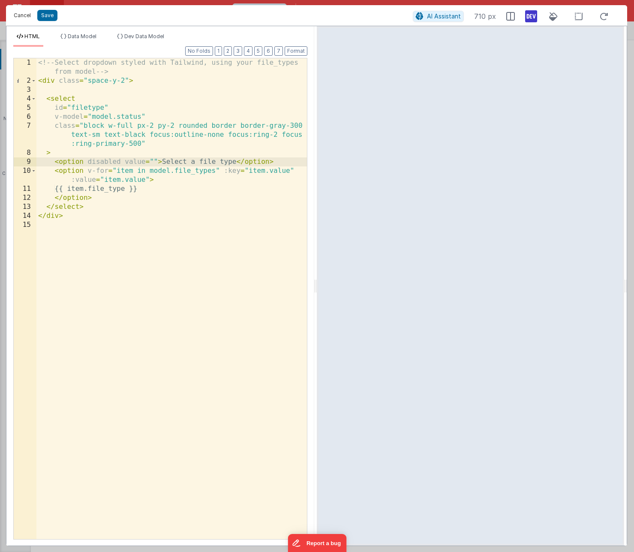
click at [24, 16] on button "Cancel" at bounding box center [22, 15] width 26 height 12
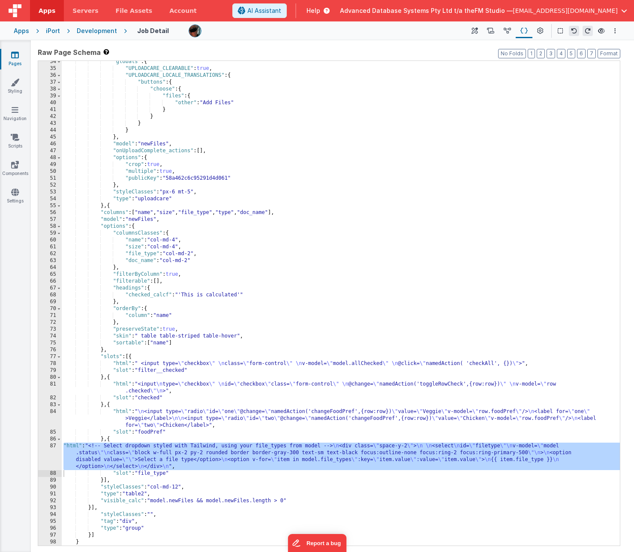
click at [118, 260] on div ""globals" : { "UPLOADCARE_CLEARABLE" : true , "UPLOADCARE_LOCALE_TRANSLATIONS" …" at bounding box center [341, 307] width 558 height 498
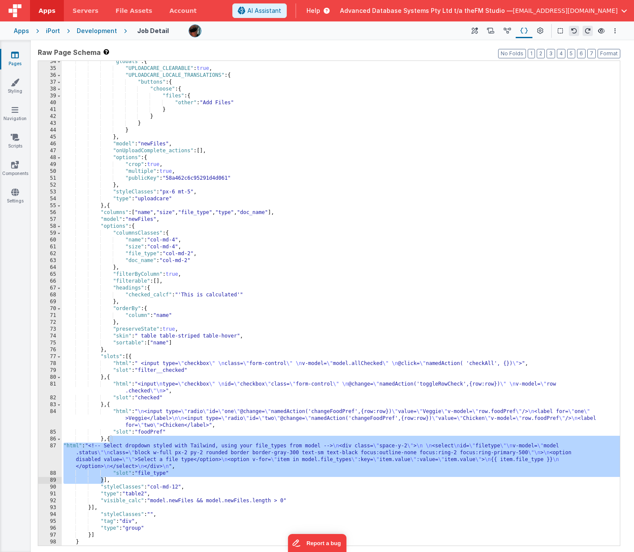
drag, startPoint x: 110, startPoint y: 440, endPoint x: 104, endPoint y: 480, distance: 40.7
click at [104, 260] on div ""globals" : { "UPLOADCARE_CLEARABLE" : true , "UPLOADCARE_LOCALE_TRANSLATIONS" …" at bounding box center [341, 307] width 558 height 498
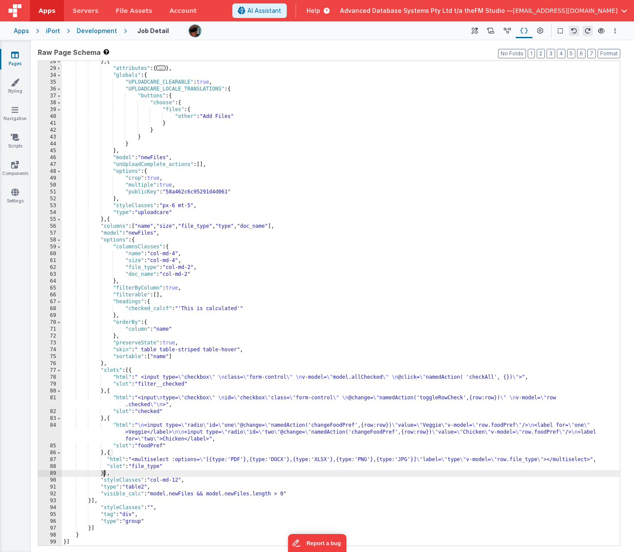
click at [237, 260] on div "} , { "attributes" : { ... } , "globals" : { "UPLOADCARE_CLEARABLE" : true , "U…" at bounding box center [341, 307] width 558 height 498
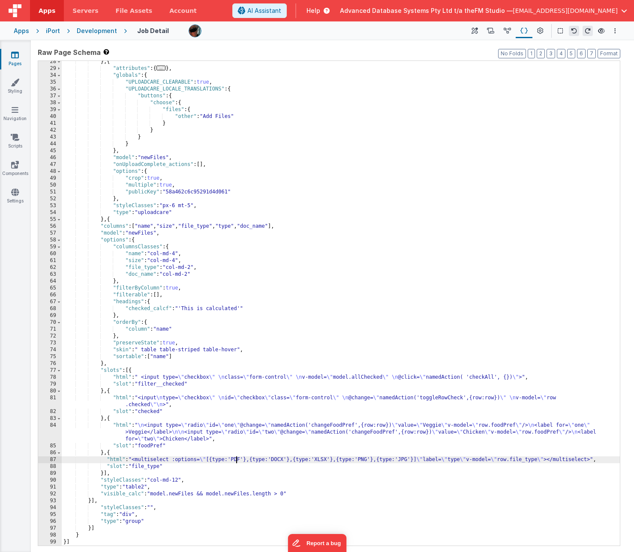
click at [237, 260] on div "} , { "attributes" : { ... } , "globals" : { "UPLOADCARE_CLEARABLE" : true , "U…" at bounding box center [341, 307] width 558 height 498
click at [282, 260] on div "} , { "attributes" : { ... } , "globals" : { "UPLOADCARE_CLEARABLE" : true , "U…" at bounding box center [341, 307] width 558 height 498
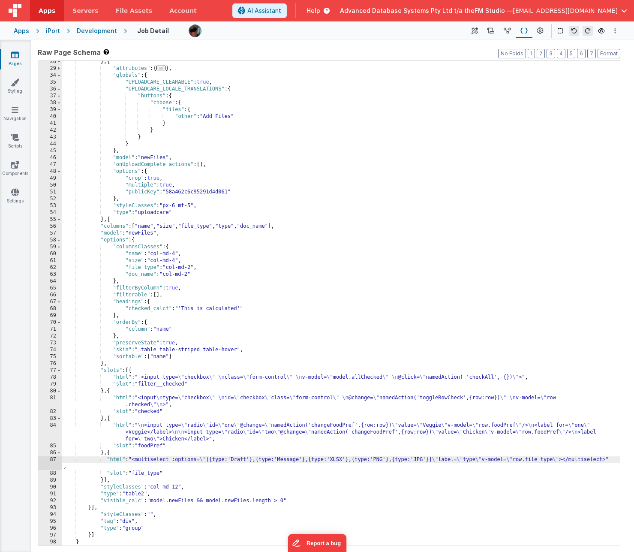
click at [336, 260] on div "} , { "attributes" : { ... } , "globals" : { "UPLOADCARE_CLEARABLE" : true , "U…" at bounding box center [341, 307] width 558 height 498
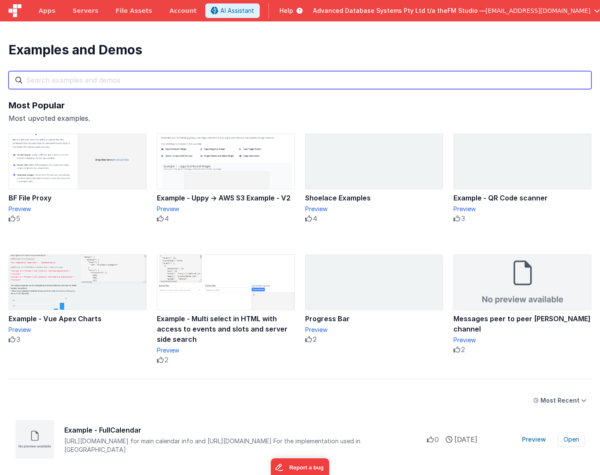
click at [127, 75] on input "text" at bounding box center [300, 80] width 583 height 18
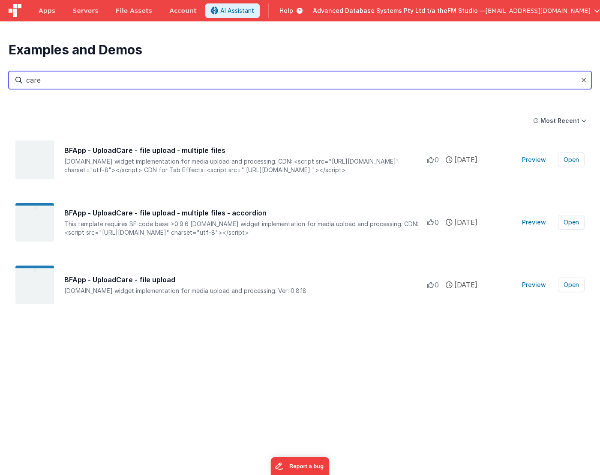
click at [127, 75] on input "care" at bounding box center [300, 80] width 583 height 18
type input "care"
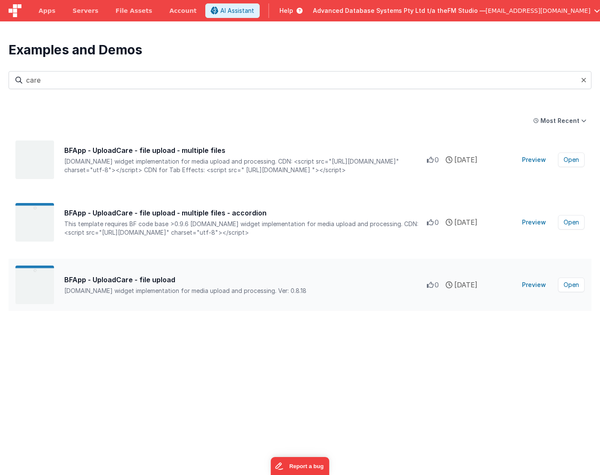
click at [131, 274] on div "BFApp - UploadCare - file upload www.uploadcare.com widget implementation for m…" at bounding box center [300, 285] width 583 height 52
click at [567, 285] on button "Open" at bounding box center [571, 285] width 27 height 15
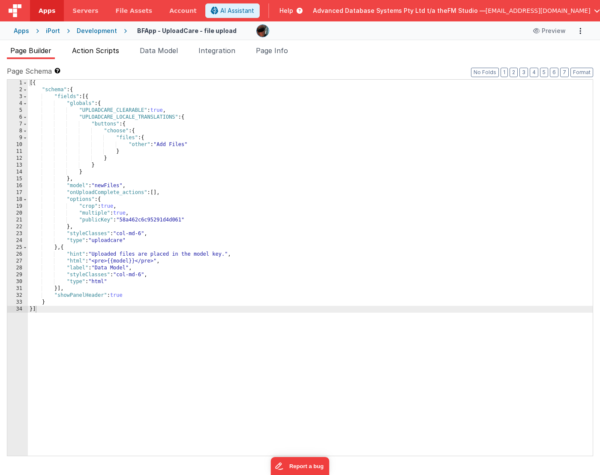
click at [106, 51] on span "Action Scripts" at bounding box center [95, 50] width 47 height 9
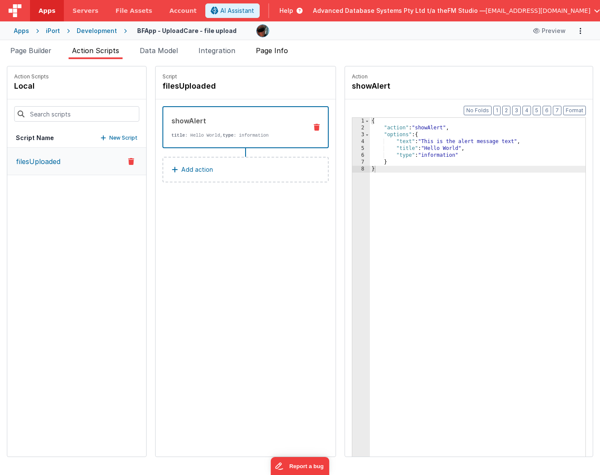
click at [276, 49] on span "Page Info" at bounding box center [272, 50] width 32 height 9
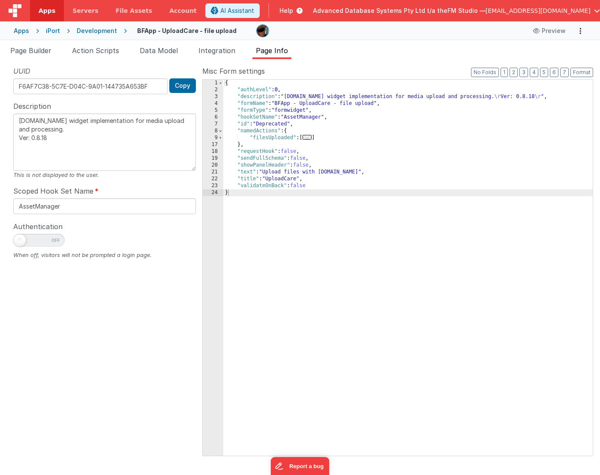
click at [311, 138] on span "..." at bounding box center [307, 137] width 9 height 5
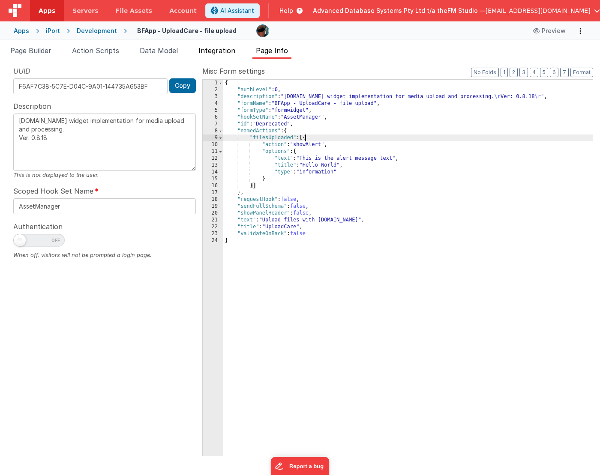
click at [218, 56] on li "Integration" at bounding box center [217, 52] width 44 height 14
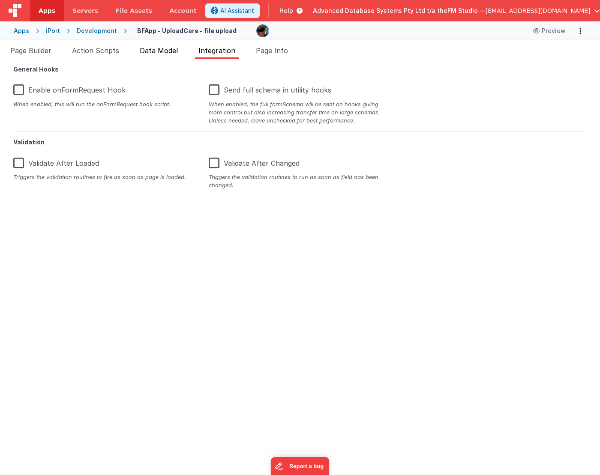
click at [160, 46] on li "Data Model" at bounding box center [158, 52] width 45 height 14
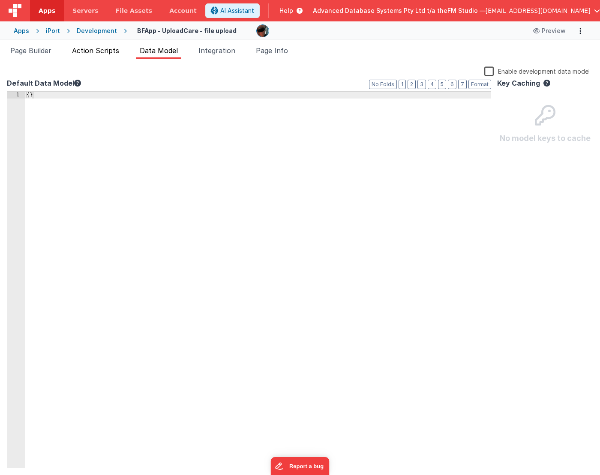
click at [96, 46] on li "Action Scripts" at bounding box center [96, 52] width 54 height 14
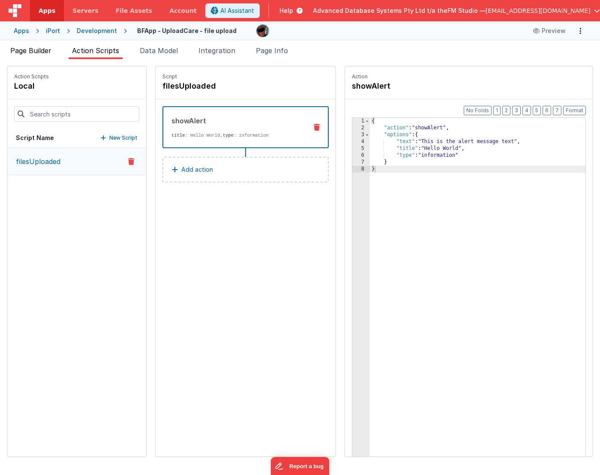
click at [42, 48] on span "Page Builder" at bounding box center [30, 50] width 41 height 9
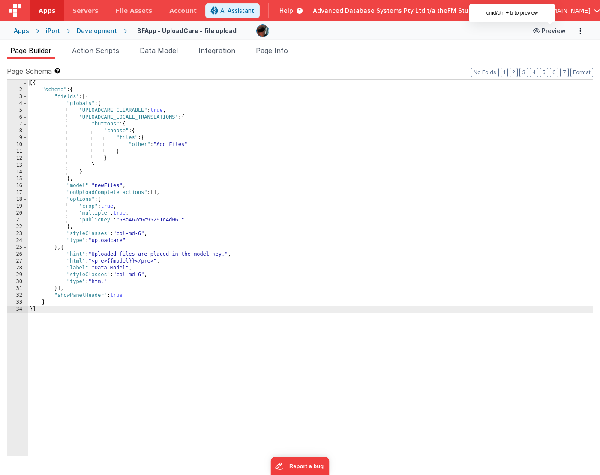
click at [554, 33] on button "Preview" at bounding box center [549, 31] width 43 height 14
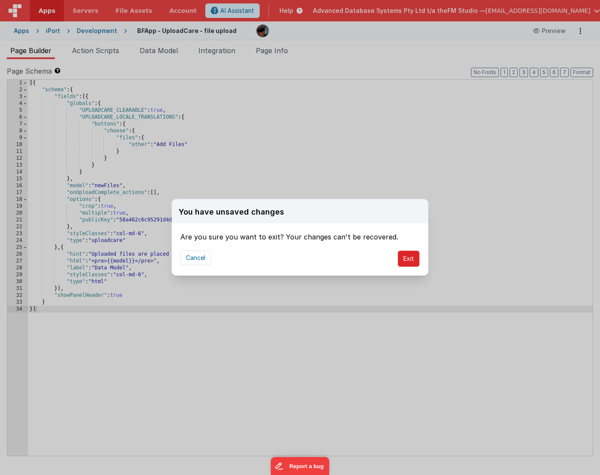
click at [419, 259] on button "Exit" at bounding box center [409, 259] width 22 height 16
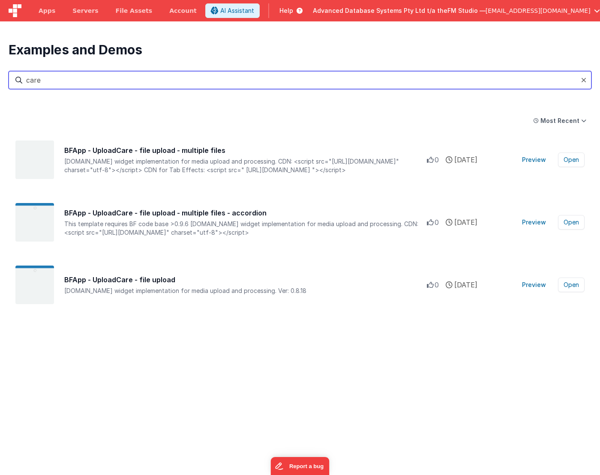
click at [125, 77] on input "care" at bounding box center [300, 80] width 583 height 18
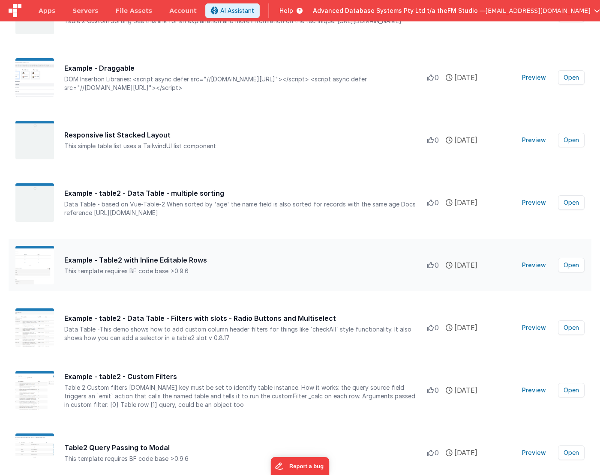
scroll to position [522, 0]
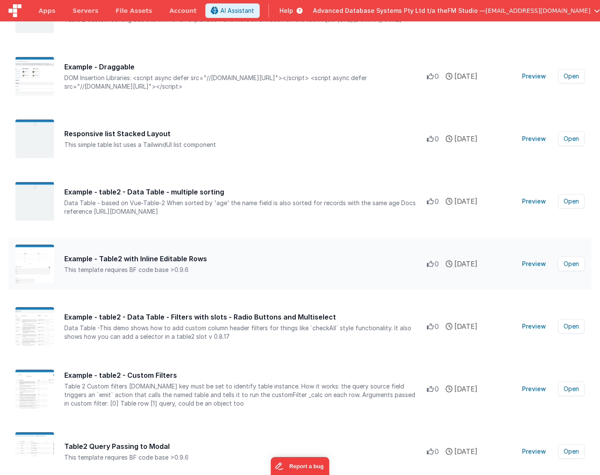
type input "table"
click at [534, 263] on button "Preview" at bounding box center [534, 264] width 34 height 14
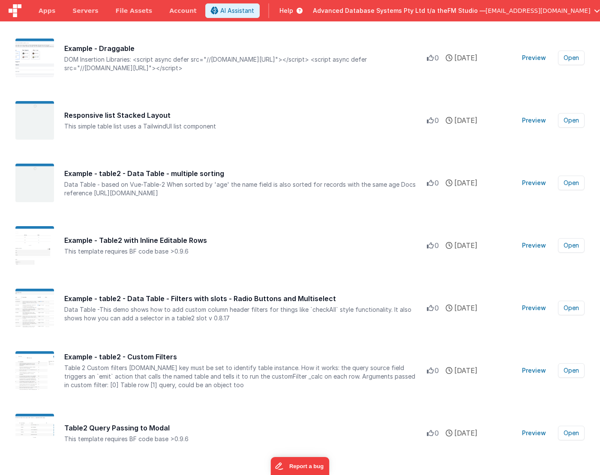
scroll to position [542, 0]
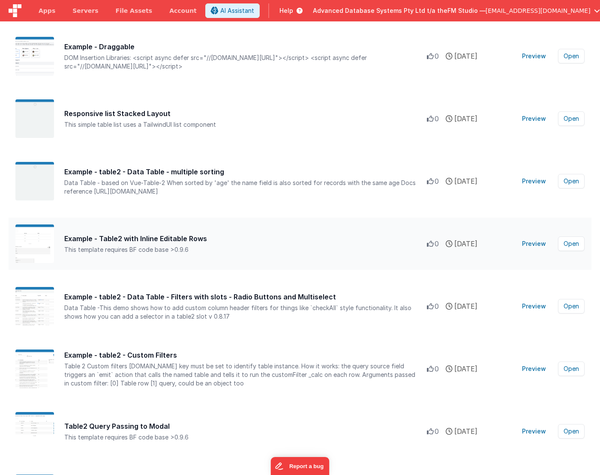
click at [536, 243] on button "Preview" at bounding box center [534, 244] width 34 height 14
click at [533, 304] on button "Preview" at bounding box center [534, 307] width 34 height 14
click at [576, 306] on button "Open" at bounding box center [571, 306] width 27 height 15
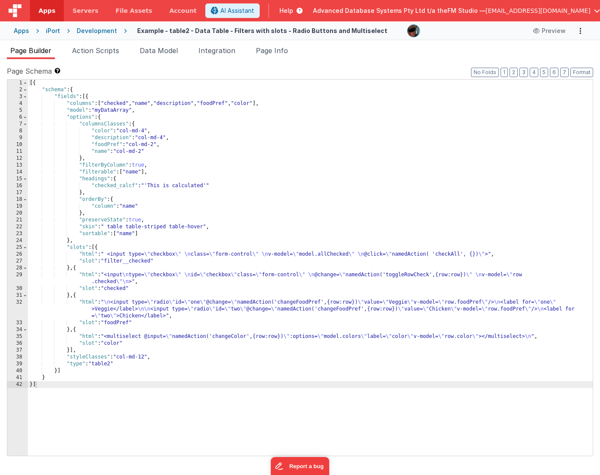
click at [74, 91] on div "[{ "schema" : { "fields" : [{ "columns" : [ "checked" , "name" , "description" …" at bounding box center [310, 275] width 565 height 390
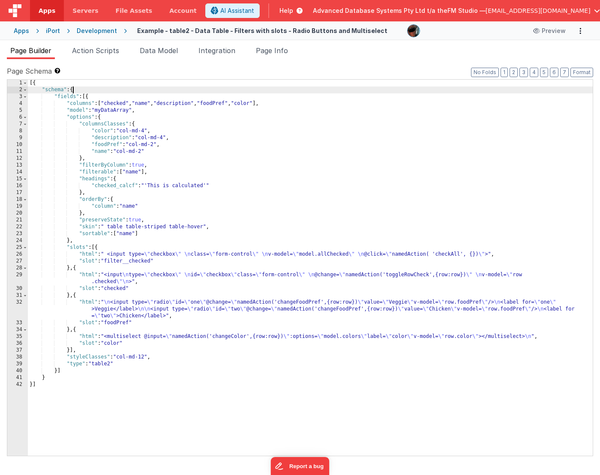
click at [74, 91] on div "[{ "schema" : { "fields" : [{ "columns" : [ "checked" , "name" , "description" …" at bounding box center [310, 275] width 565 height 390
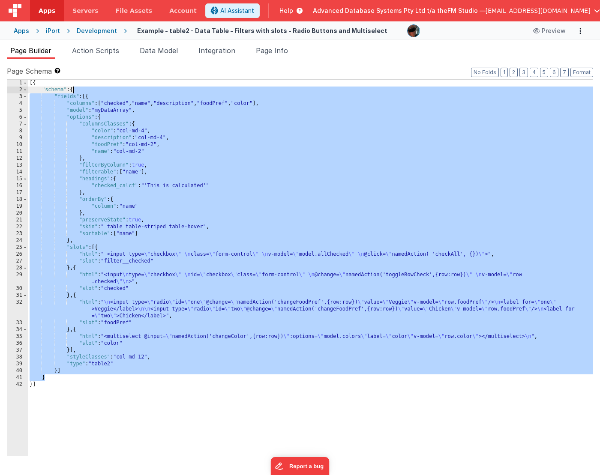
click at [88, 96] on div "[{ "schema" : { "fields" : [{ "columns" : [ "checked" , "name" , "description" …" at bounding box center [310, 275] width 565 height 390
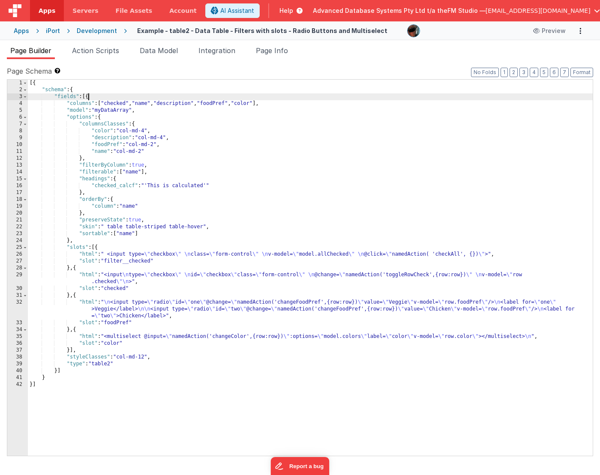
click at [88, 96] on div "[{ "schema" : { "fields" : [{ "columns" : [ "checked" , "name" , "description" …" at bounding box center [310, 275] width 565 height 390
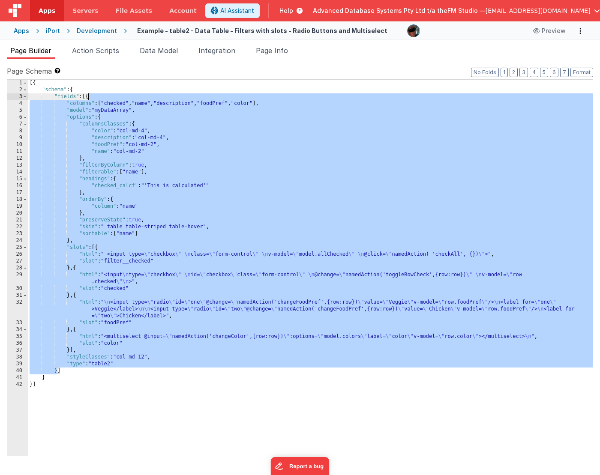
click at [246, 147] on div "[{ "schema" : { "fields" : [{ "columns" : [ "checked" , "name" , "description" …" at bounding box center [310, 275] width 565 height 390
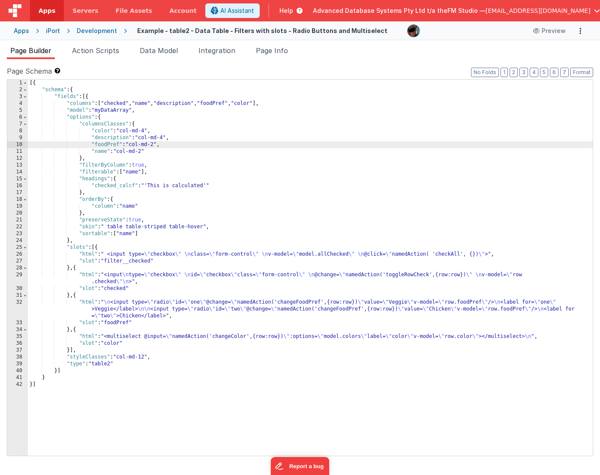
click at [165, 296] on div "[{ "schema" : { "fields" : [{ "columns" : [ "checked" , "name" , "description" …" at bounding box center [310, 275] width 565 height 390
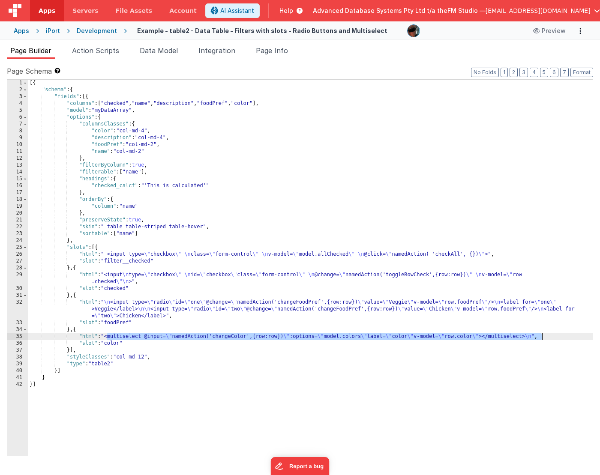
drag, startPoint x: 107, startPoint y: 337, endPoint x: 540, endPoint y: 337, distance: 433.3
click at [540, 337] on div "[{ "schema" : { "fields" : [{ "columns" : [ "checked" , "name" , "description" …" at bounding box center [310, 275] width 565 height 390
click at [254, 12] on span "AI Assistant" at bounding box center [237, 10] width 34 height 9
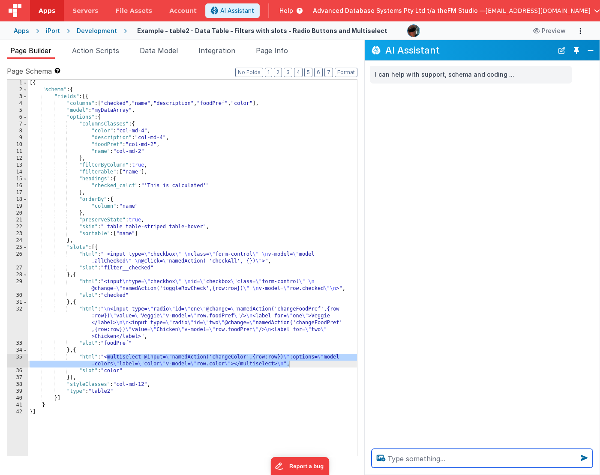
click at [414, 462] on textarea at bounding box center [482, 458] width 221 height 19
paste textarea "<multiselect @input=\"namedAction('changeColor',{row:row})\" :options=\"model.c…"
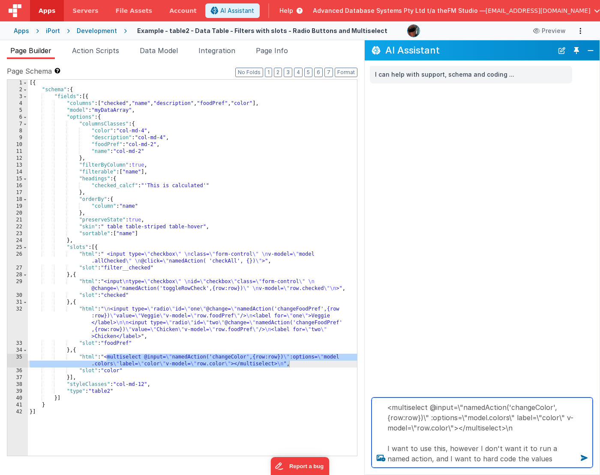
type textarea "<multiselect @input=\"namedAction('changeColor',{row:row})\" :options=\"model.c…"
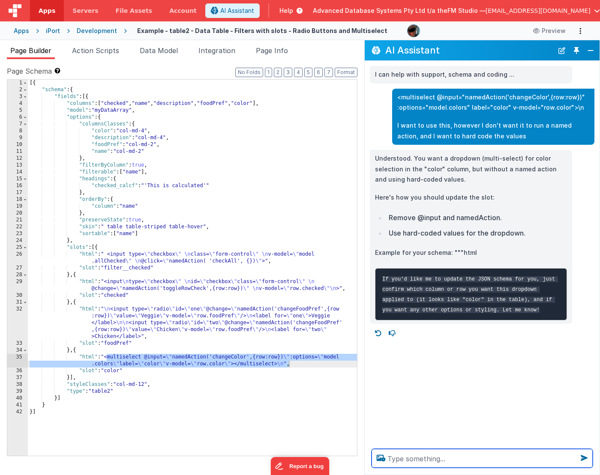
click at [411, 458] on textarea at bounding box center [482, 458] width 221 height 19
type textarea "apply it to file_type, and make it only select 1 item, not multi-select"
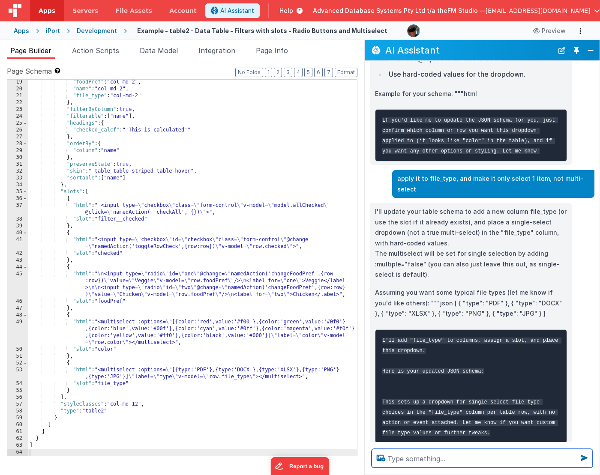
scroll to position [175, 0]
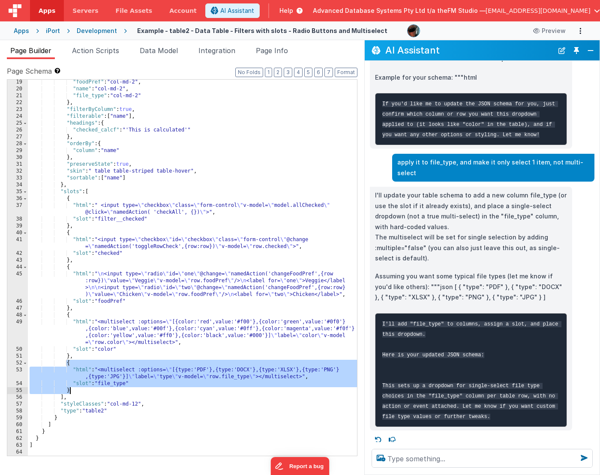
drag, startPoint x: 67, startPoint y: 364, endPoint x: 71, endPoint y: 390, distance: 26.5
click at [71, 390] on div ""foodPref" : "col-md-2" , "name" : "col-md-2" , "file_type" : "col-md-2" } , "f…" at bounding box center [193, 274] width 330 height 390
